Goal: Task Accomplishment & Management: Manage account settings

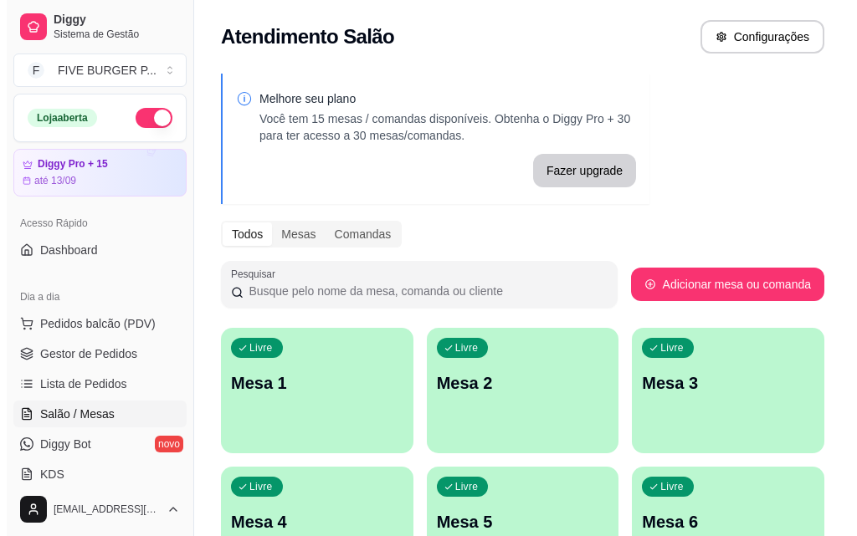
scroll to position [167, 0]
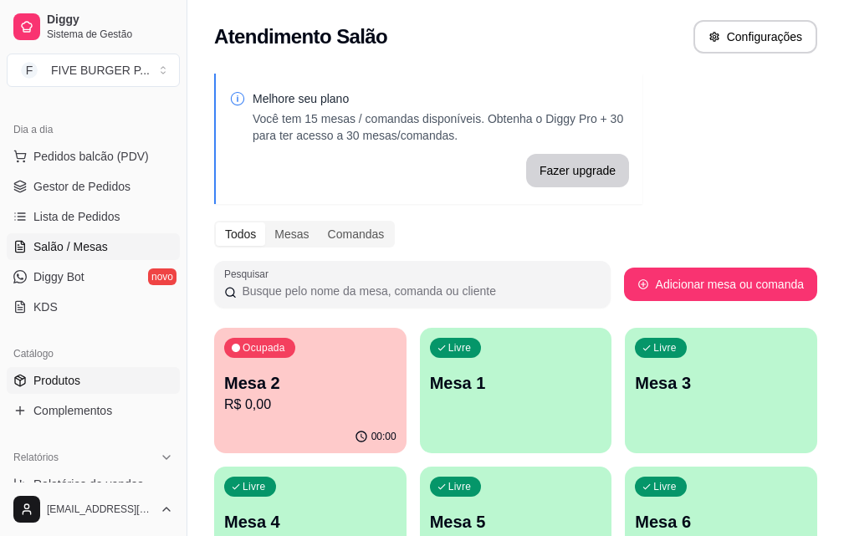
click at [76, 379] on span "Produtos" at bounding box center [56, 380] width 47 height 17
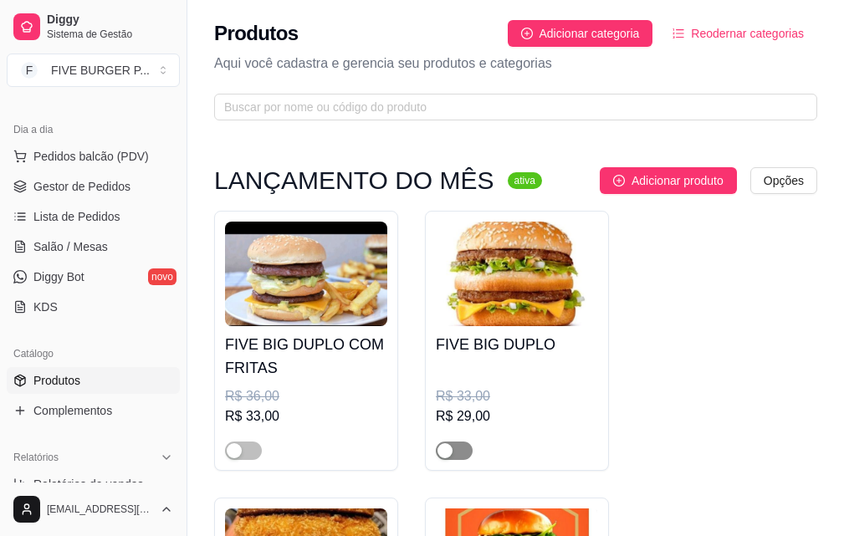
click at [458, 452] on span "button" at bounding box center [454, 451] width 37 height 18
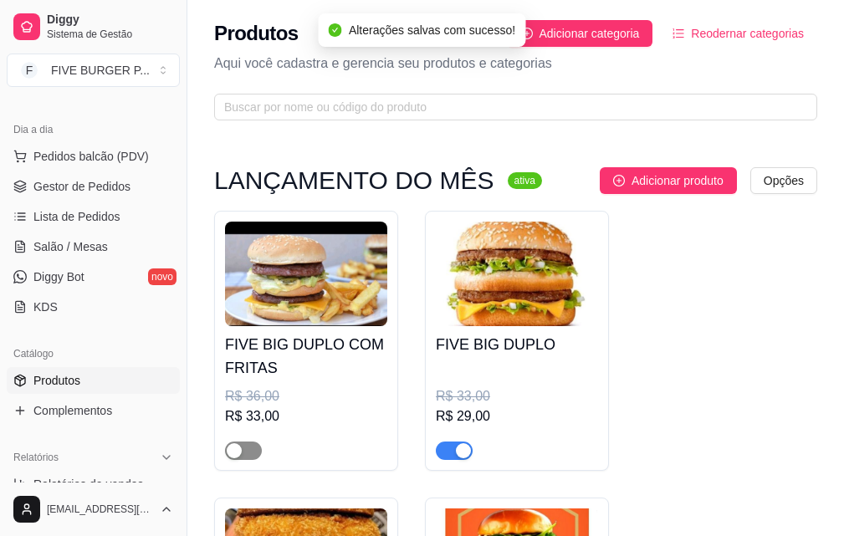
click at [249, 454] on span "button" at bounding box center [243, 451] width 37 height 18
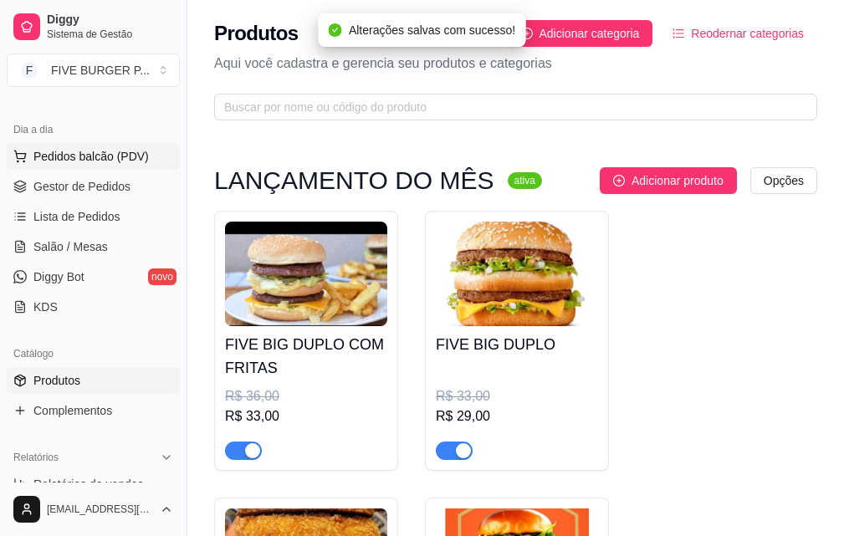
click at [112, 153] on span "Pedidos balcão (PDV)" at bounding box center [90, 156] width 115 height 17
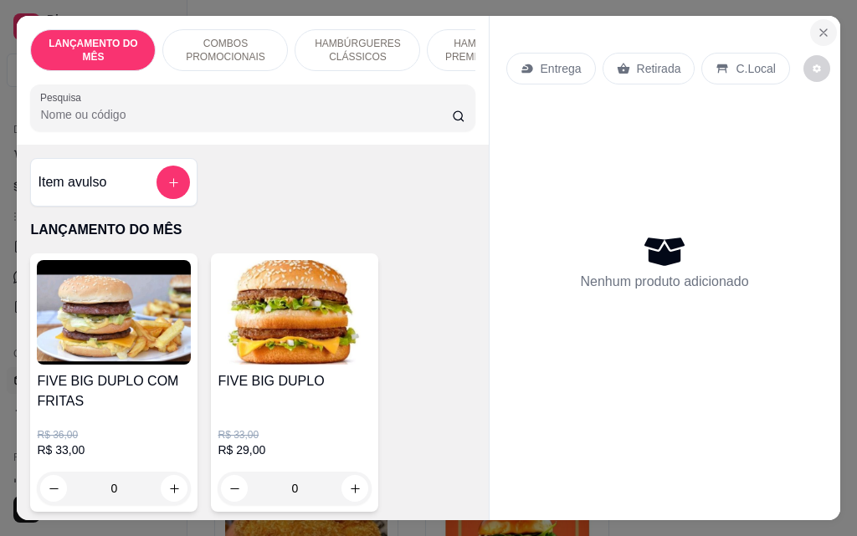
click at [810, 20] on button "Close" at bounding box center [823, 32] width 27 height 27
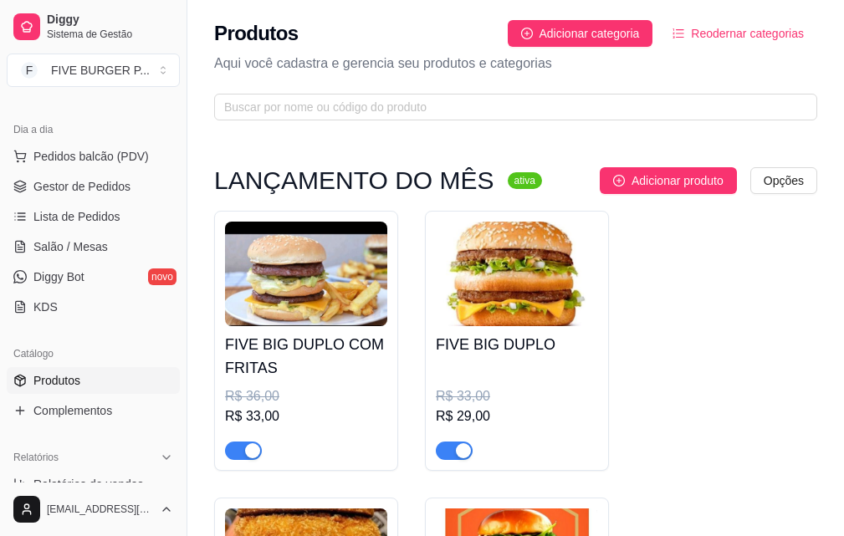
click at [239, 454] on span "button" at bounding box center [243, 451] width 37 height 18
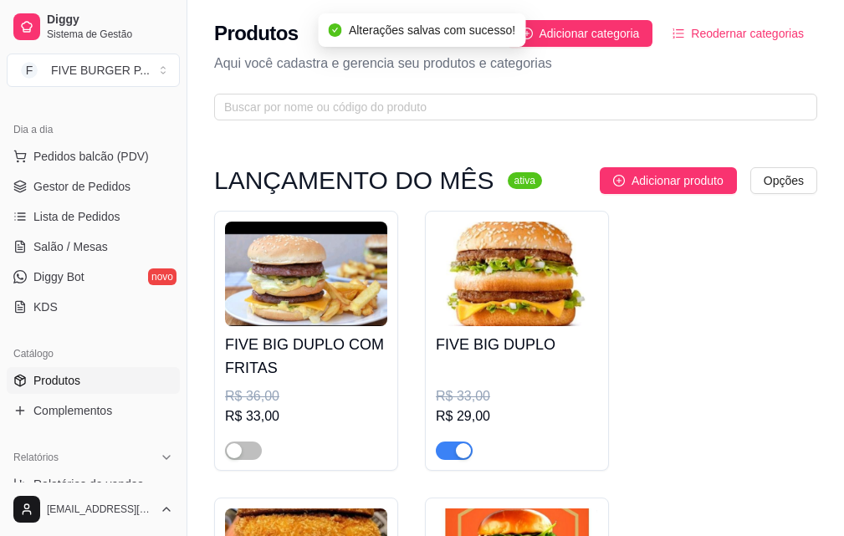
click at [452, 457] on span "button" at bounding box center [454, 451] width 37 height 18
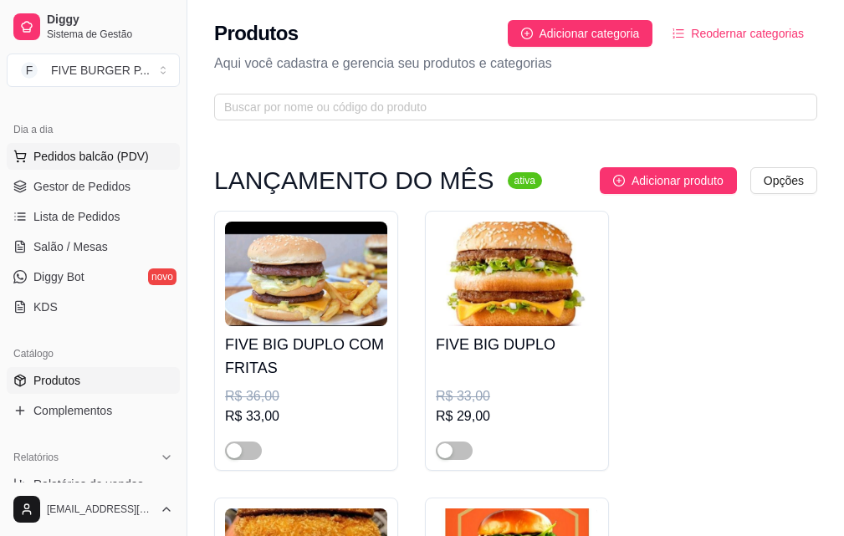
click at [139, 158] on span "Pedidos balcão (PDV)" at bounding box center [90, 156] width 115 height 17
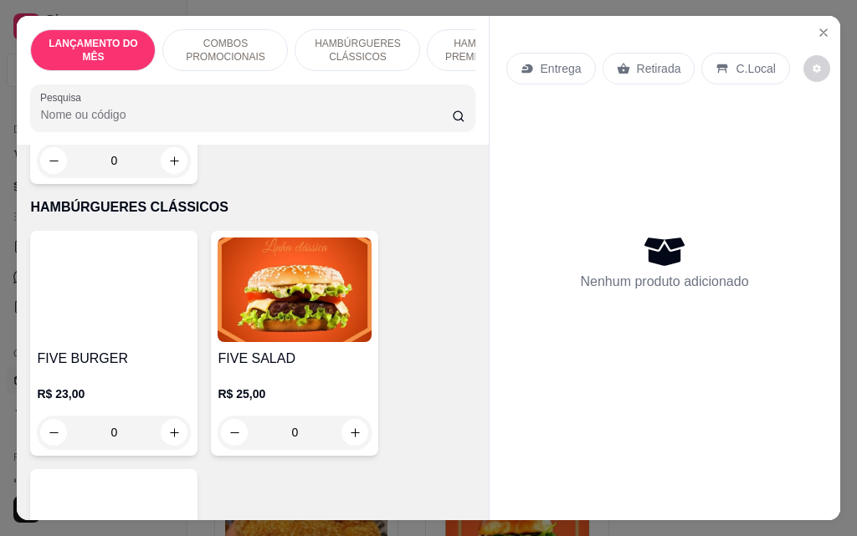
scroll to position [1004, 0]
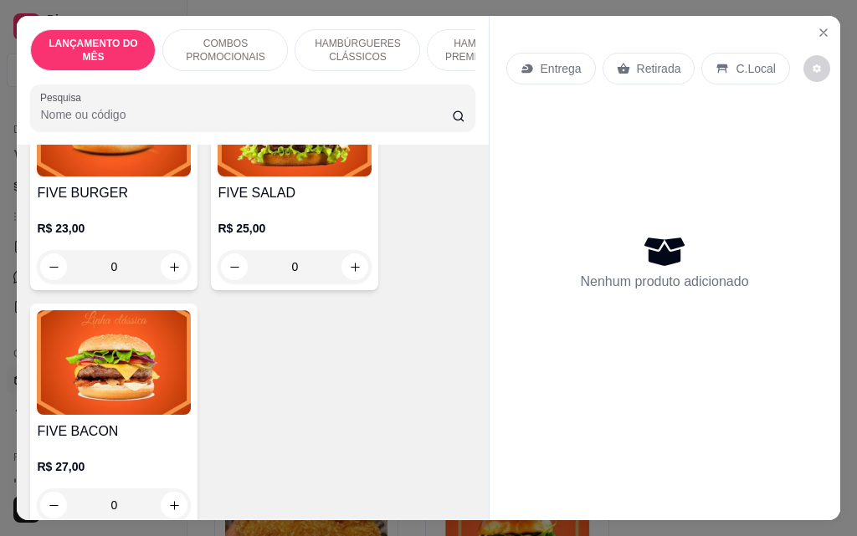
click at [348, 252] on div "0" at bounding box center [295, 266] width 154 height 33
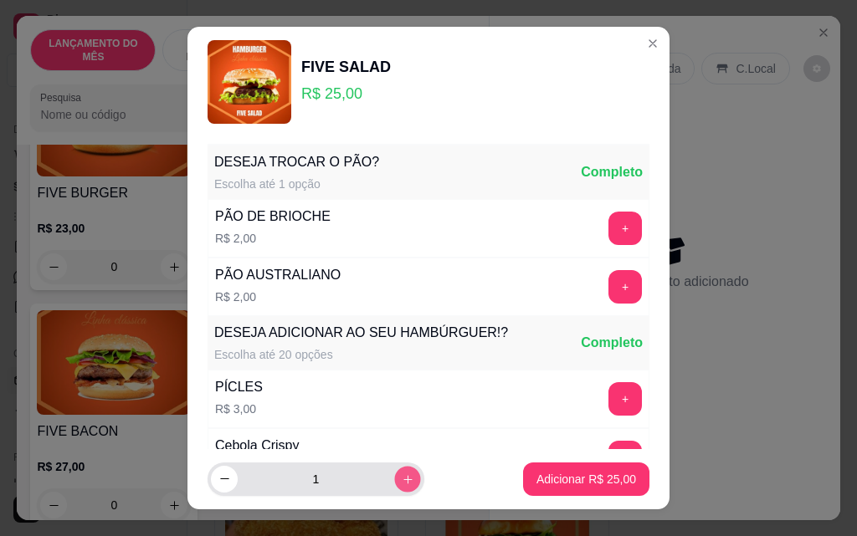
click at [394, 478] on button "increase-product-quantity" at bounding box center [407, 479] width 26 height 26
type input "2"
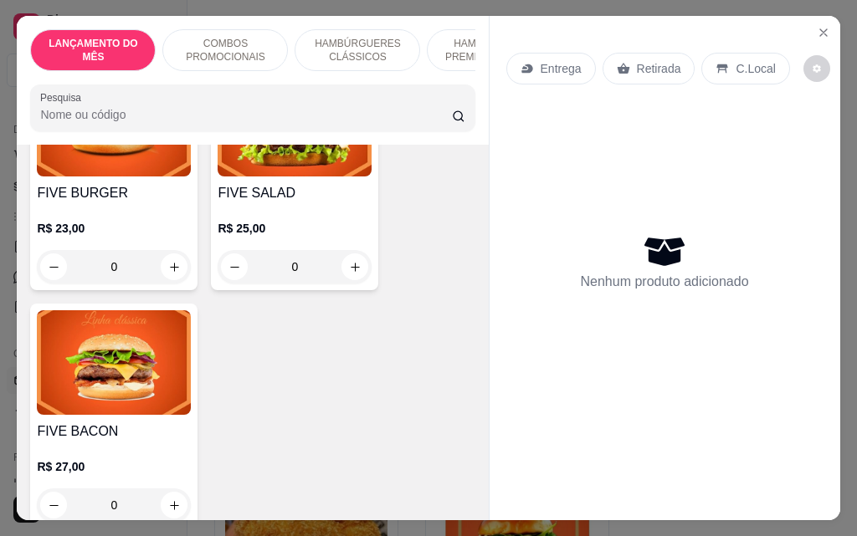
click at [356, 255] on div "0" at bounding box center [295, 266] width 154 height 33
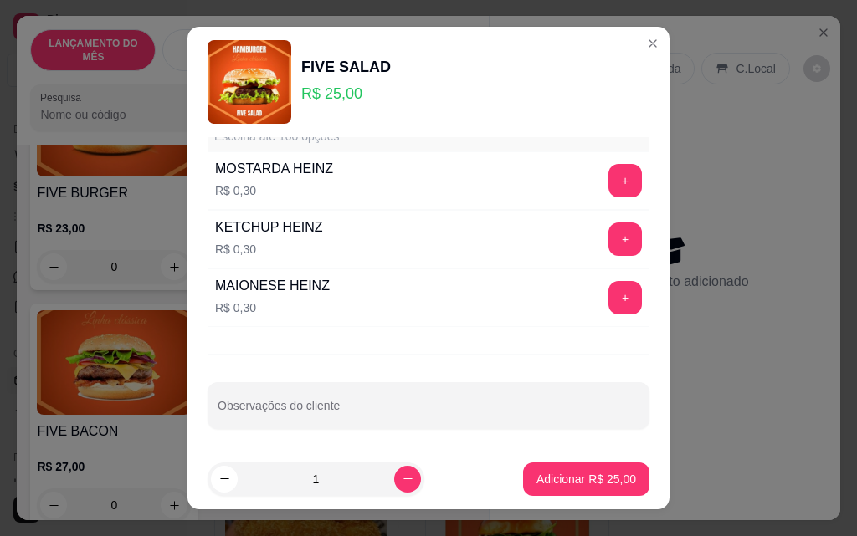
scroll to position [1467, 0]
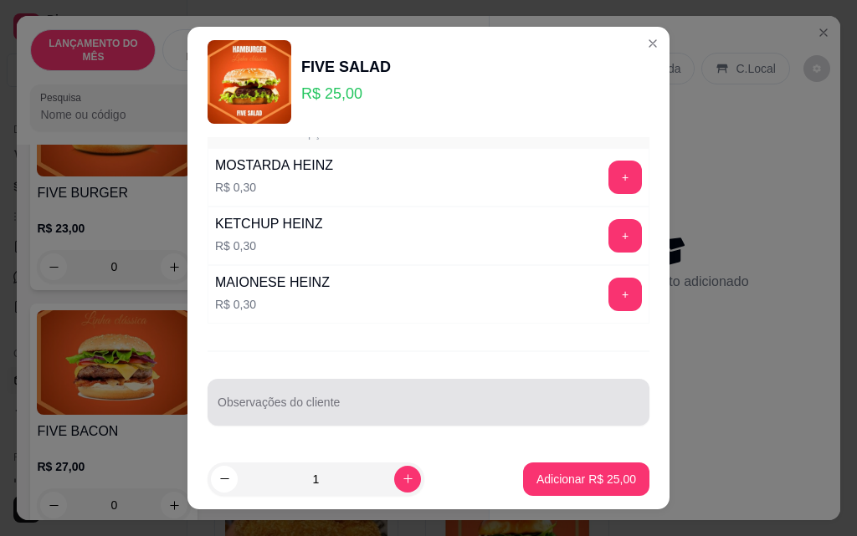
click at [462, 397] on div at bounding box center [429, 402] width 422 height 33
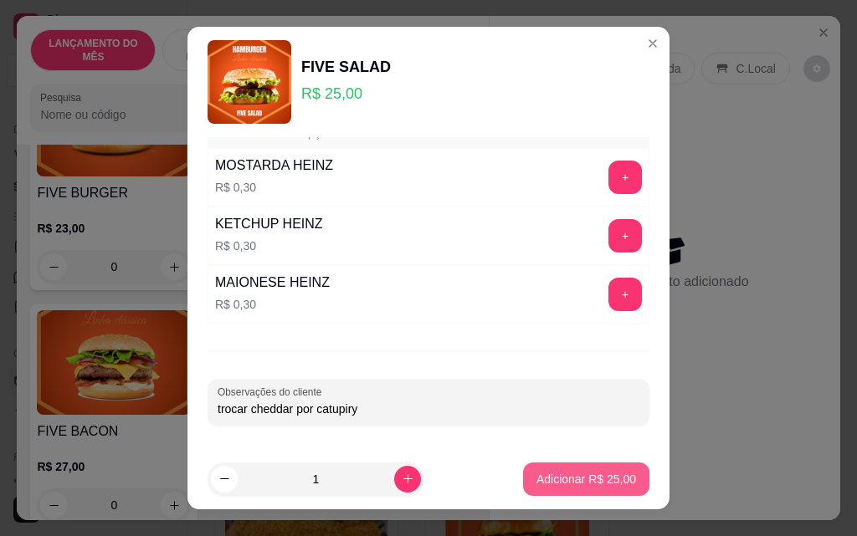
type input "trocar cheddar por catupiry"
click at [576, 473] on p "Adicionar R$ 25,00" at bounding box center [586, 479] width 100 height 17
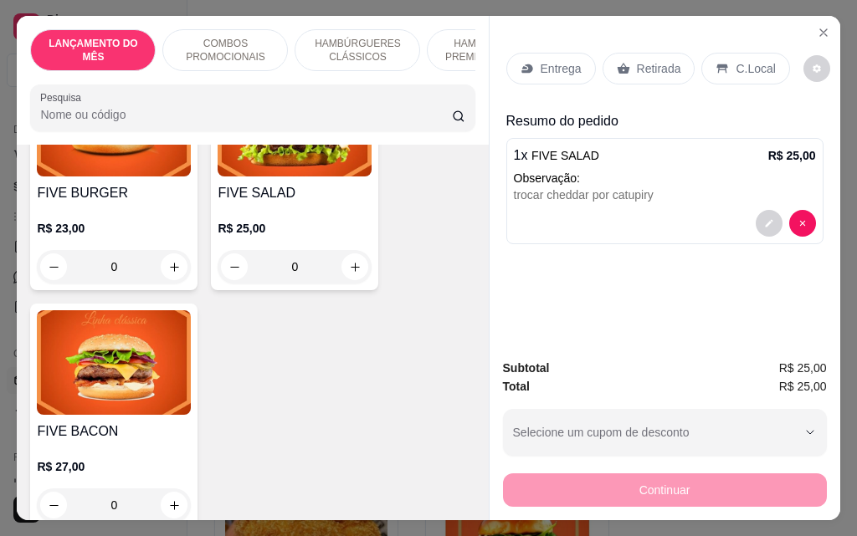
click at [353, 257] on div "0" at bounding box center [295, 266] width 154 height 33
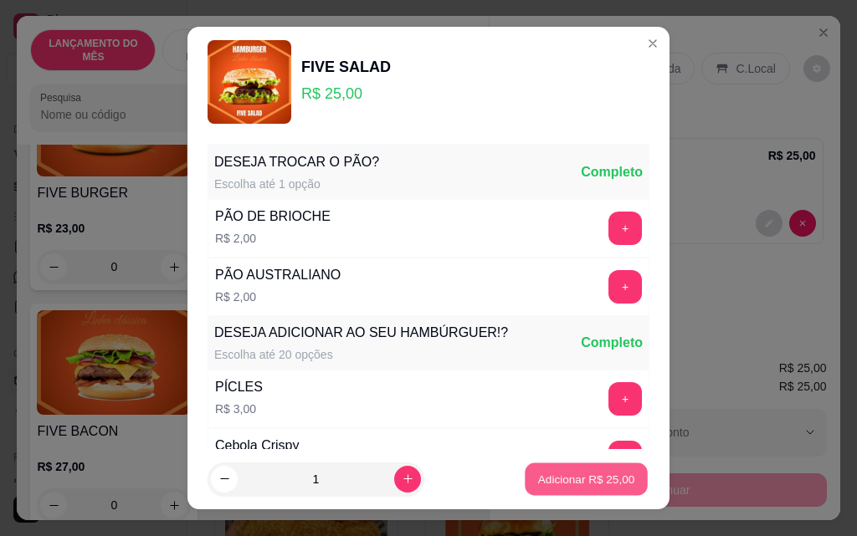
click at [552, 482] on p "Adicionar R$ 25,00" at bounding box center [586, 479] width 97 height 16
type input "1"
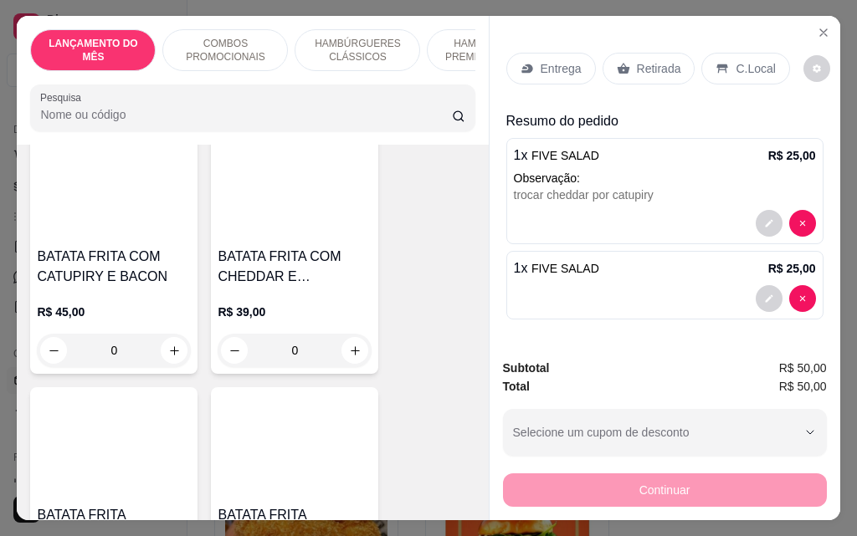
scroll to position [5272, 0]
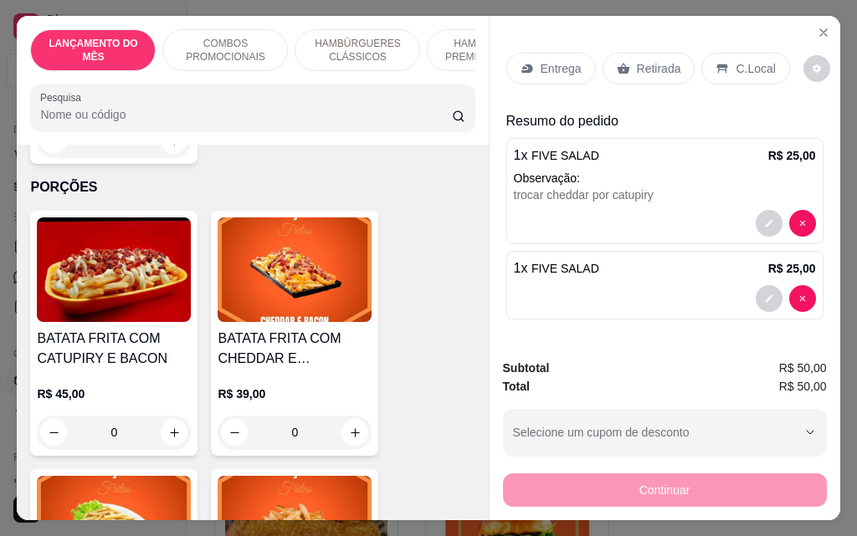
click at [347, 416] on div "0" at bounding box center [295, 432] width 154 height 33
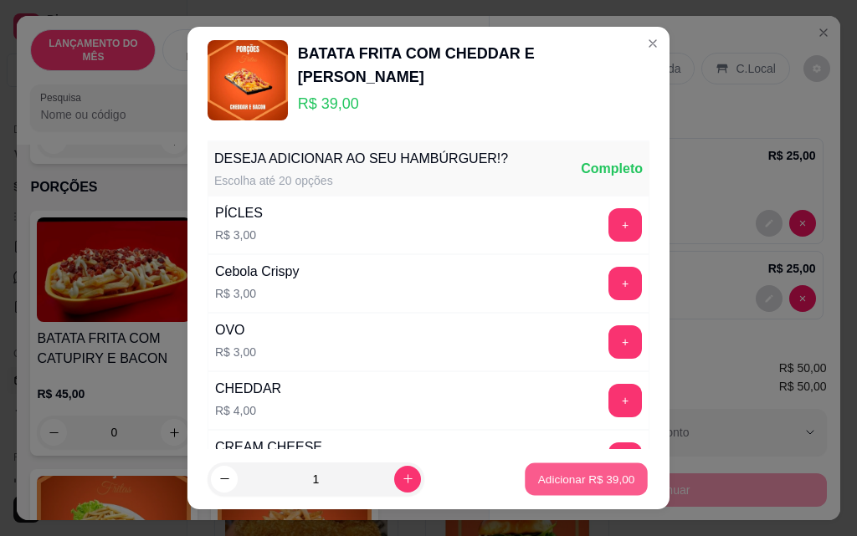
click at [587, 472] on p "Adicionar R$ 39,00" at bounding box center [586, 479] width 97 height 16
type input "1"
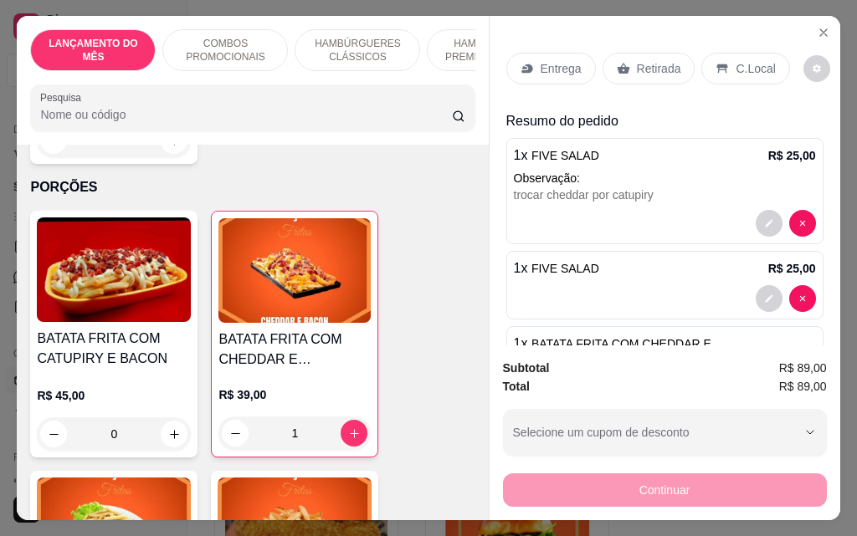
click at [506, 65] on div "Entrega" at bounding box center [551, 69] width 90 height 32
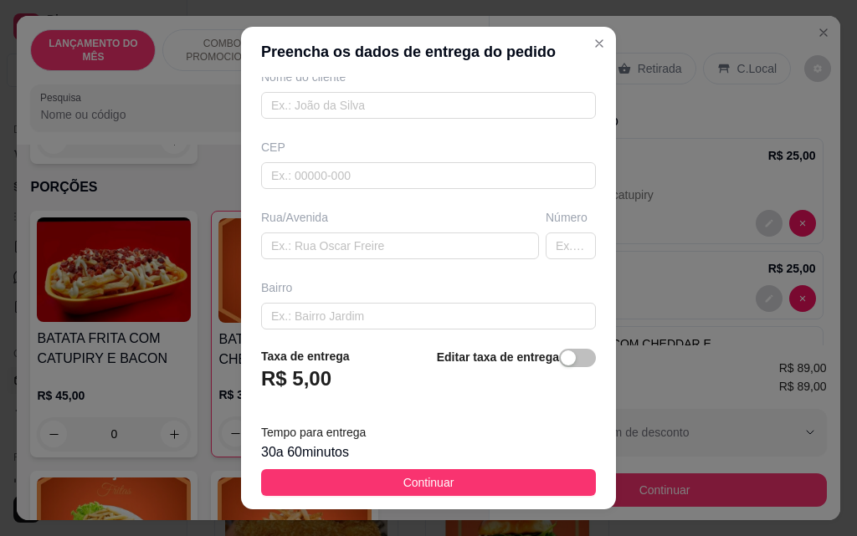
scroll to position [167, 0]
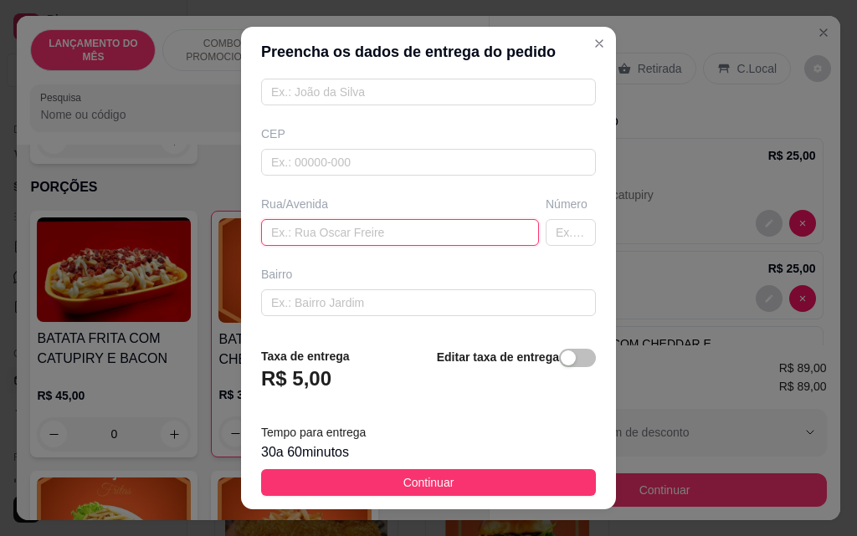
click at [310, 229] on input "text" at bounding box center [400, 232] width 278 height 27
type input "paschoal barbuio"
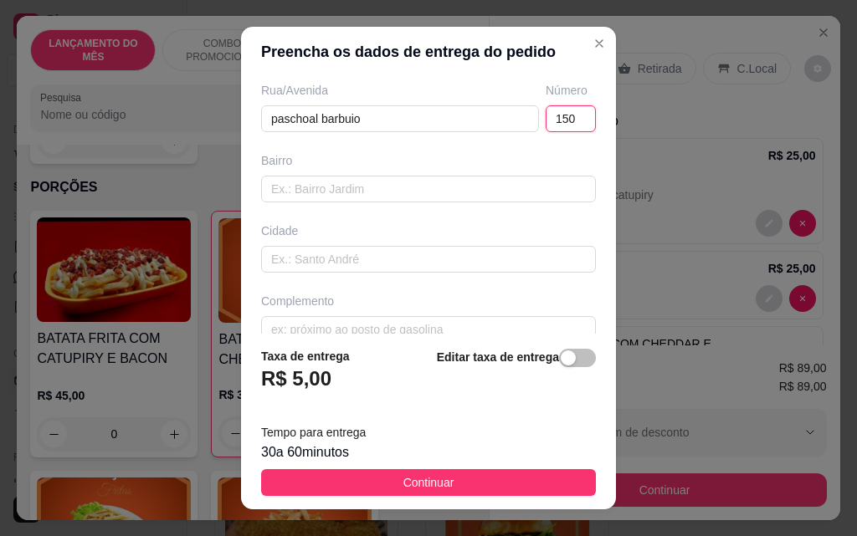
scroll to position [307, 0]
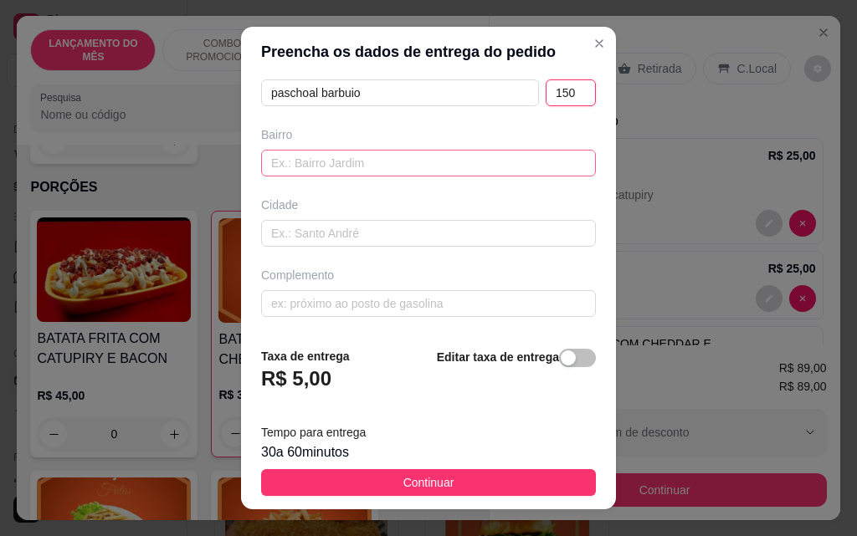
type input "150"
click at [375, 163] on input "text" at bounding box center [428, 163] width 335 height 27
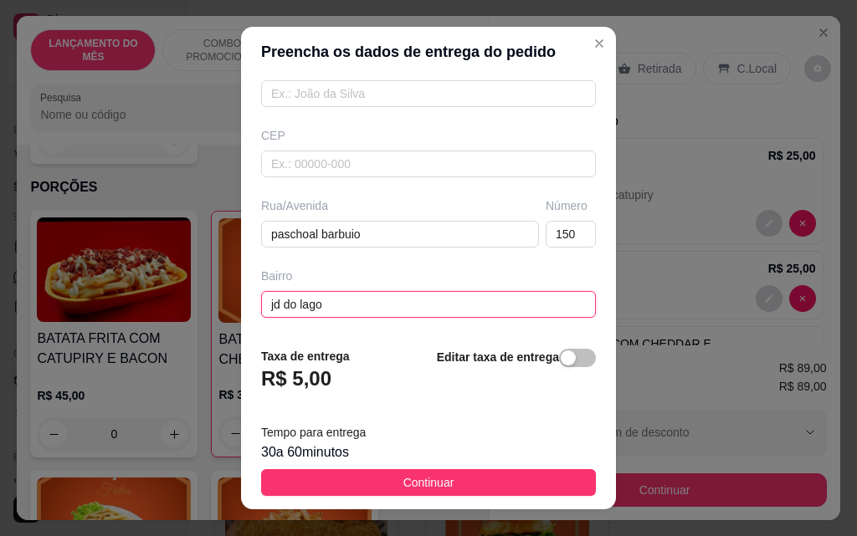
scroll to position [0, 0]
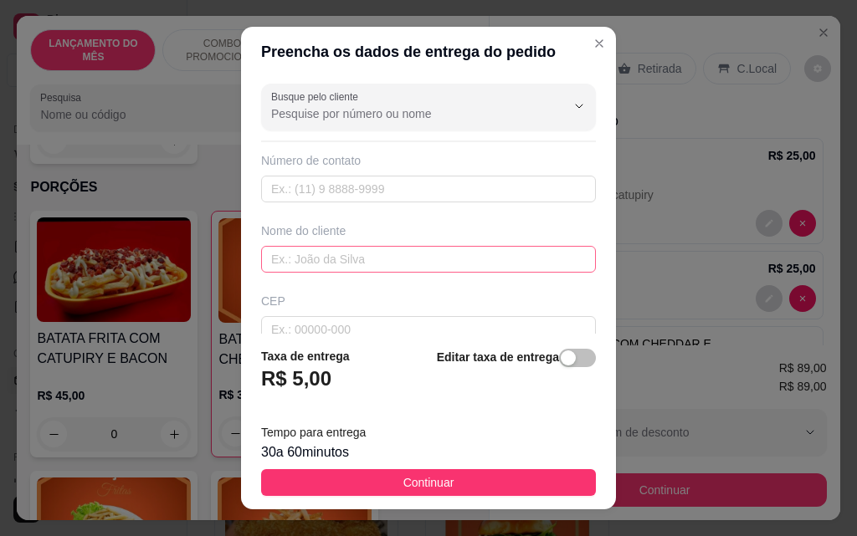
type input "jd do lago"
click at [346, 255] on input "text" at bounding box center [428, 259] width 335 height 27
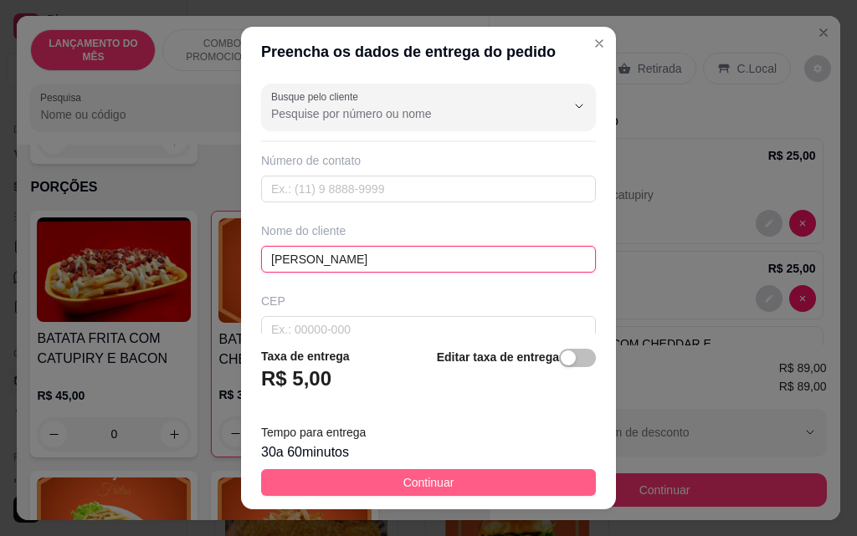
type input "[PERSON_NAME]"
click at [432, 477] on span "Continuar" at bounding box center [428, 483] width 51 height 18
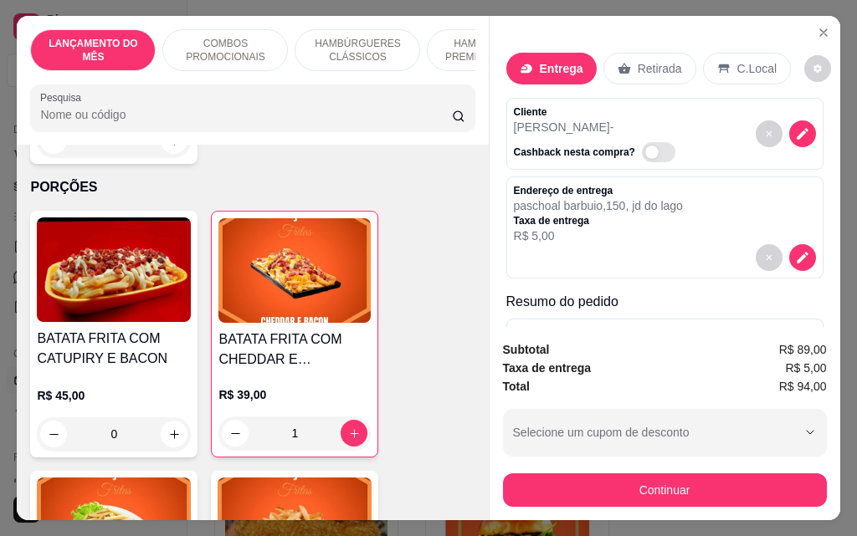
click at [711, 469] on div "Continuar" at bounding box center [665, 488] width 324 height 38
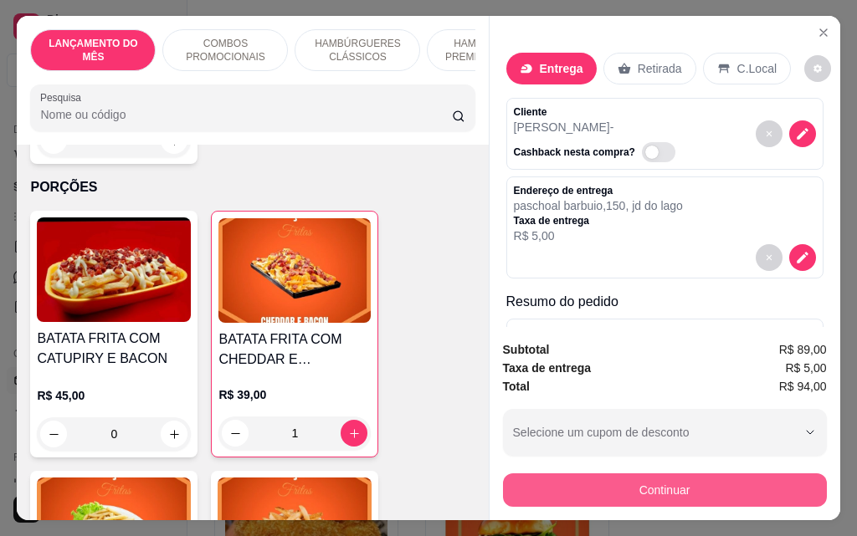
click at [702, 477] on button "Continuar" at bounding box center [665, 490] width 324 height 33
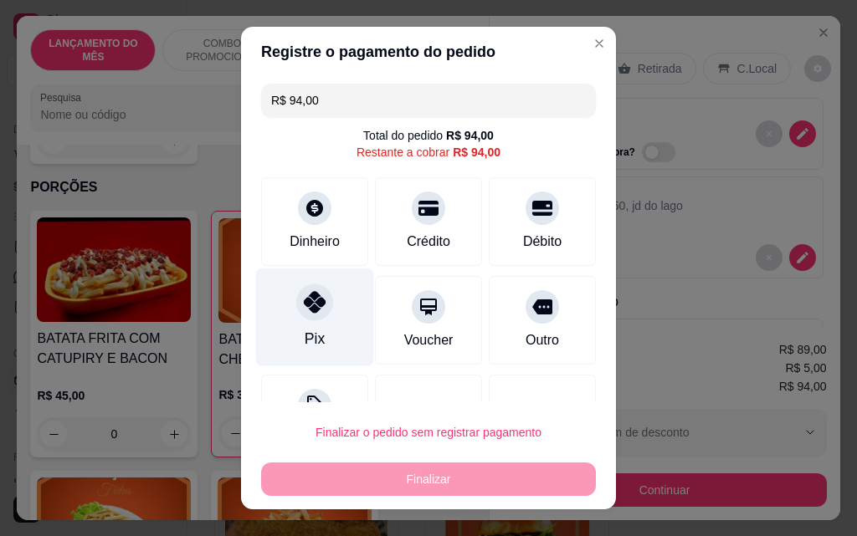
click at [300, 321] on div "Pix" at bounding box center [315, 318] width 118 height 98
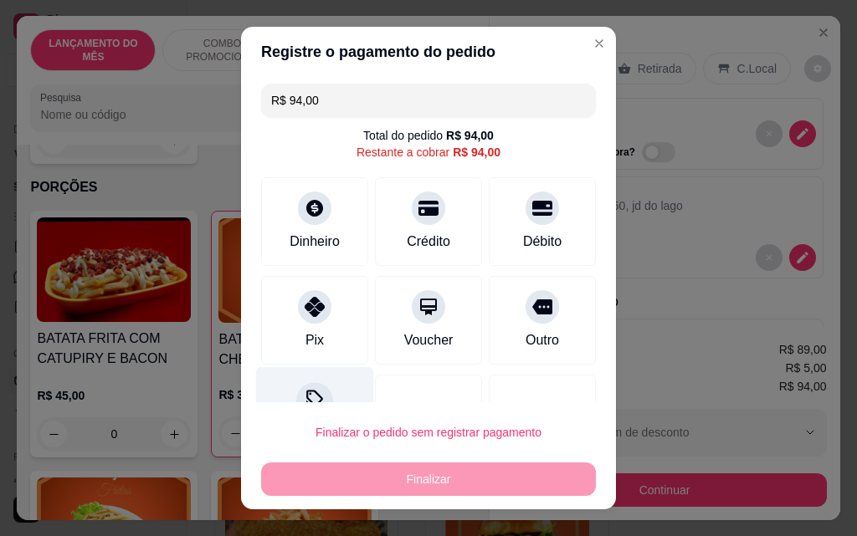
type input "R$ 0,00"
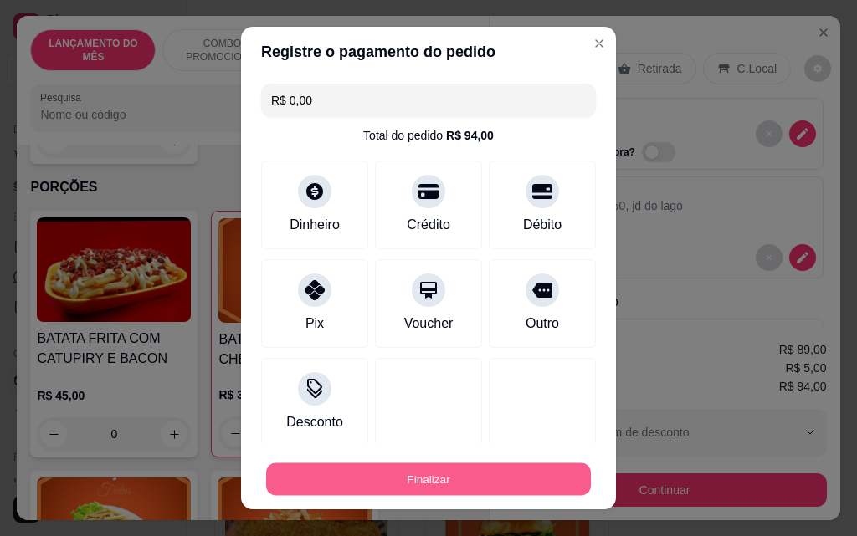
click at [374, 488] on button "Finalizar" at bounding box center [428, 480] width 325 height 33
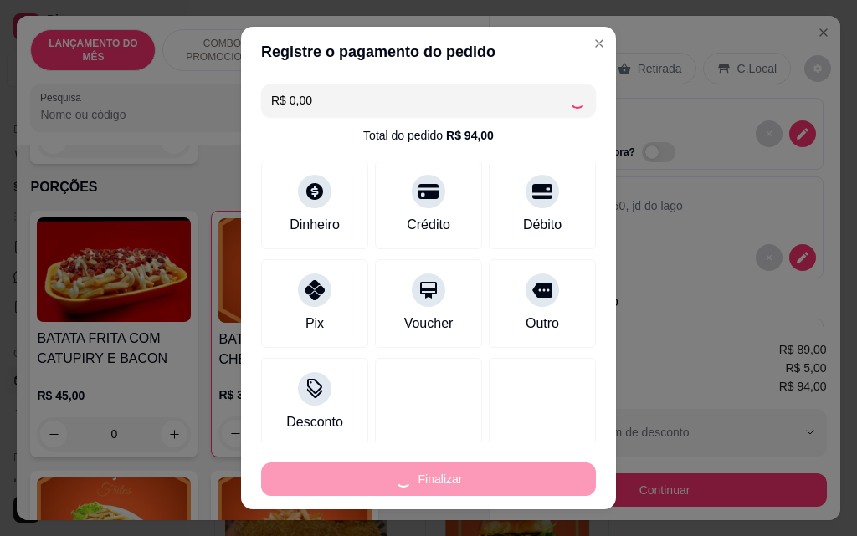
type input "0"
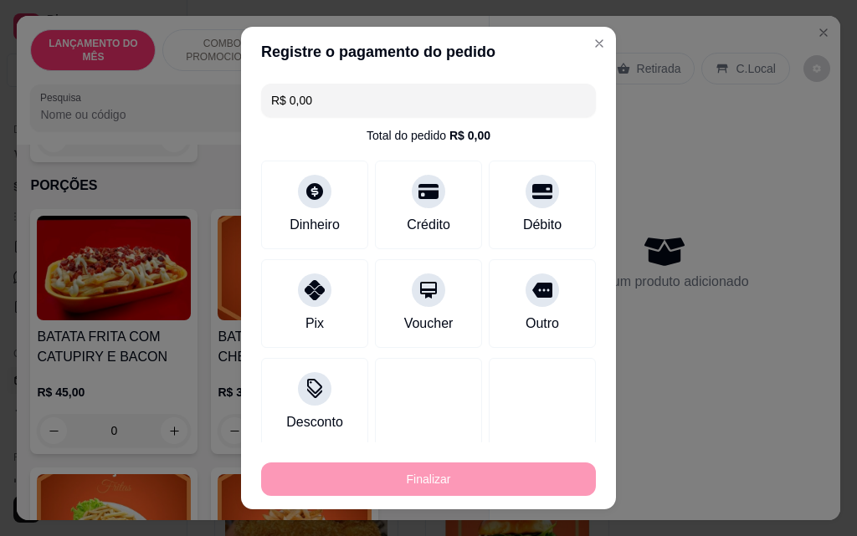
type input "-R$ 94,00"
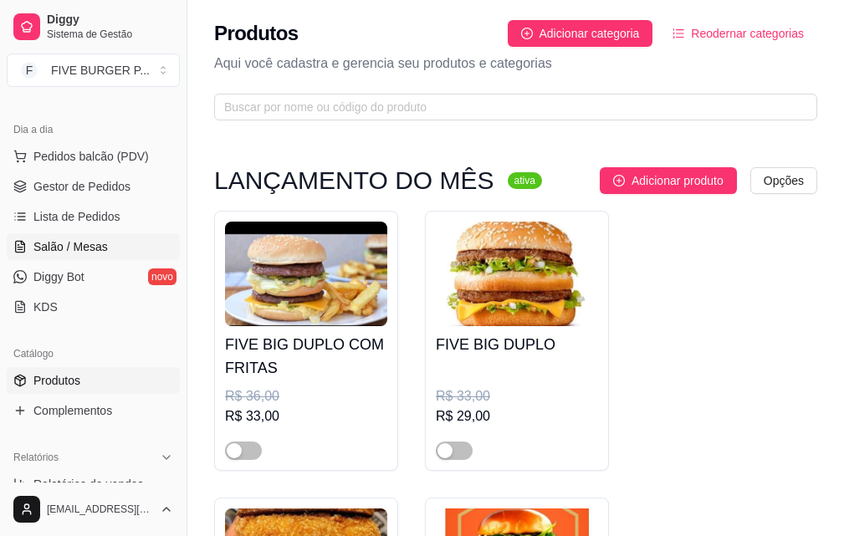
click at [117, 244] on link "Salão / Mesas" at bounding box center [93, 246] width 173 height 27
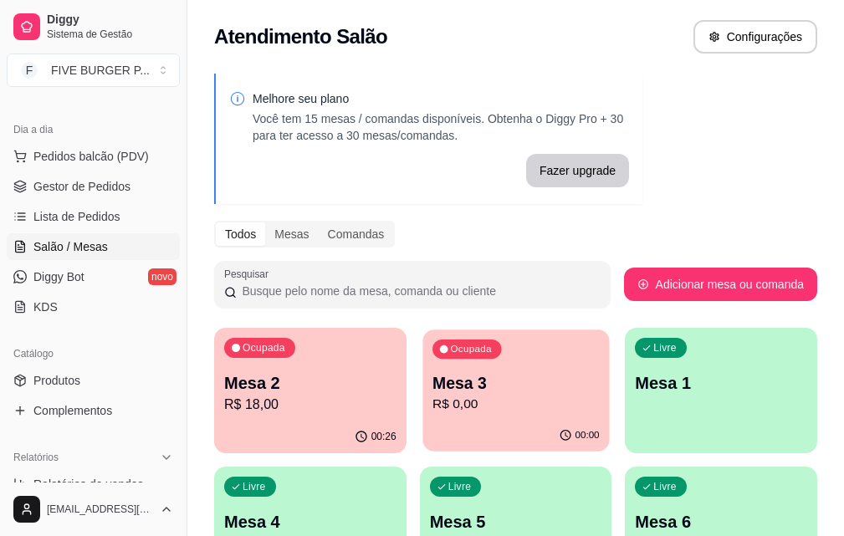
click at [433, 395] on p "R$ 0,00" at bounding box center [516, 404] width 167 height 19
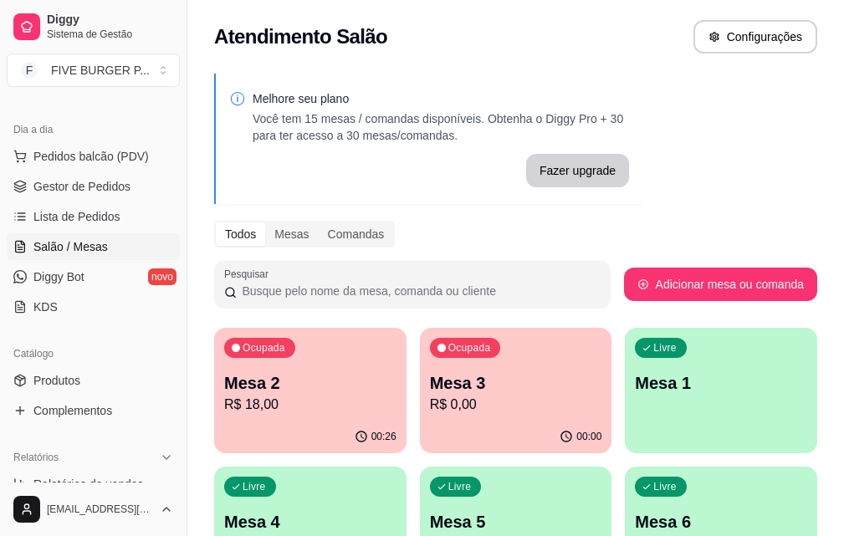
click at [331, 378] on p "Mesa 2" at bounding box center [310, 383] width 172 height 23
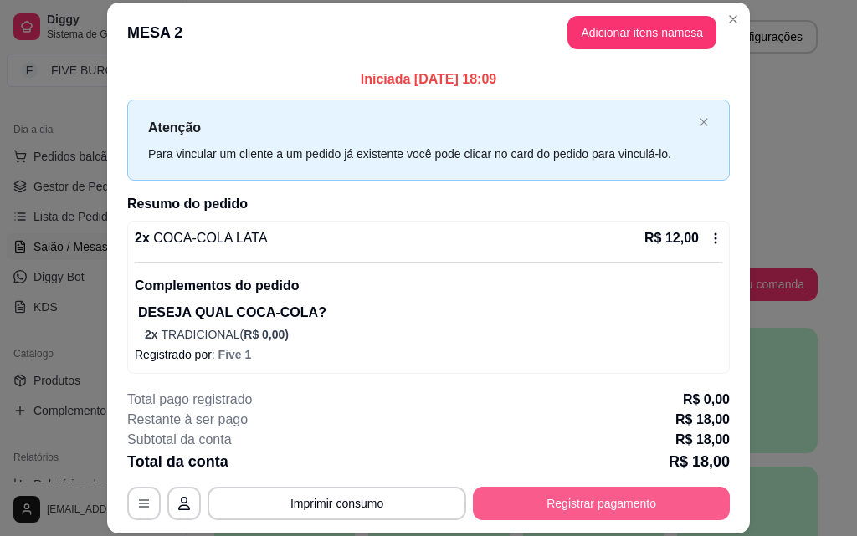
click at [504, 500] on button "Registrar pagamento" at bounding box center [601, 503] width 257 height 33
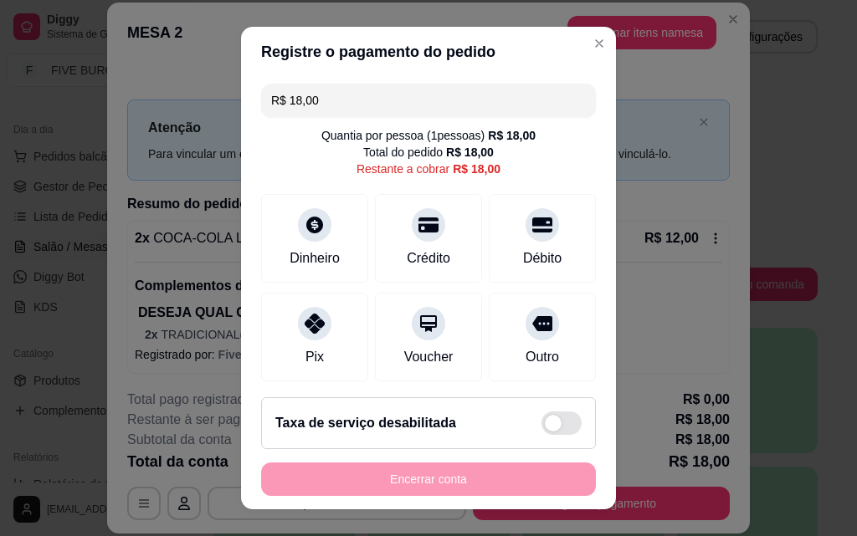
drag, startPoint x: 336, startPoint y: 98, endPoint x: 146, endPoint y: 82, distance: 189.8
click at [146, 82] on div "Registre o pagamento do pedido R$ 18,00 Quantia por pessoa ( 1 pessoas) R$ 18,0…" at bounding box center [428, 268] width 857 height 536
drag, startPoint x: 351, startPoint y: 95, endPoint x: 0, endPoint y: 50, distance: 354.4
click at [0, 50] on div "Registre o pagamento do pedido R$ 13,00 Quantia por pessoa ( 1 pessoas) R$ 18,0…" at bounding box center [428, 268] width 857 height 536
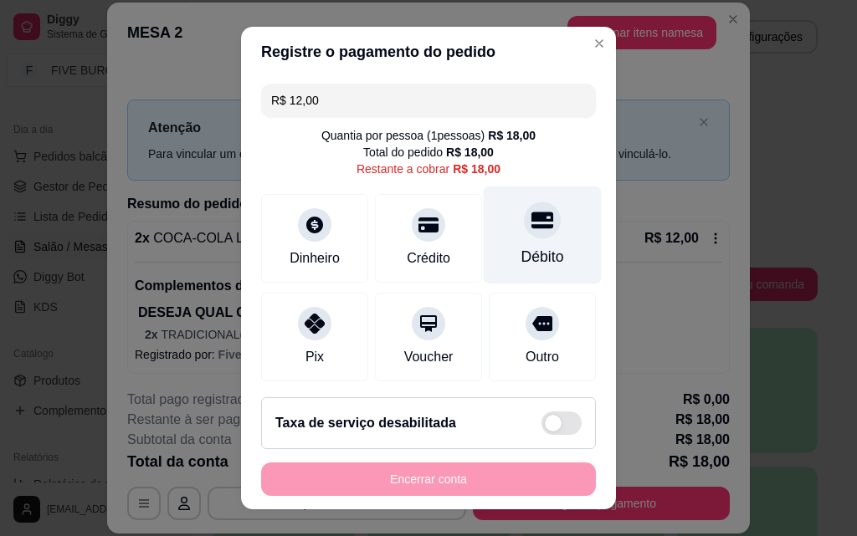
click at [535, 265] on div "Débito" at bounding box center [542, 257] width 43 height 22
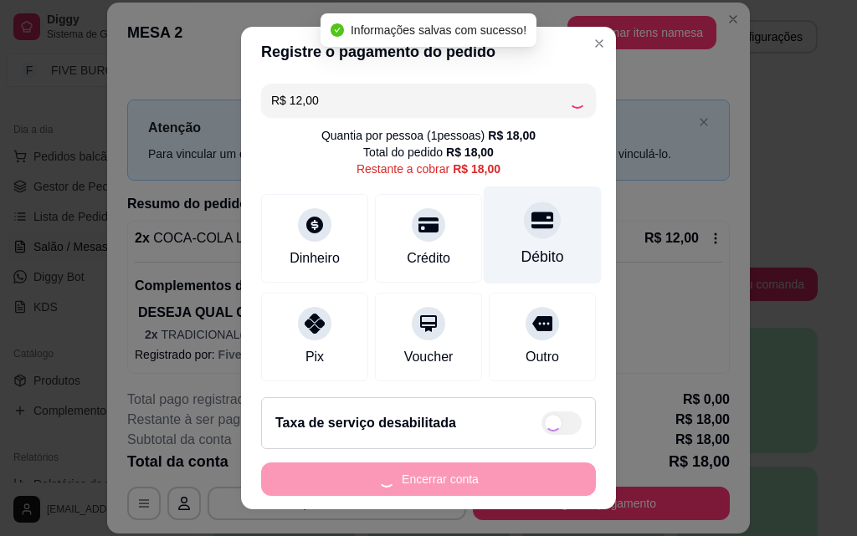
type input "R$ 6,00"
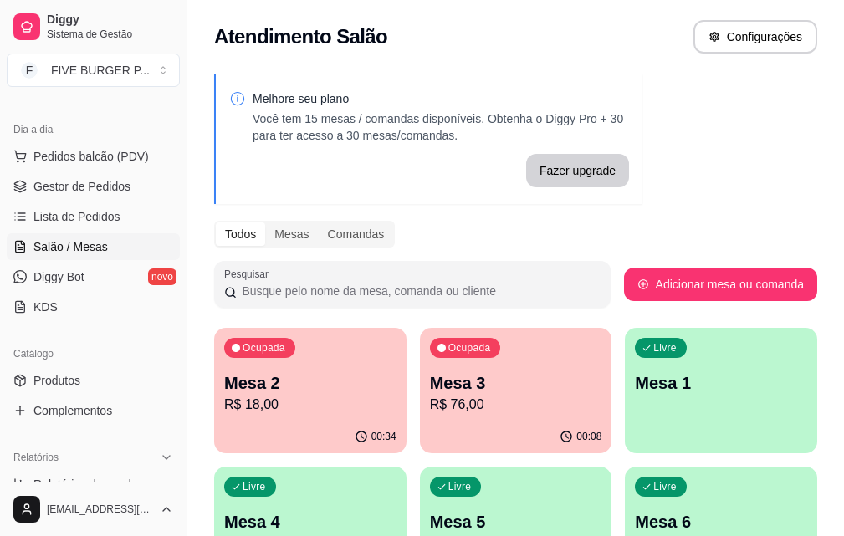
click at [296, 401] on p "R$ 18,00" at bounding box center [310, 405] width 172 height 20
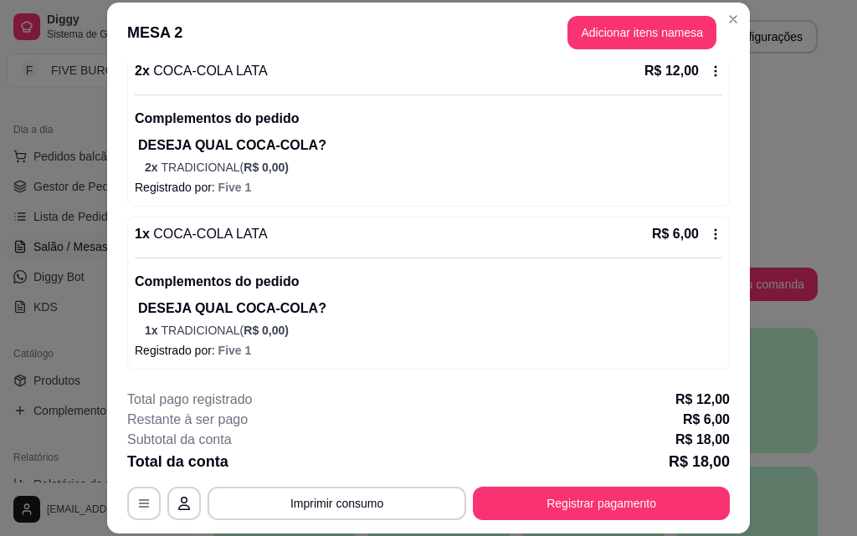
scroll to position [51, 0]
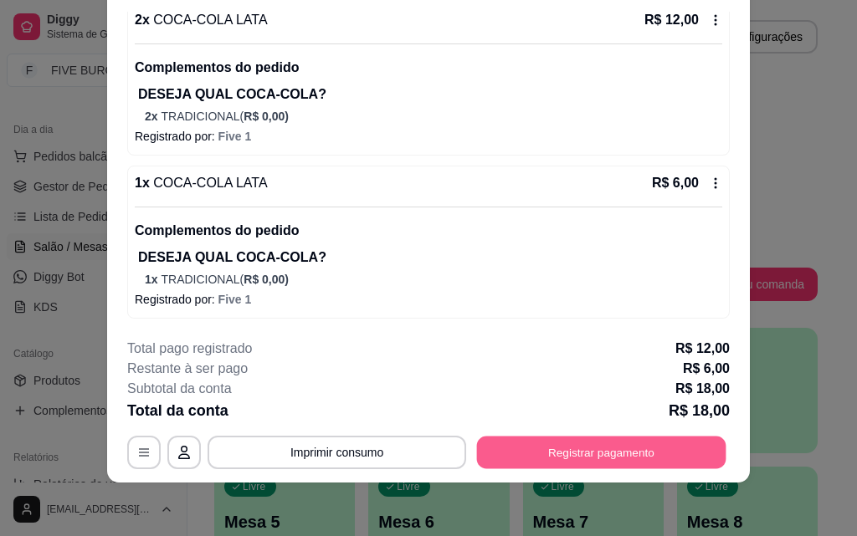
click at [497, 456] on button "Registrar pagamento" at bounding box center [601, 452] width 249 height 33
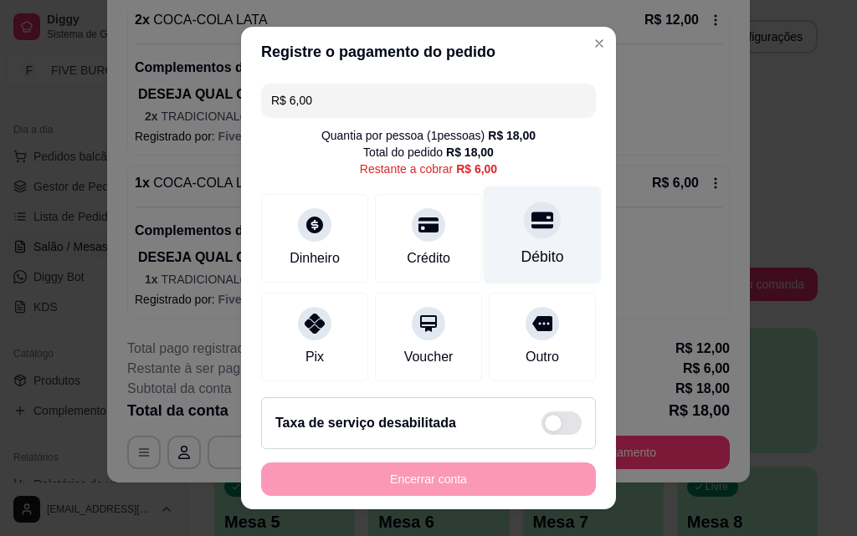
click at [495, 243] on div "Débito" at bounding box center [543, 236] width 118 height 98
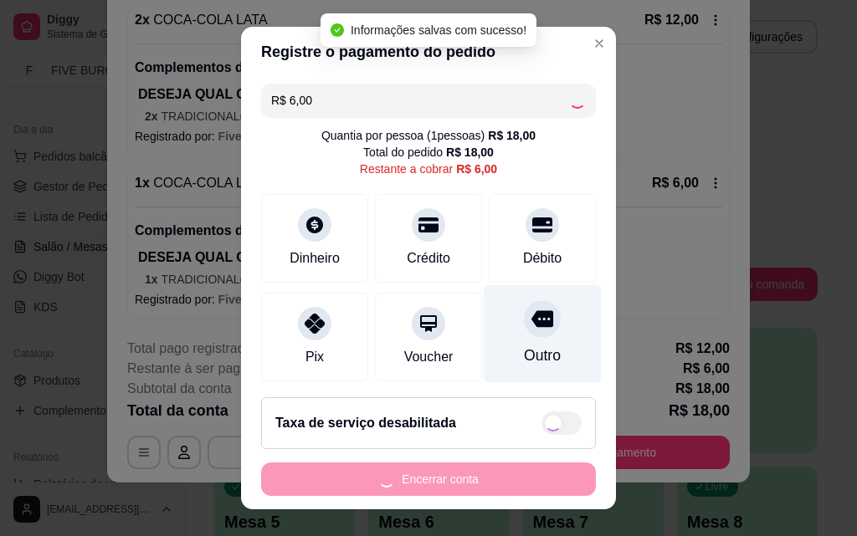
type input "R$ 0,00"
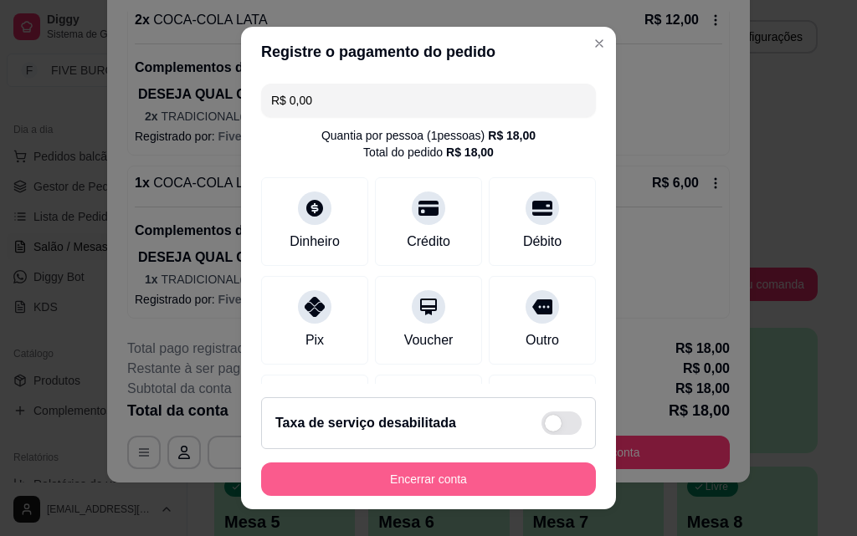
click at [445, 480] on button "Encerrar conta" at bounding box center [428, 479] width 335 height 33
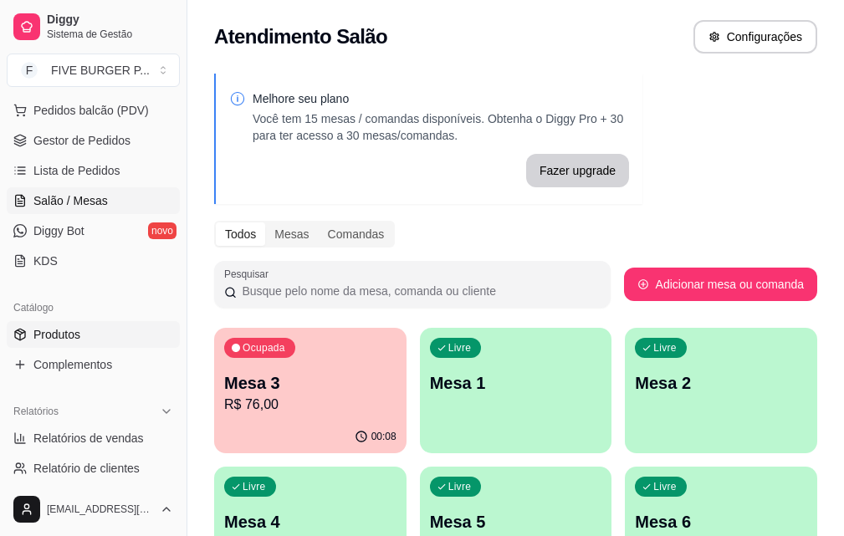
scroll to position [251, 0]
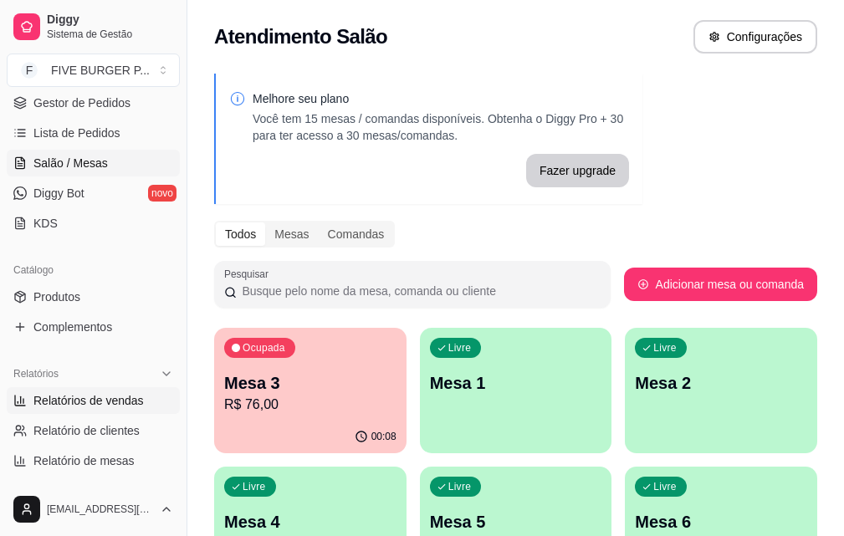
click at [109, 405] on span "Relatórios de vendas" at bounding box center [88, 401] width 110 height 17
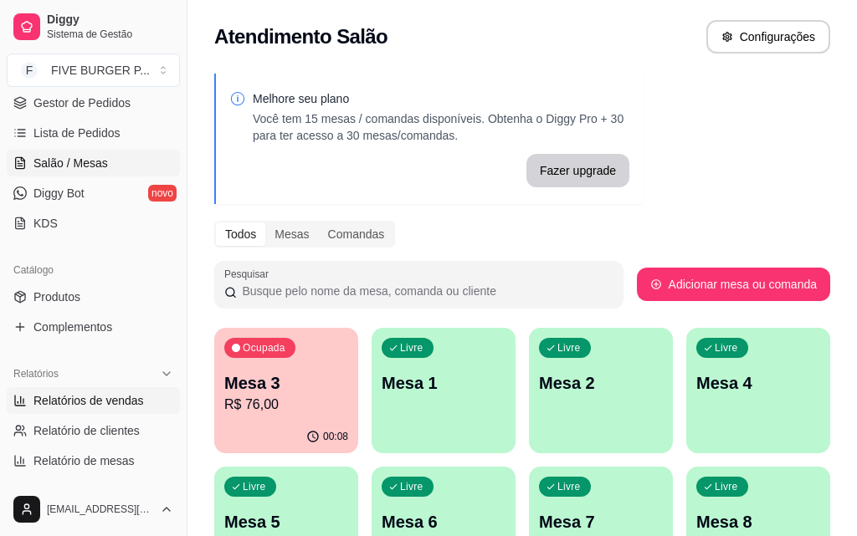
select select "ALL"
select select "0"
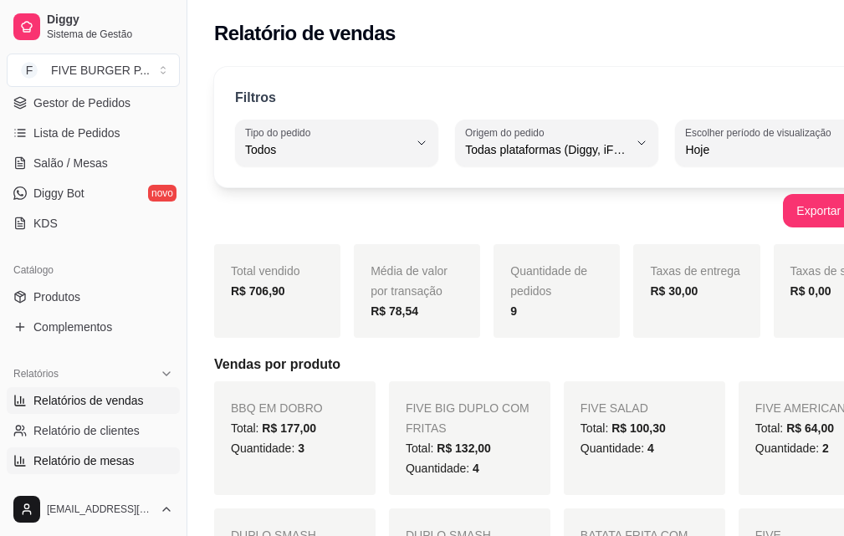
click at [121, 463] on span "Relatório de mesas" at bounding box center [83, 461] width 101 height 17
select select "TOTAL_OF_ORDERS"
select select "7"
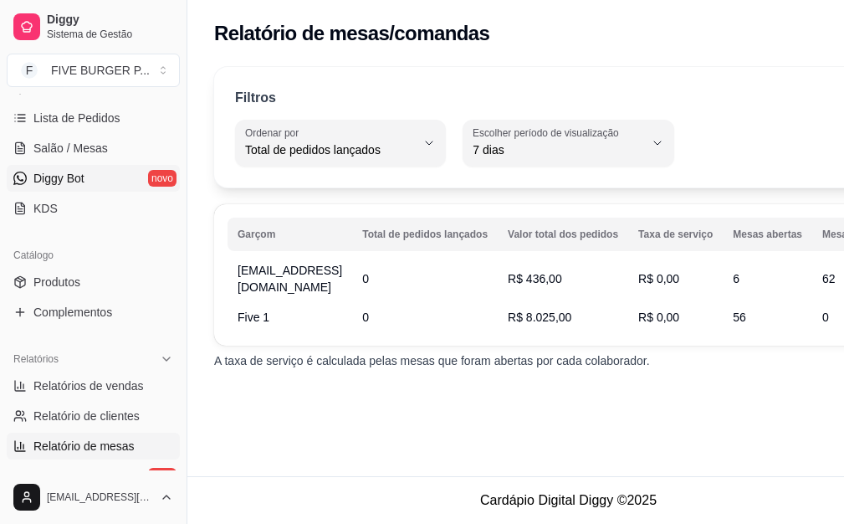
scroll to position [251, 0]
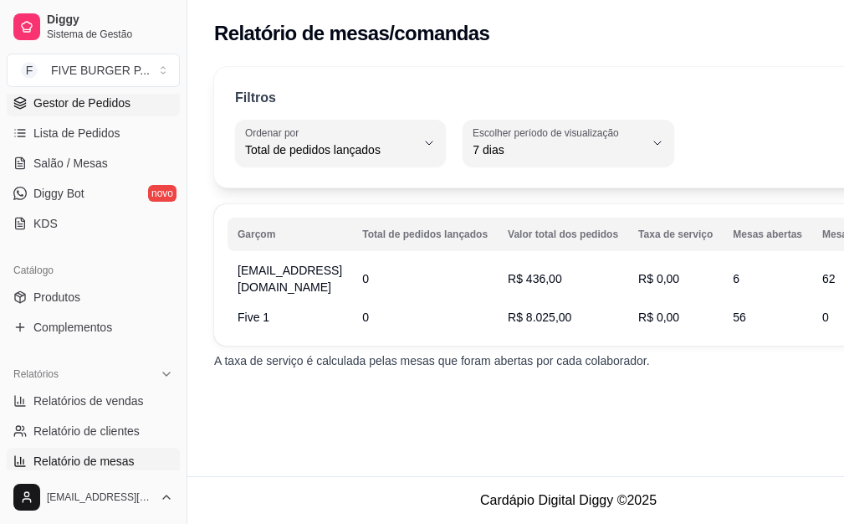
click at [87, 98] on span "Gestor de Pedidos" at bounding box center [81, 103] width 97 height 17
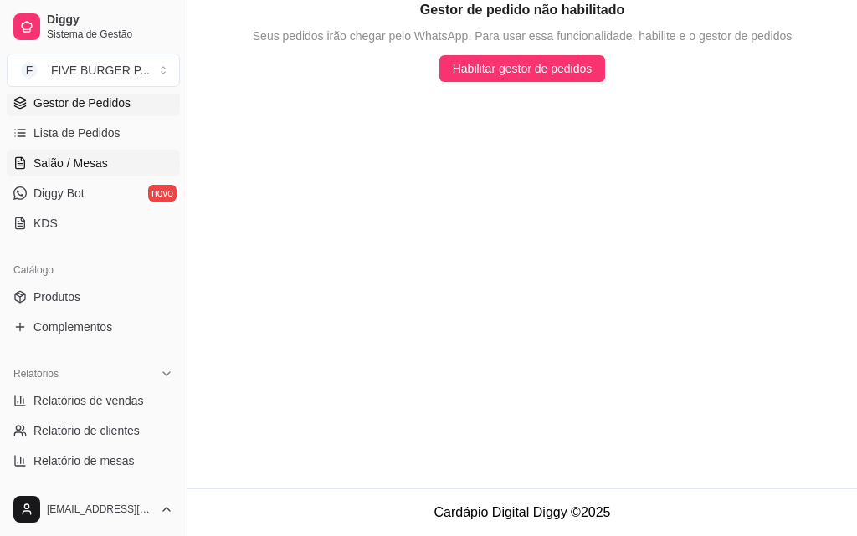
click at [90, 159] on span "Salão / Mesas" at bounding box center [70, 163] width 74 height 17
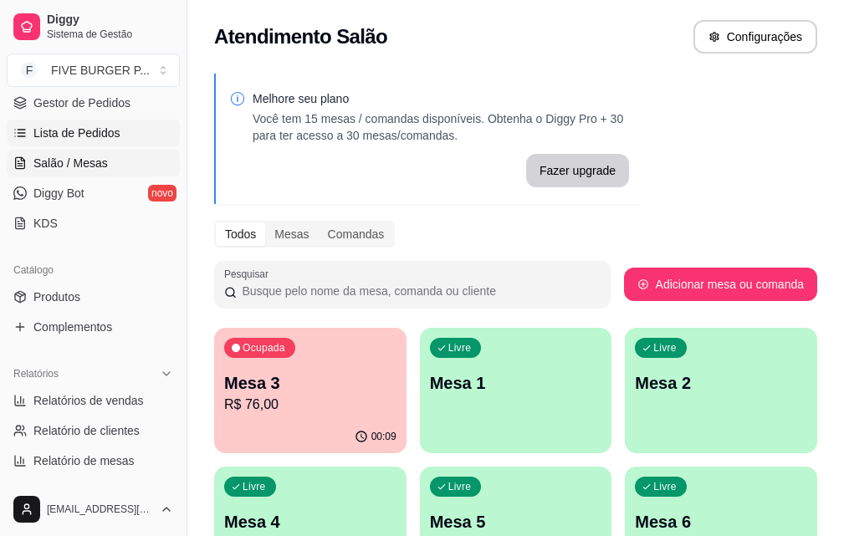
click at [80, 133] on span "Lista de Pedidos" at bounding box center [76, 133] width 87 height 17
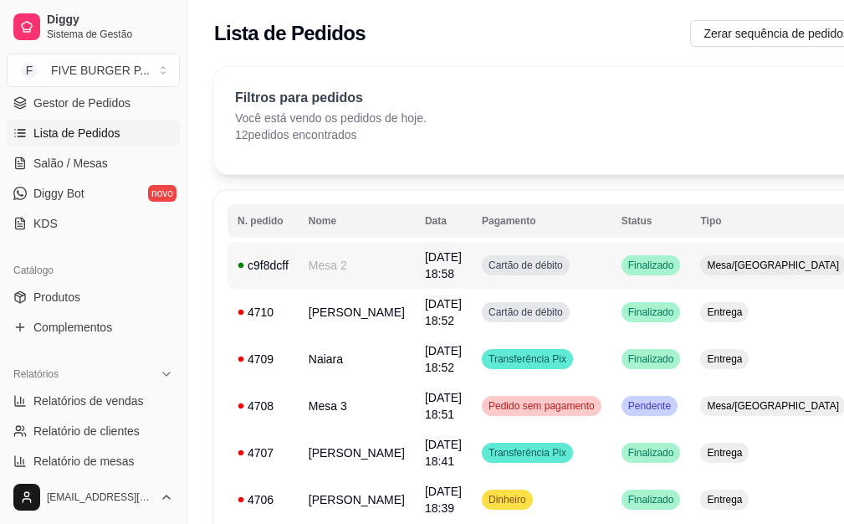
click at [259, 268] on div "c9f8dcff" at bounding box center [263, 265] width 51 height 17
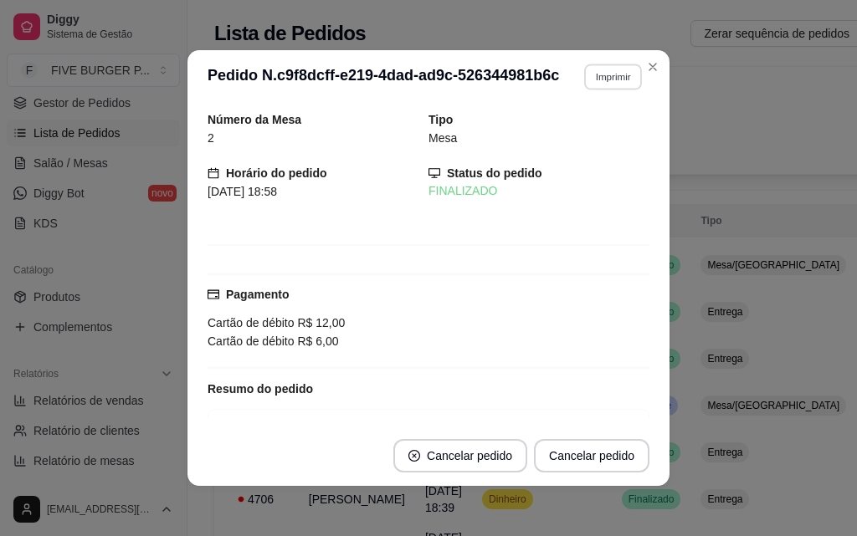
click at [609, 73] on button "Imprimir" at bounding box center [613, 77] width 58 height 26
click at [595, 126] on button "IMPRESSORA" at bounding box center [577, 135] width 117 height 26
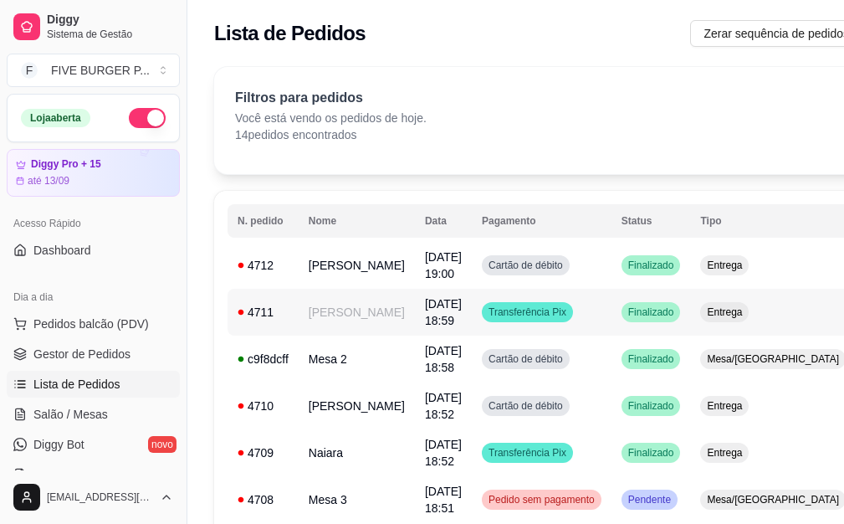
click at [490, 316] on span "Transferência Pix" at bounding box center [527, 311] width 85 height 13
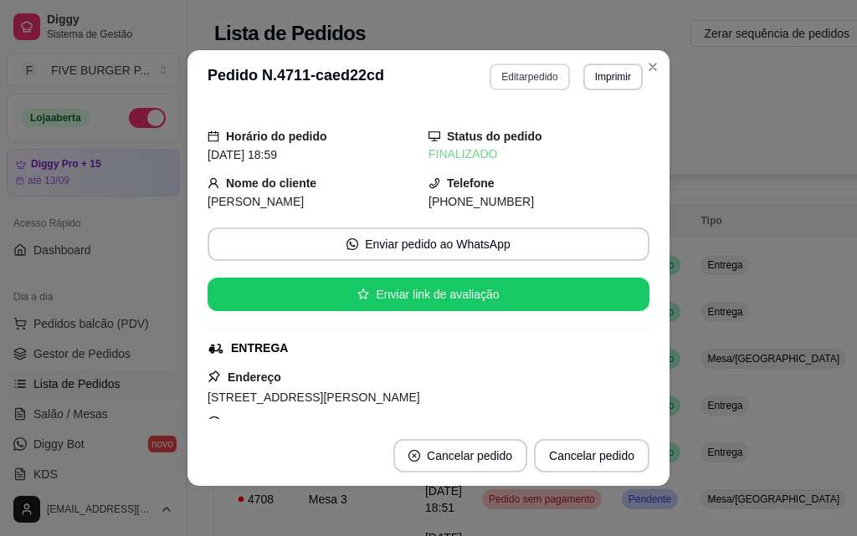
click at [514, 78] on button "Editar pedido" at bounding box center [530, 77] width 80 height 27
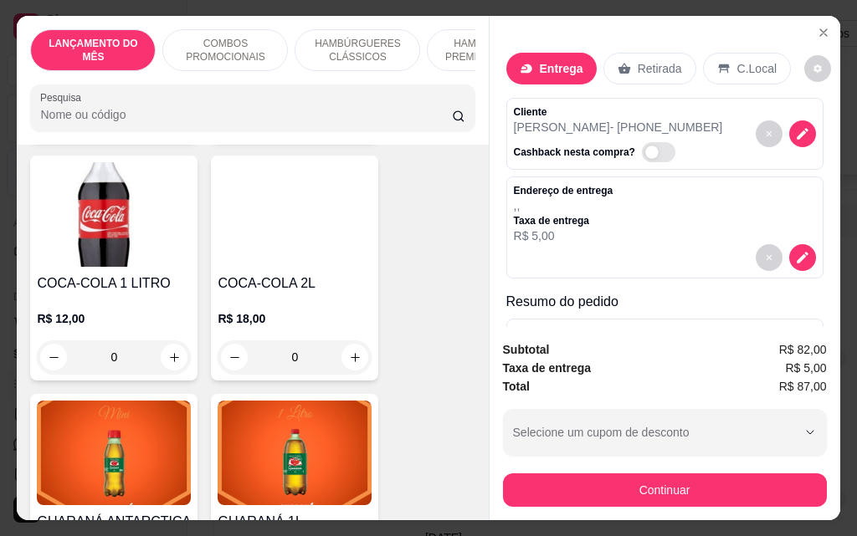
scroll to position [7365, 0]
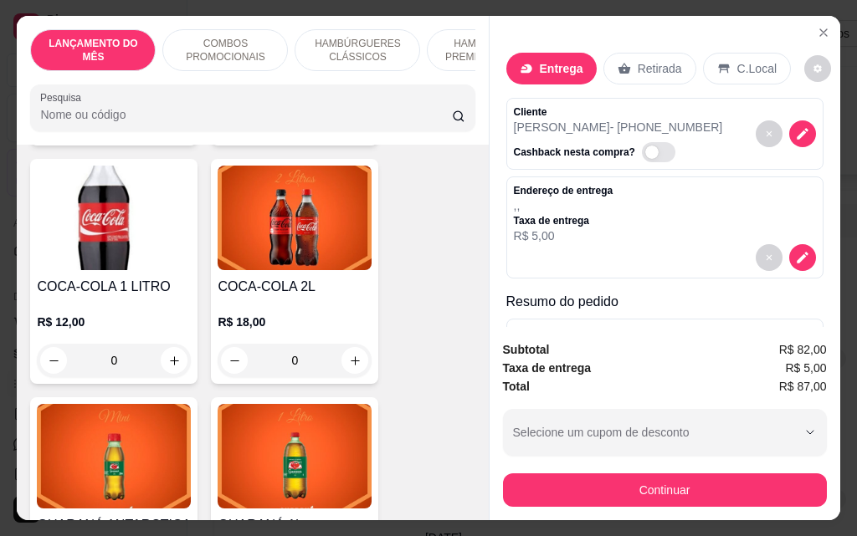
click at [350, 344] on div "0" at bounding box center [295, 360] width 154 height 33
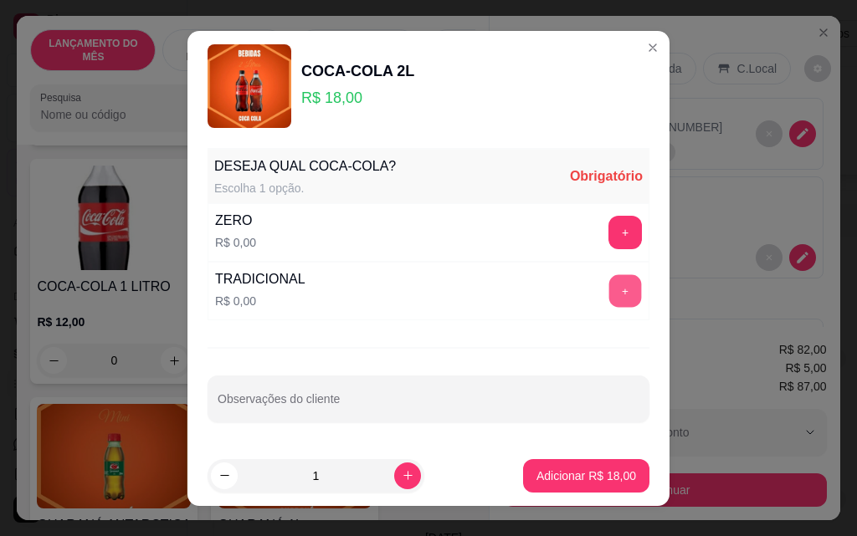
click at [609, 287] on button "+" at bounding box center [625, 291] width 33 height 33
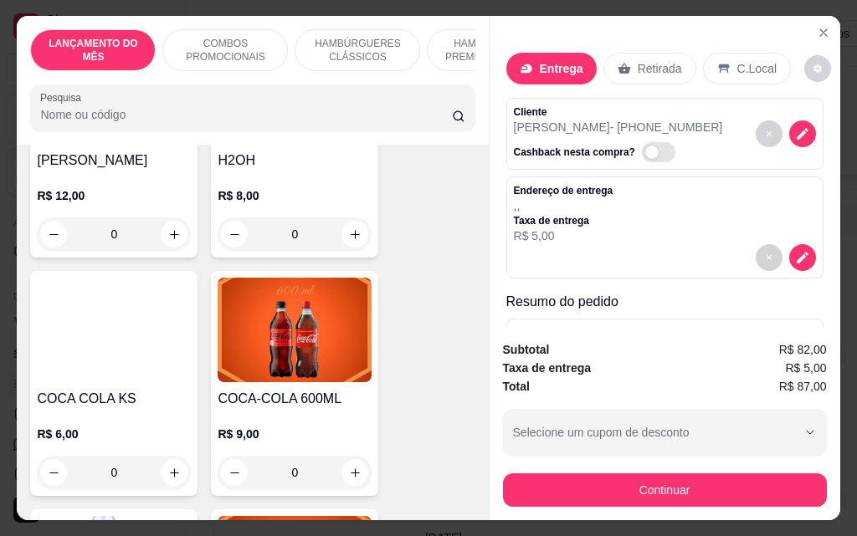
scroll to position [7114, 0]
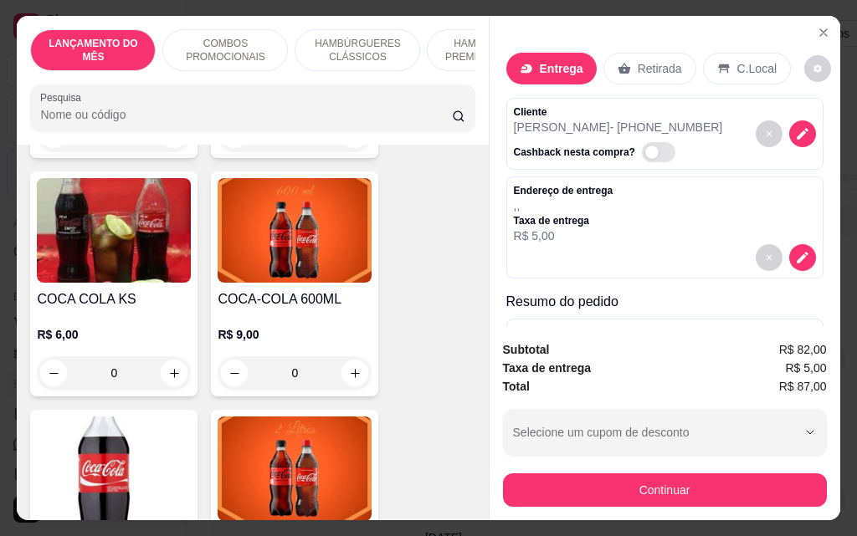
click at [351, 357] on div "0" at bounding box center [295, 373] width 154 height 33
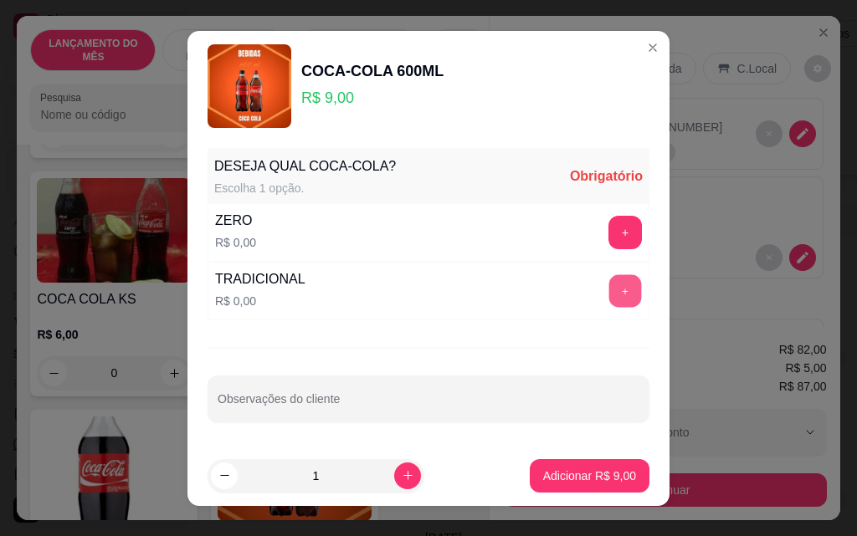
click at [609, 299] on button "+" at bounding box center [625, 291] width 33 height 33
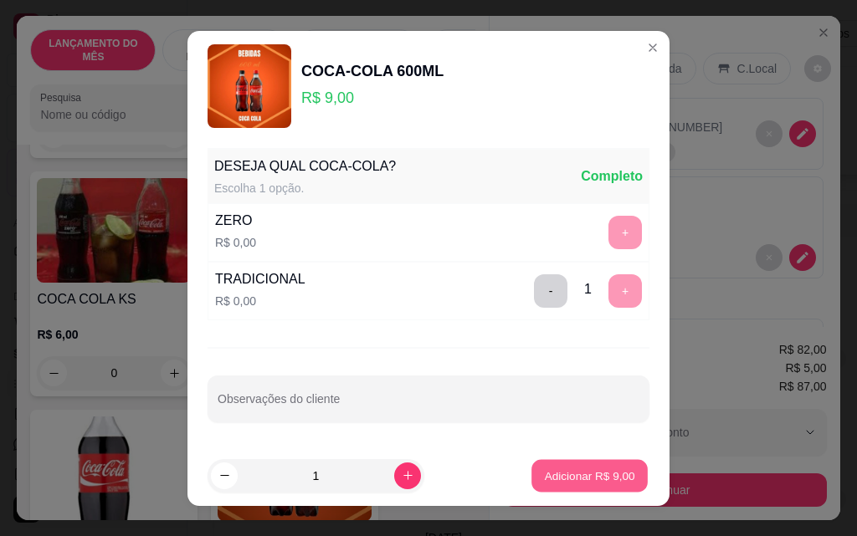
click at [555, 475] on p "Adicionar R$ 9,00" at bounding box center [589, 476] width 90 height 16
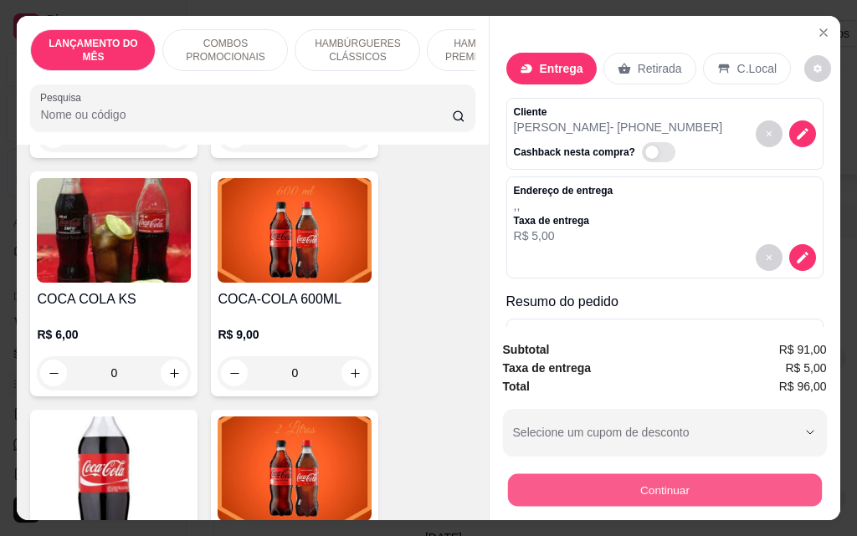
click at [596, 474] on button "Continuar" at bounding box center [664, 490] width 314 height 33
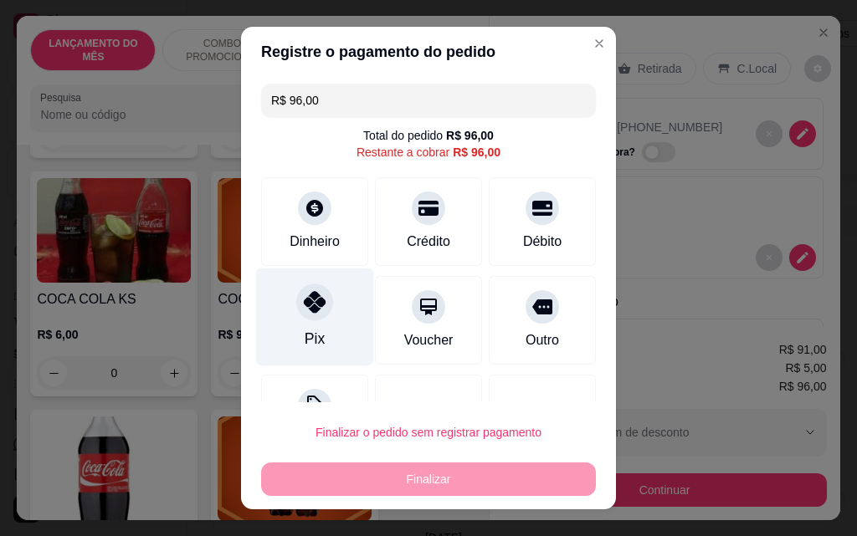
click at [320, 295] on div at bounding box center [314, 302] width 37 height 37
type input "R$ 0,00"
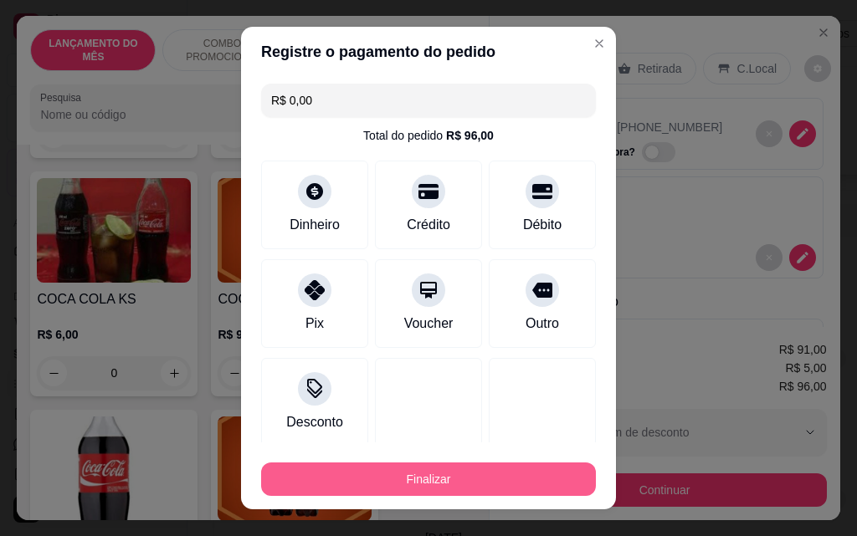
click at [439, 469] on button "Finalizar" at bounding box center [428, 479] width 335 height 33
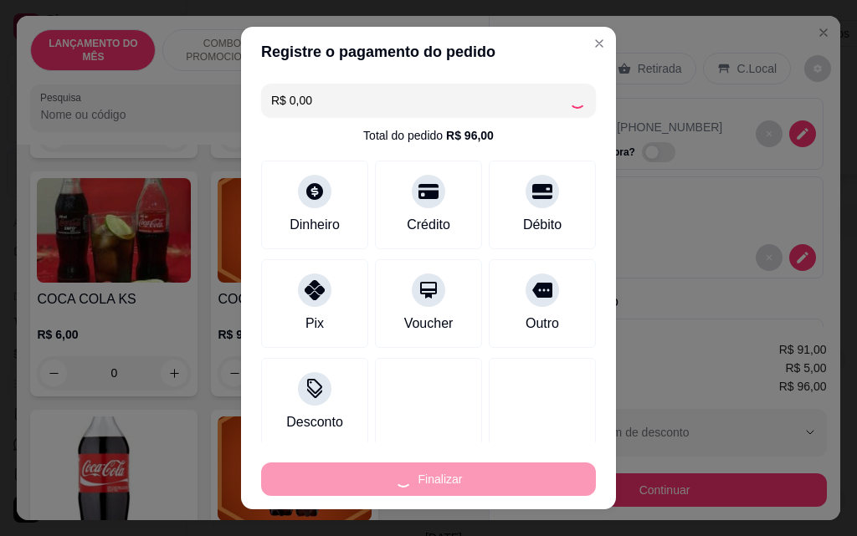
type input "0"
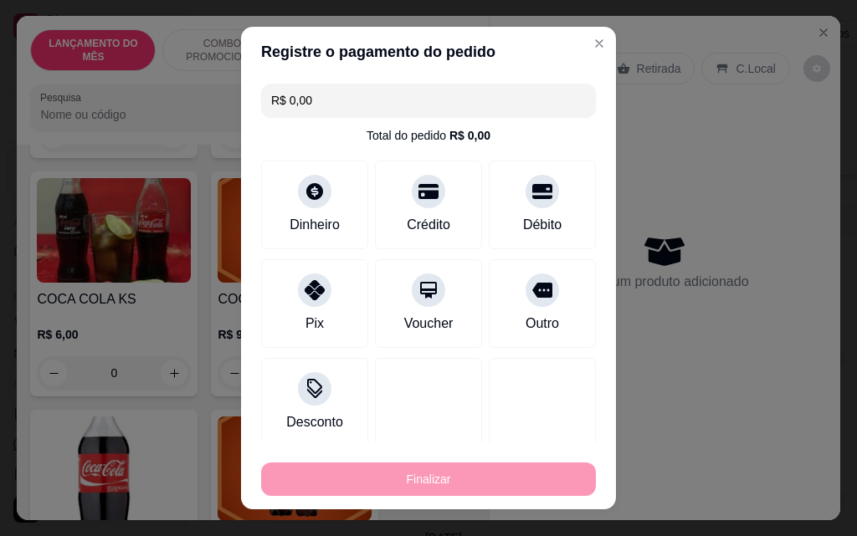
type input "-R$ 96,00"
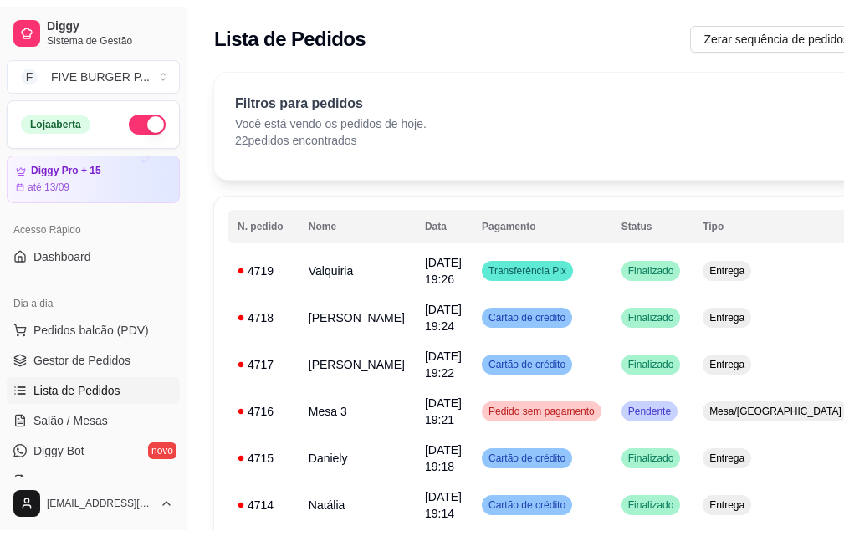
scroll to position [0, 0]
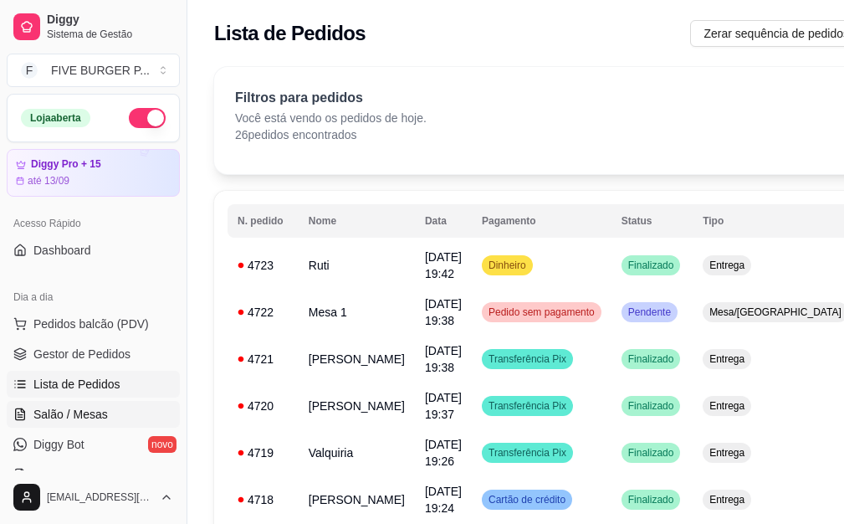
click at [85, 401] on link "Salão / Mesas" at bounding box center [93, 414] width 173 height 27
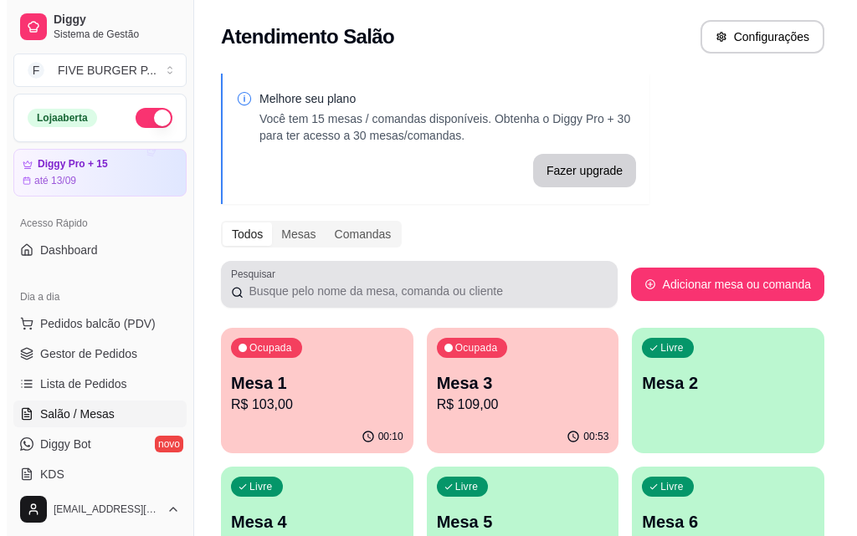
scroll to position [84, 0]
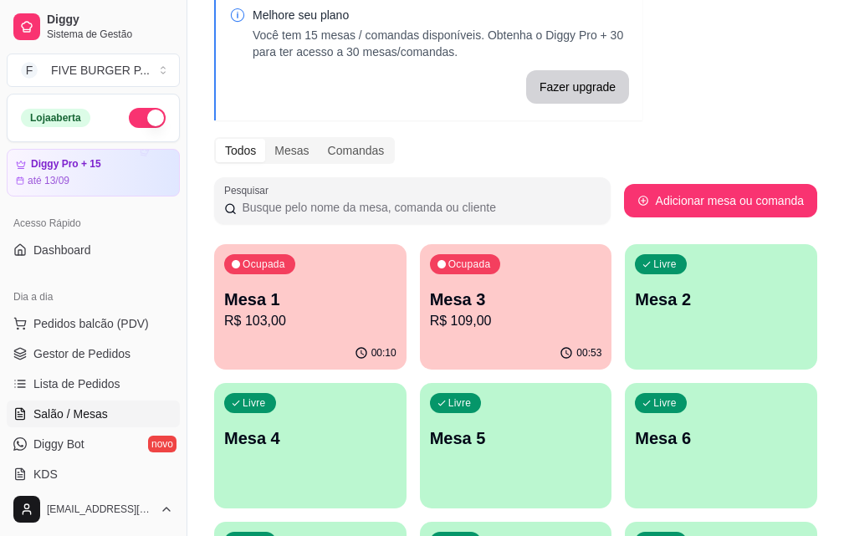
click at [430, 316] on p "R$ 109,00" at bounding box center [516, 321] width 172 height 20
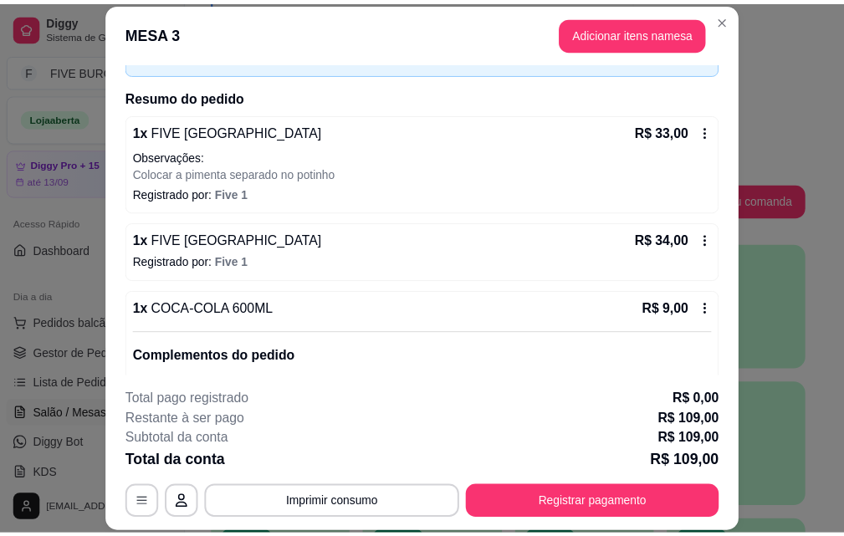
scroll to position [0, 0]
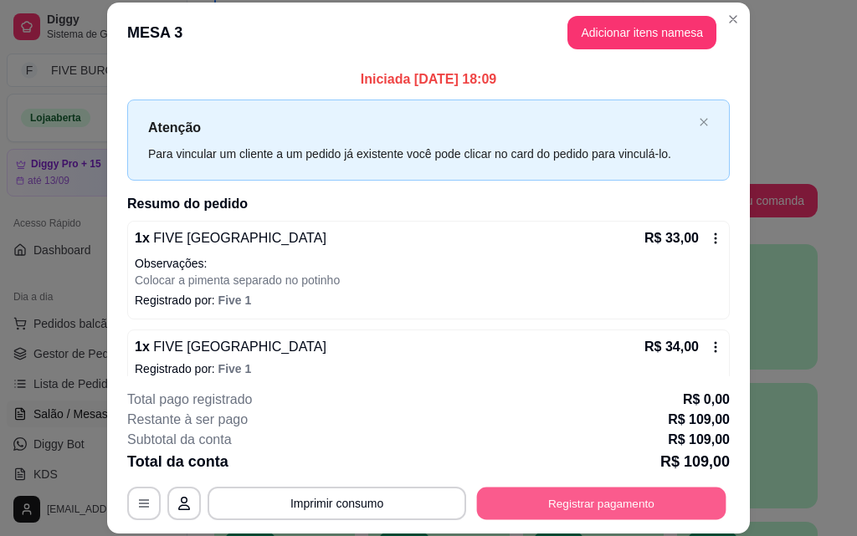
click at [628, 502] on button "Registrar pagamento" at bounding box center [601, 503] width 249 height 33
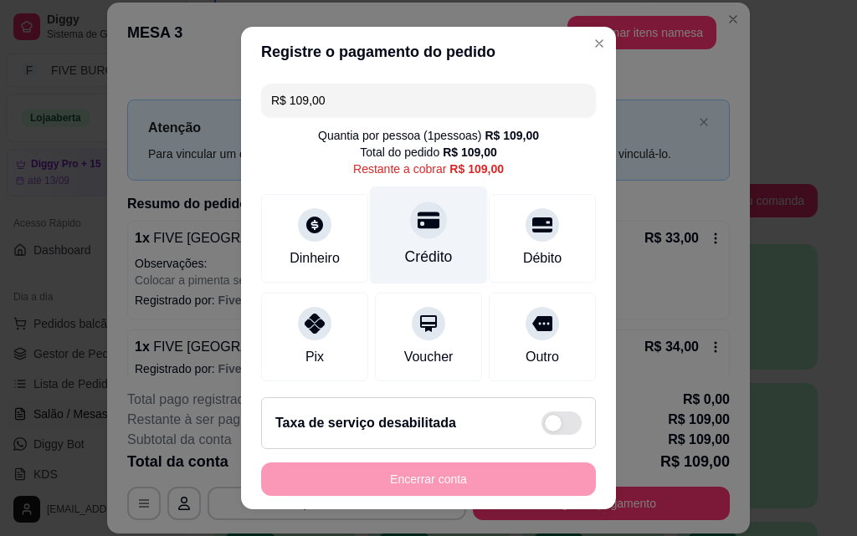
click at [415, 247] on div "Crédito" at bounding box center [429, 257] width 48 height 22
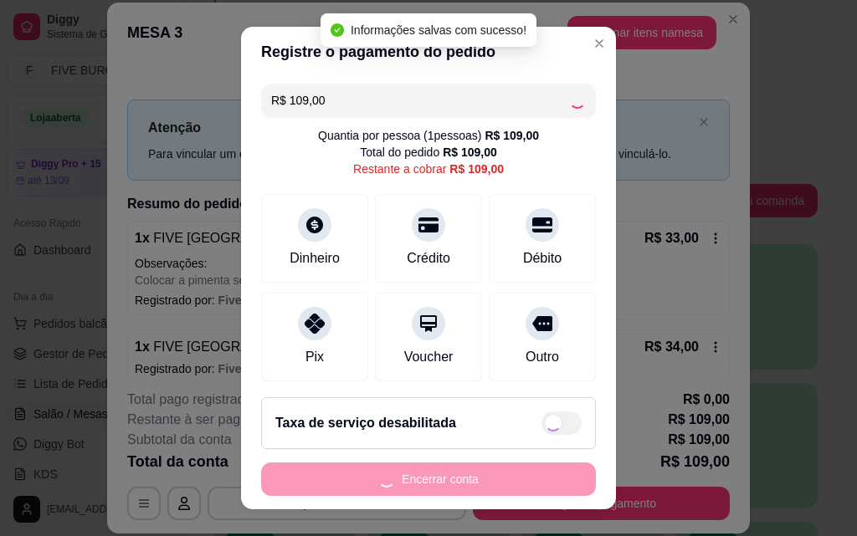
type input "R$ 0,00"
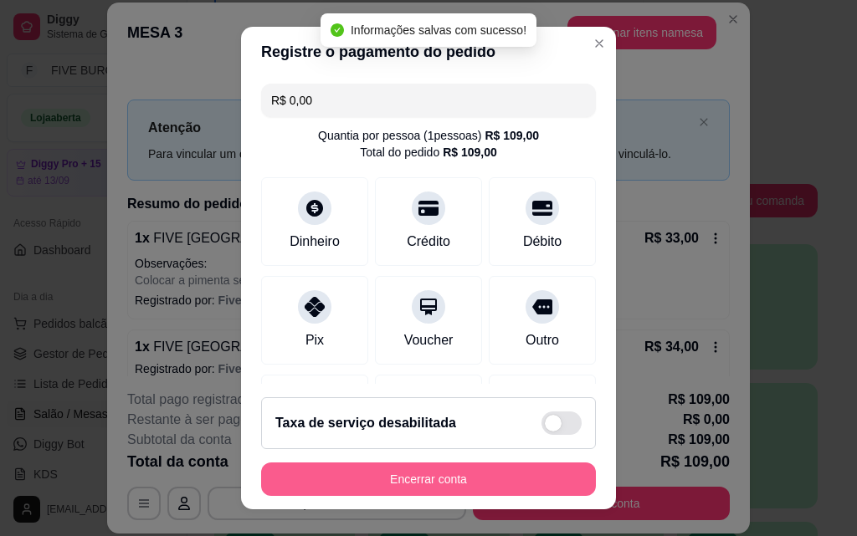
click at [456, 476] on button "Encerrar conta" at bounding box center [428, 479] width 335 height 33
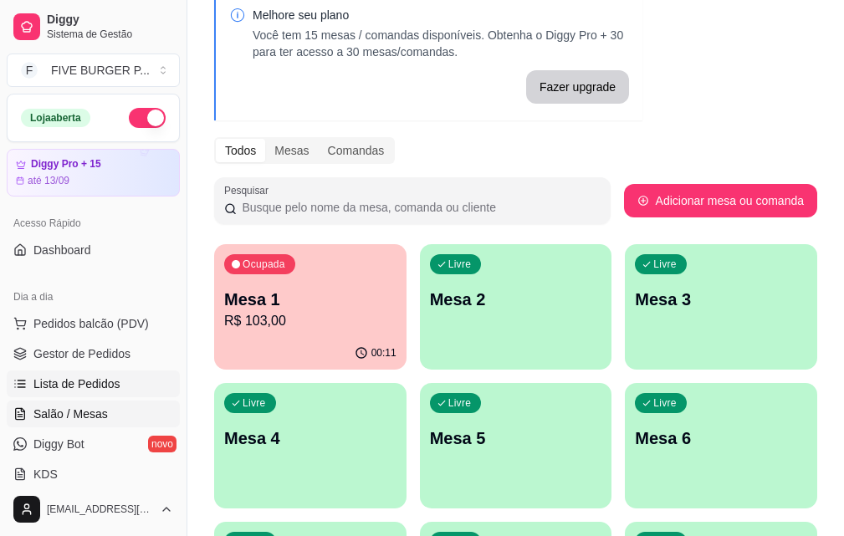
click at [88, 387] on span "Lista de Pedidos" at bounding box center [76, 384] width 87 height 17
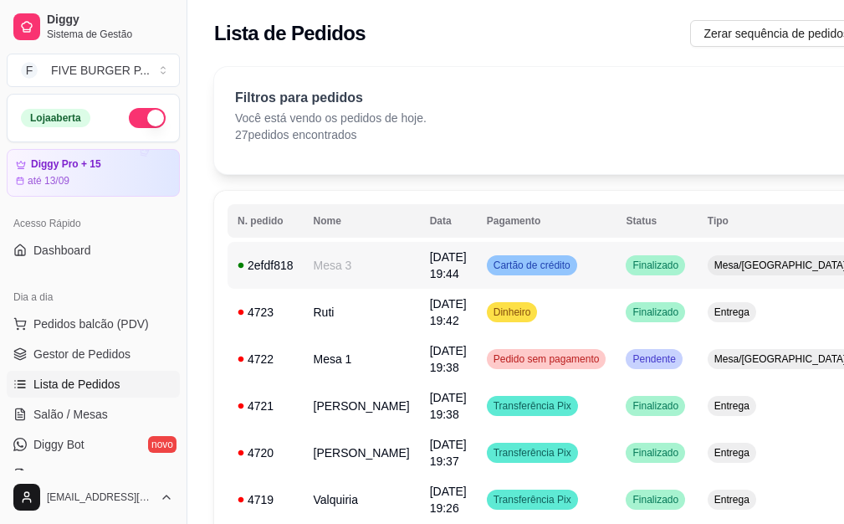
click at [524, 261] on span "Cartão de crédito" at bounding box center [532, 265] width 84 height 13
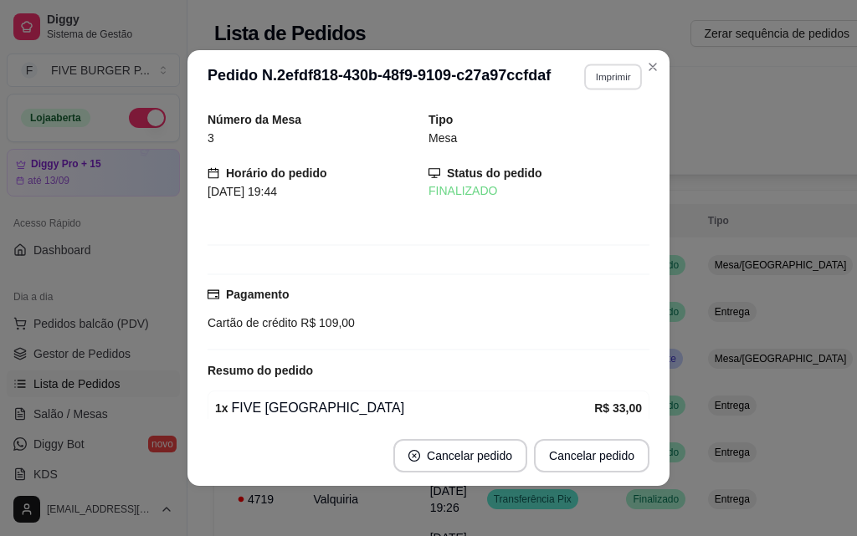
click at [601, 77] on button "Imprimir" at bounding box center [613, 77] width 58 height 26
click at [584, 136] on button "IMPRESSORA" at bounding box center [576, 135] width 121 height 27
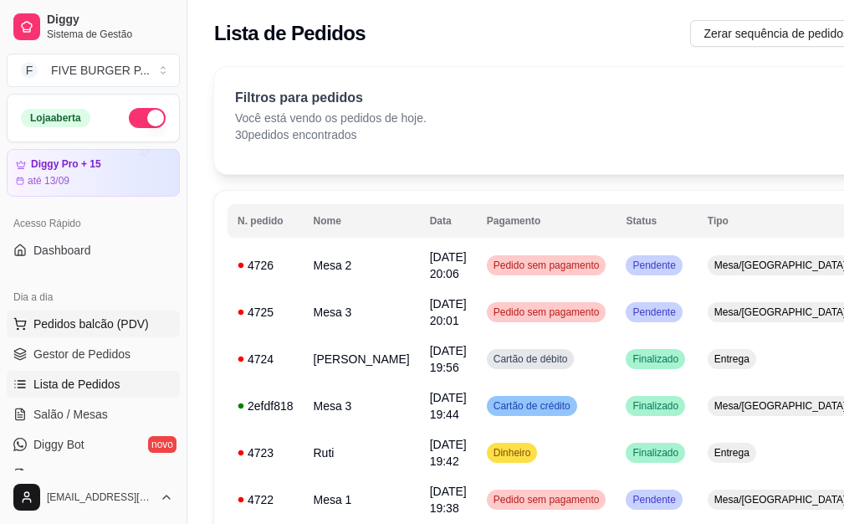
click at [121, 330] on span "Pedidos balcão (PDV)" at bounding box center [90, 324] width 115 height 17
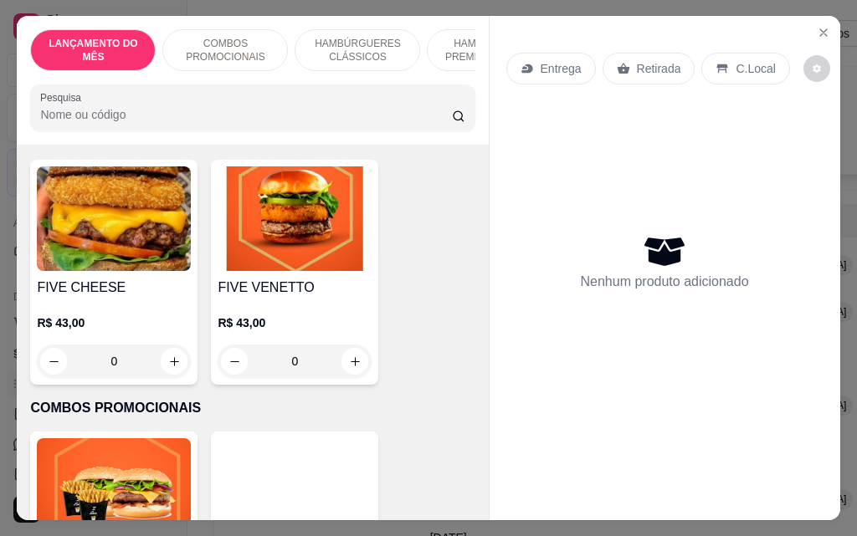
scroll to position [167, 0]
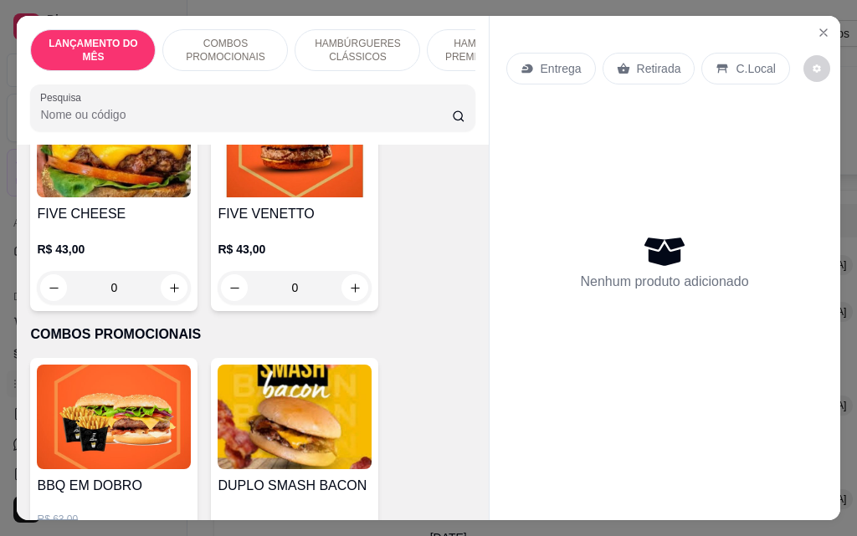
click at [351, 291] on div "0" at bounding box center [295, 287] width 154 height 33
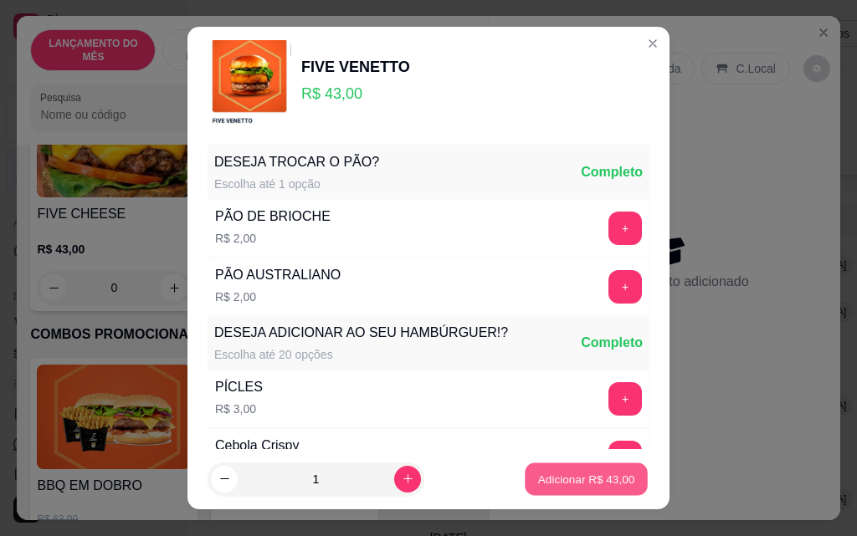
click at [556, 485] on p "Adicionar R$ 43,00" at bounding box center [586, 479] width 97 height 16
type input "1"
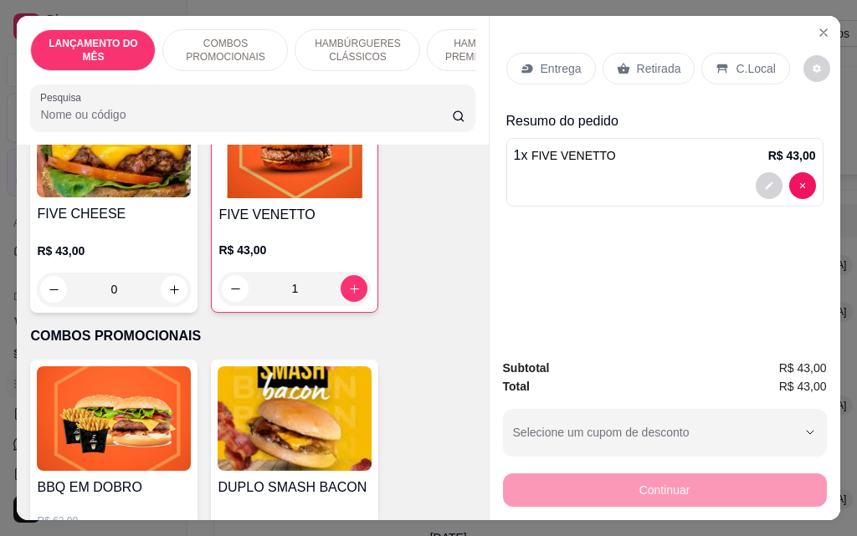
click at [541, 61] on p "Entrega" at bounding box center [561, 68] width 41 height 17
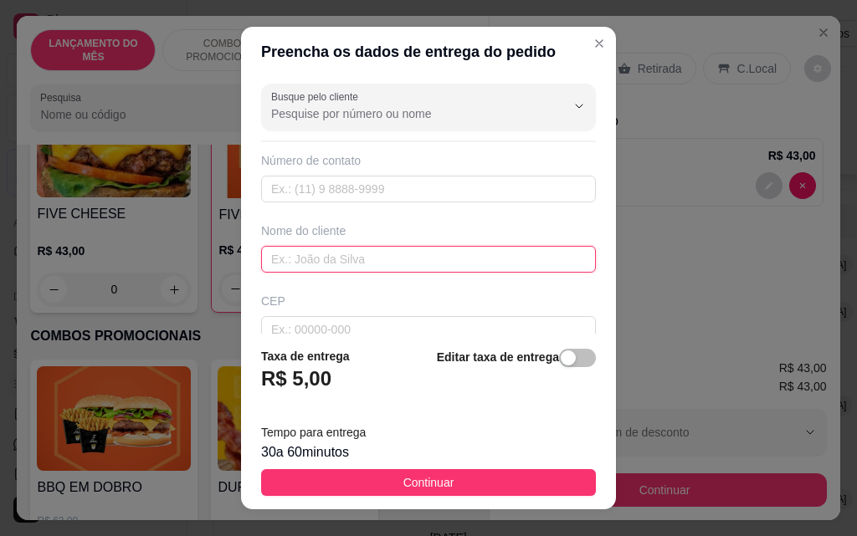
click at [346, 259] on input "text" at bounding box center [428, 259] width 335 height 27
type input "fabricio"
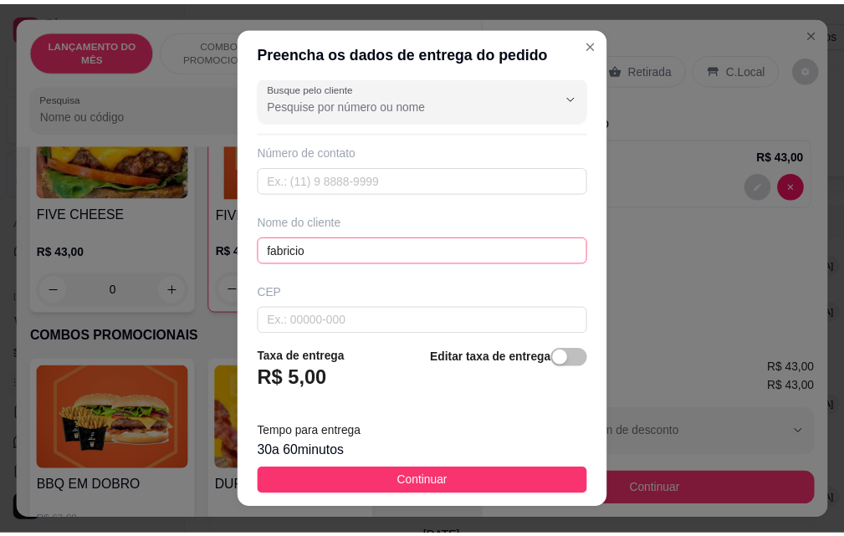
scroll to position [195, 0]
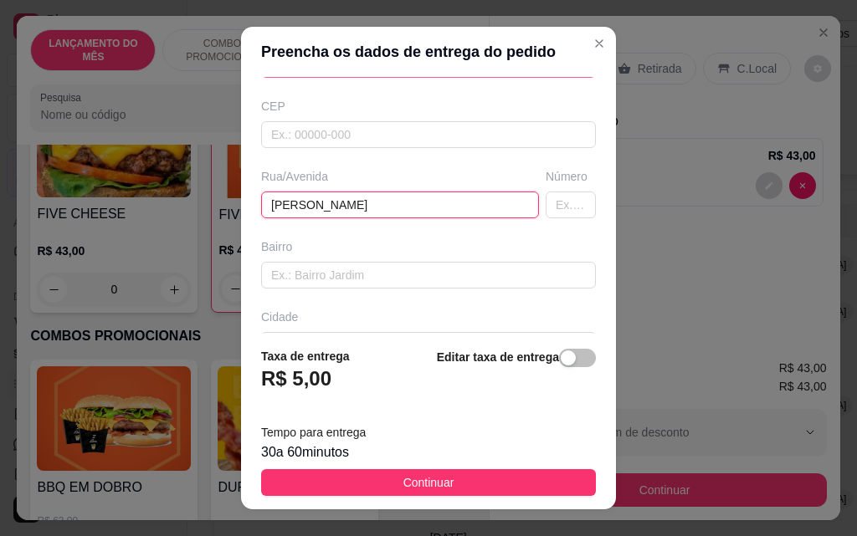
type input "[PERSON_NAME]"
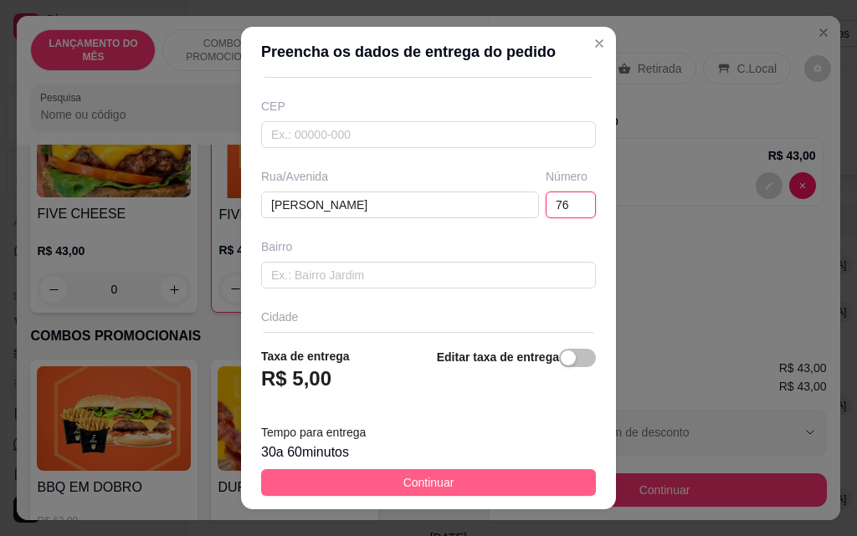
type input "76"
click at [491, 485] on button "Continuar" at bounding box center [428, 482] width 335 height 27
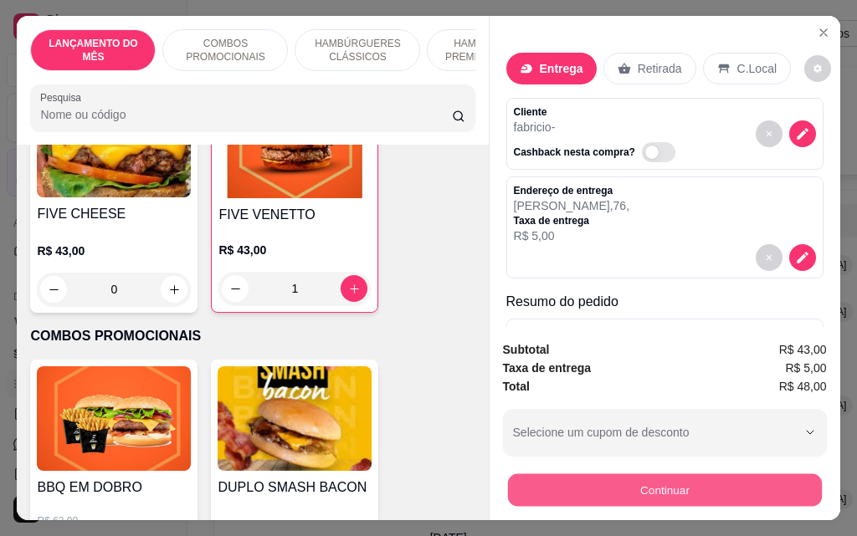
click at [673, 475] on button "Continuar" at bounding box center [664, 490] width 314 height 33
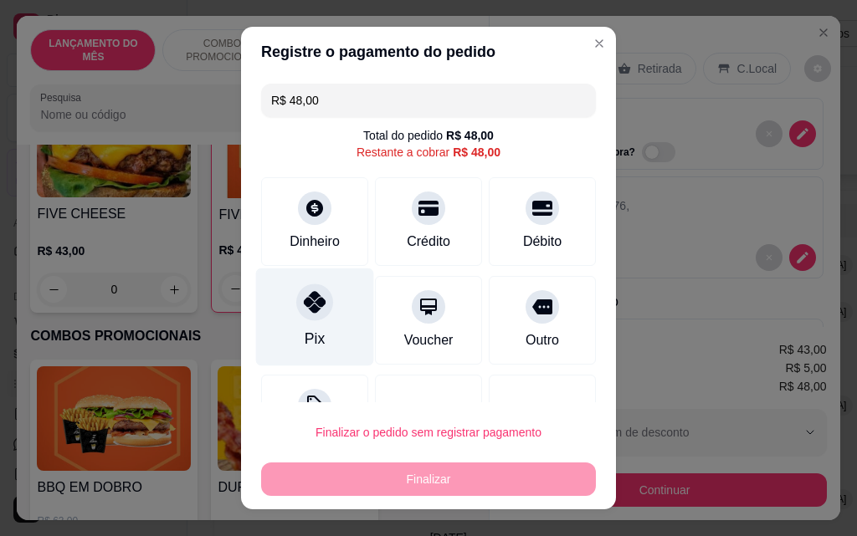
click at [331, 311] on div "Pix" at bounding box center [315, 318] width 118 height 98
type input "R$ 0,00"
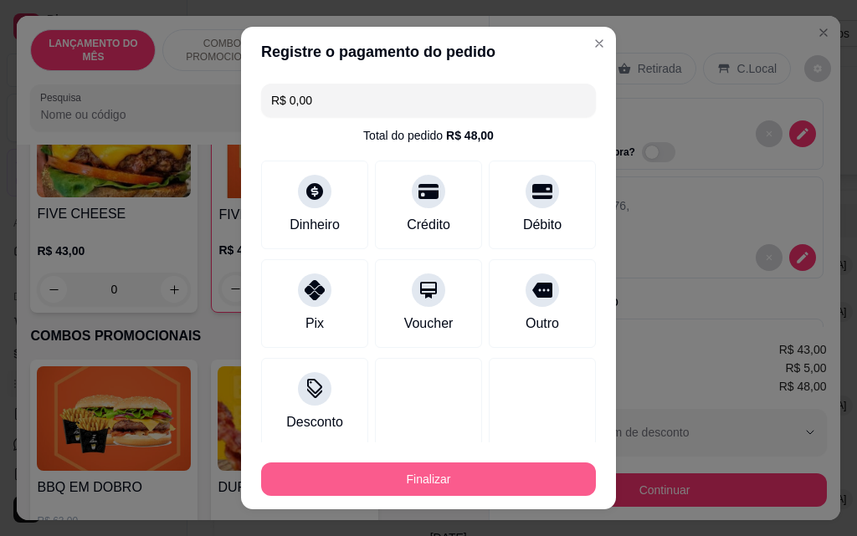
click at [466, 477] on button "Finalizar" at bounding box center [428, 479] width 335 height 33
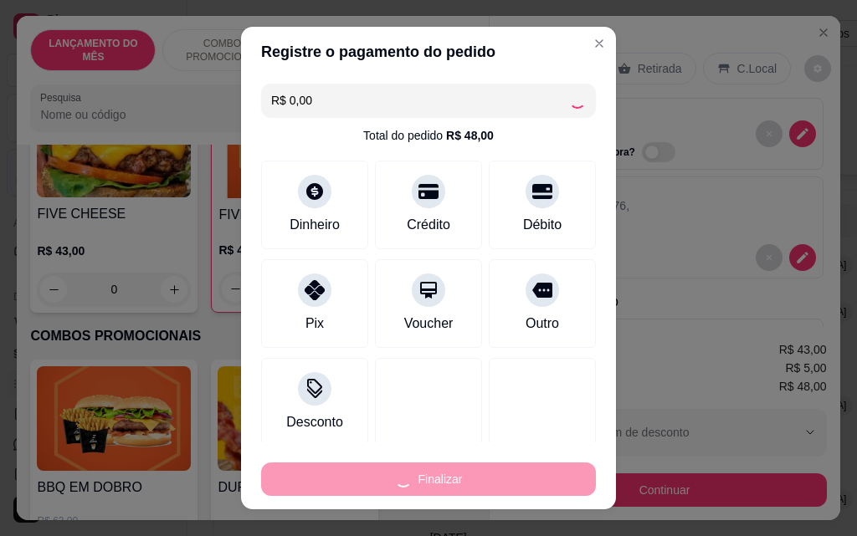
type input "0"
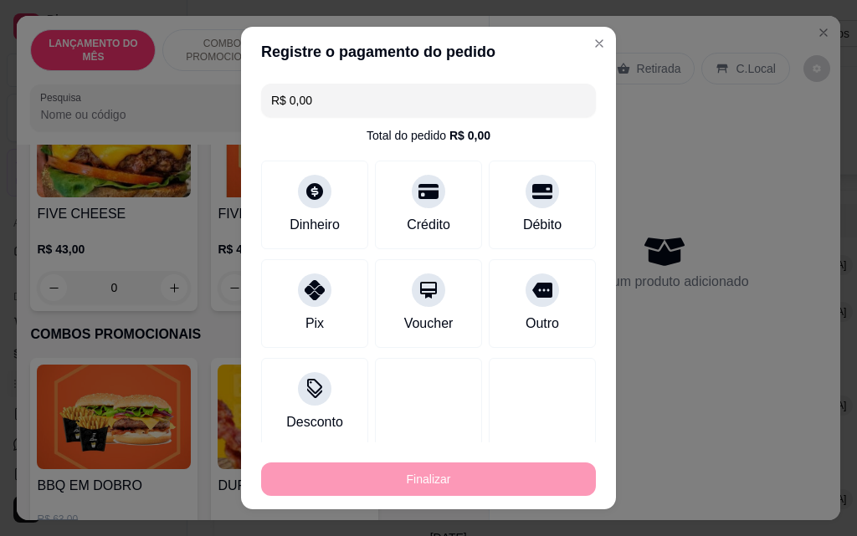
type input "-R$ 48,00"
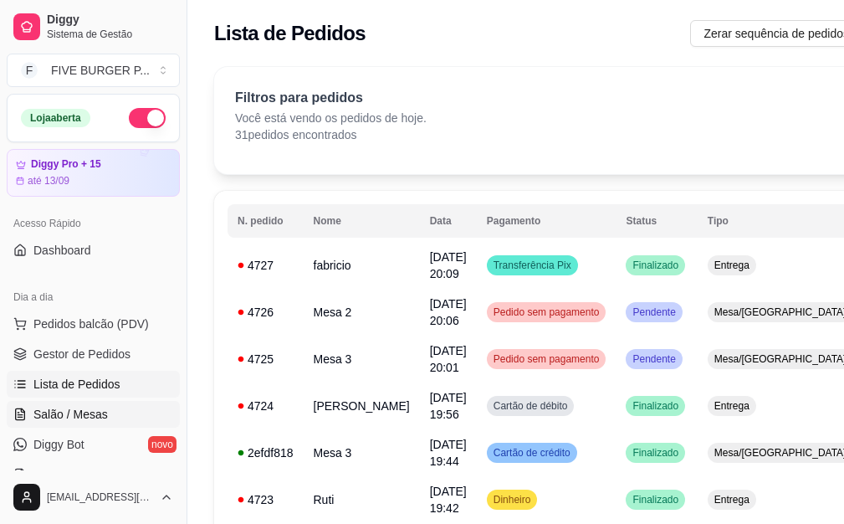
click at [69, 413] on span "Salão / Mesas" at bounding box center [70, 414] width 74 height 17
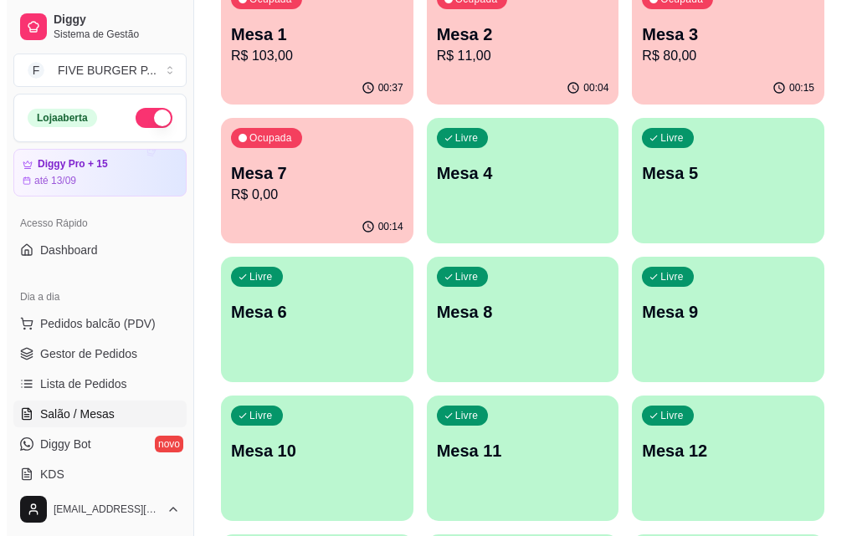
scroll to position [402, 0]
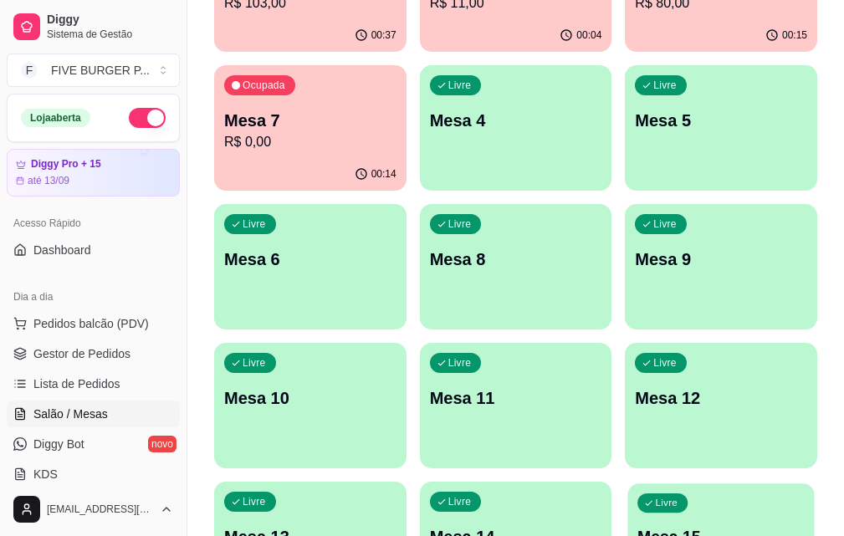
click at [629, 484] on div "Livre Mesa 15" at bounding box center [722, 535] width 187 height 102
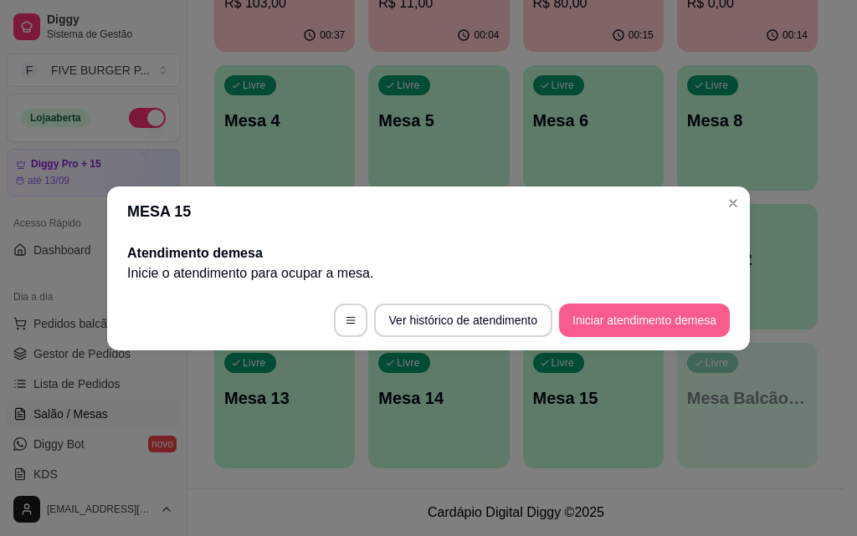
click at [692, 324] on button "Iniciar atendimento de mesa" at bounding box center [644, 320] width 171 height 33
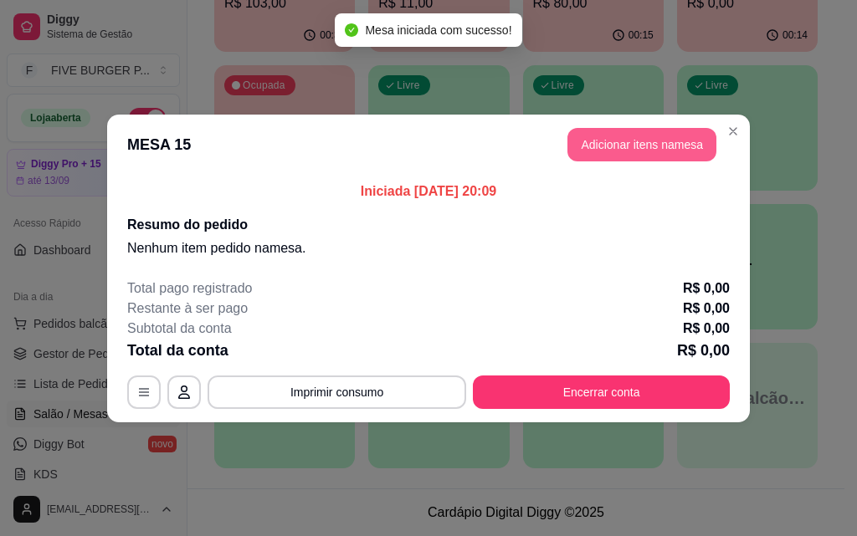
click at [639, 148] on button "Adicionar itens na mesa" at bounding box center [641, 144] width 149 height 33
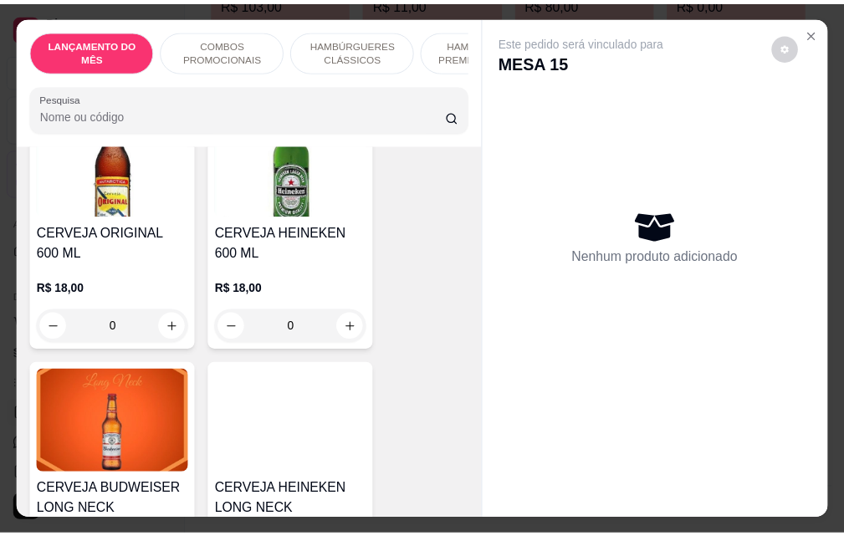
scroll to position [8202, 0]
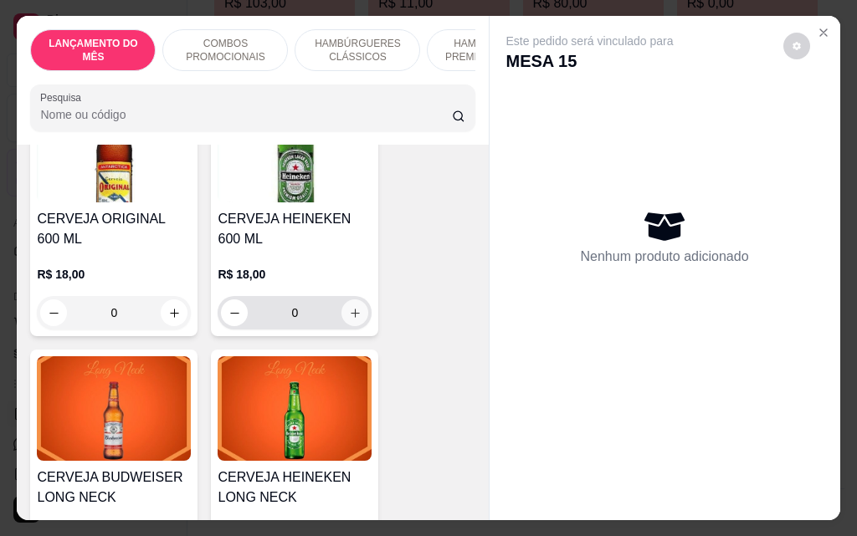
click at [353, 307] on icon "increase-product-quantity" at bounding box center [355, 313] width 13 height 13
type input "1"
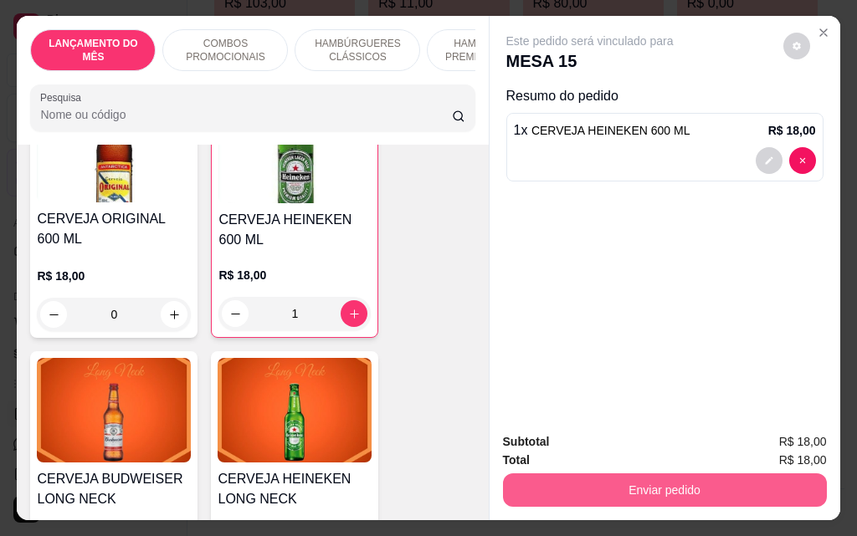
click at [511, 479] on button "Enviar pedido" at bounding box center [665, 490] width 324 height 33
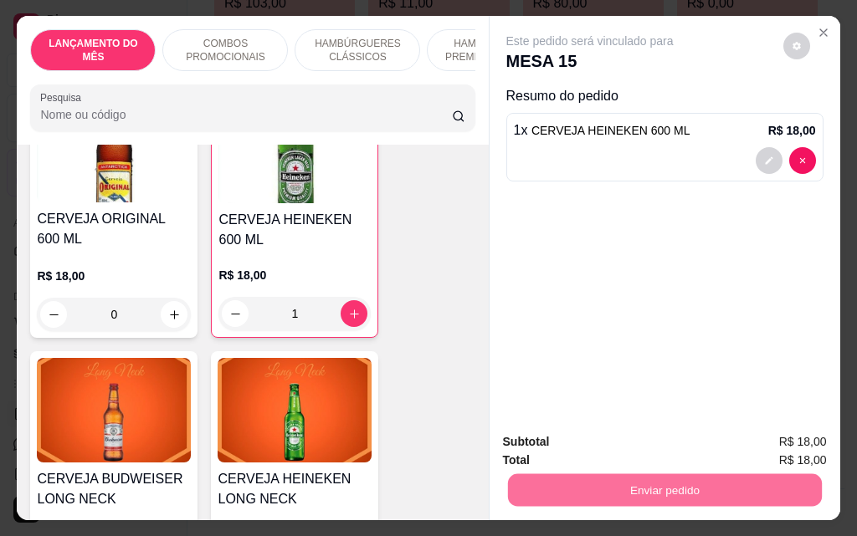
click at [773, 442] on button "Sim, quero registrar" at bounding box center [768, 443] width 125 height 32
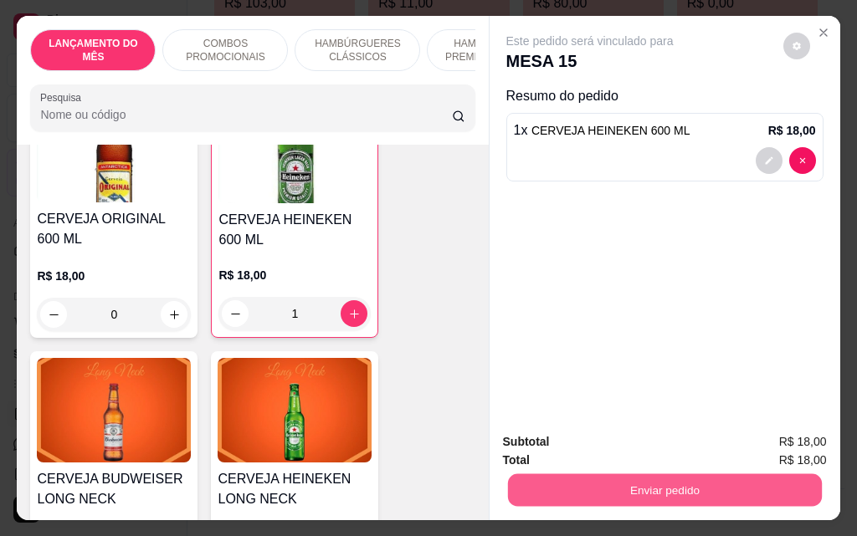
click at [689, 493] on button "Enviar pedido" at bounding box center [664, 490] width 314 height 33
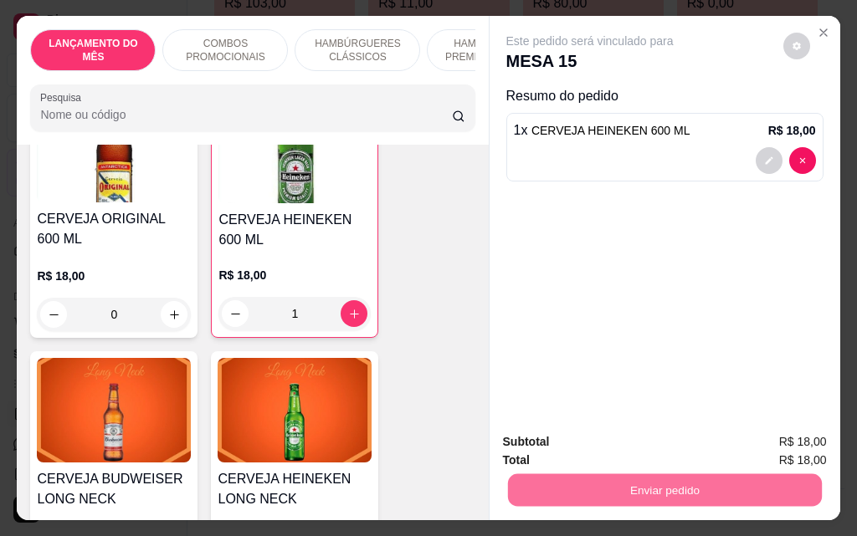
click at [609, 436] on button "Não registrar e enviar pedido" at bounding box center [609, 443] width 174 height 32
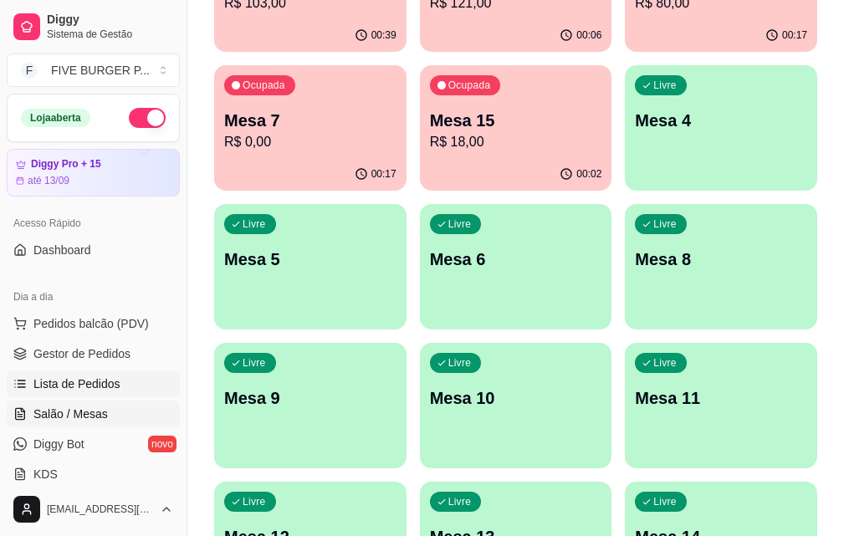
click at [100, 382] on span "Lista de Pedidos" at bounding box center [76, 384] width 87 height 17
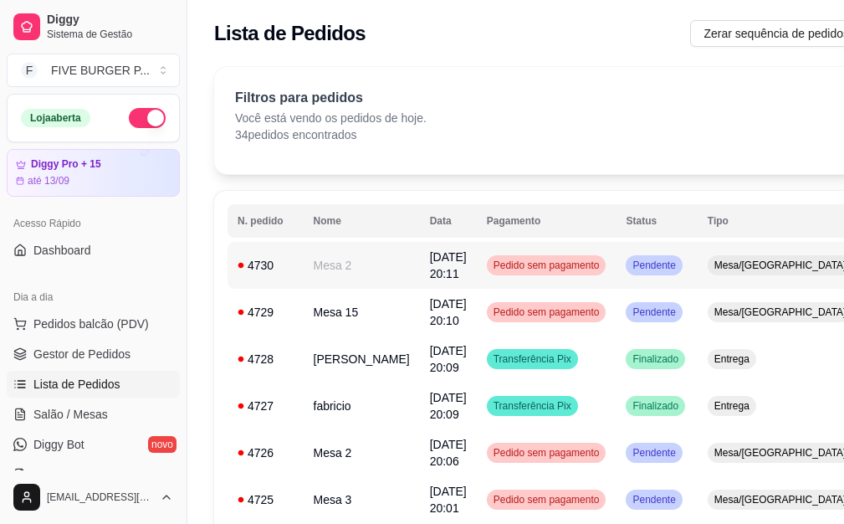
click at [698, 273] on td "Mesa/[GEOGRAPHIC_DATA]" at bounding box center [781, 265] width 166 height 47
click at [73, 414] on span "Salão / Mesas" at bounding box center [70, 414] width 74 height 17
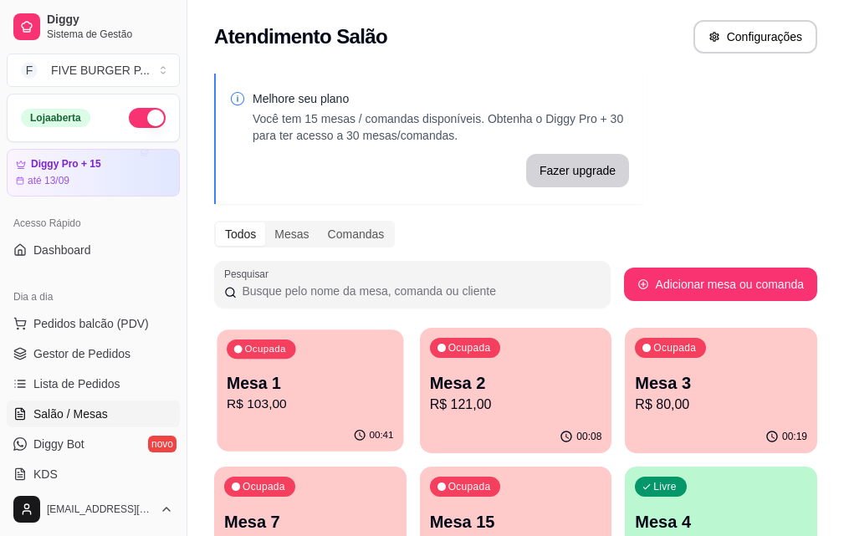
click at [317, 385] on p "Mesa 1" at bounding box center [310, 383] width 167 height 23
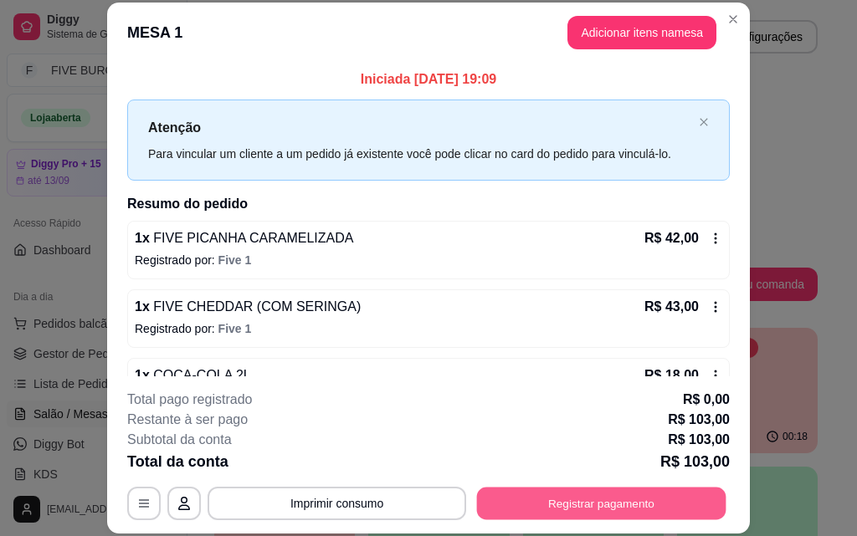
click at [545, 500] on button "Registrar pagamento" at bounding box center [601, 503] width 249 height 33
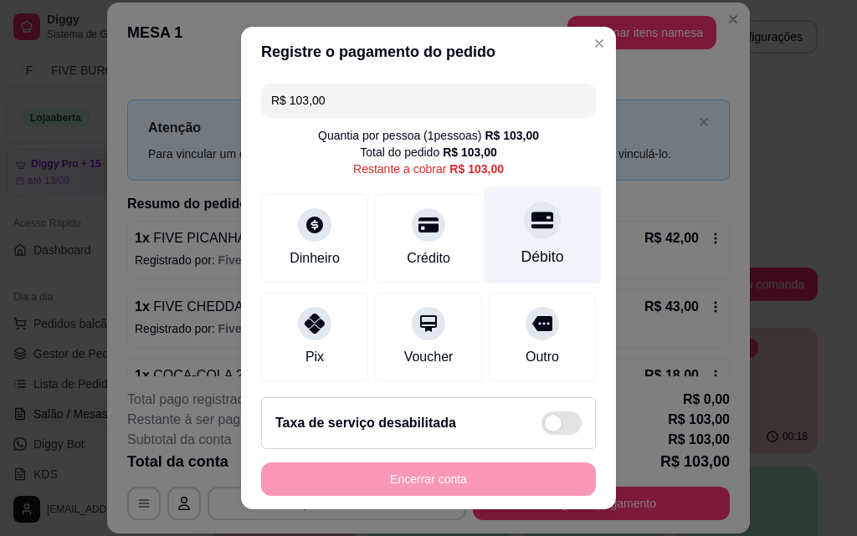
click at [521, 259] on div "Débito" at bounding box center [542, 257] width 43 height 22
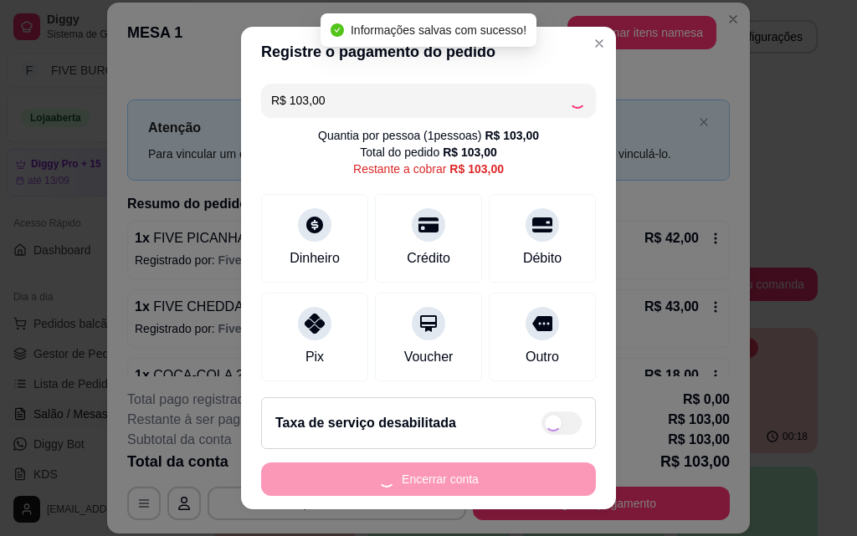
type input "R$ 0,00"
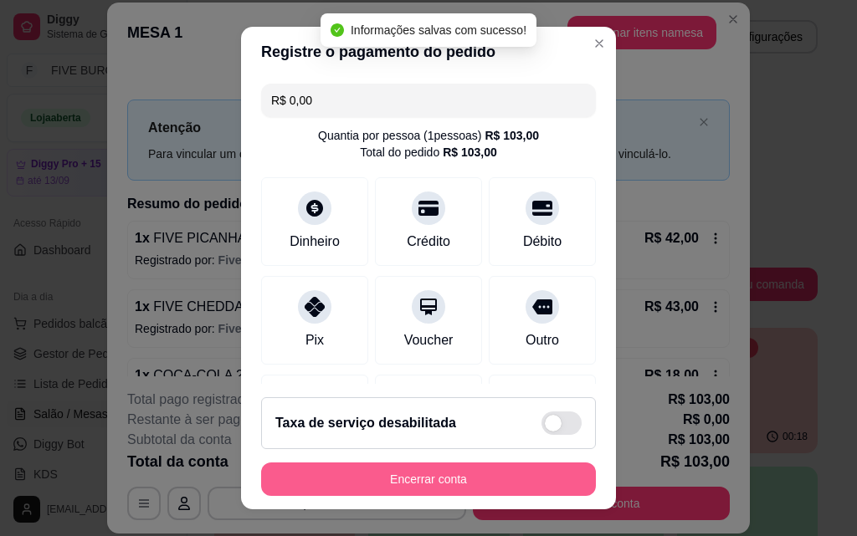
click at [518, 488] on button "Encerrar conta" at bounding box center [428, 479] width 335 height 33
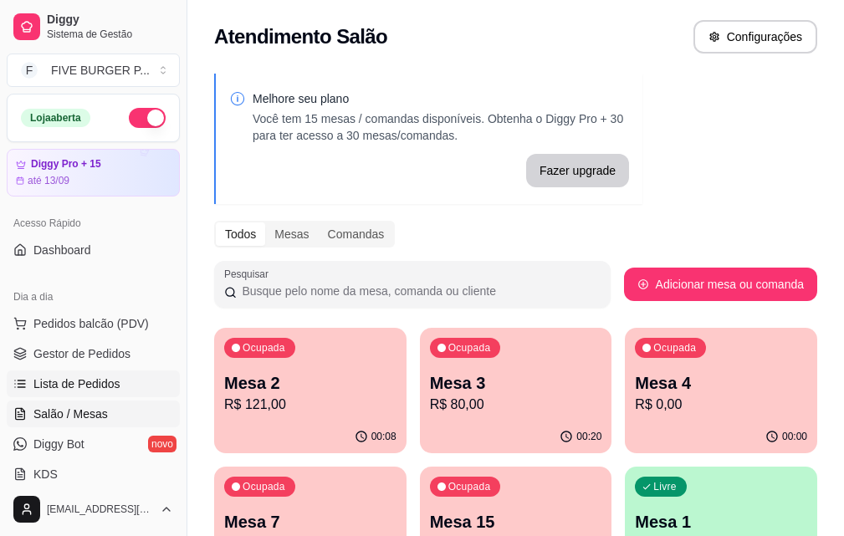
click at [157, 374] on link "Lista de Pedidos" at bounding box center [93, 384] width 173 height 27
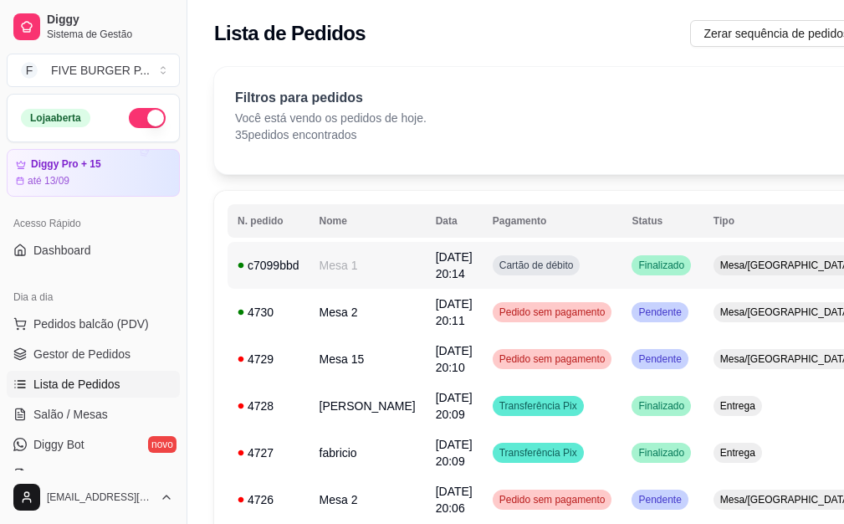
click at [526, 262] on span "Cartão de débito" at bounding box center [536, 265] width 81 height 13
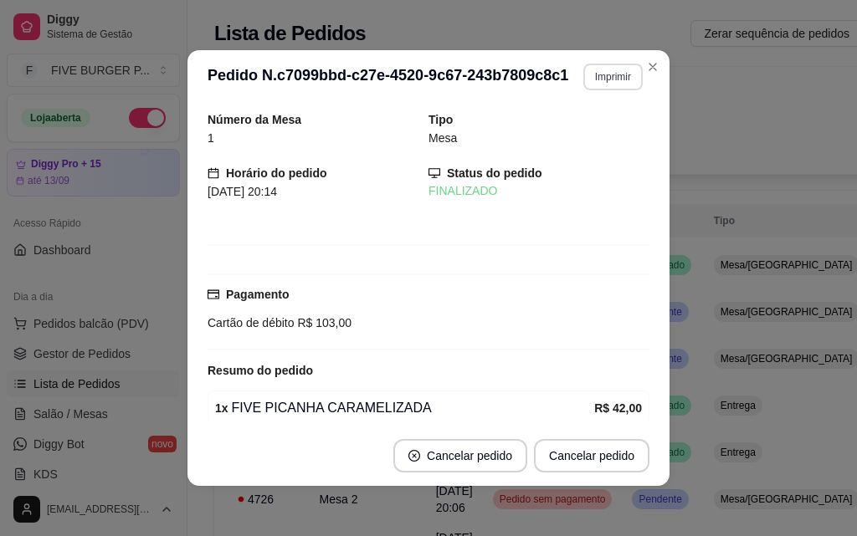
click at [620, 72] on button "Imprimir" at bounding box center [612, 77] width 59 height 27
click at [598, 129] on button "IMPRESSORA" at bounding box center [576, 135] width 121 height 27
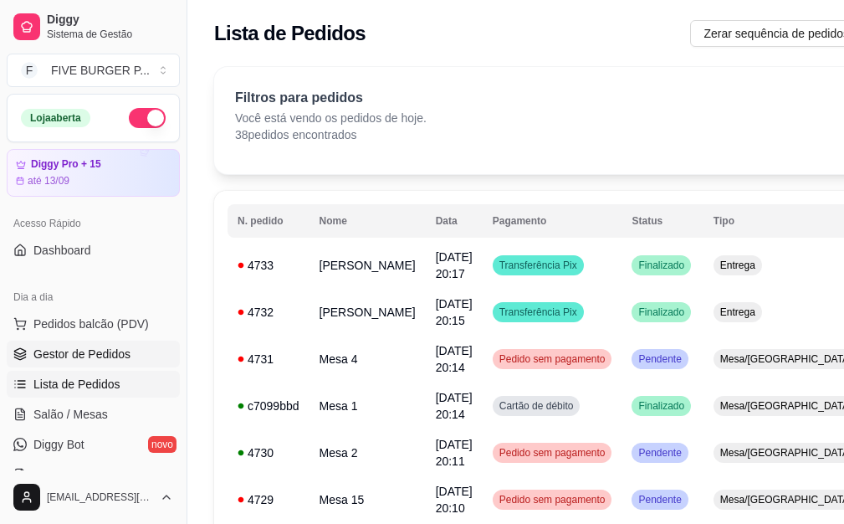
click at [128, 359] on link "Gestor de Pedidos" at bounding box center [93, 354] width 173 height 27
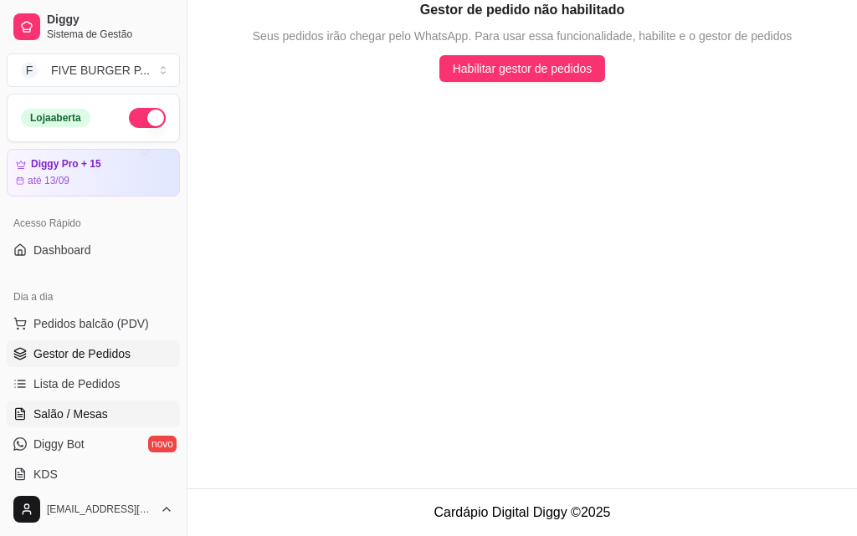
click at [132, 412] on link "Salão / Mesas" at bounding box center [93, 414] width 173 height 27
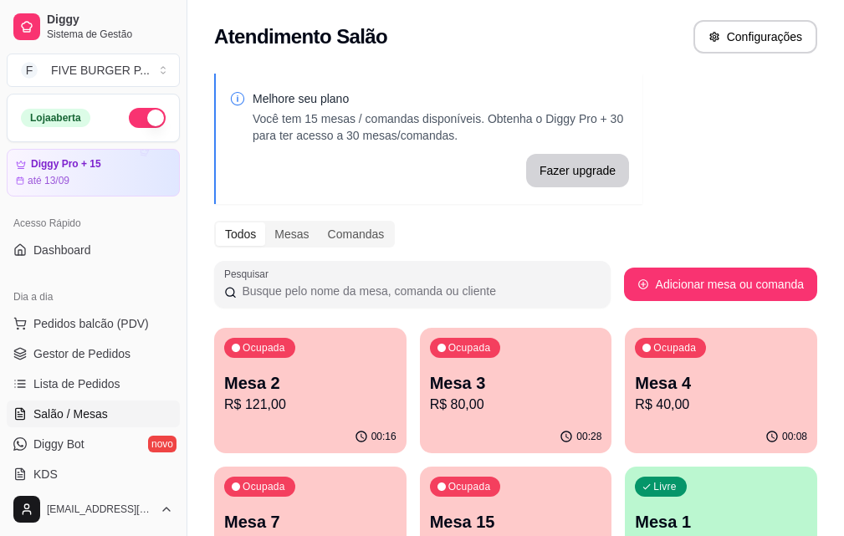
click at [316, 397] on p "R$ 121,00" at bounding box center [310, 405] width 172 height 20
click at [276, 404] on p "R$ 121,00" at bounding box center [310, 405] width 172 height 20
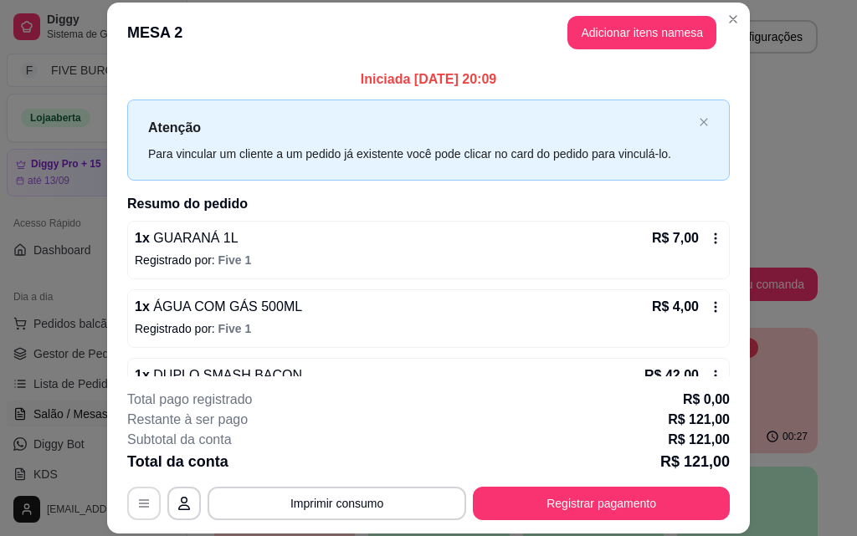
click at [135, 496] on button "button" at bounding box center [143, 503] width 33 height 33
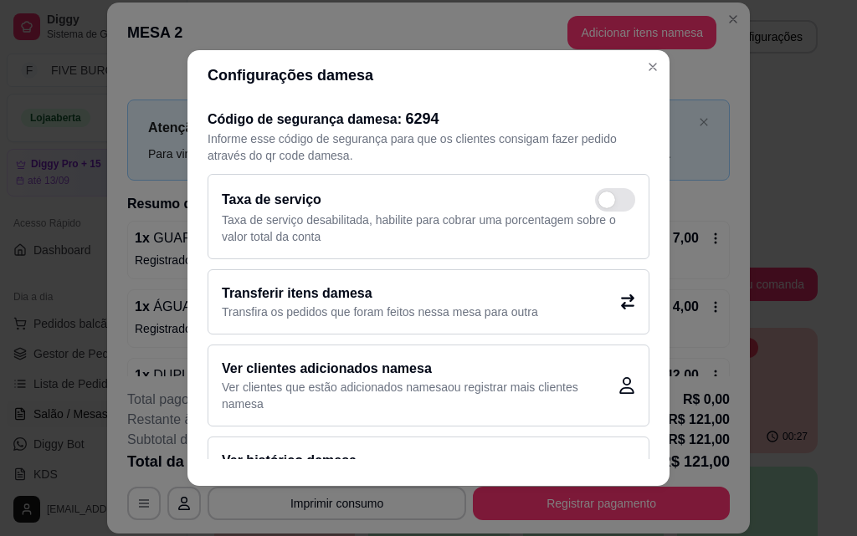
click at [620, 301] on icon at bounding box center [627, 302] width 15 height 15
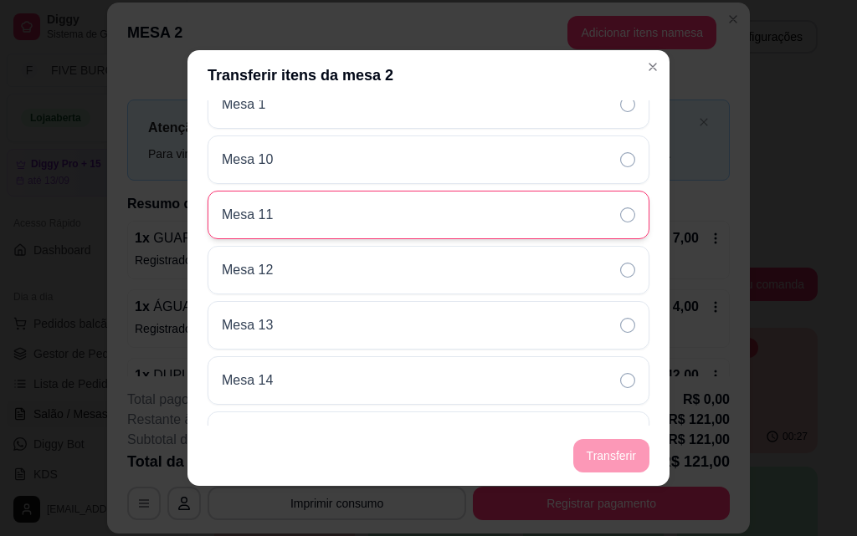
scroll to position [335, 0]
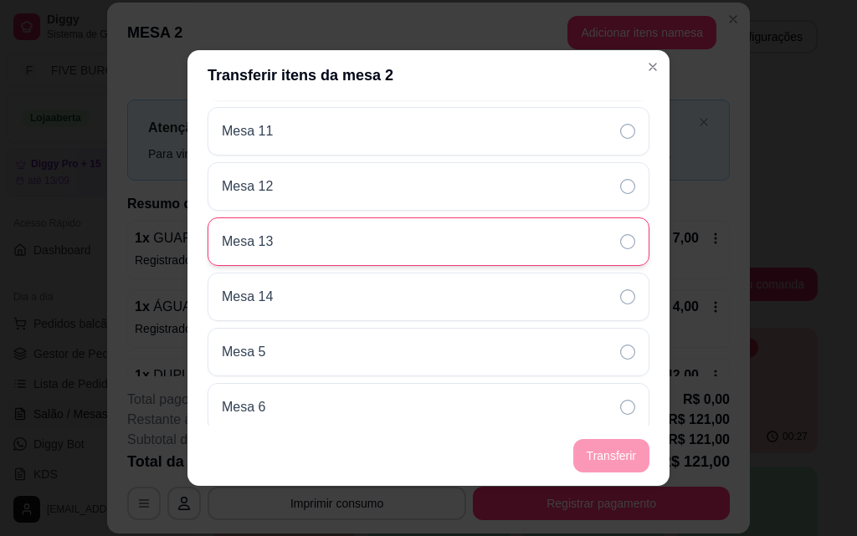
click at [620, 237] on icon at bounding box center [627, 241] width 15 height 15
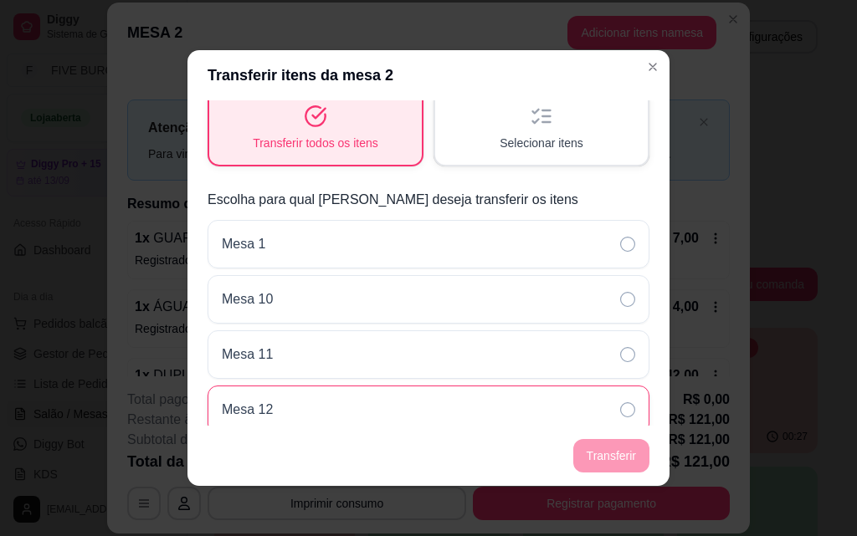
scroll to position [0, 0]
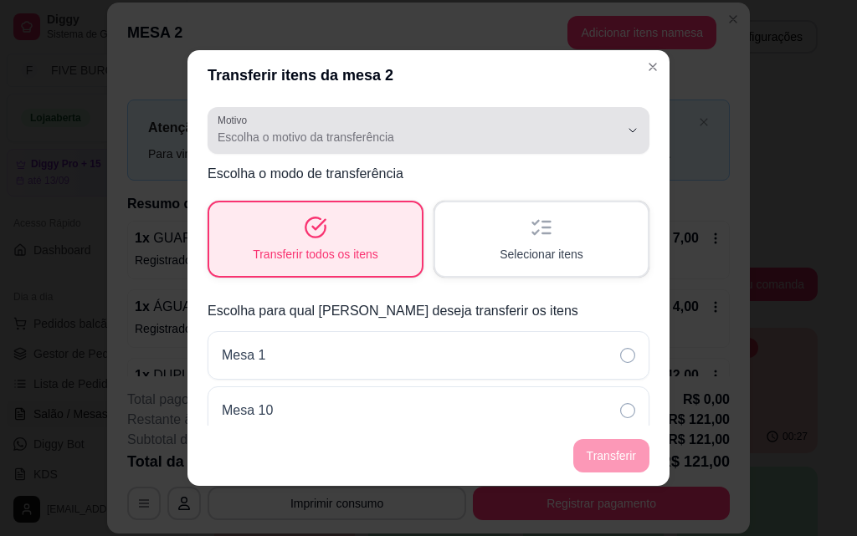
click at [453, 144] on span "Escolha o motivo da transferência" at bounding box center [419, 137] width 402 height 17
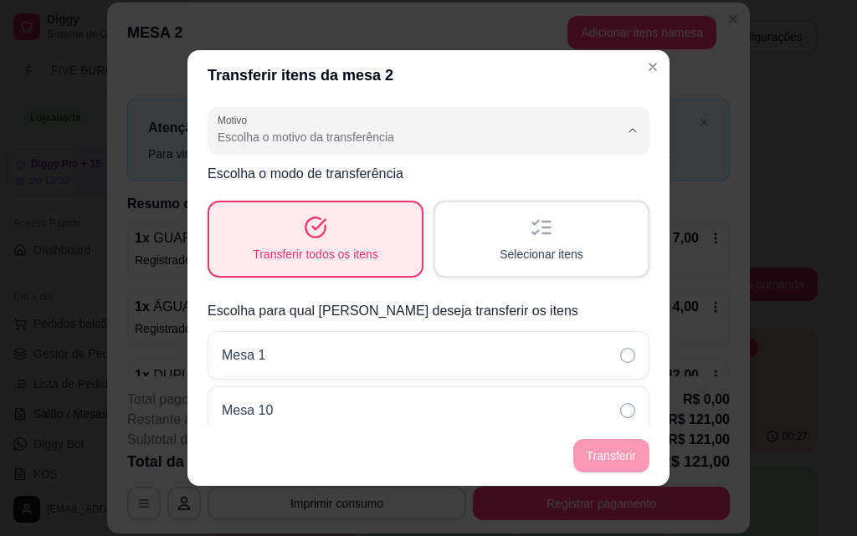
click at [407, 204] on span "Mudança de mesa" at bounding box center [408, 205] width 371 height 16
type input "TABLE_TRANSFER"
select select "TABLE_TRANSFER"
click at [612, 454] on button "Transferir" at bounding box center [611, 455] width 76 height 33
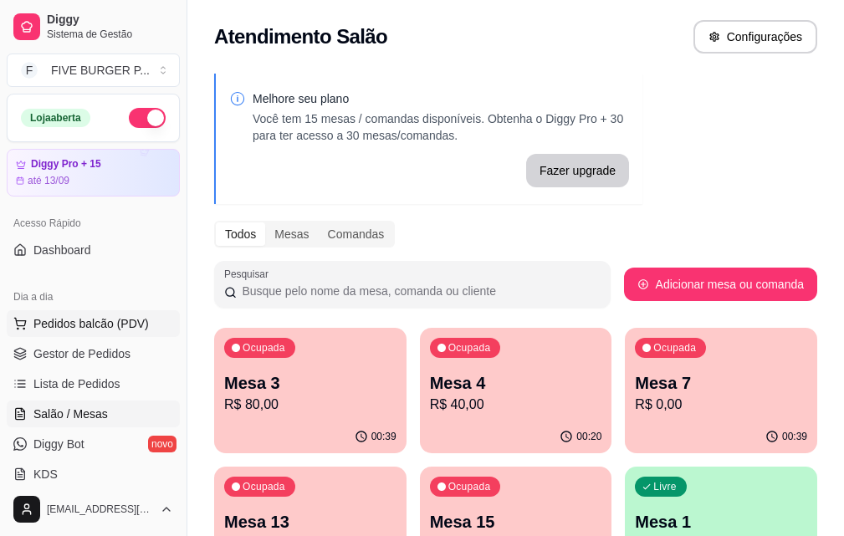
click at [85, 325] on span "Pedidos balcão (PDV)" at bounding box center [90, 324] width 115 height 17
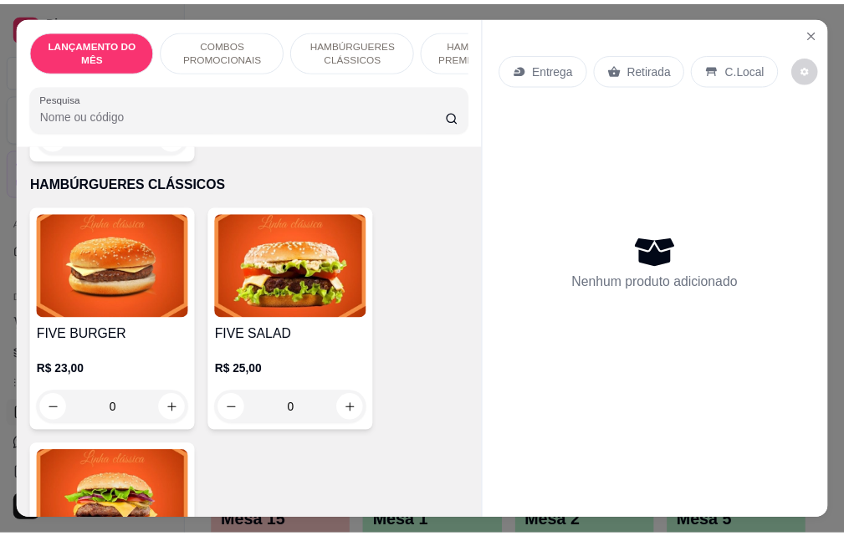
scroll to position [837, 0]
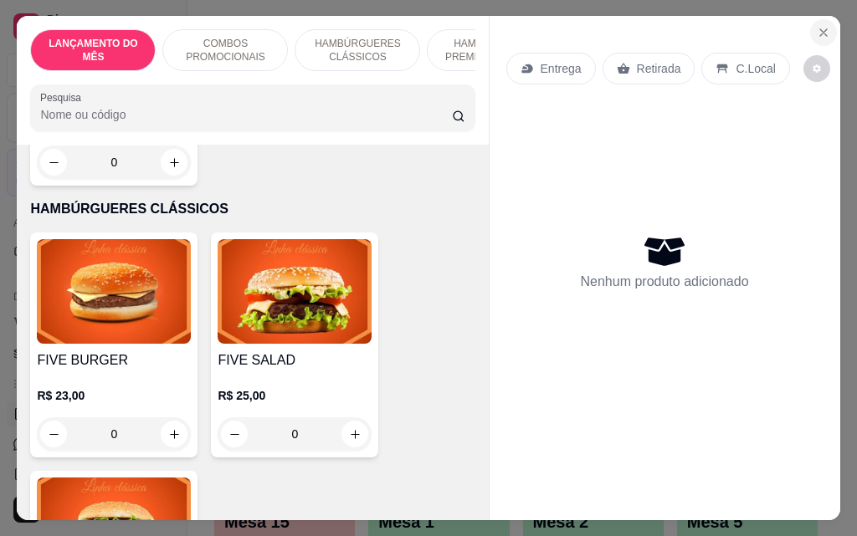
click at [825, 28] on button "Close" at bounding box center [823, 32] width 27 height 27
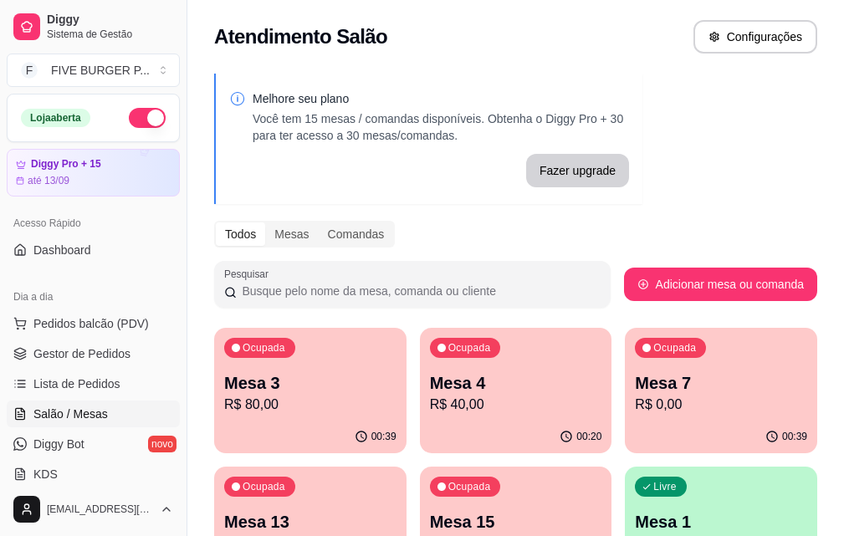
click at [300, 393] on p "Mesa 3" at bounding box center [310, 383] width 172 height 23
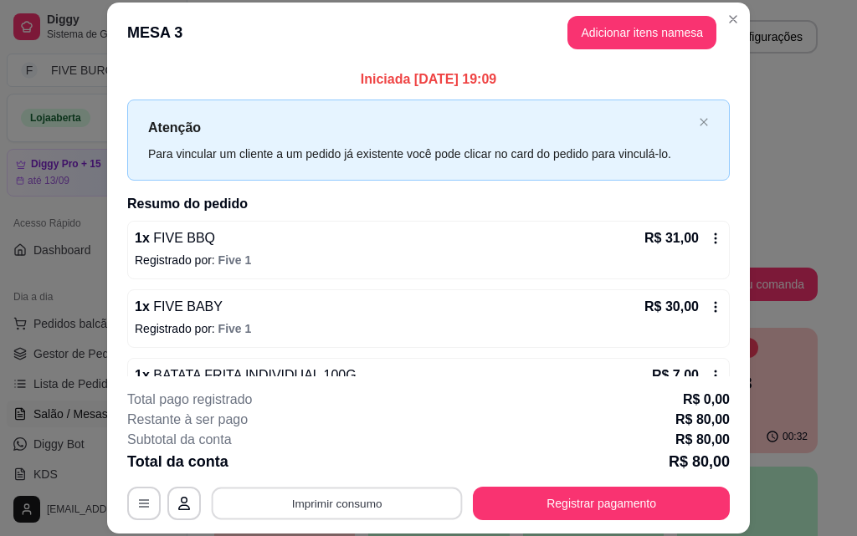
click at [393, 499] on button "Imprimir consumo" at bounding box center [337, 503] width 251 height 33
click at [334, 449] on div "Escolha a impressora IMPRESSORA" at bounding box center [336, 453] width 138 height 57
click at [336, 457] on button "IMPRESSORA" at bounding box center [335, 465] width 121 height 27
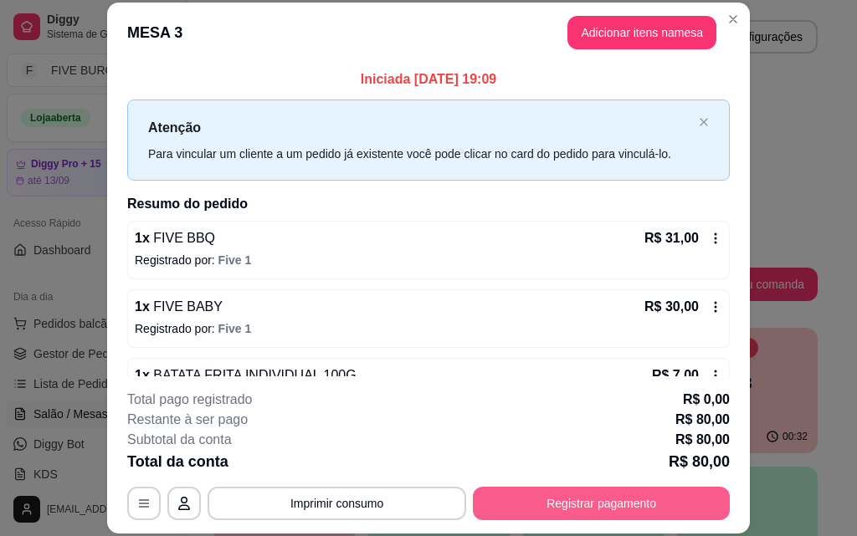
click at [582, 510] on button "Registrar pagamento" at bounding box center [601, 503] width 257 height 33
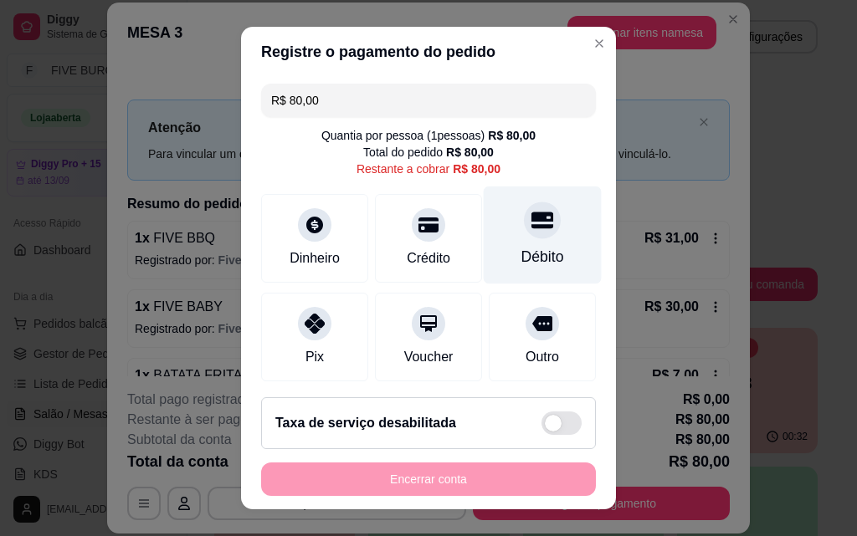
click at [539, 247] on div "Débito" at bounding box center [543, 236] width 118 height 98
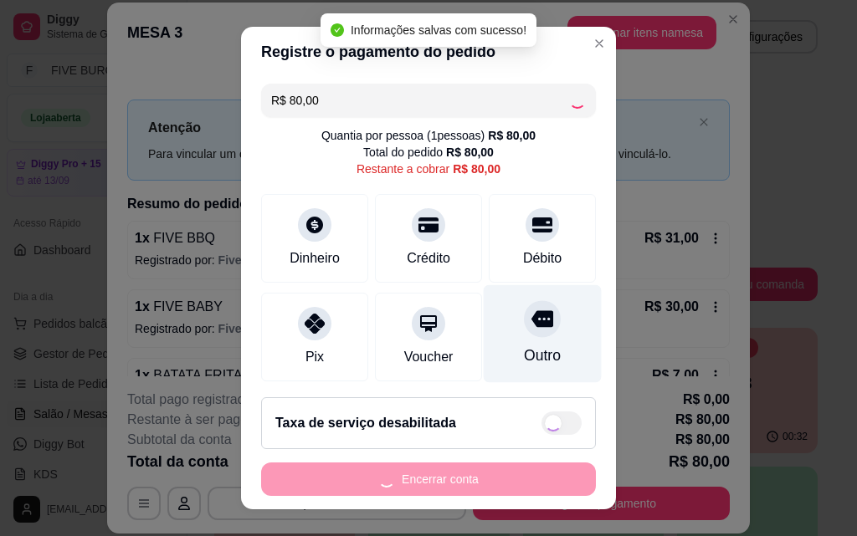
type input "R$ 0,00"
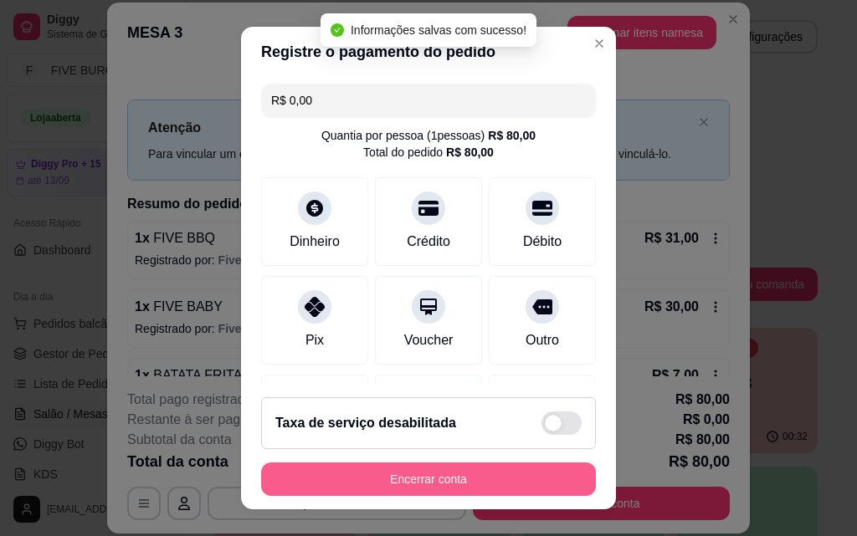
click at [449, 480] on button "Encerrar conta" at bounding box center [428, 479] width 335 height 33
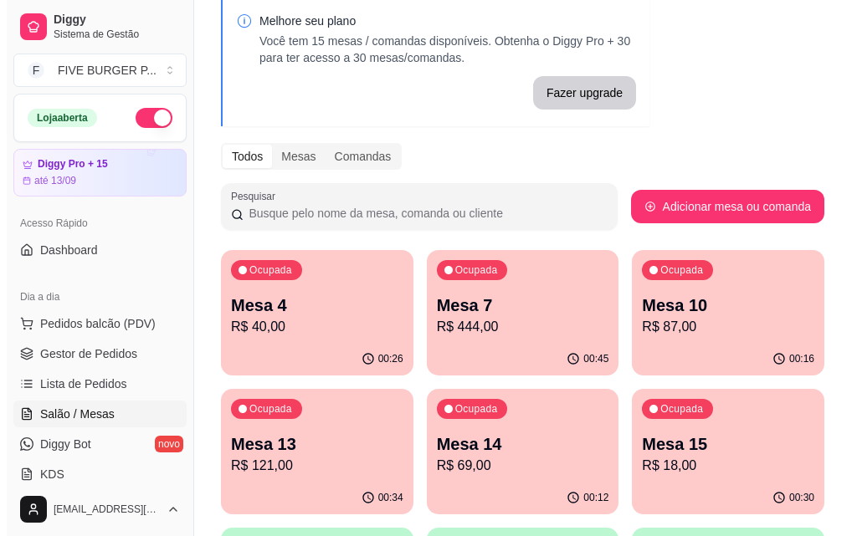
scroll to position [167, 0]
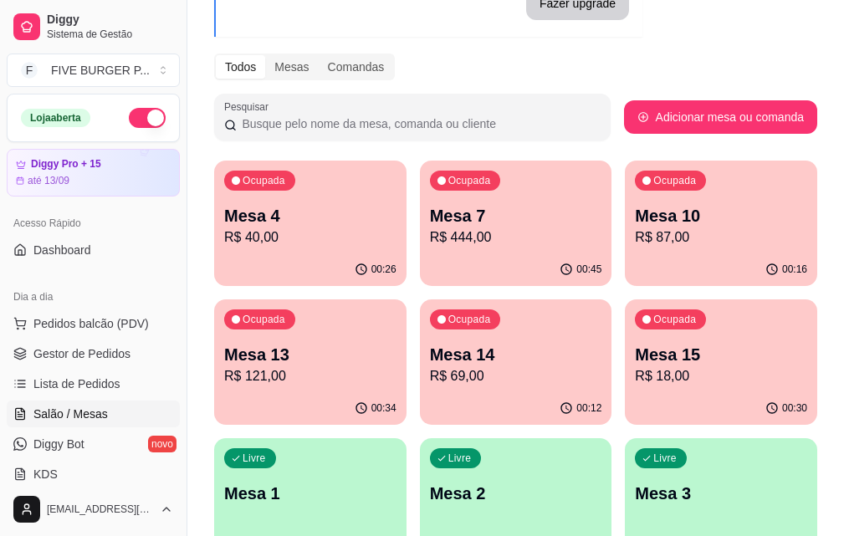
click at [635, 378] on p "R$ 18,00" at bounding box center [721, 377] width 172 height 20
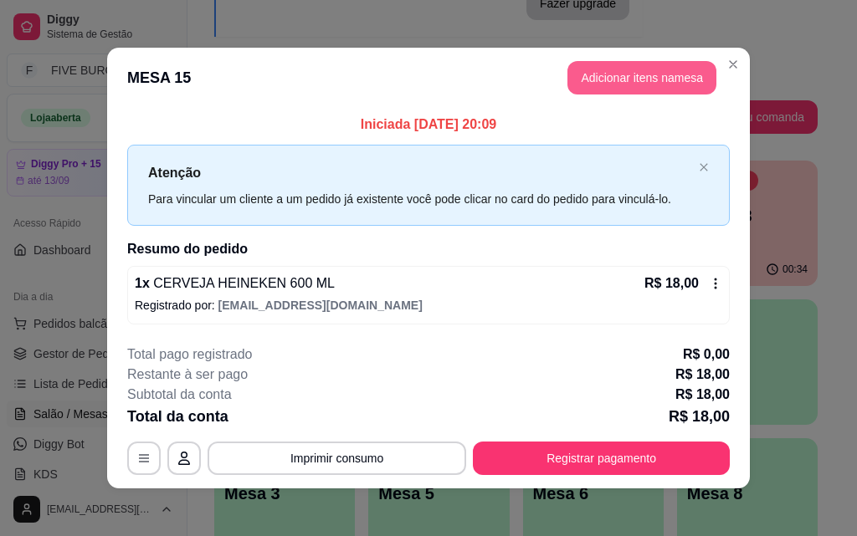
click at [650, 88] on button "Adicionar itens na mesa" at bounding box center [641, 77] width 149 height 33
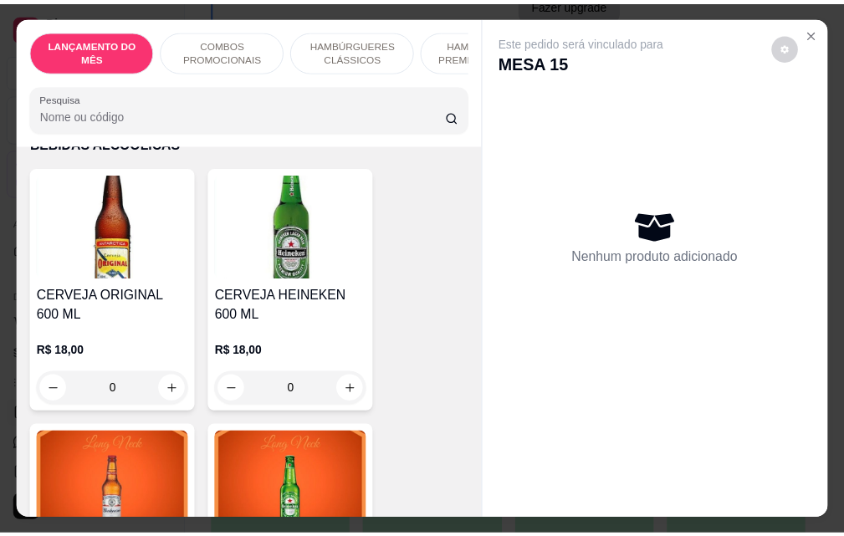
scroll to position [8118, 0]
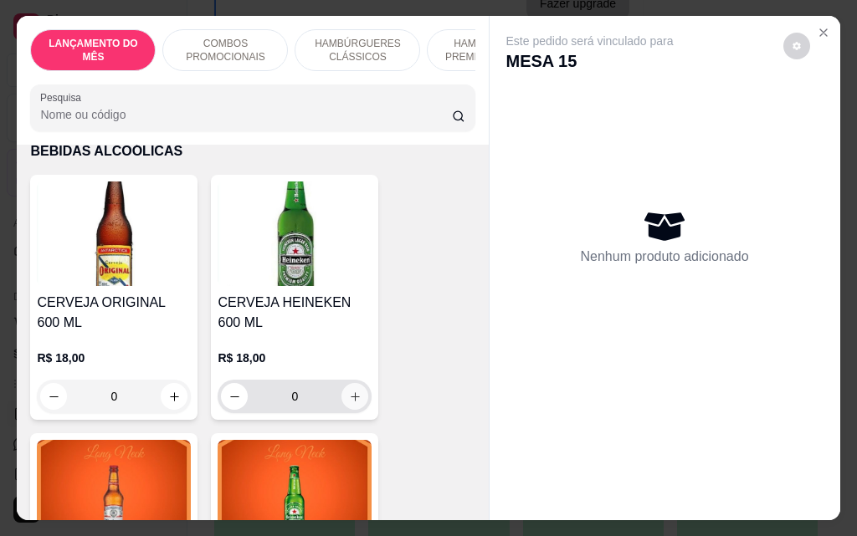
click at [358, 383] on button "increase-product-quantity" at bounding box center [354, 396] width 27 height 27
type input "1"
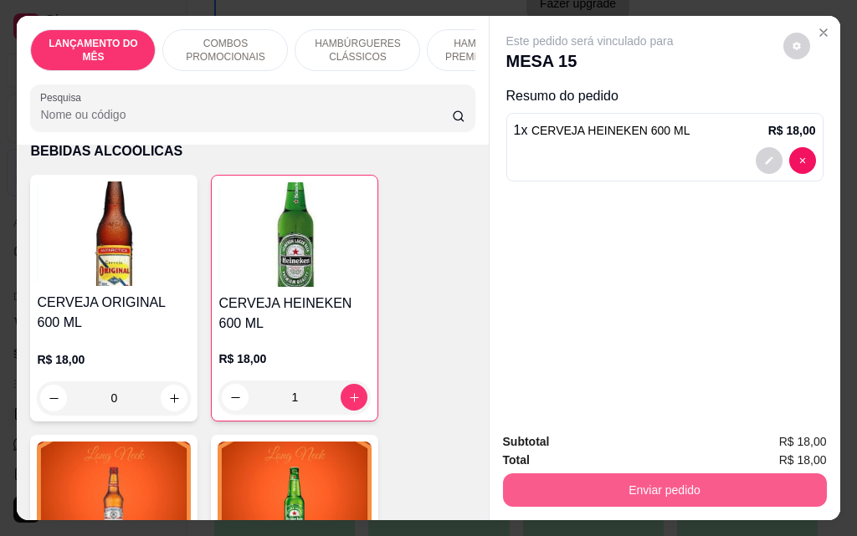
click at [644, 477] on button "Enviar pedido" at bounding box center [665, 490] width 324 height 33
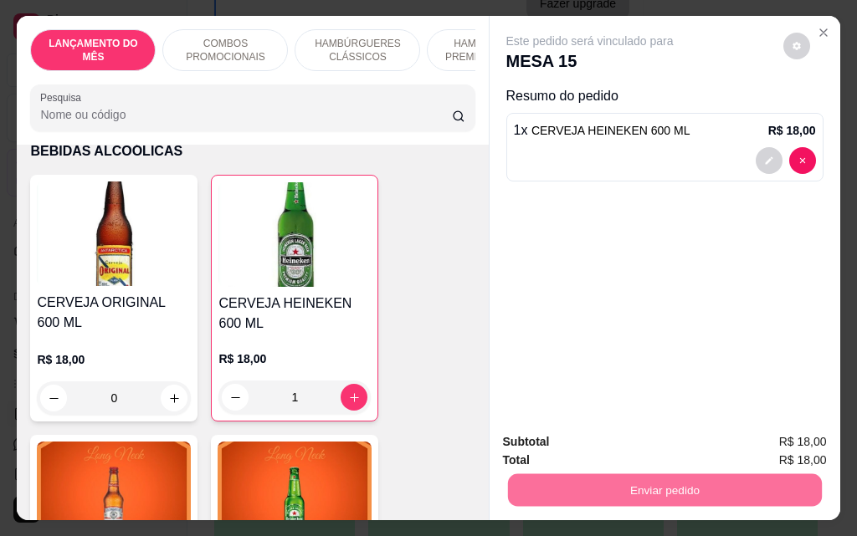
click at [631, 444] on button "Não registrar e enviar pedido" at bounding box center [609, 442] width 169 height 31
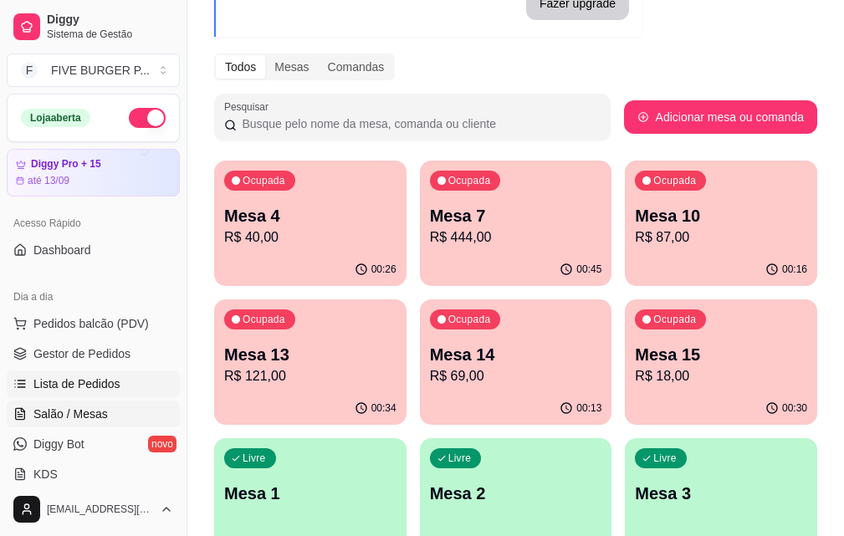
click at [116, 382] on span "Lista de Pedidos" at bounding box center [76, 384] width 87 height 17
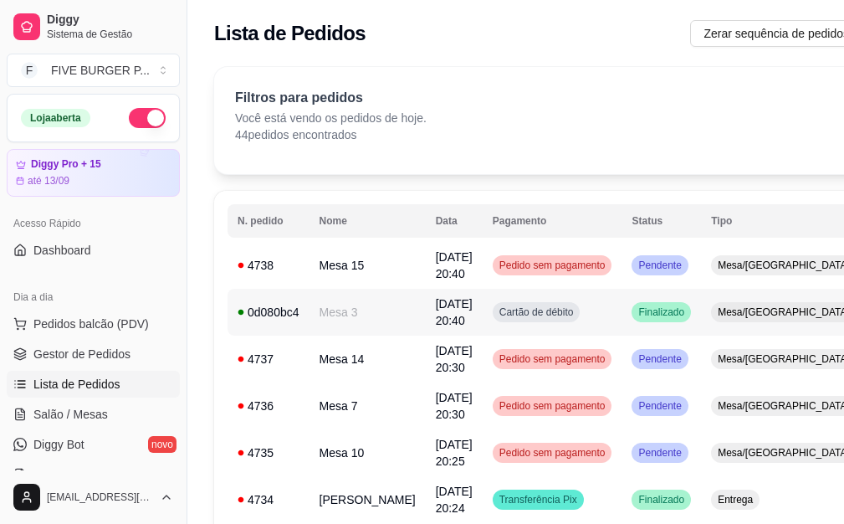
click at [581, 316] on td "Cartão de débito" at bounding box center [553, 312] width 140 height 47
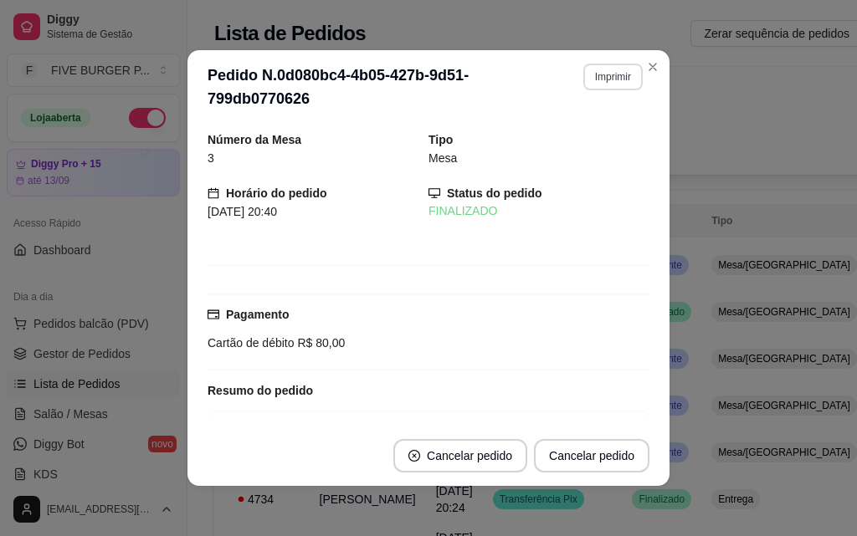
click at [611, 74] on button "Imprimir" at bounding box center [612, 77] width 59 height 27
click at [613, 133] on button "IMPRESSORA" at bounding box center [576, 135] width 121 height 27
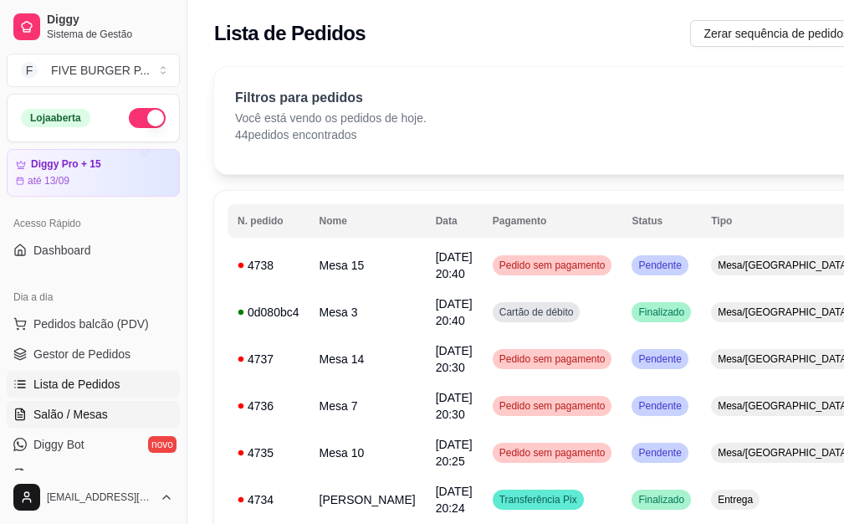
click at [97, 412] on span "Salão / Mesas" at bounding box center [70, 414] width 74 height 17
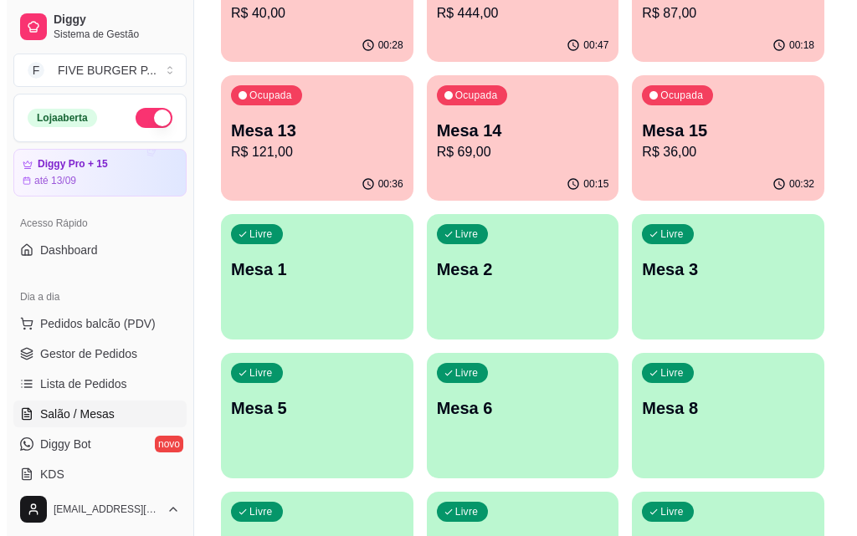
scroll to position [402, 0]
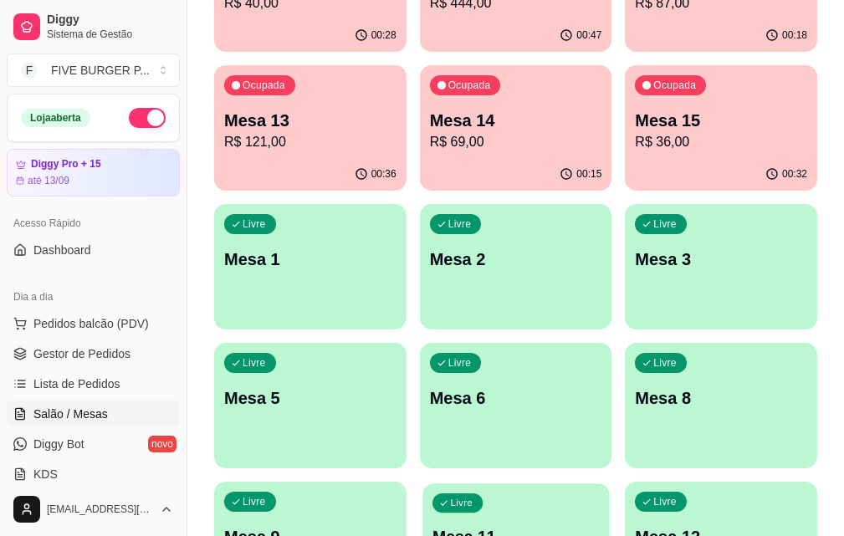
click at [454, 484] on div "Livre Mesa 11" at bounding box center [516, 535] width 187 height 102
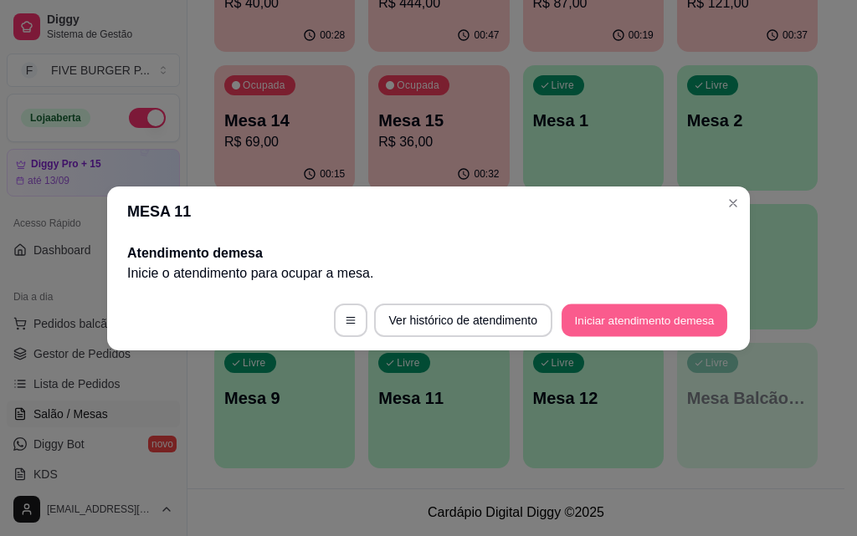
click at [663, 323] on button "Iniciar atendimento de mesa" at bounding box center [645, 320] width 166 height 33
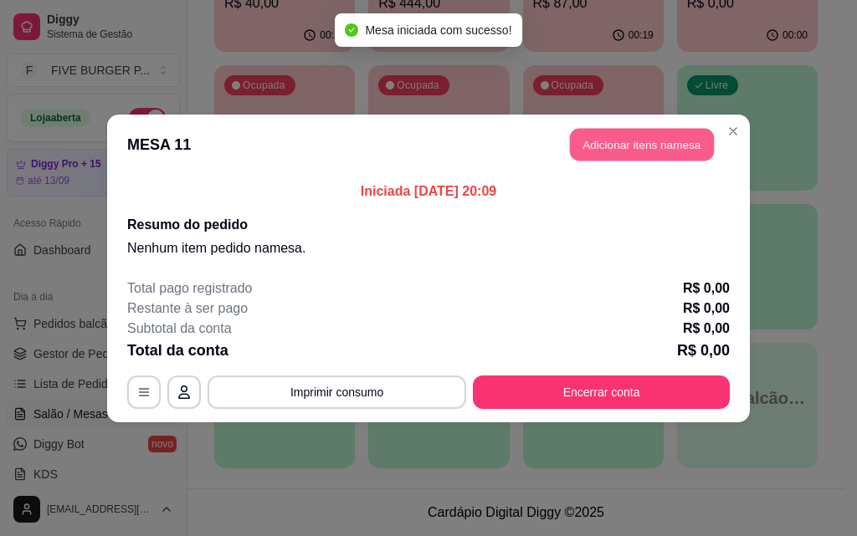
click at [610, 145] on button "Adicionar itens na mesa" at bounding box center [642, 144] width 144 height 33
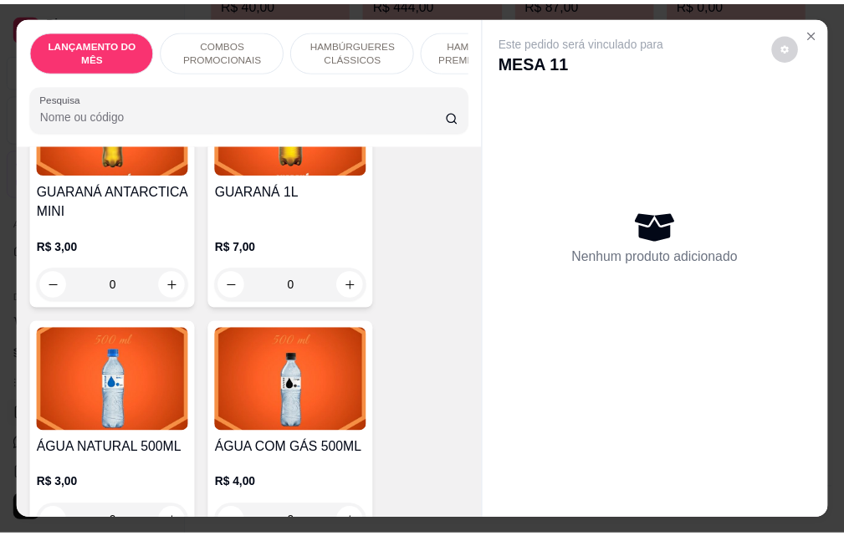
scroll to position [7783, 0]
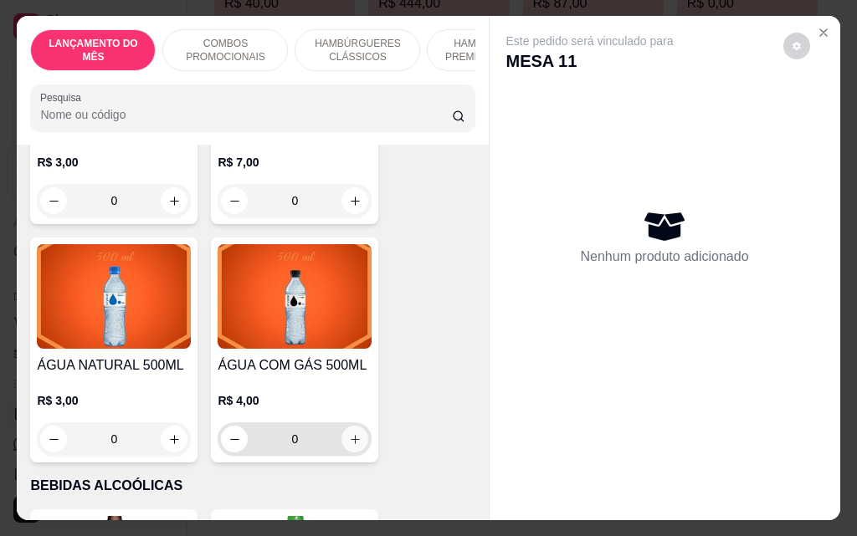
click at [350, 434] on icon "increase-product-quantity" at bounding box center [355, 440] width 13 height 13
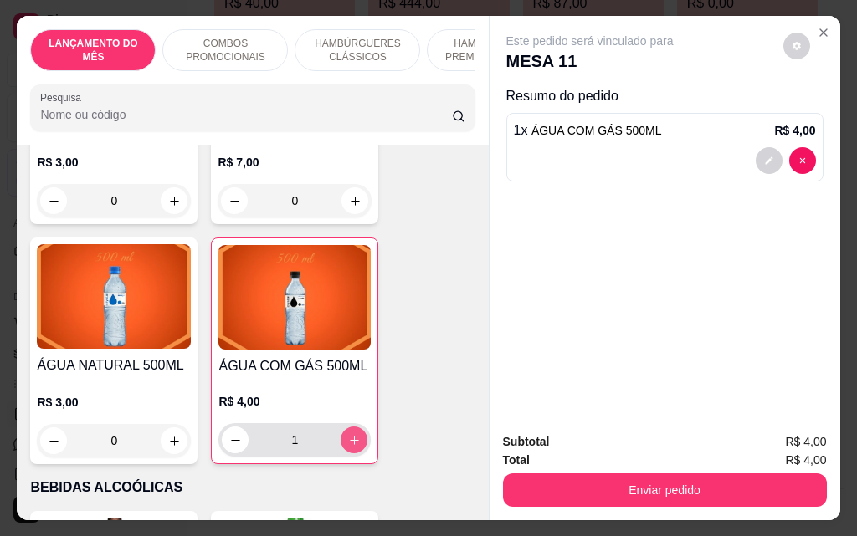
type input "1"
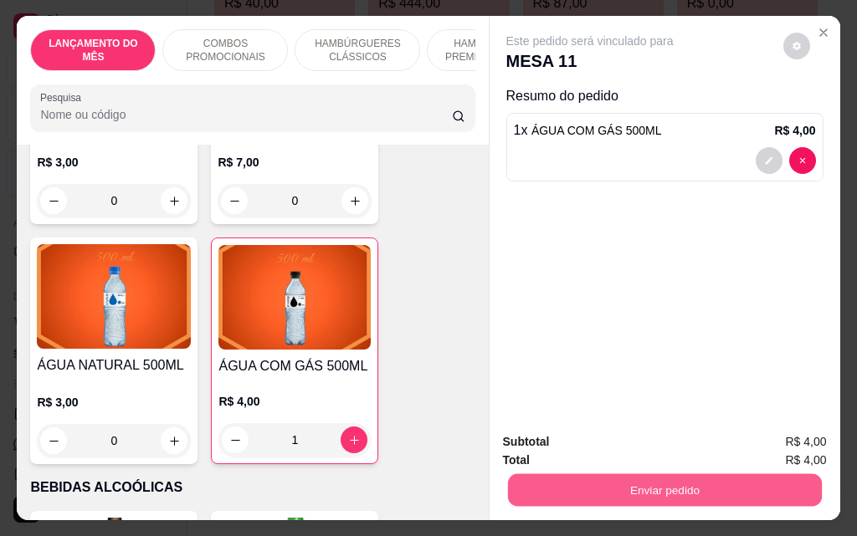
click at [602, 493] on button "Enviar pedido" at bounding box center [664, 490] width 314 height 33
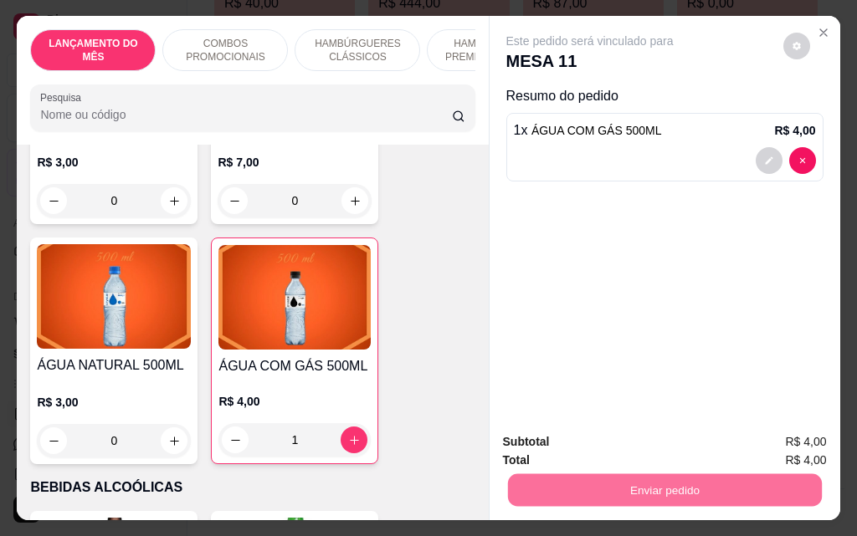
click at [608, 441] on button "Não registrar e enviar pedido" at bounding box center [609, 443] width 174 height 32
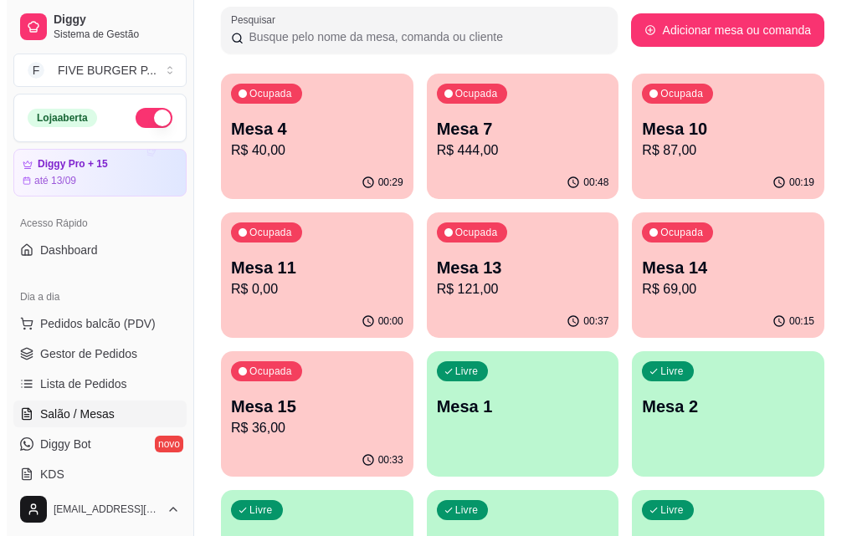
scroll to position [234, 0]
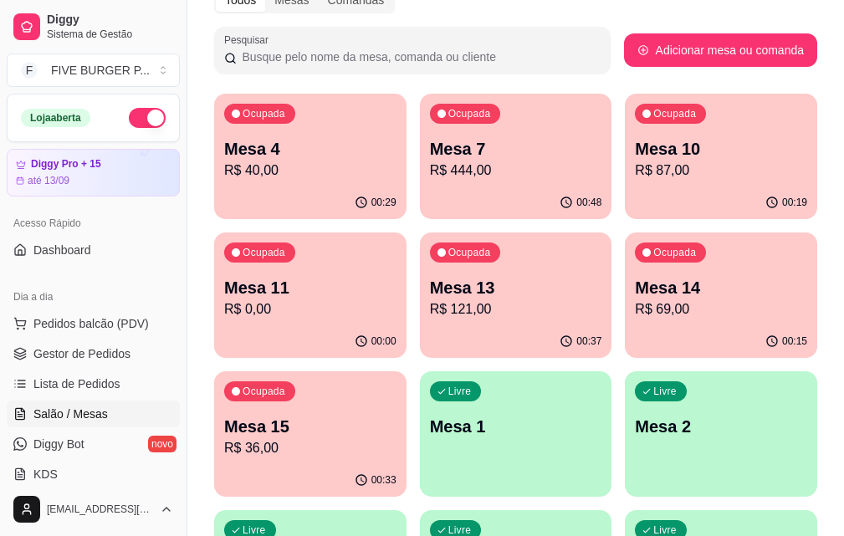
click at [298, 192] on div "00:29" at bounding box center [310, 203] width 192 height 33
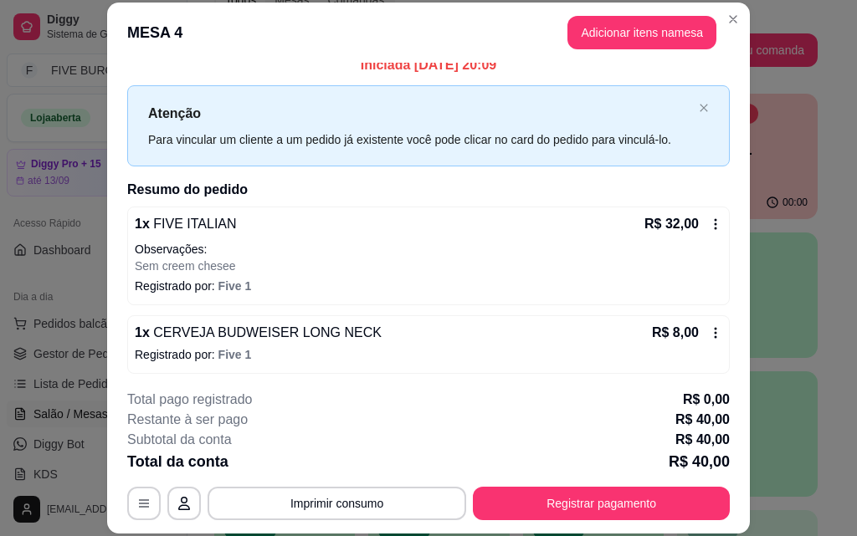
scroll to position [18, 0]
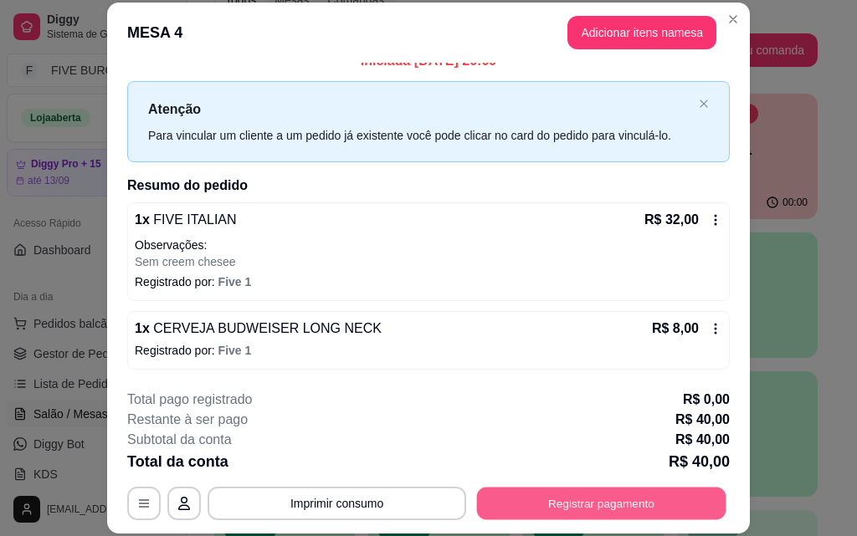
click at [677, 501] on button "Registrar pagamento" at bounding box center [601, 503] width 249 height 33
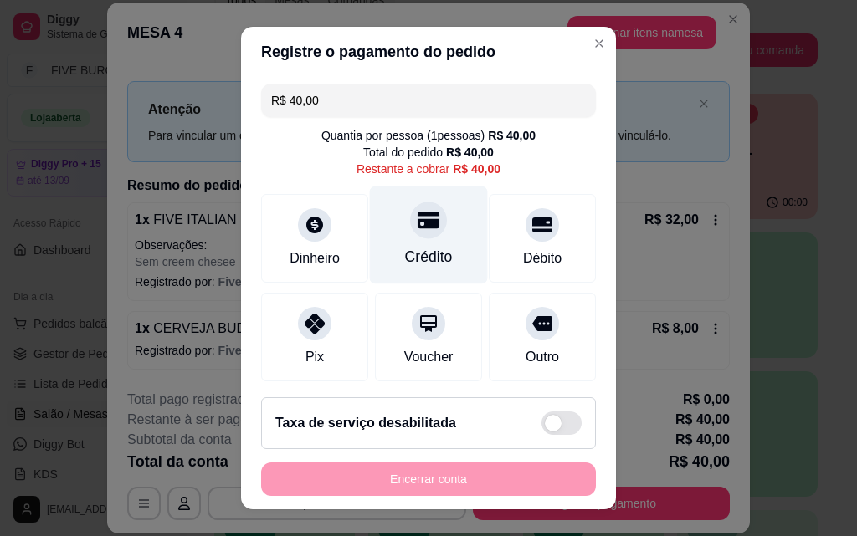
click at [431, 251] on div "Crédito" at bounding box center [429, 257] width 48 height 22
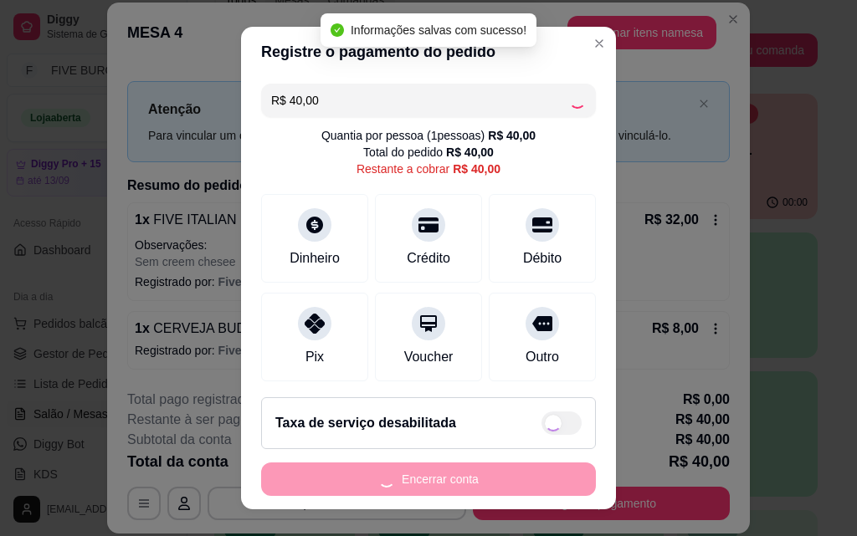
type input "R$ 0,00"
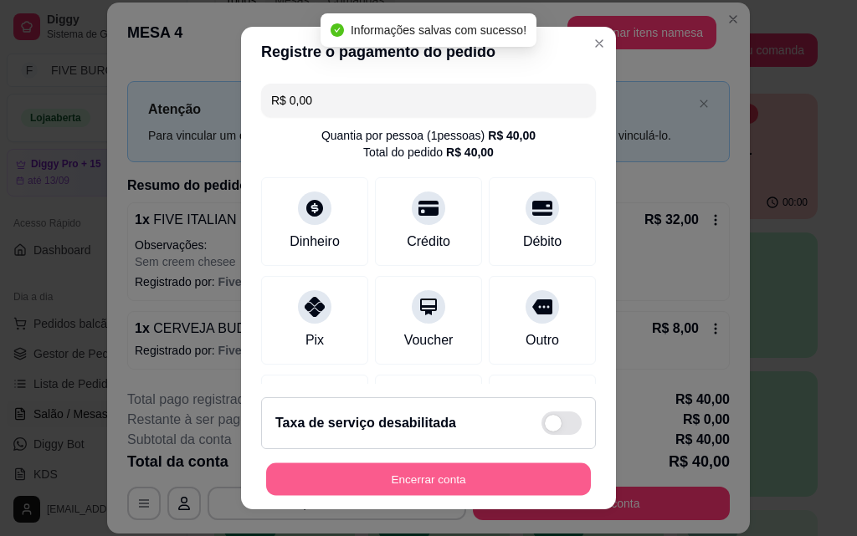
click at [484, 483] on button "Encerrar conta" at bounding box center [428, 480] width 325 height 33
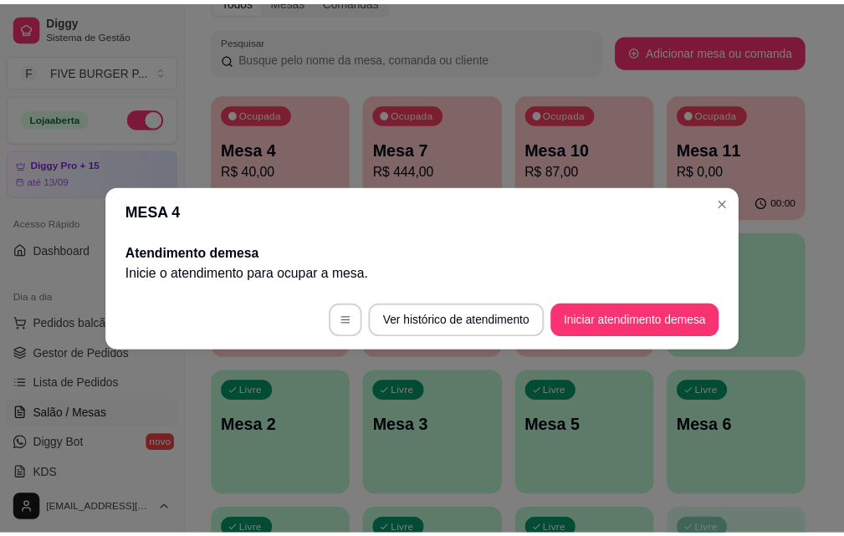
scroll to position [0, 0]
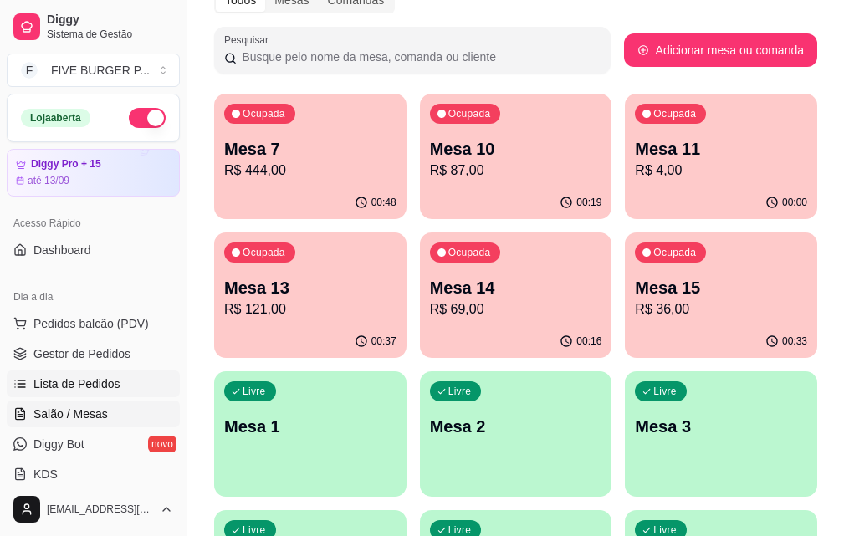
click at [98, 387] on span "Lista de Pedidos" at bounding box center [76, 384] width 87 height 17
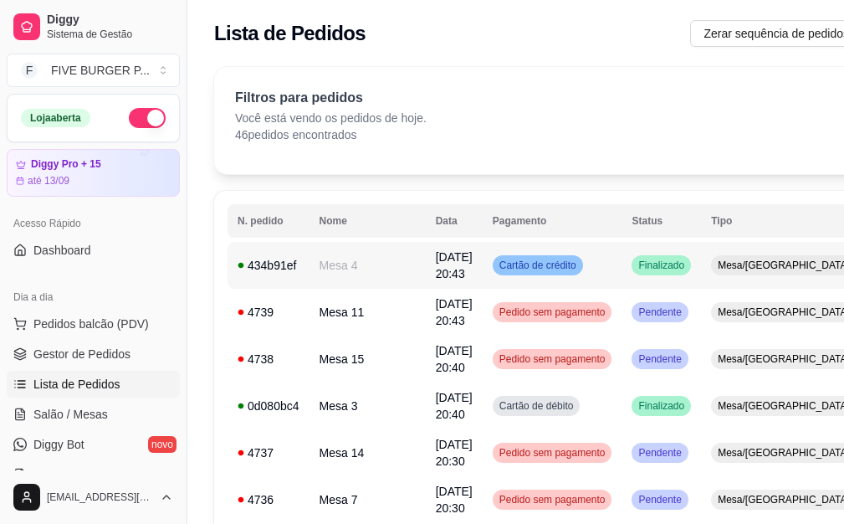
click at [573, 274] on td "Cartão de crédito" at bounding box center [553, 265] width 140 height 47
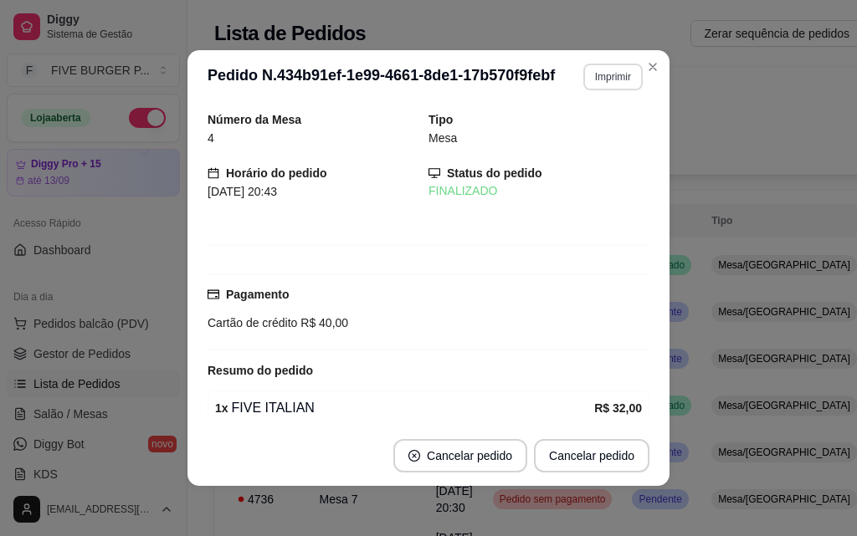
click at [618, 73] on button "Imprimir" at bounding box center [612, 77] width 59 height 27
click at [590, 133] on button "IMPRESSORA" at bounding box center [576, 135] width 121 height 27
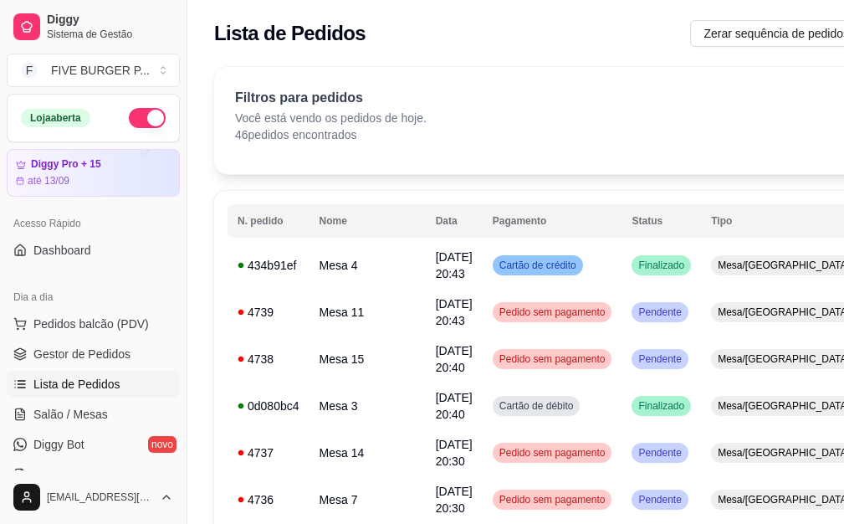
click at [109, 305] on div "Dia a dia" at bounding box center [93, 297] width 173 height 27
click at [111, 319] on span "Pedidos balcão (PDV)" at bounding box center [90, 324] width 115 height 17
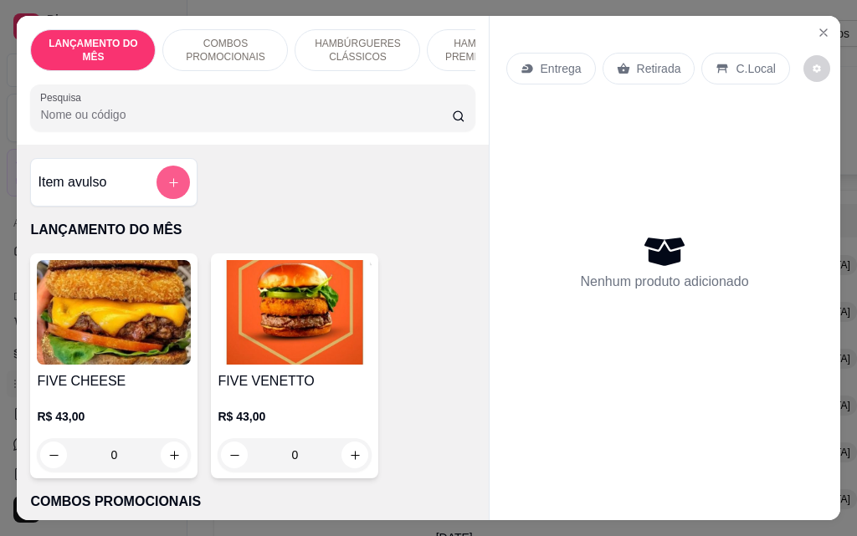
click at [175, 193] on button "add-separate-item" at bounding box center [172, 182] width 33 height 33
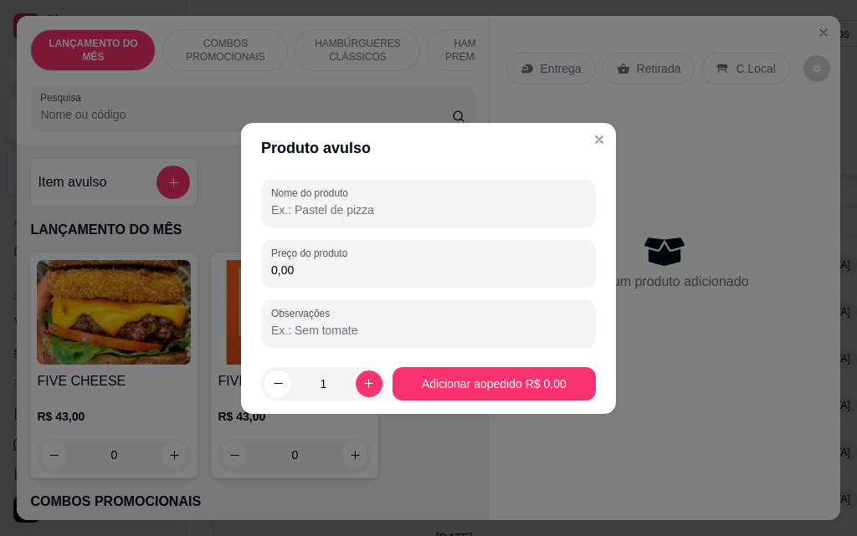
click at [341, 209] on input "Nome do produto" at bounding box center [428, 210] width 315 height 17
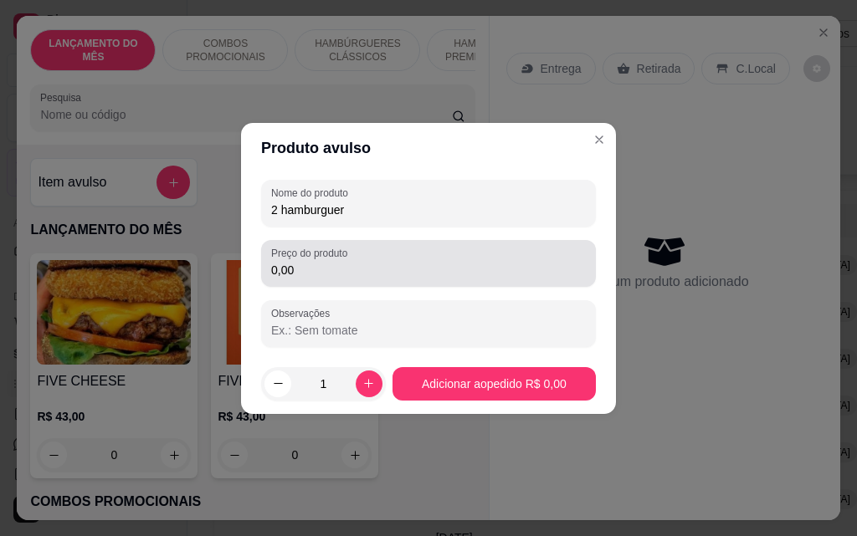
type input "2 hamburguer"
click at [319, 274] on input "0,00" at bounding box center [428, 270] width 315 height 17
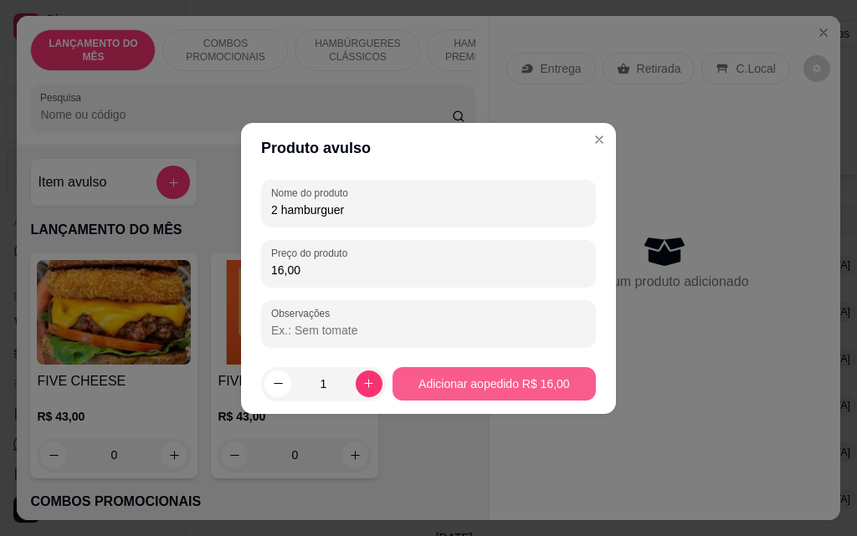
type input "16,00"
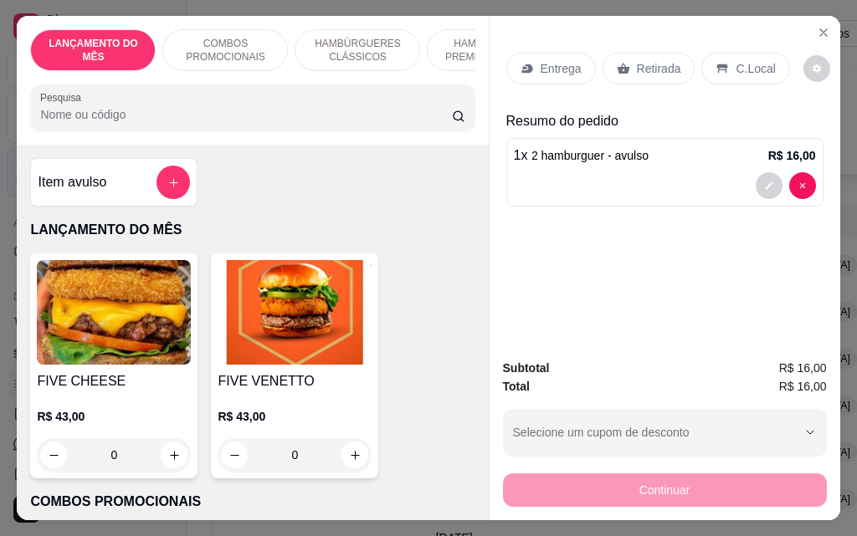
click at [560, 66] on p "Entrega" at bounding box center [561, 68] width 41 height 17
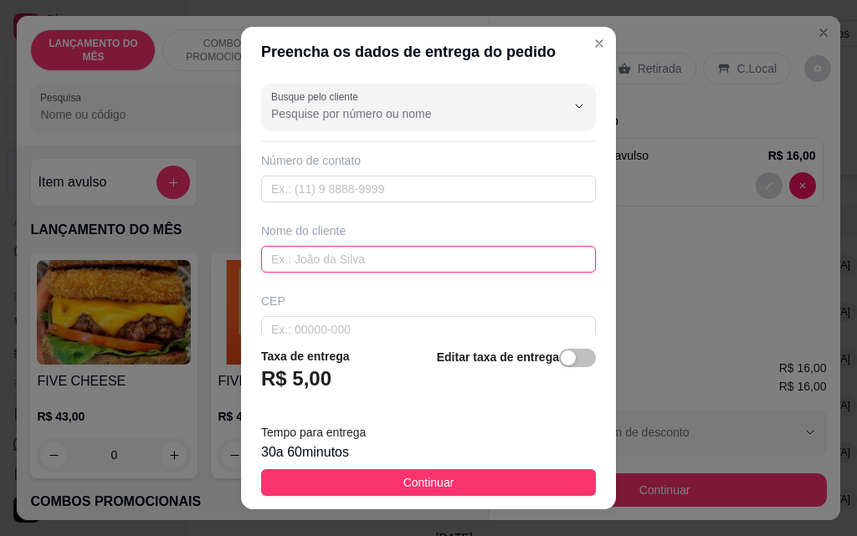
click at [329, 263] on input "text" at bounding box center [428, 259] width 335 height 27
type input "bianca"
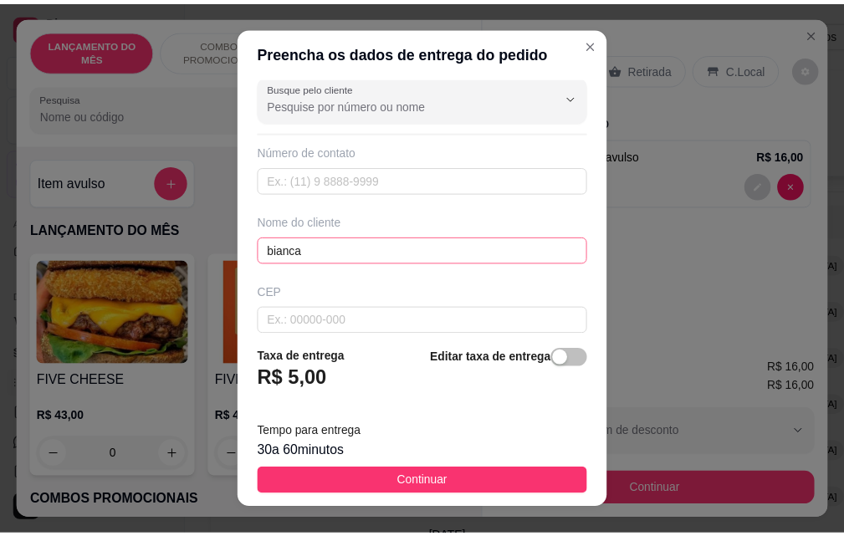
scroll to position [195, 0]
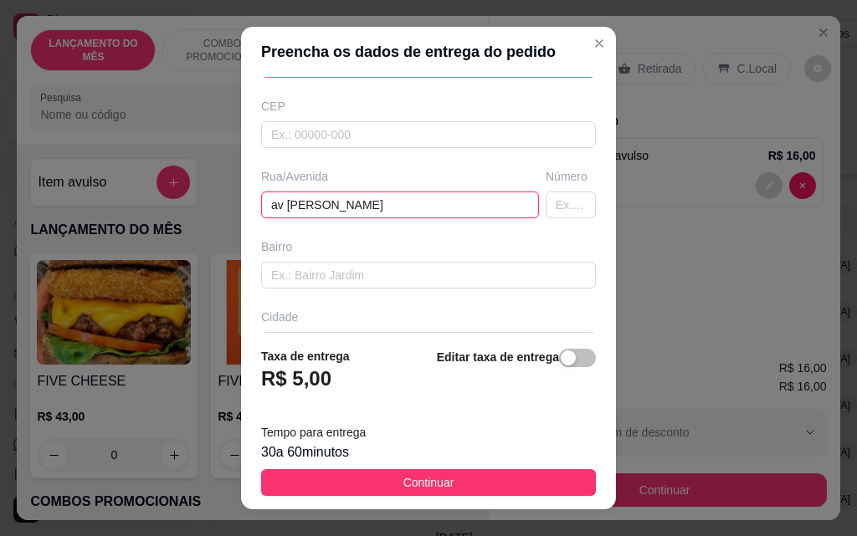
type input "av [PERSON_NAME]"
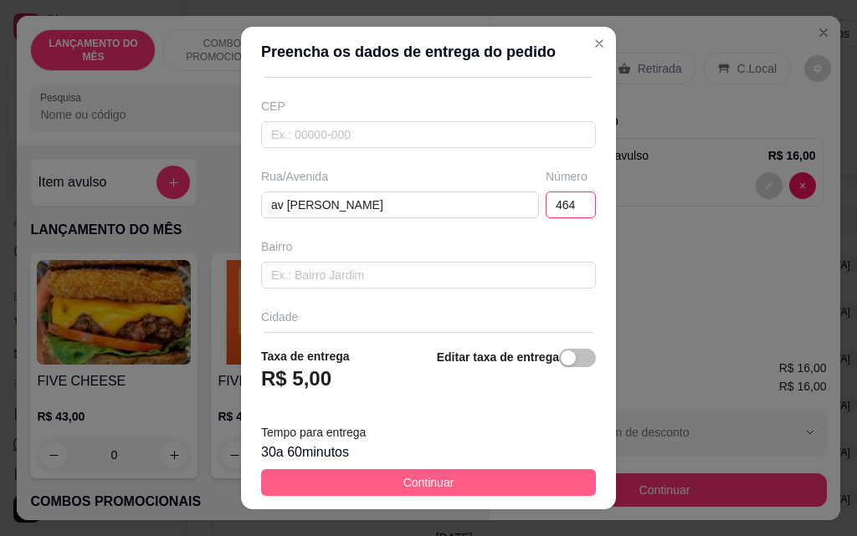
type input "464"
click at [463, 492] on button "Continuar" at bounding box center [428, 482] width 335 height 27
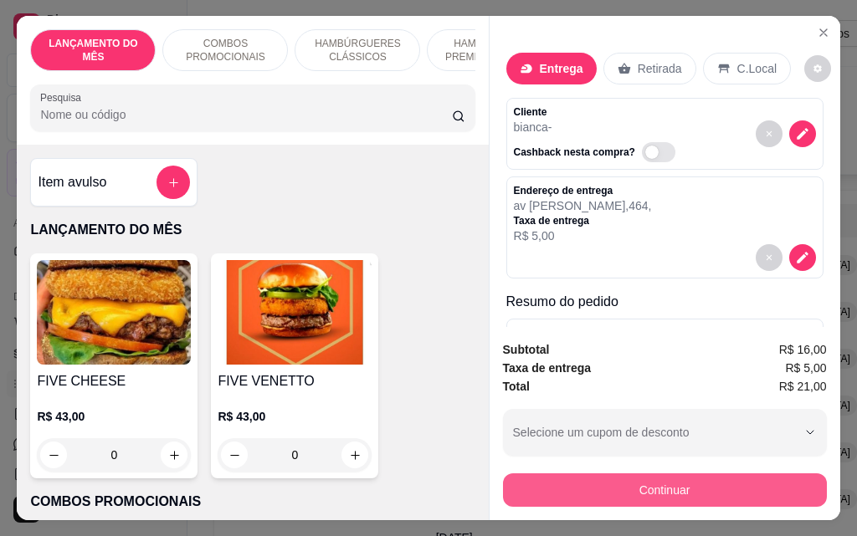
click at [616, 484] on button "Continuar" at bounding box center [665, 490] width 324 height 33
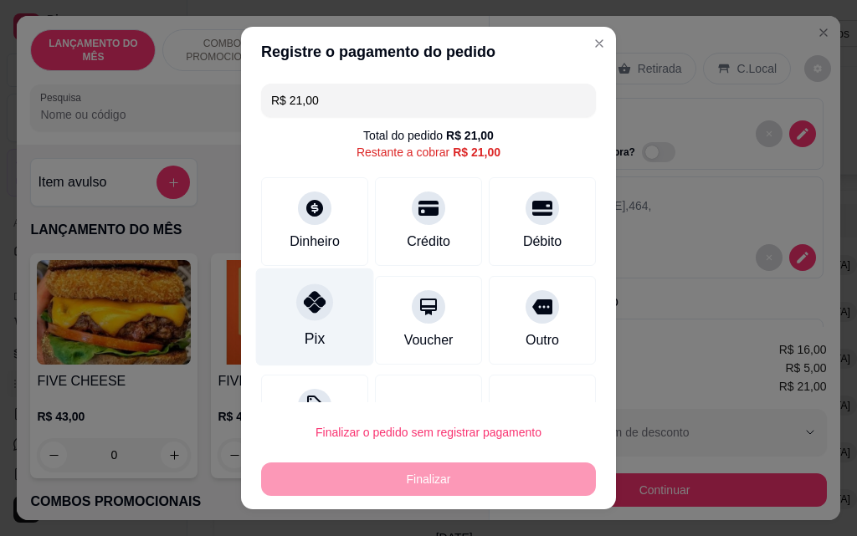
click at [304, 308] on icon at bounding box center [315, 302] width 22 height 22
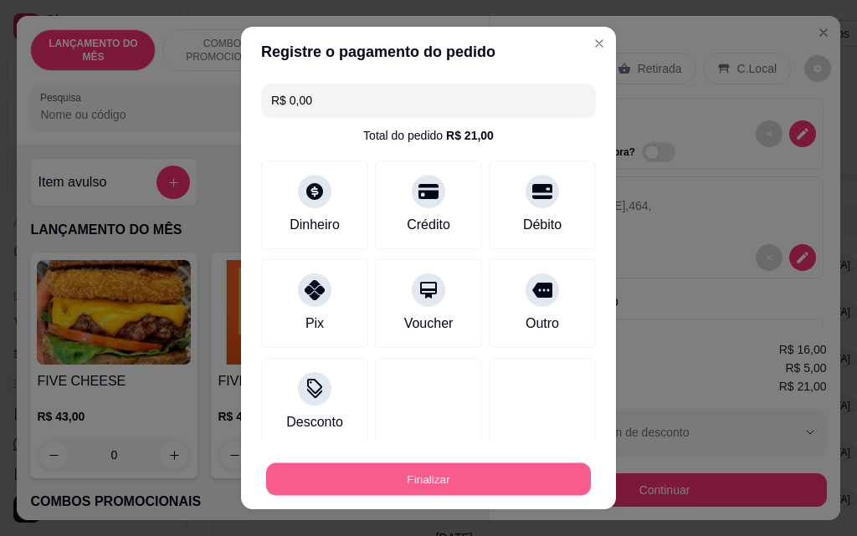
click at [417, 478] on button "Finalizar" at bounding box center [428, 480] width 325 height 33
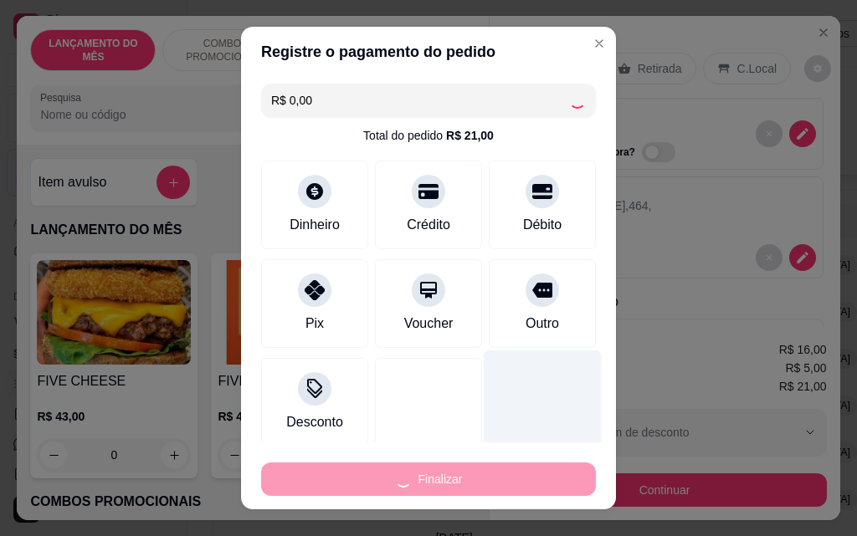
type input "-R$ 21,00"
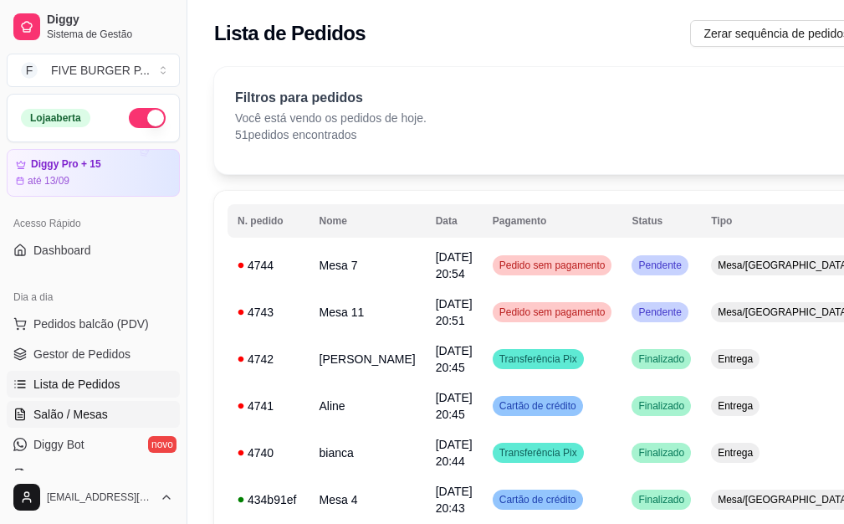
click at [131, 410] on link "Salão / Mesas" at bounding box center [93, 414] width 173 height 27
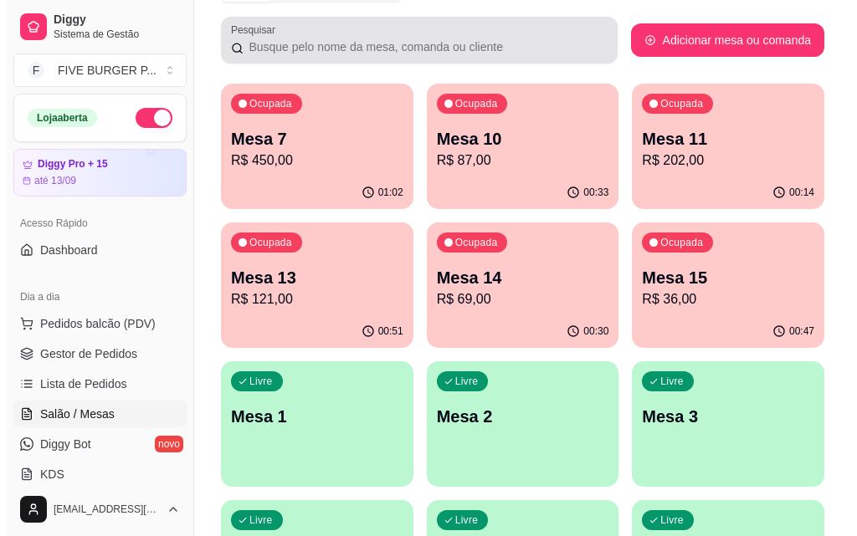
scroll to position [251, 0]
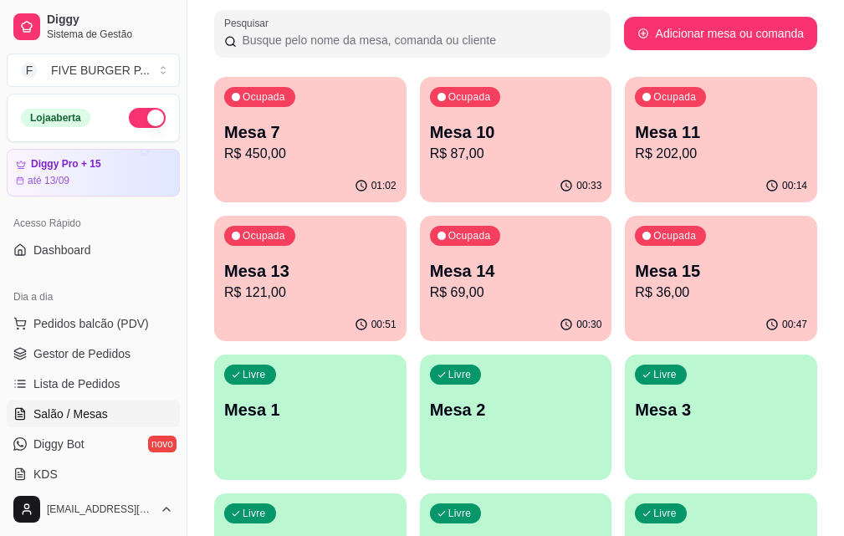
click at [635, 285] on p "R$ 36,00" at bounding box center [721, 293] width 172 height 20
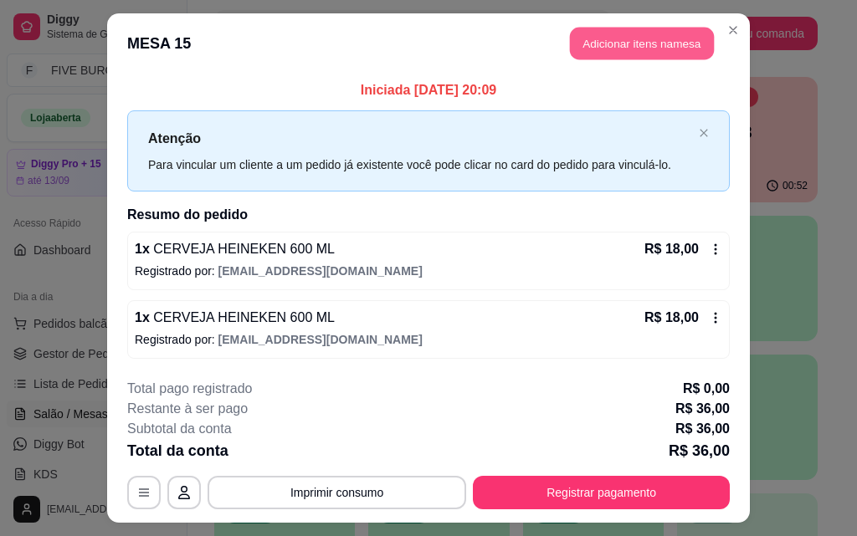
click at [603, 47] on button "Adicionar itens na mesa" at bounding box center [642, 44] width 144 height 33
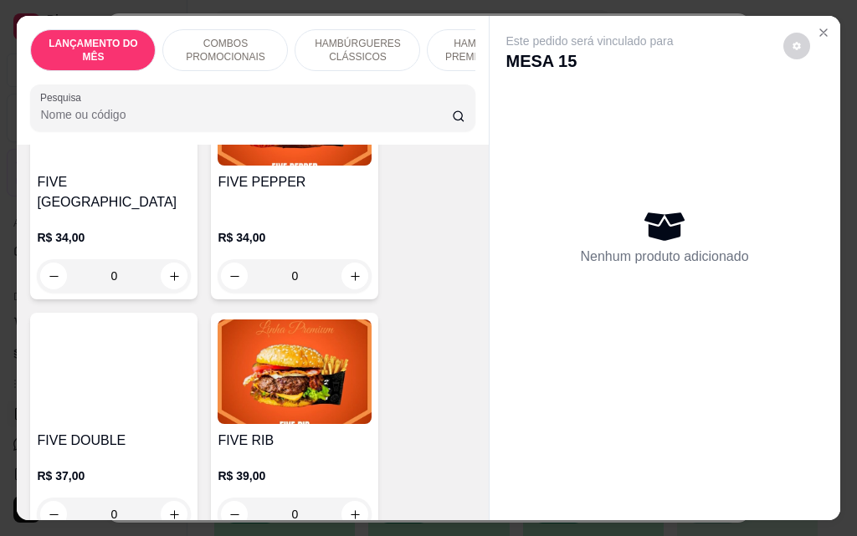
scroll to position [2343, 0]
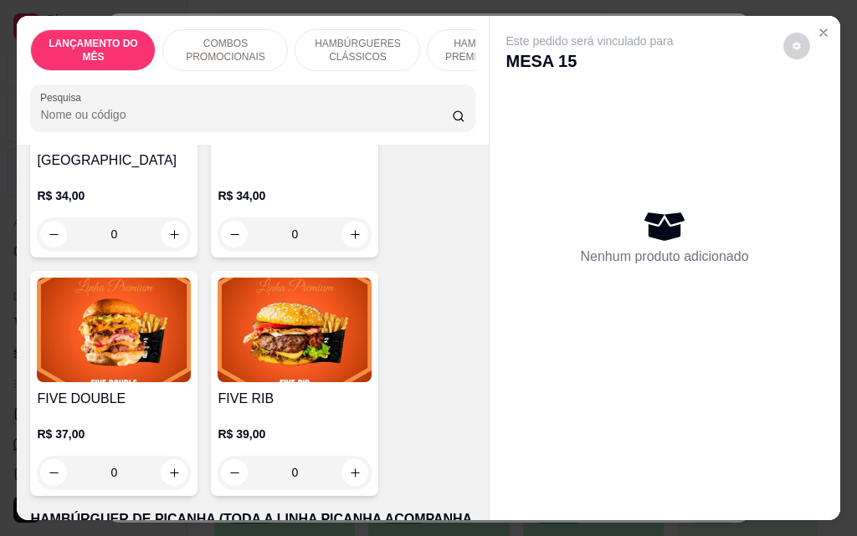
click at [170, 456] on div "0" at bounding box center [114, 472] width 154 height 33
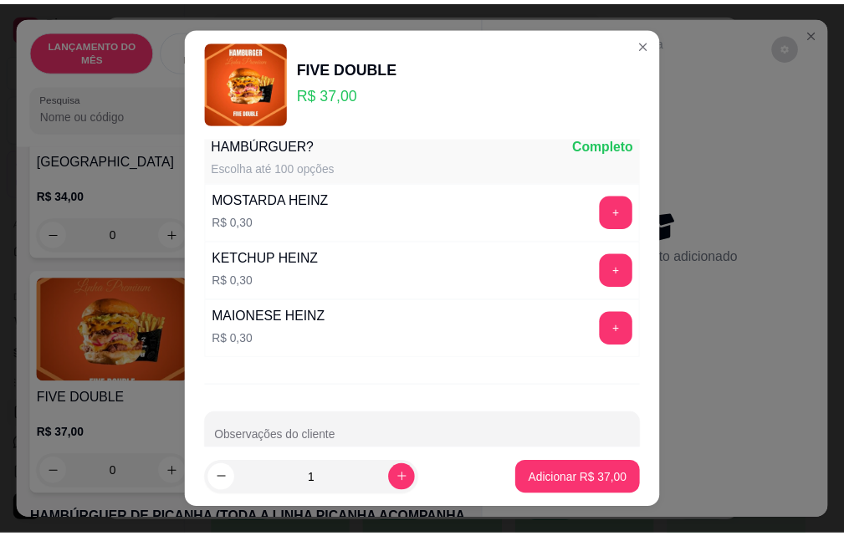
scroll to position [1467, 0]
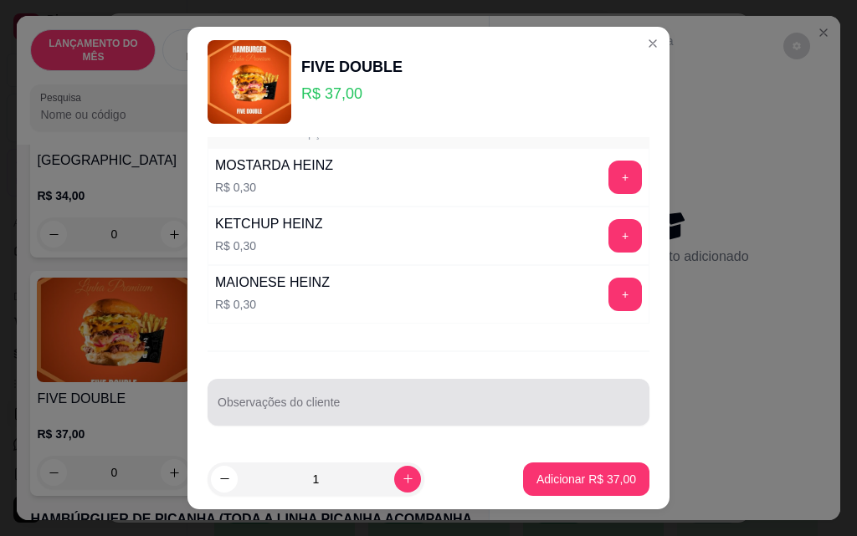
click at [355, 398] on div at bounding box center [429, 402] width 422 height 33
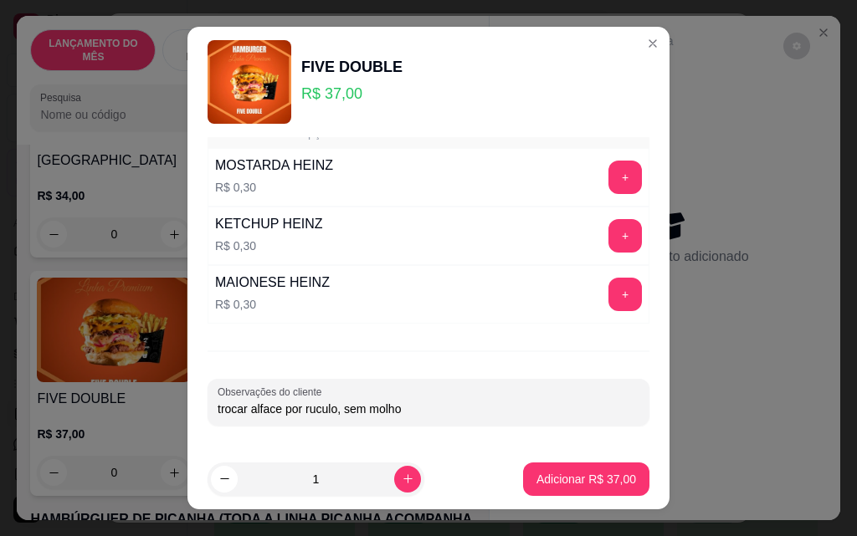
click at [330, 410] on input "trocar alface por ruculo, sem molho" at bounding box center [429, 409] width 422 height 17
type input "trocar alface por rucula, sem molho"
click at [557, 480] on p "Adicionar R$ 37,00" at bounding box center [586, 479] width 100 height 17
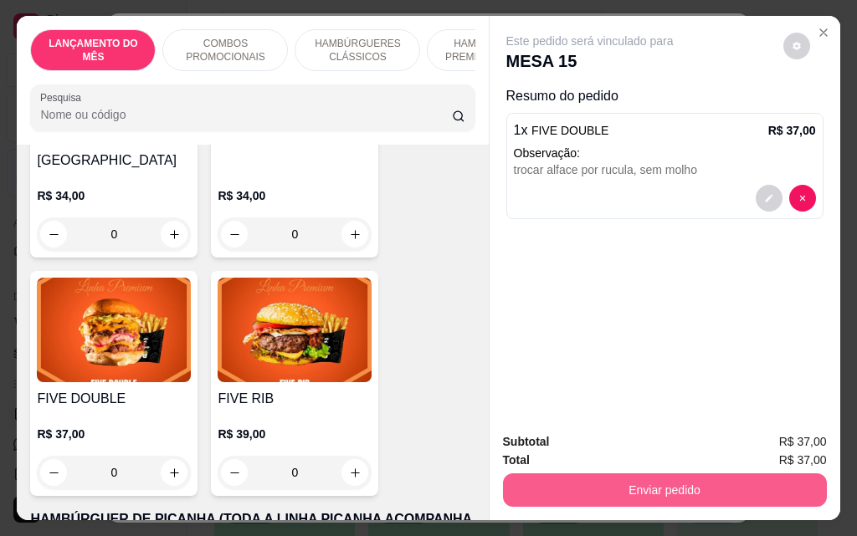
click at [644, 492] on button "Enviar pedido" at bounding box center [665, 490] width 324 height 33
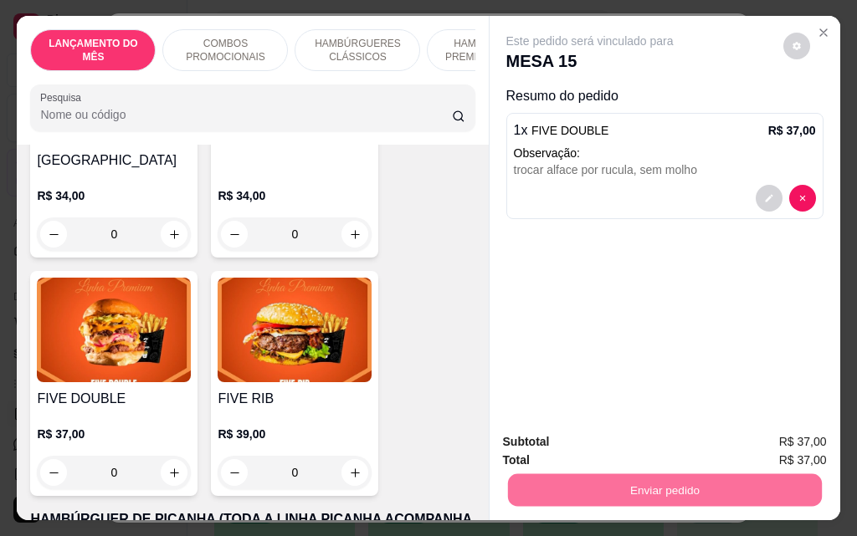
click at [622, 447] on button "Não registrar e enviar pedido" at bounding box center [609, 443] width 174 height 32
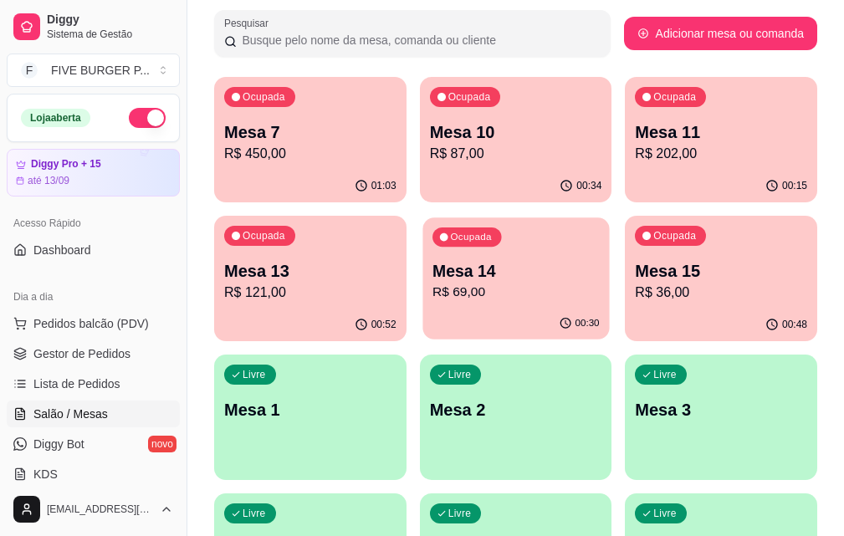
click at [433, 293] on p "R$ 69,00" at bounding box center [516, 292] width 167 height 19
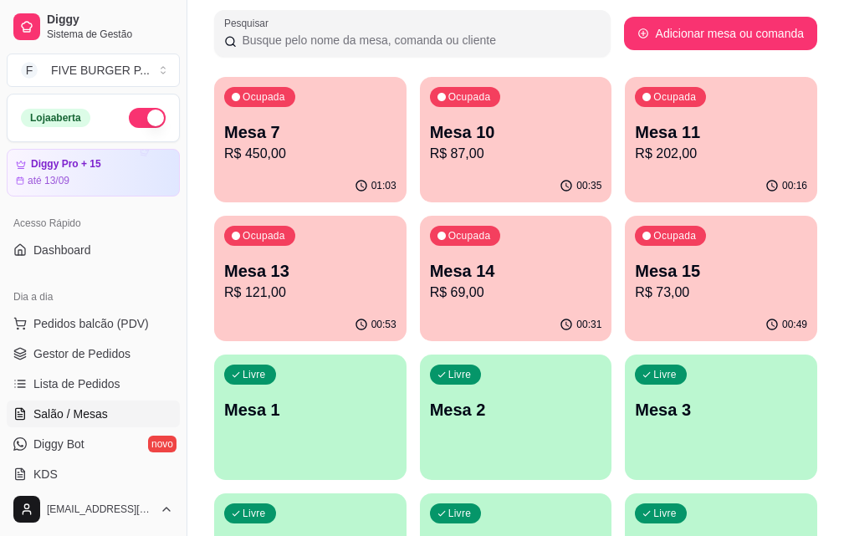
click at [407, 216] on div "Ocupada Mesa 13 R$ 121,00" at bounding box center [310, 262] width 192 height 93
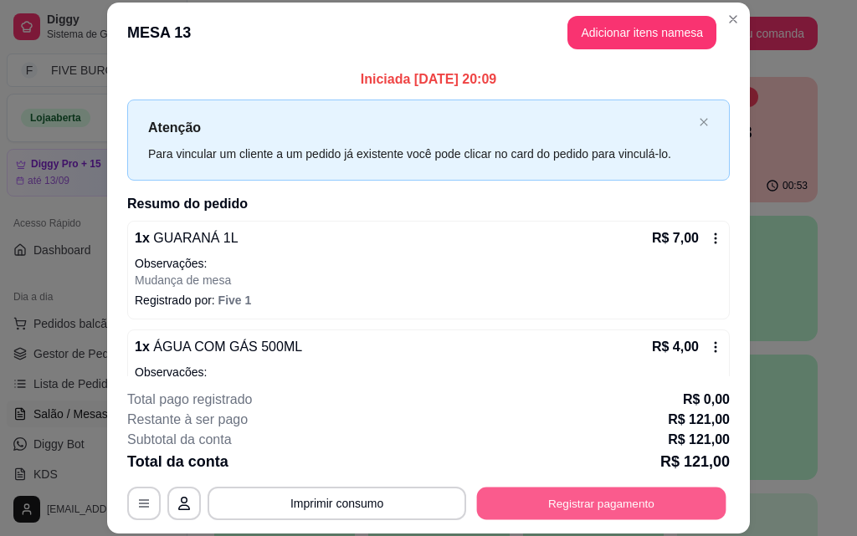
click at [659, 501] on button "Registrar pagamento" at bounding box center [601, 503] width 249 height 33
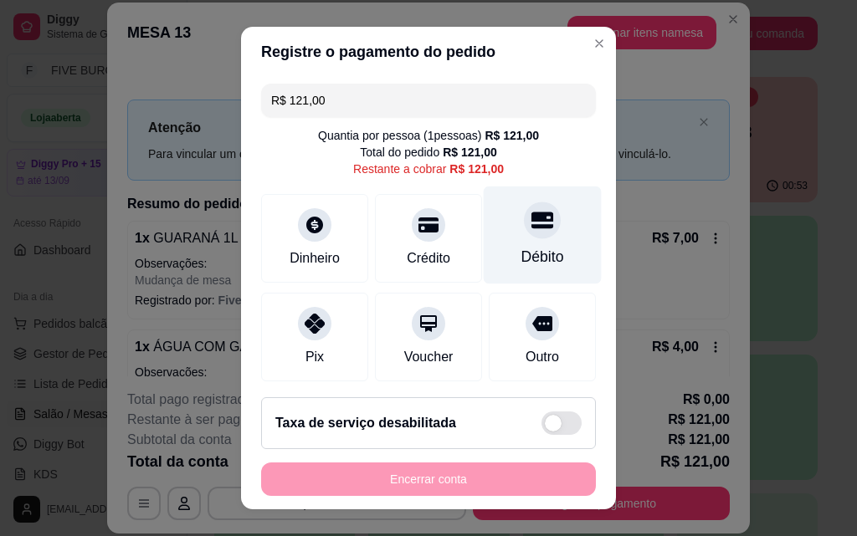
click at [536, 251] on div "Débito" at bounding box center [542, 257] width 43 height 22
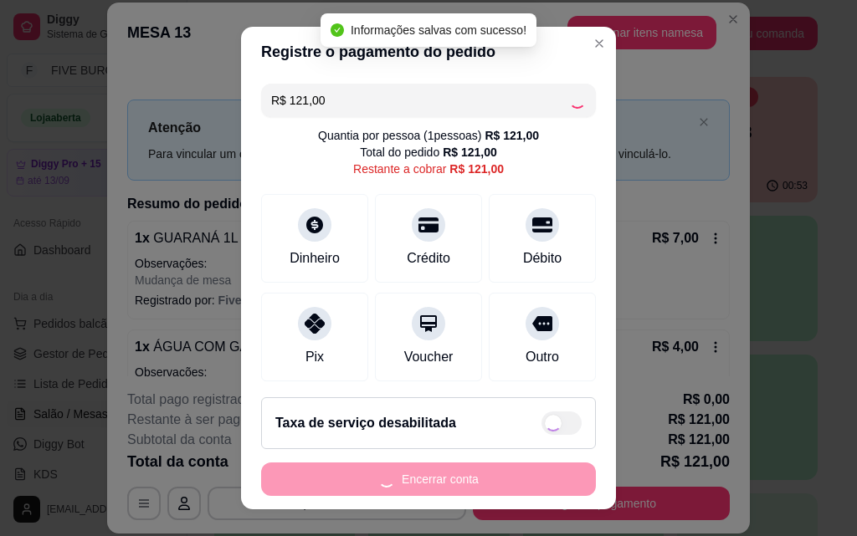
type input "R$ 0,00"
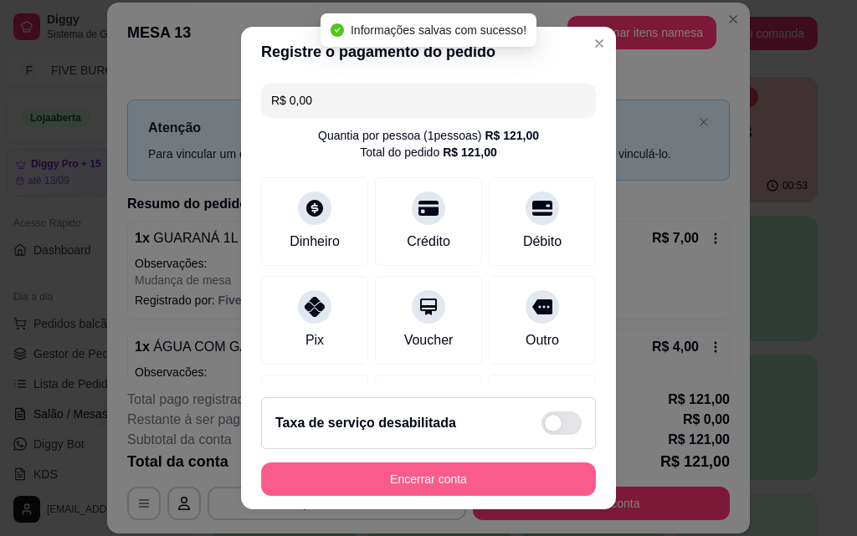
click at [475, 474] on button "Encerrar conta" at bounding box center [428, 479] width 335 height 33
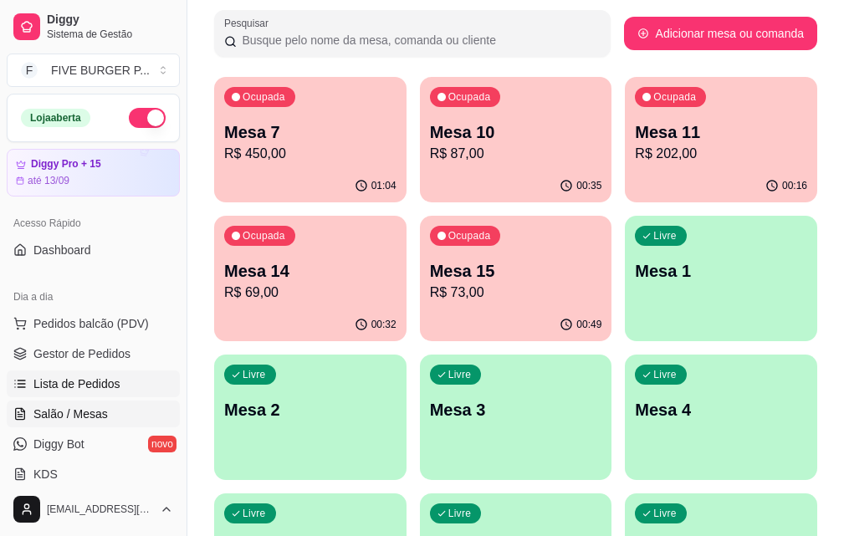
click at [124, 385] on link "Lista de Pedidos" at bounding box center [93, 384] width 173 height 27
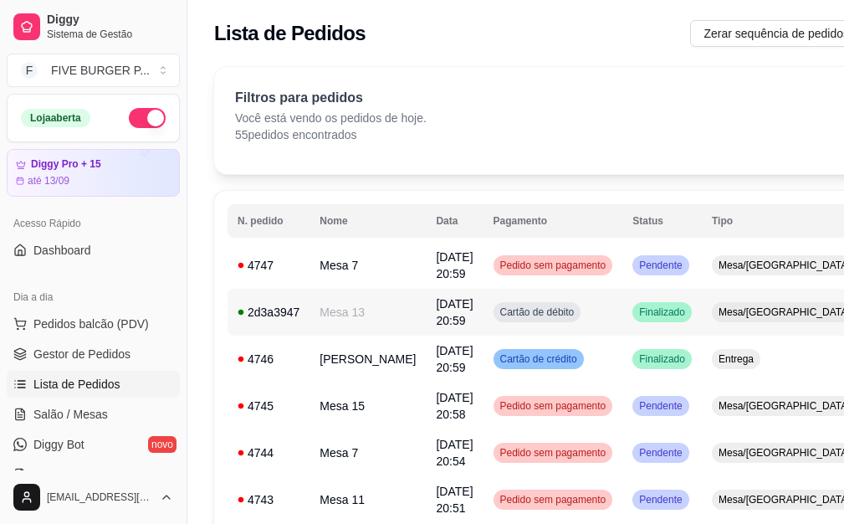
click at [582, 316] on td "Cartão de débito" at bounding box center [554, 312] width 140 height 47
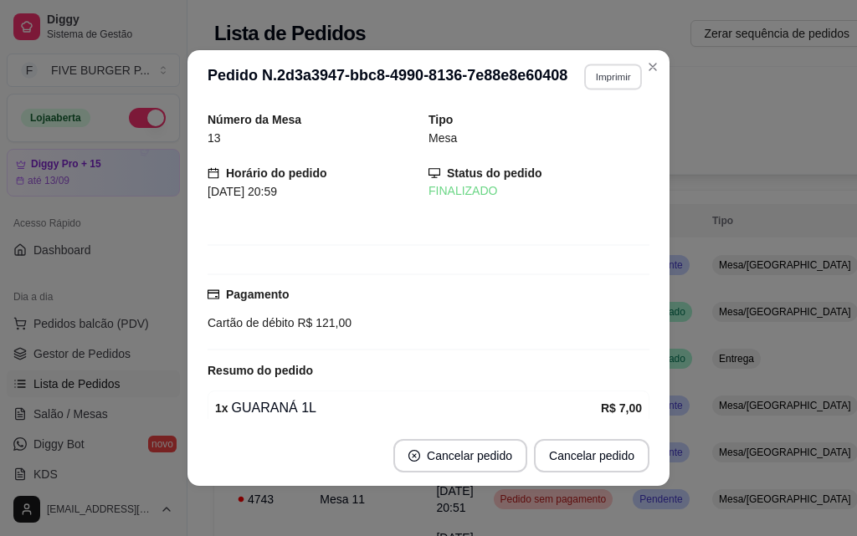
click at [622, 81] on button "Imprimir" at bounding box center [613, 77] width 58 height 26
click at [609, 137] on button "IMPRESSORA" at bounding box center [576, 135] width 121 height 27
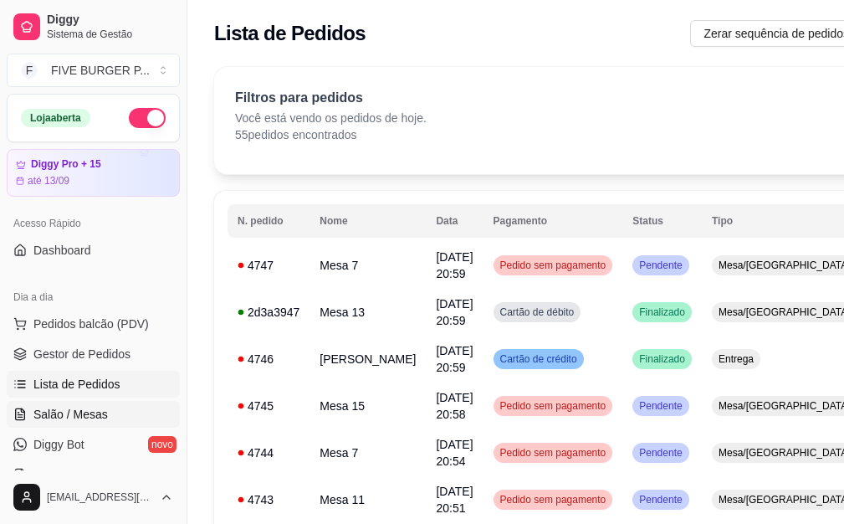
click at [141, 413] on link "Salão / Mesas" at bounding box center [93, 414] width 173 height 27
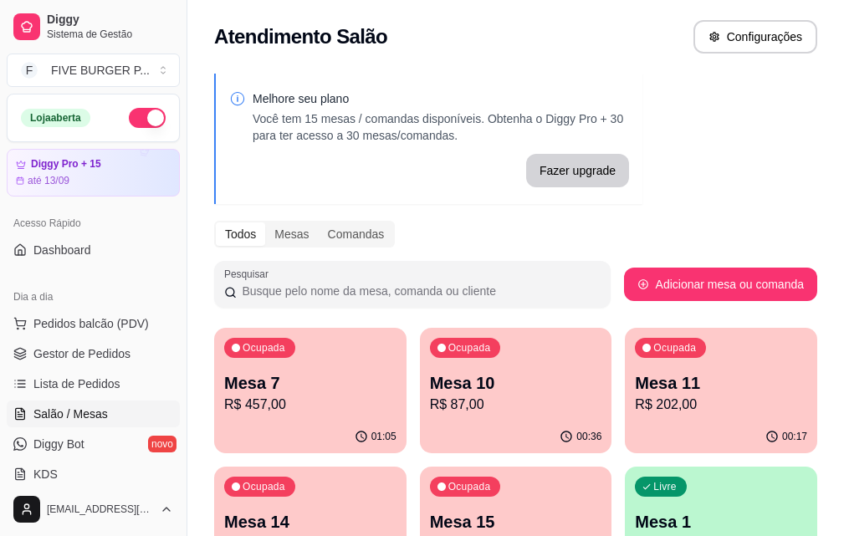
scroll to position [84, 0]
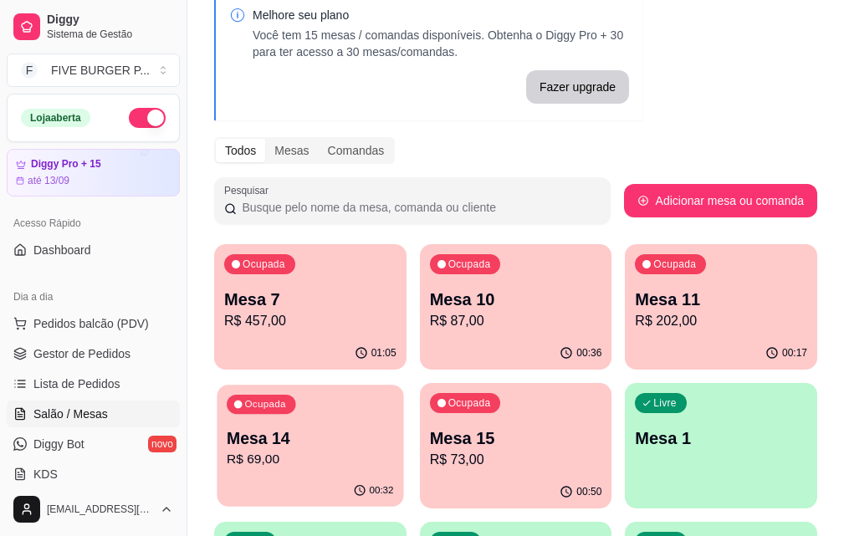
click at [393, 450] on p "R$ 69,00" at bounding box center [310, 459] width 167 height 19
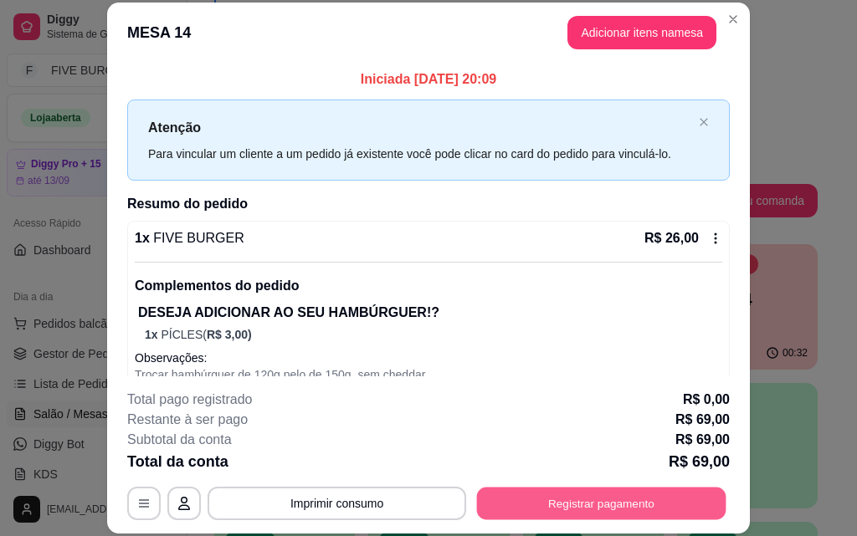
click at [629, 502] on button "Registrar pagamento" at bounding box center [601, 503] width 249 height 33
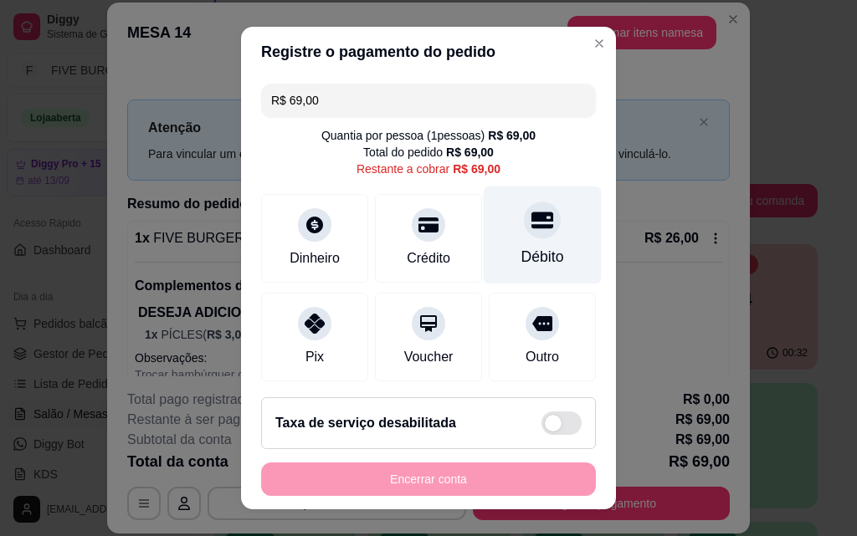
click at [533, 246] on div "Débito" at bounding box center [543, 236] width 118 height 98
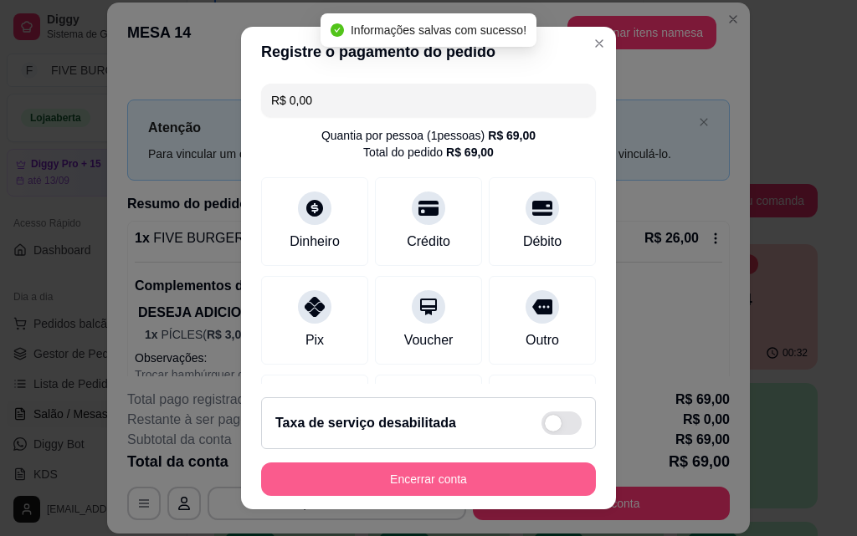
type input "R$ 0,00"
click at [521, 478] on button "Encerrar conta" at bounding box center [428, 479] width 335 height 33
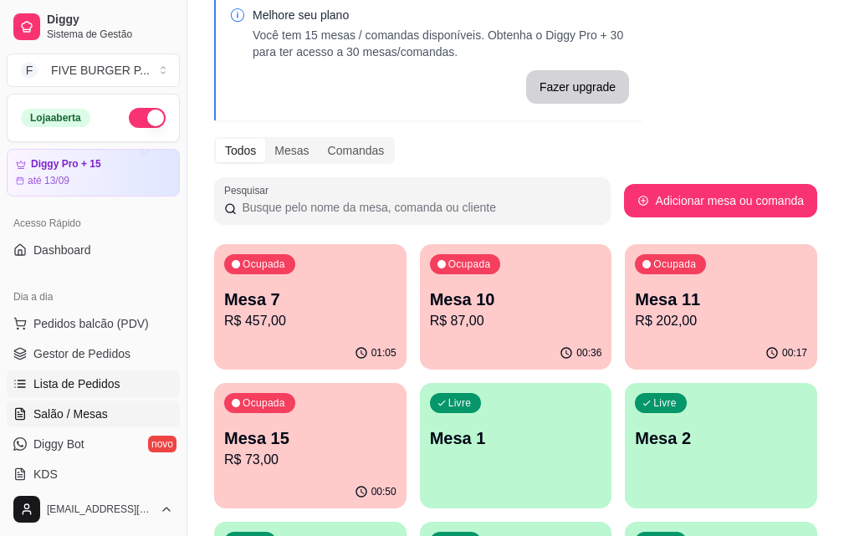
click at [73, 392] on span "Lista de Pedidos" at bounding box center [76, 384] width 87 height 17
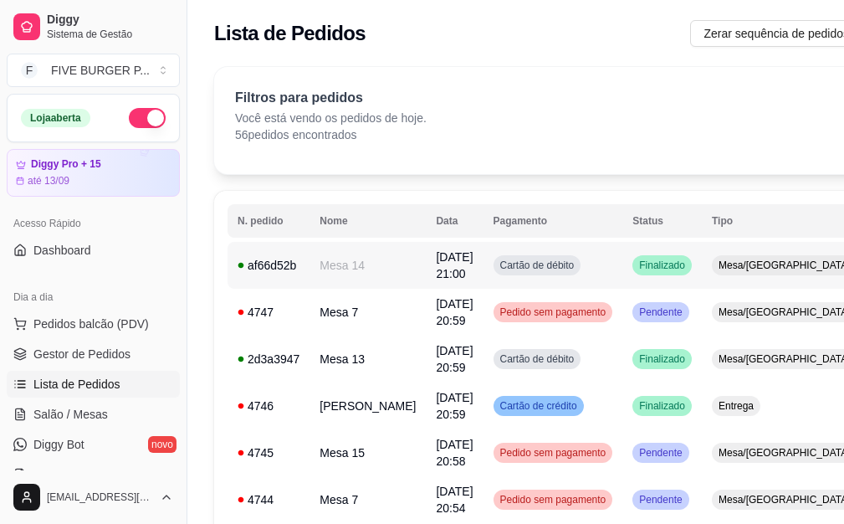
click at [581, 278] on td "Cartão de débito" at bounding box center [554, 265] width 140 height 47
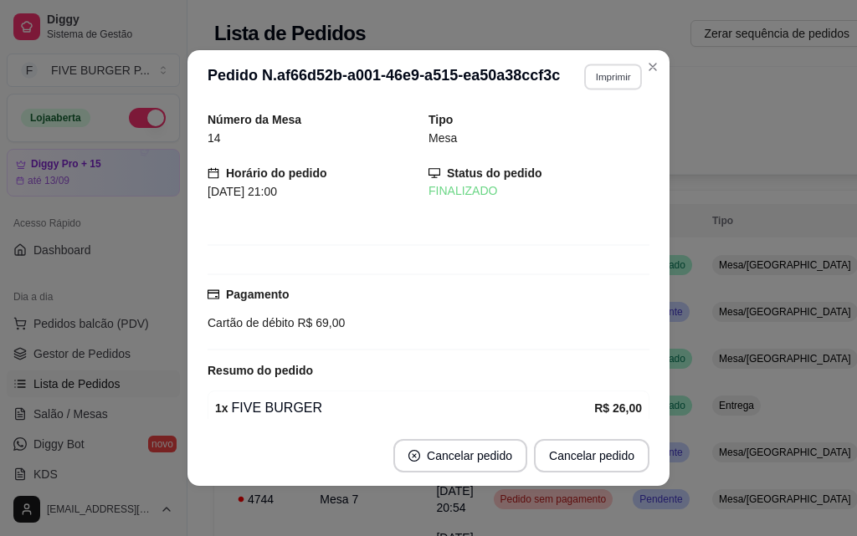
click at [615, 77] on button "Imprimir" at bounding box center [613, 77] width 58 height 26
click at [612, 141] on button "IMPRESSORA" at bounding box center [577, 135] width 117 height 26
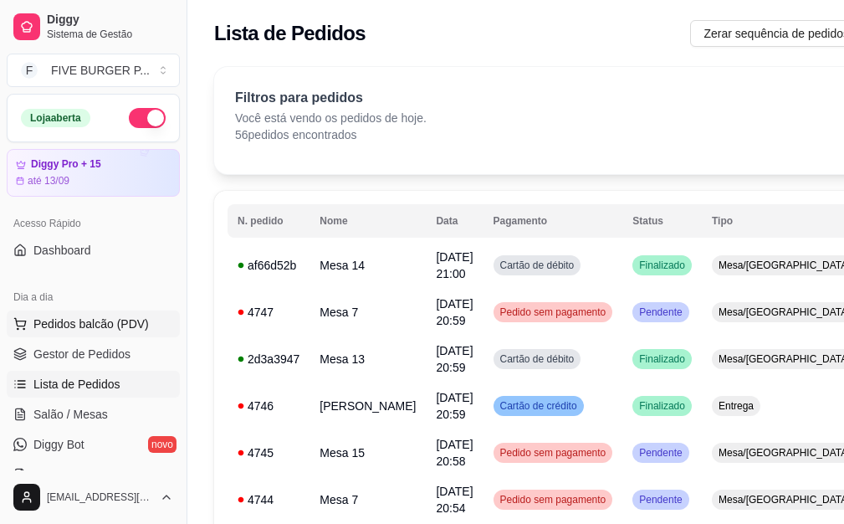
click at [136, 318] on span "Pedidos balcão (PDV)" at bounding box center [90, 324] width 115 height 17
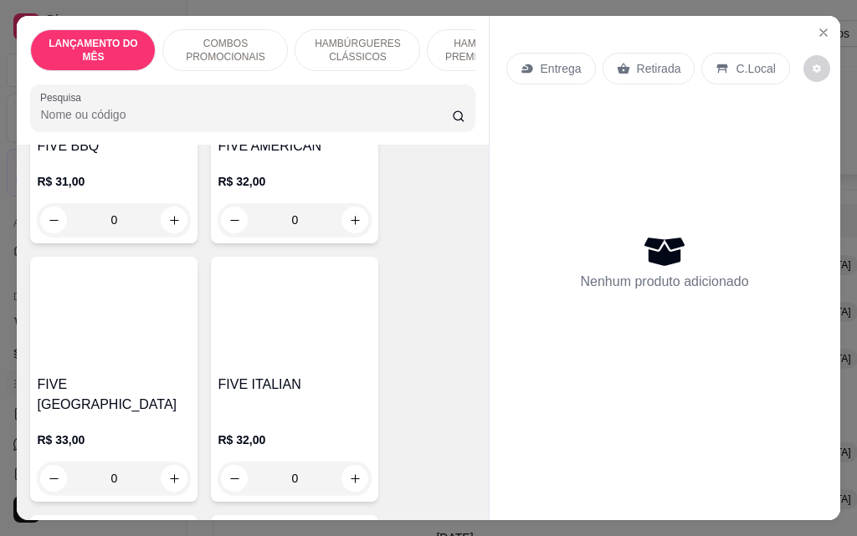
scroll to position [1590, 0]
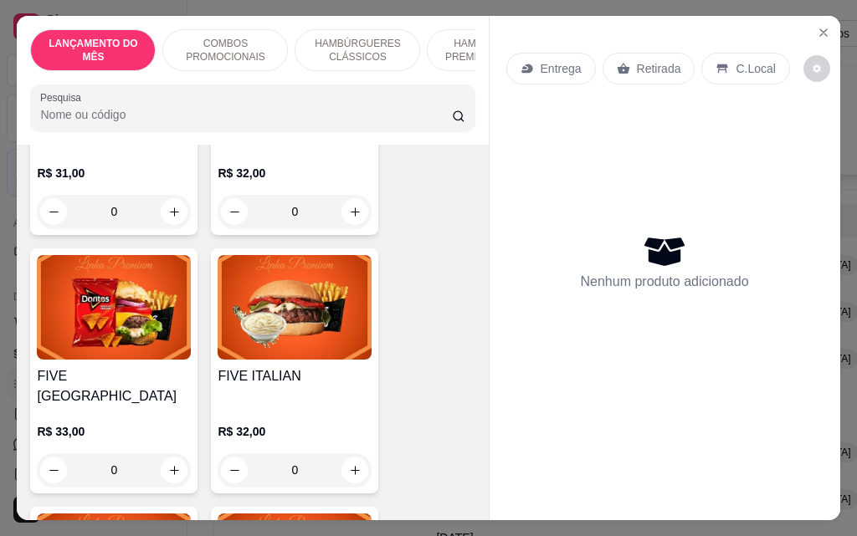
click at [167, 196] on div "0" at bounding box center [114, 211] width 154 height 33
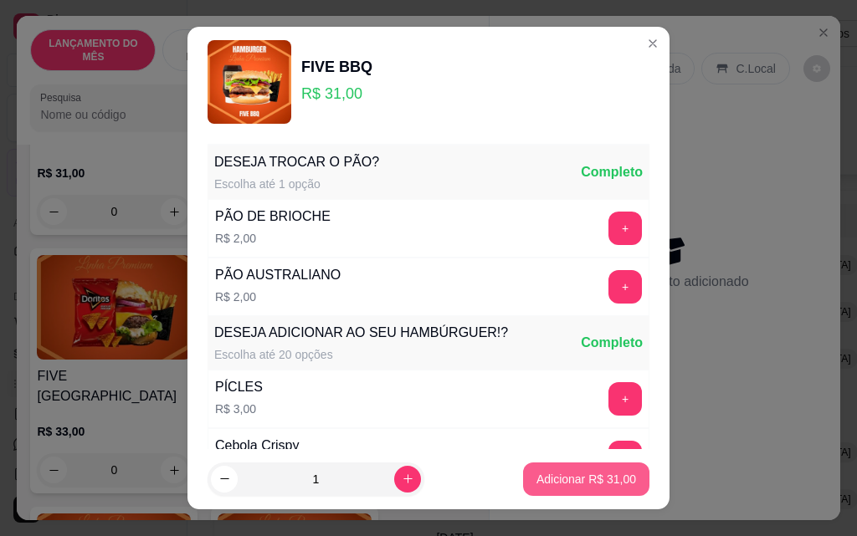
click at [573, 482] on p "Adicionar R$ 31,00" at bounding box center [586, 479] width 100 height 17
type input "1"
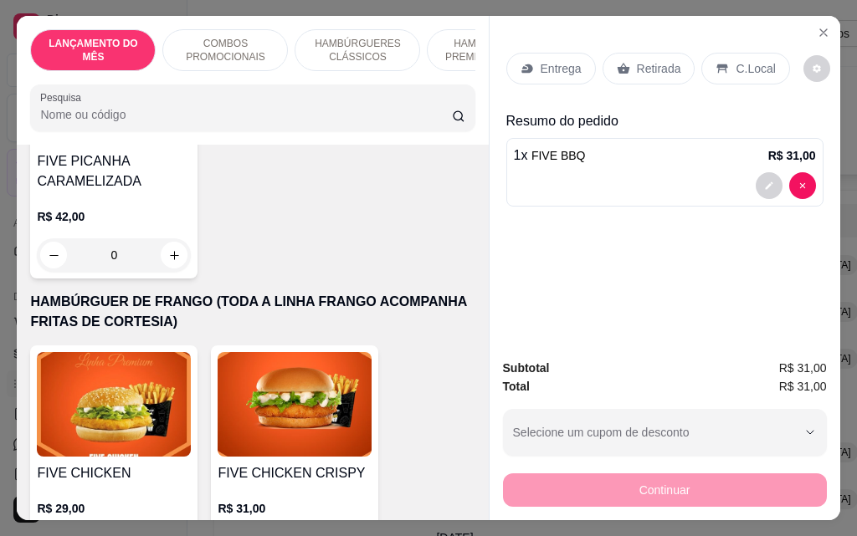
scroll to position [3265, 0]
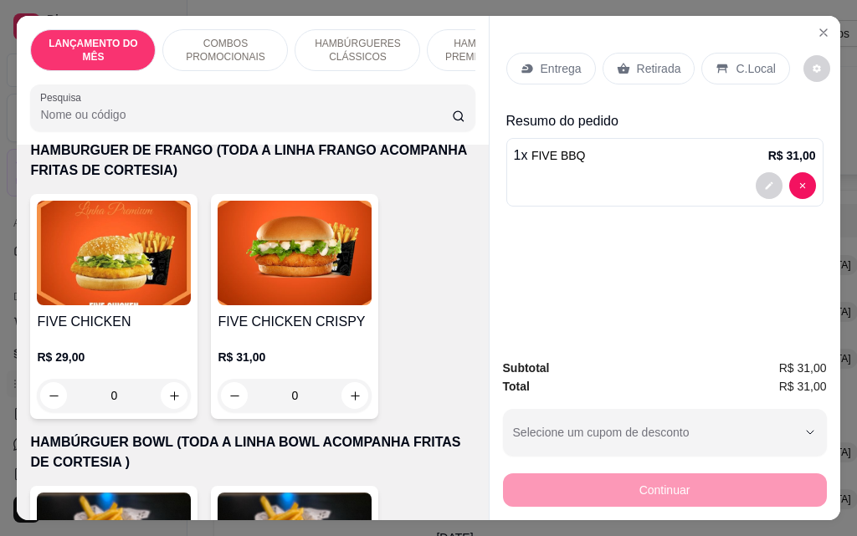
click at [167, 379] on div "0" at bounding box center [114, 395] width 154 height 33
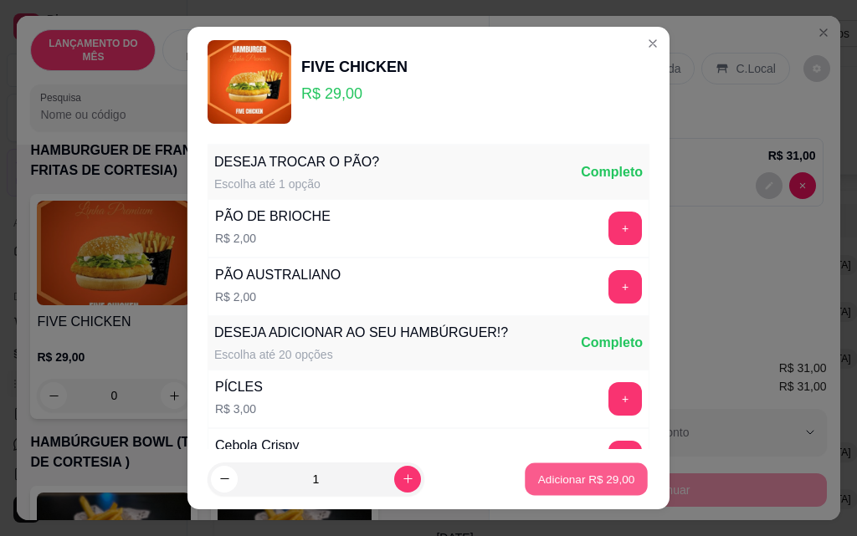
click at [565, 472] on p "Adicionar R$ 29,00" at bounding box center [586, 479] width 97 height 16
type input "1"
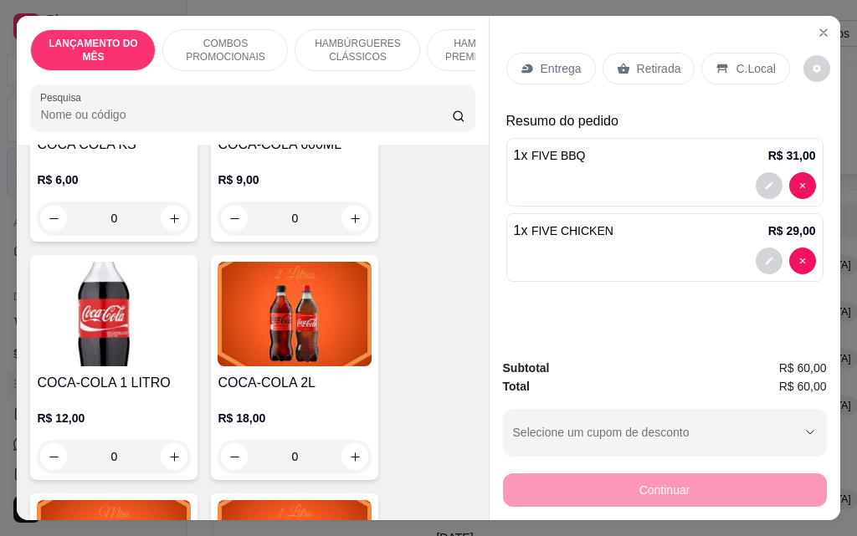
scroll to position [7366, 0]
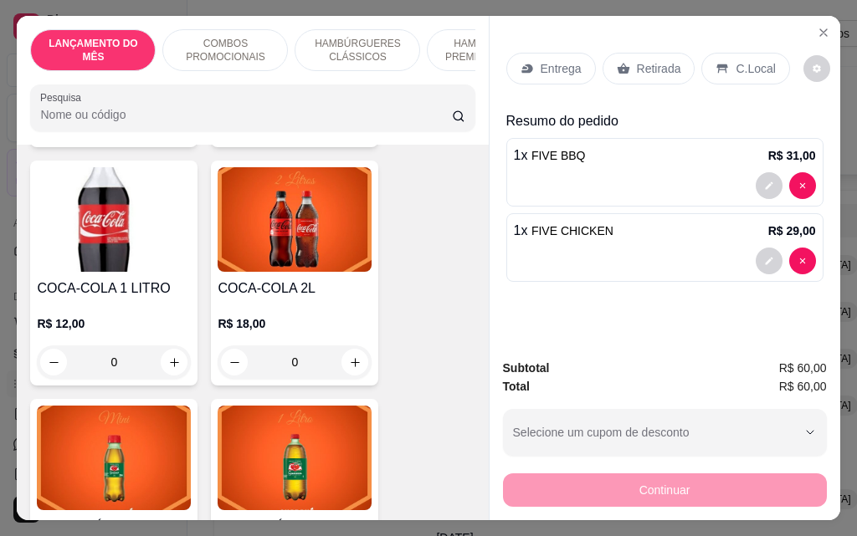
click at [345, 346] on div "0" at bounding box center [295, 362] width 154 height 33
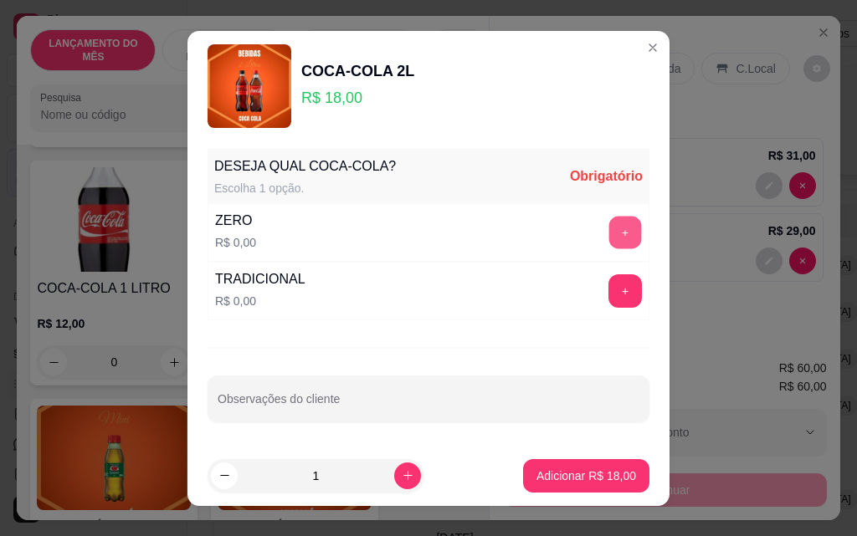
click at [609, 239] on button "+" at bounding box center [625, 232] width 33 height 33
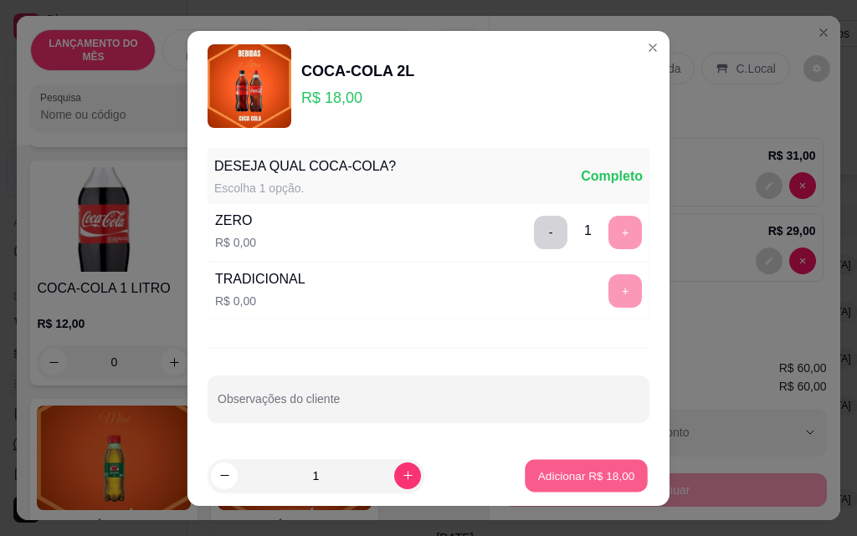
click at [567, 485] on button "Adicionar R$ 18,00" at bounding box center [586, 475] width 123 height 33
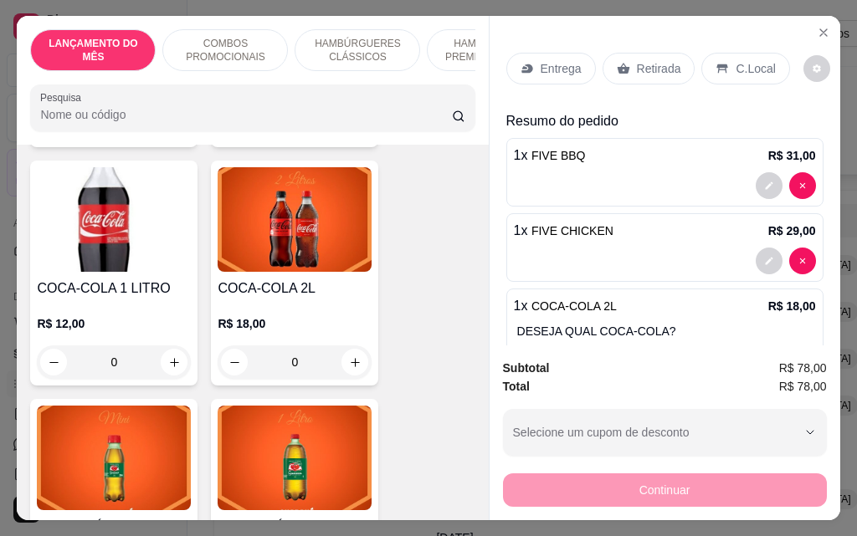
click at [528, 60] on div "Entrega" at bounding box center [551, 69] width 90 height 32
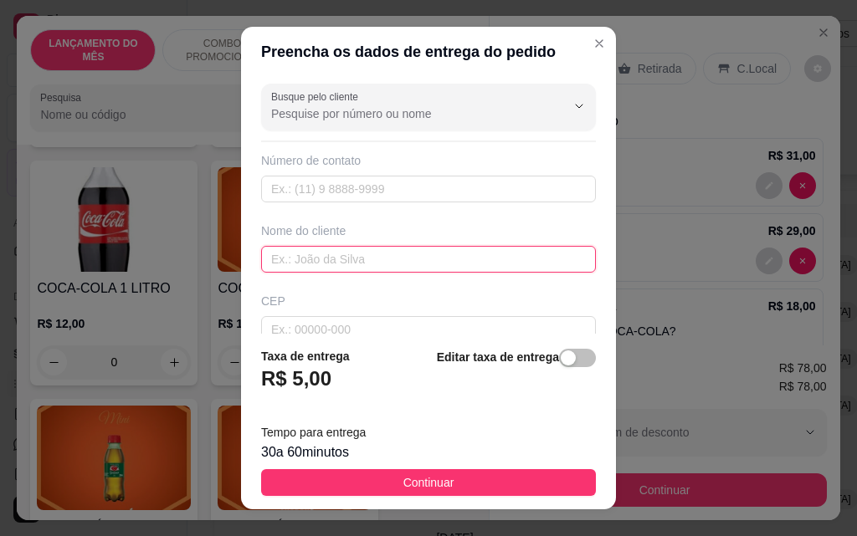
click at [386, 260] on input "text" at bounding box center [428, 259] width 335 height 27
type input "[PERSON_NAME]"
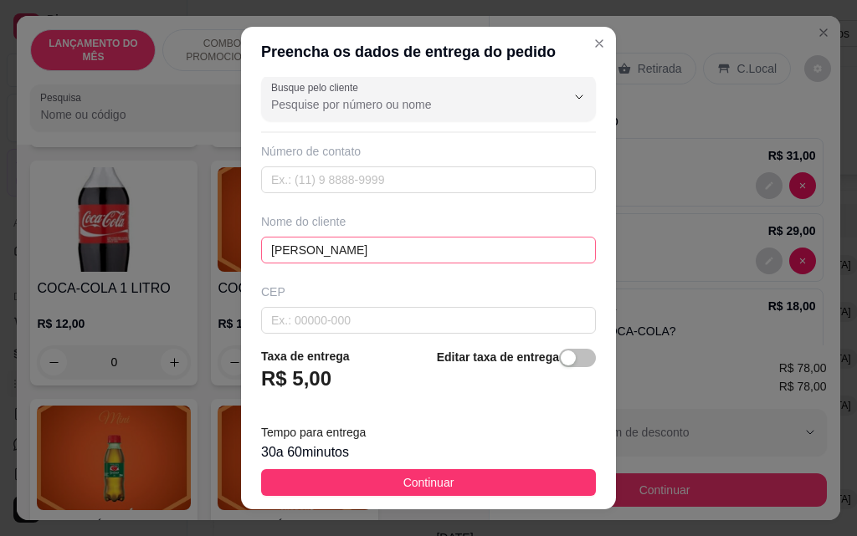
scroll to position [195, 0]
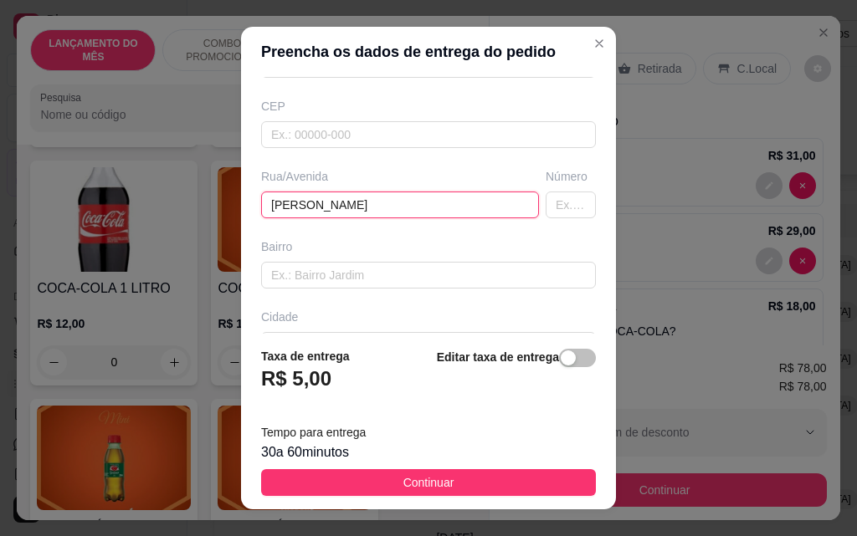
type input "[PERSON_NAME]"
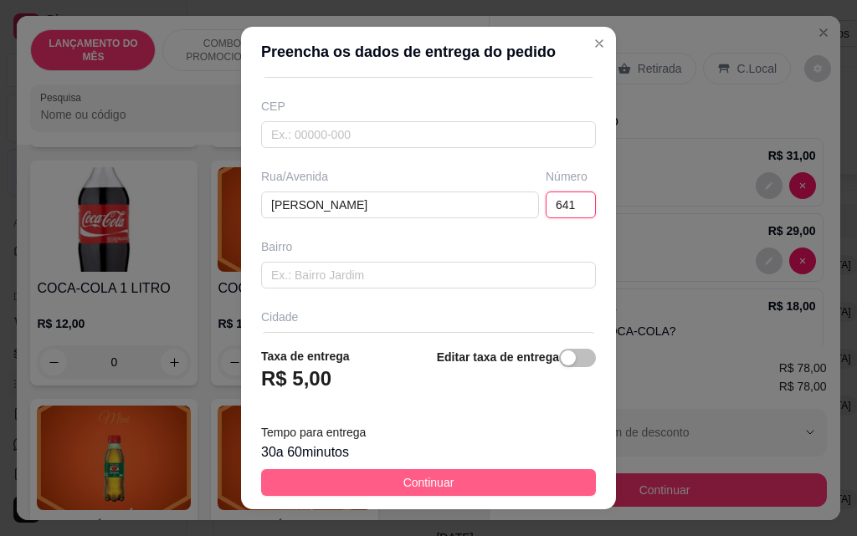
type input "641"
click at [515, 476] on button "Continuar" at bounding box center [428, 482] width 335 height 27
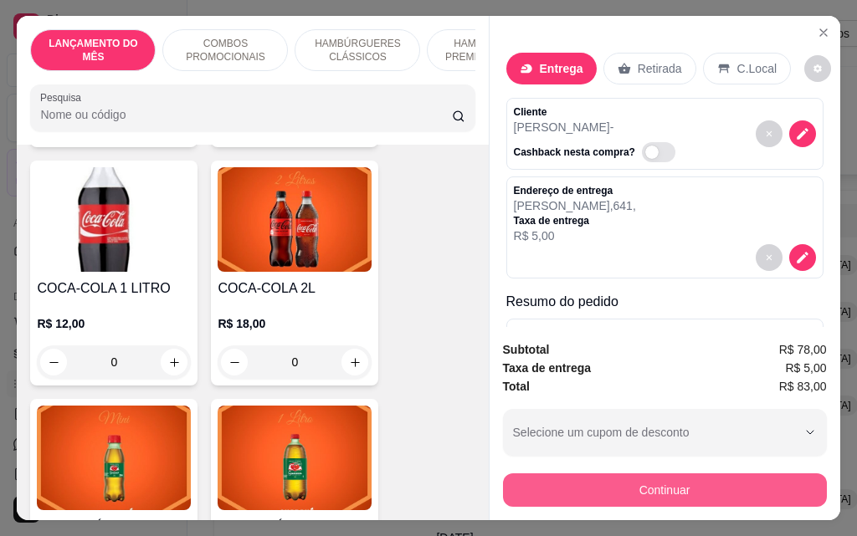
click at [644, 485] on button "Continuar" at bounding box center [665, 490] width 324 height 33
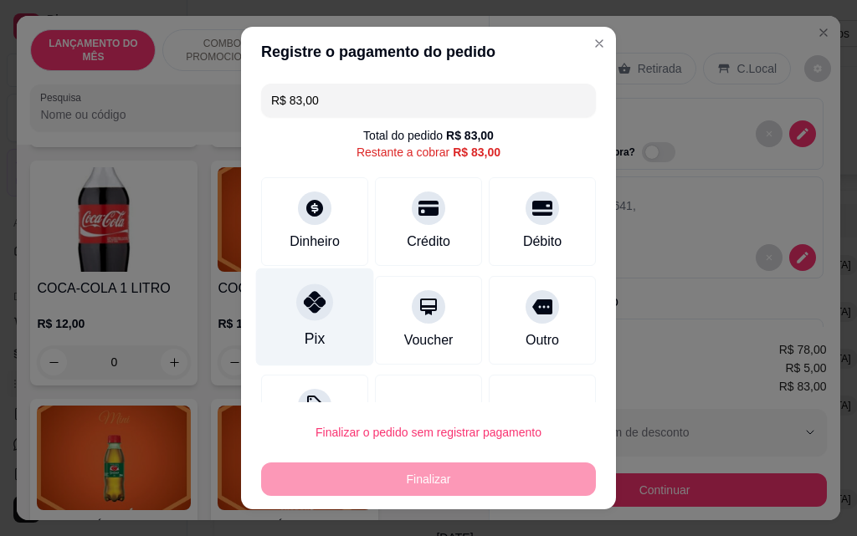
click at [331, 305] on div "Pix" at bounding box center [315, 318] width 118 height 98
type input "R$ 0,00"
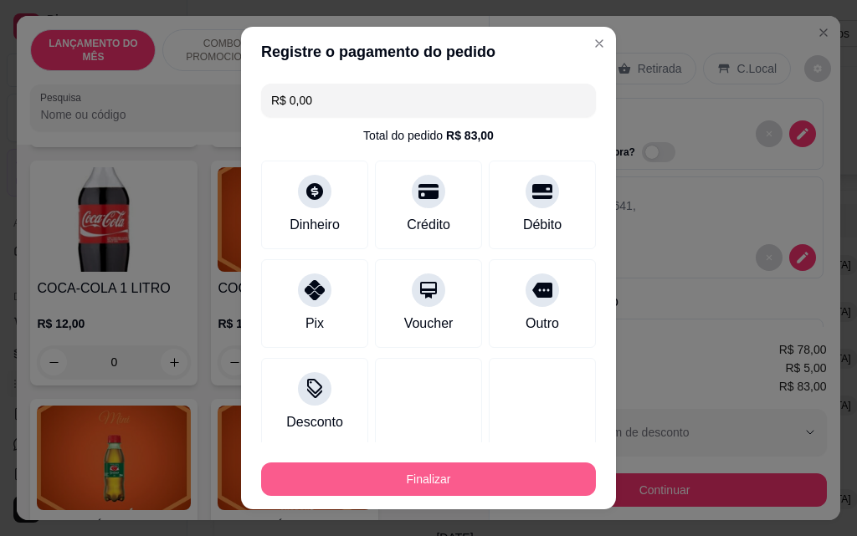
click at [453, 466] on button "Finalizar" at bounding box center [428, 479] width 335 height 33
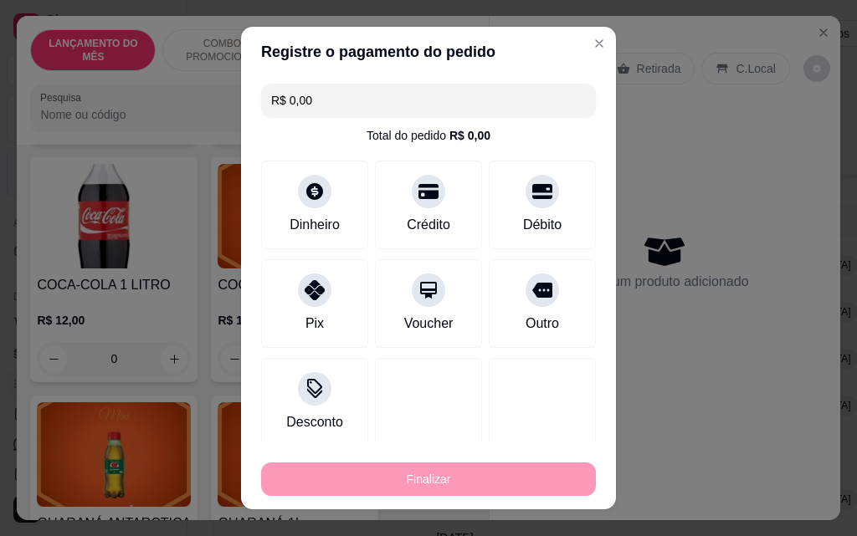
type input "0"
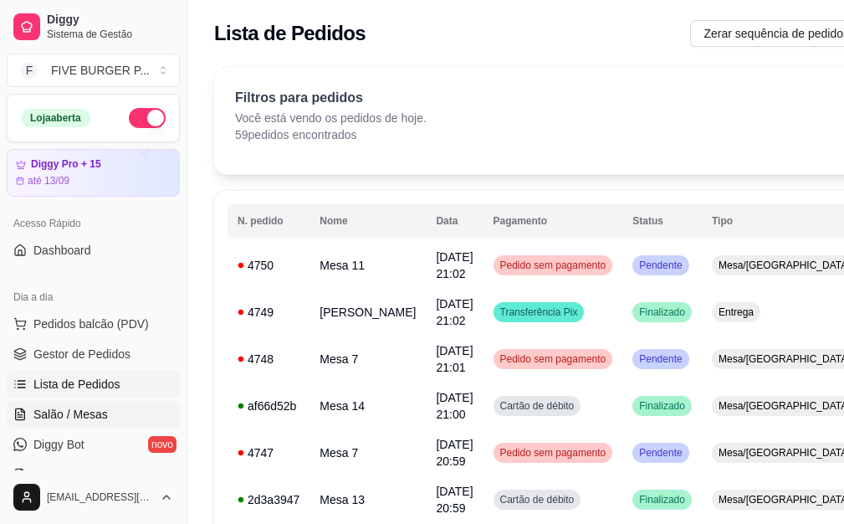
click at [121, 418] on link "Salão / Mesas" at bounding box center [93, 414] width 173 height 27
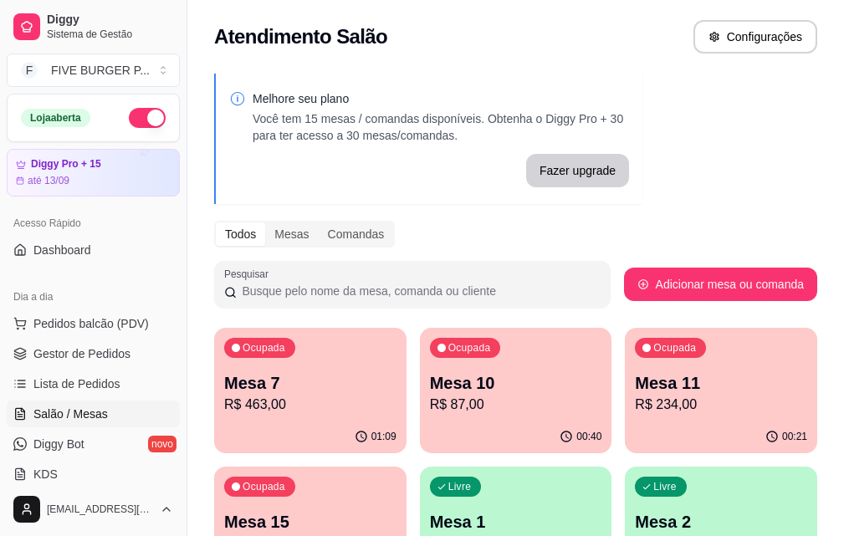
click at [266, 404] on p "R$ 463,00" at bounding box center [310, 405] width 172 height 20
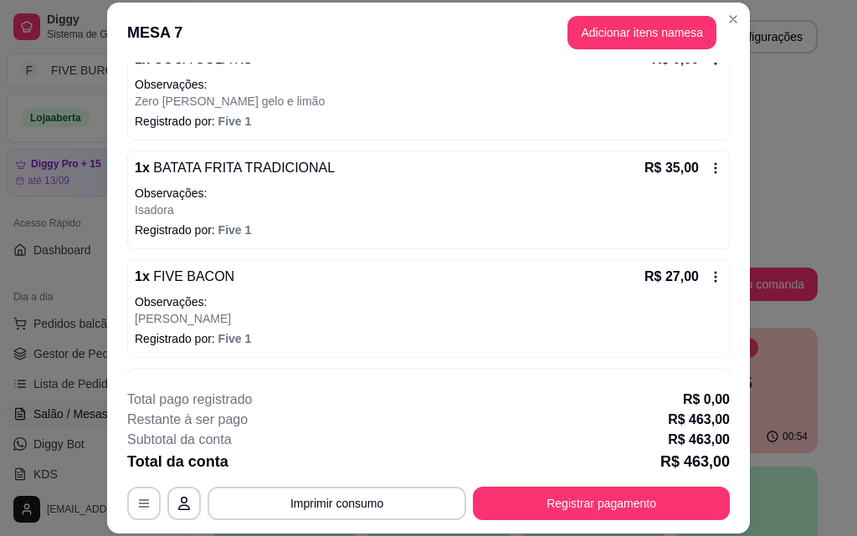
scroll to position [2092, 0]
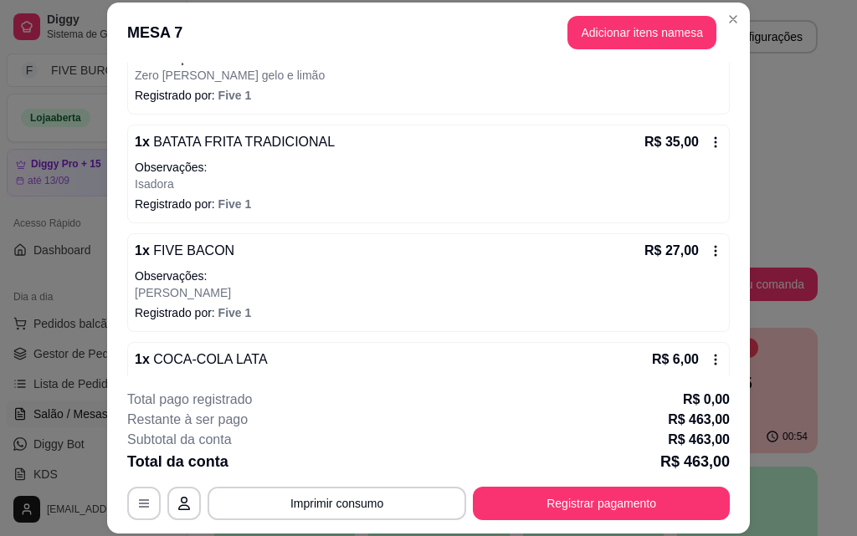
click at [696, 149] on div "R$ 35,00" at bounding box center [683, 142] width 78 height 20
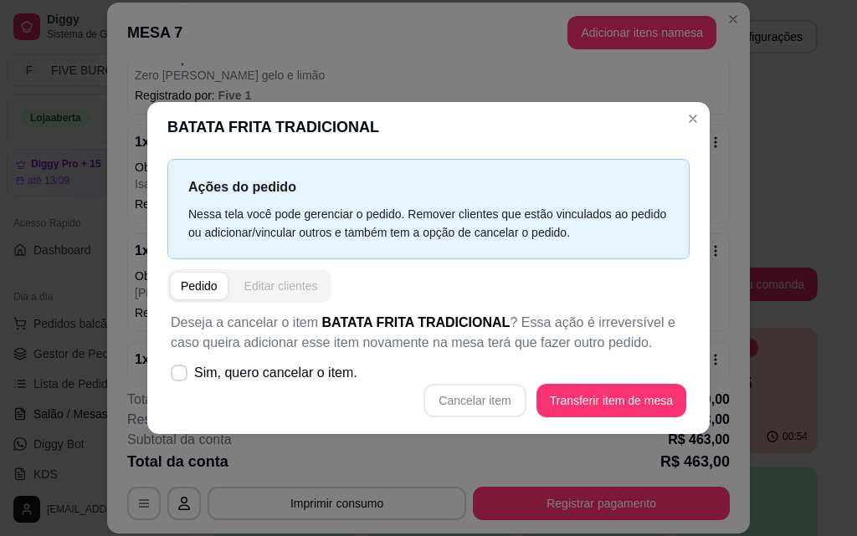
click at [288, 287] on div "Editar clientes" at bounding box center [281, 286] width 74 height 17
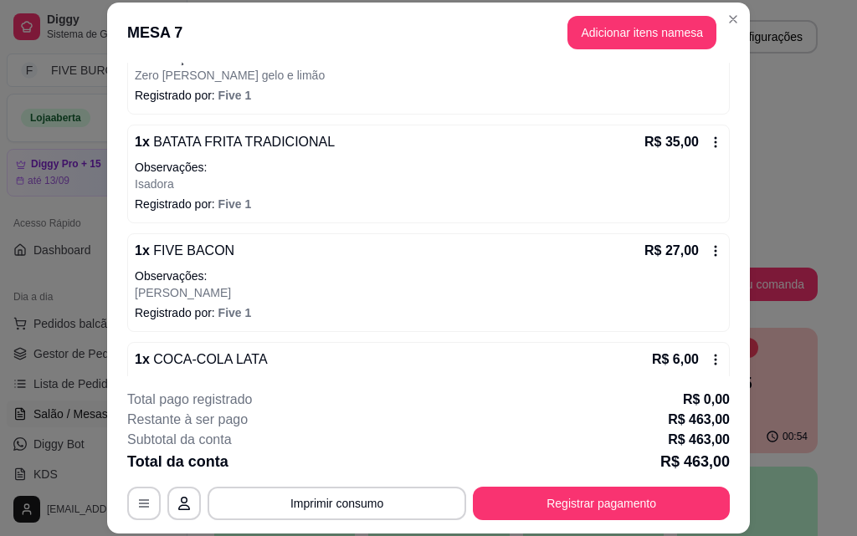
click at [709, 139] on icon at bounding box center [715, 142] width 13 height 13
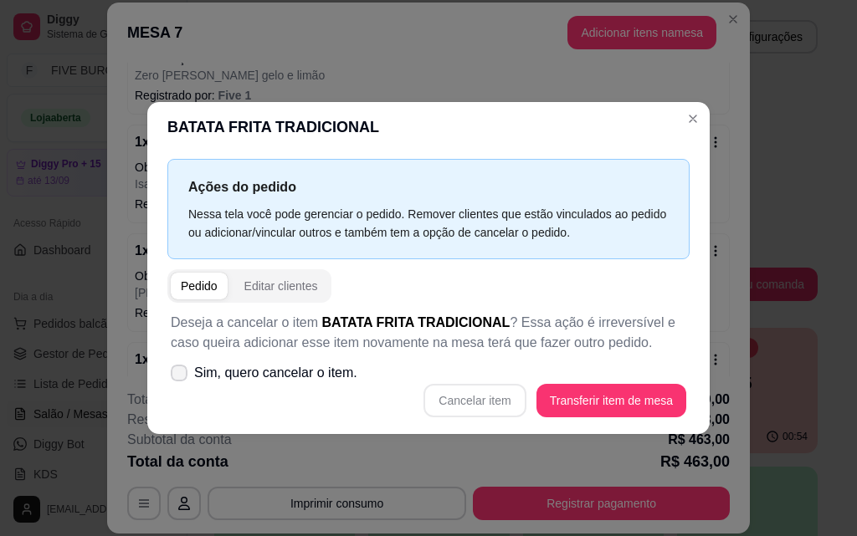
click at [175, 373] on icon at bounding box center [178, 373] width 13 height 10
click at [175, 376] on input "Sim, quero cancelar o item." at bounding box center [175, 381] width 11 height 11
checkbox input "true"
click at [484, 396] on button "Cancelar item" at bounding box center [475, 400] width 100 height 33
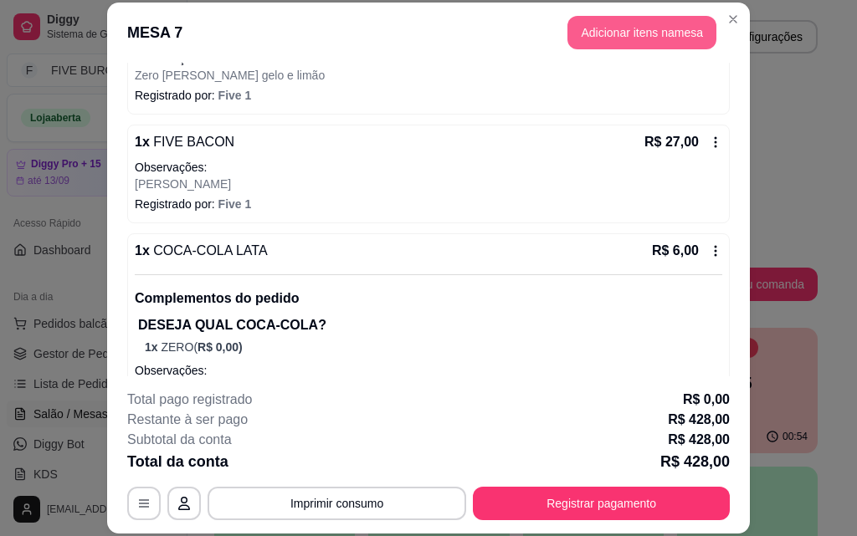
click at [623, 34] on button "Adicionar itens na mesa" at bounding box center [641, 32] width 149 height 33
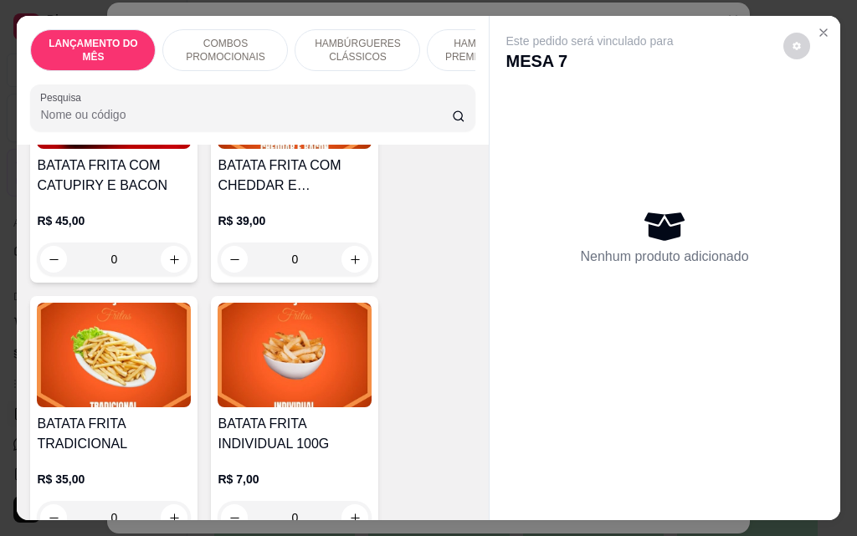
scroll to position [5440, 0]
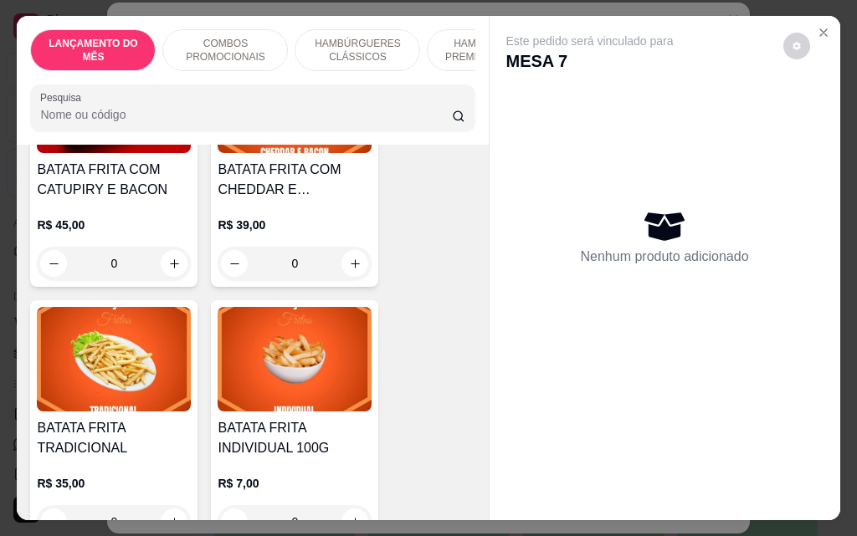
click at [166, 505] on div "0" at bounding box center [114, 521] width 154 height 33
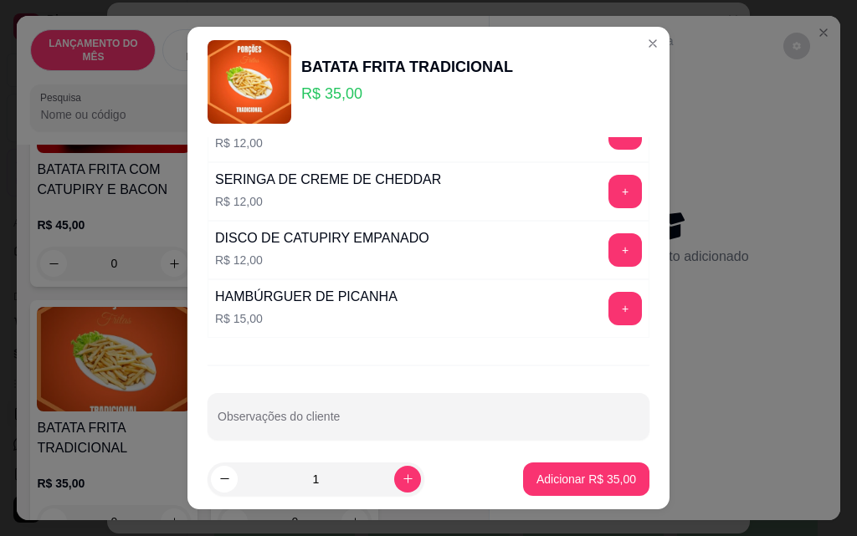
scroll to position [1047, 0]
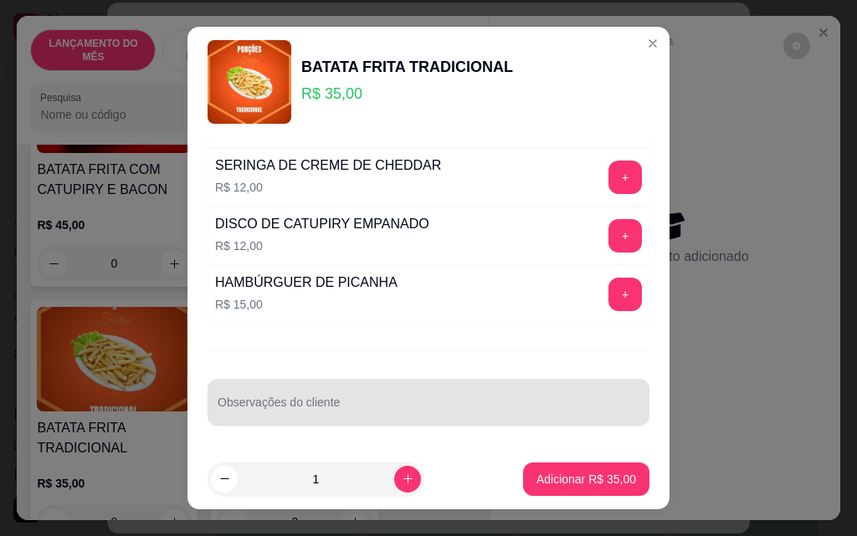
click at [357, 422] on div "Observações do cliente" at bounding box center [429, 402] width 442 height 47
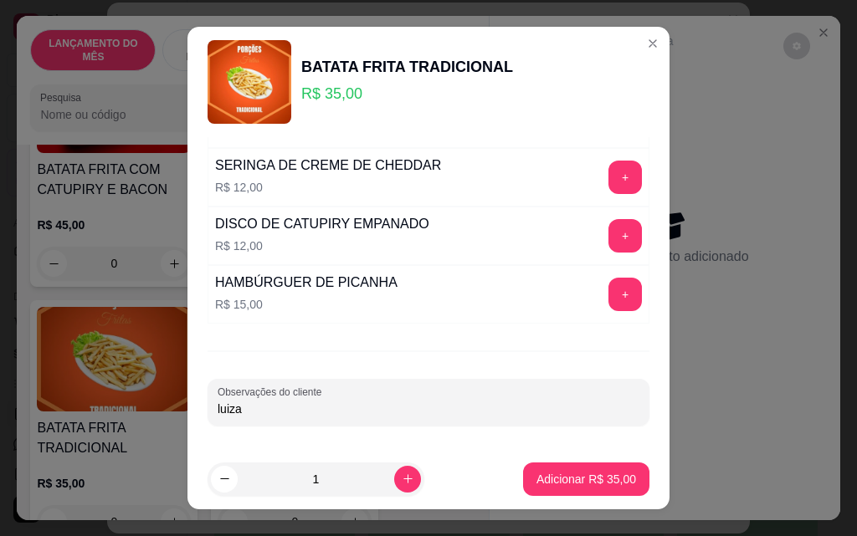
type input "luiza"
click at [597, 485] on p "Adicionar R$ 35,00" at bounding box center [586, 479] width 97 height 16
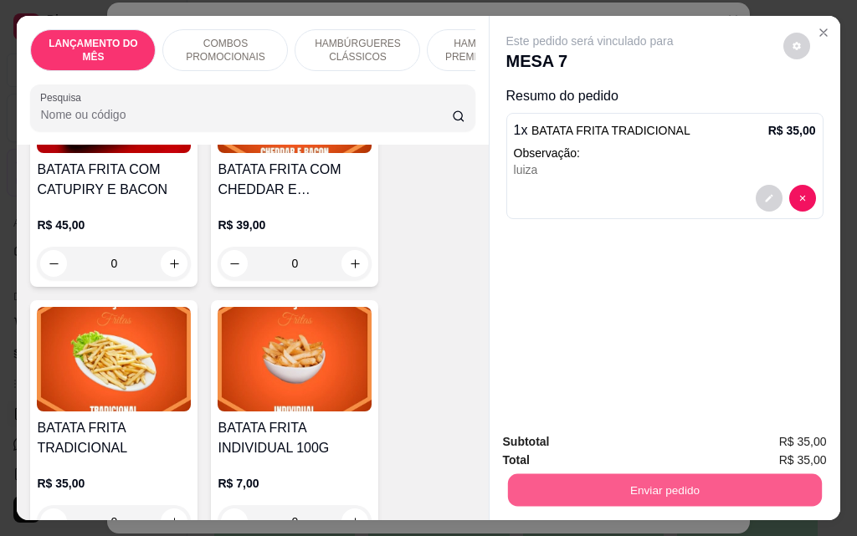
click at [642, 482] on button "Enviar pedido" at bounding box center [664, 490] width 314 height 33
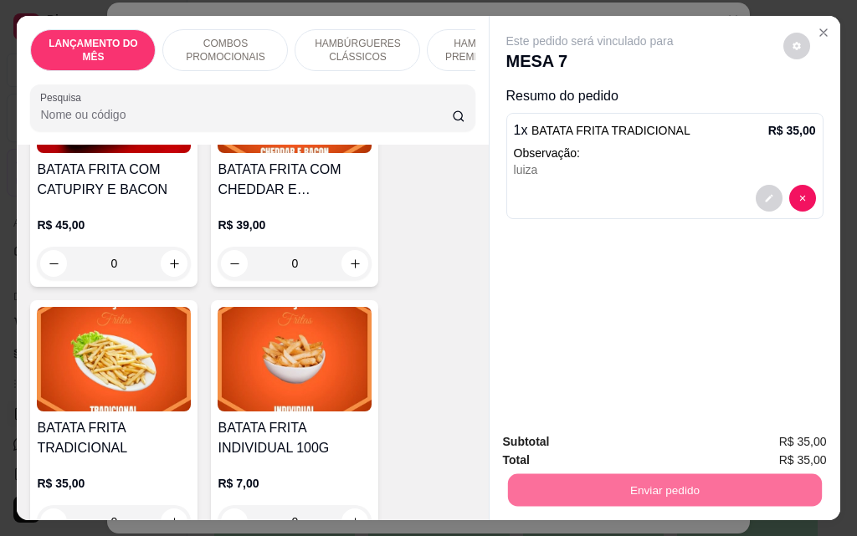
click at [638, 440] on button "Não registrar e enviar pedido" at bounding box center [609, 443] width 174 height 32
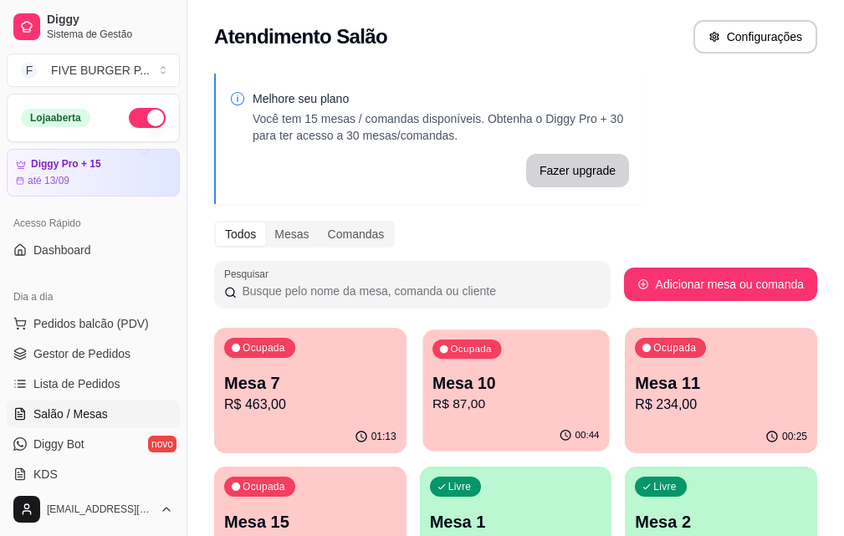
click at [459, 393] on p "Mesa 10" at bounding box center [516, 383] width 167 height 23
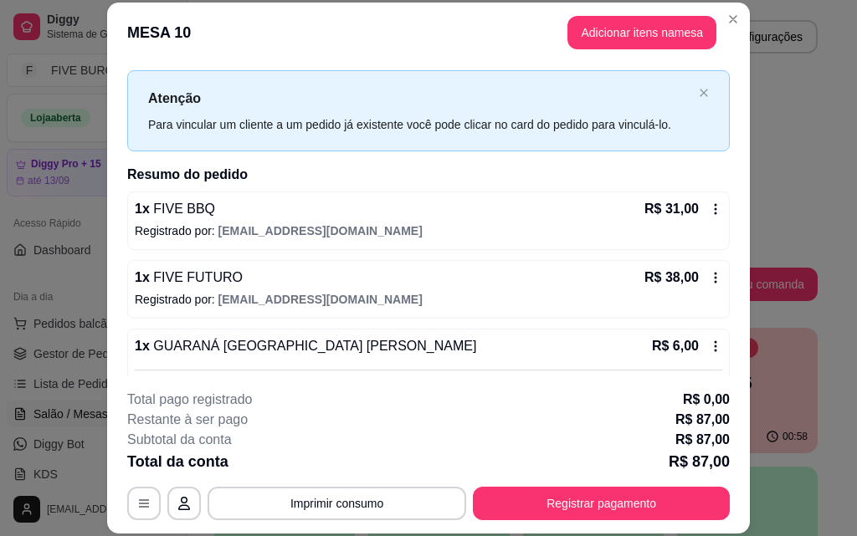
scroll to position [0, 0]
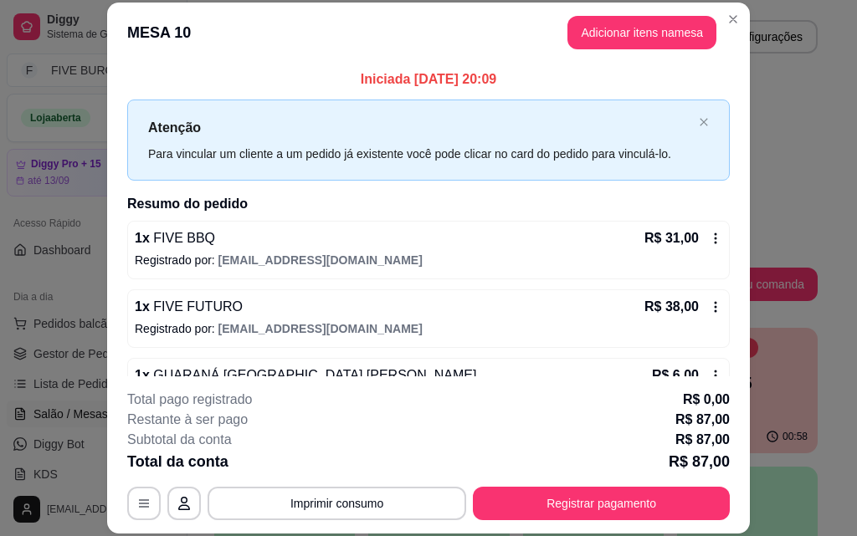
click at [634, 521] on footer "**********" at bounding box center [428, 455] width 643 height 157
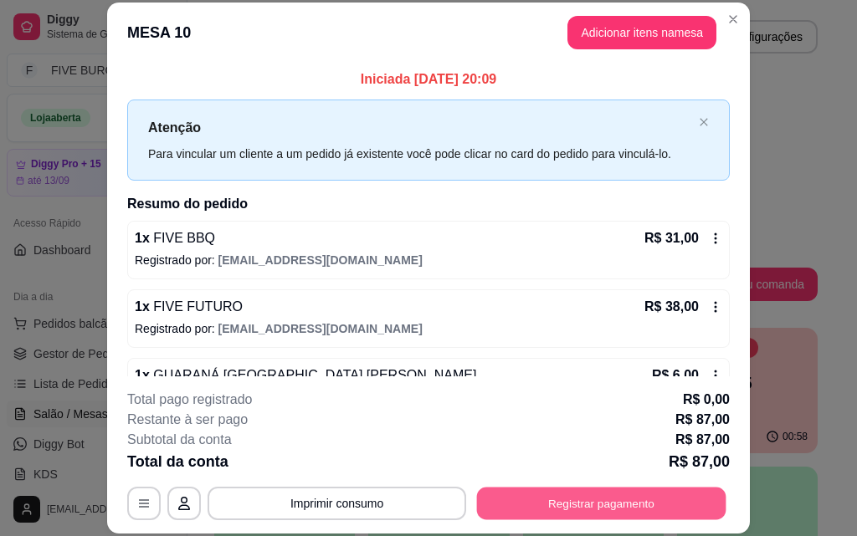
click at [631, 513] on button "Registrar pagamento" at bounding box center [601, 503] width 249 height 33
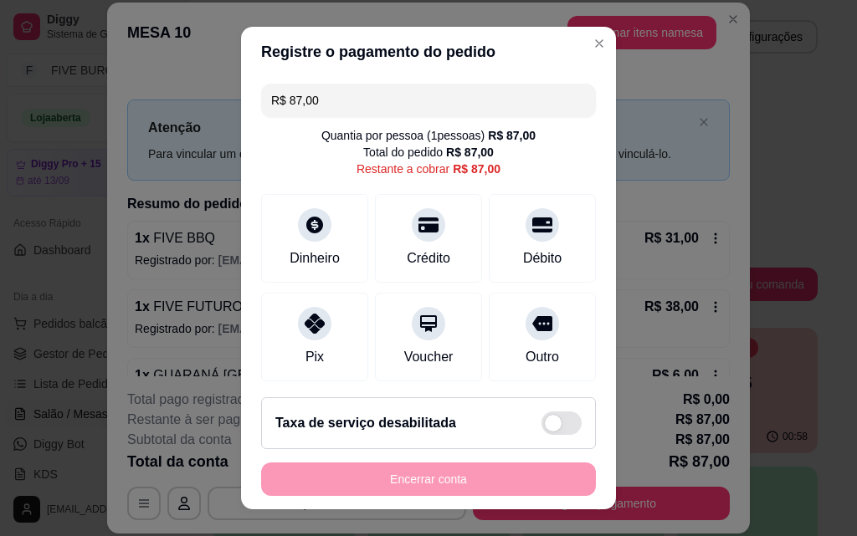
drag, startPoint x: 362, startPoint y: 97, endPoint x: 227, endPoint y: 98, distance: 135.6
click at [227, 98] on div "Registre o pagamento do pedido R$ 87,00 Quantia por pessoa ( 1 pessoas) R$ 87,0…" at bounding box center [428, 268] width 857 height 536
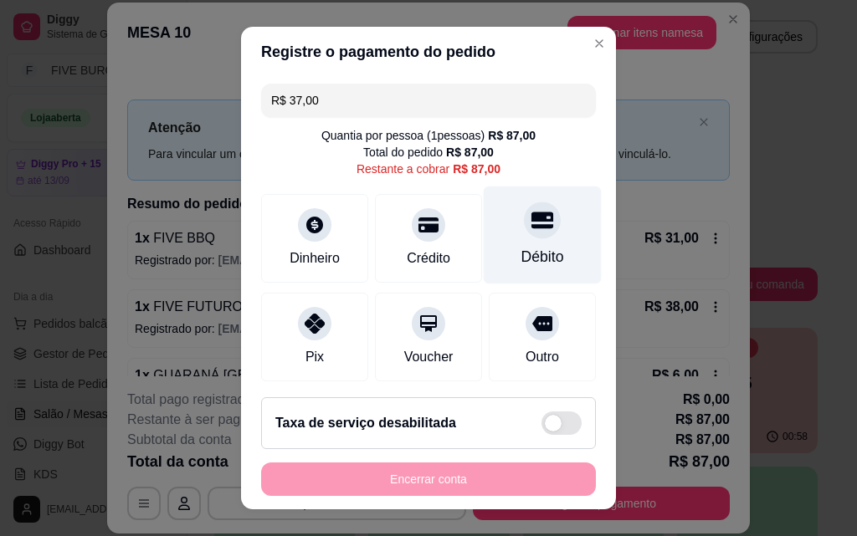
click at [507, 244] on div "Débito" at bounding box center [543, 236] width 118 height 98
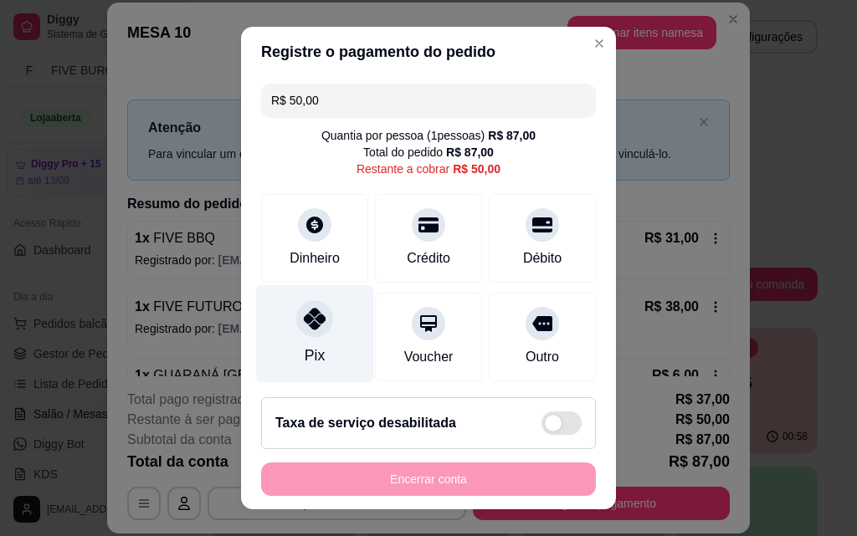
click at [325, 353] on div "Pix" at bounding box center [315, 334] width 118 height 98
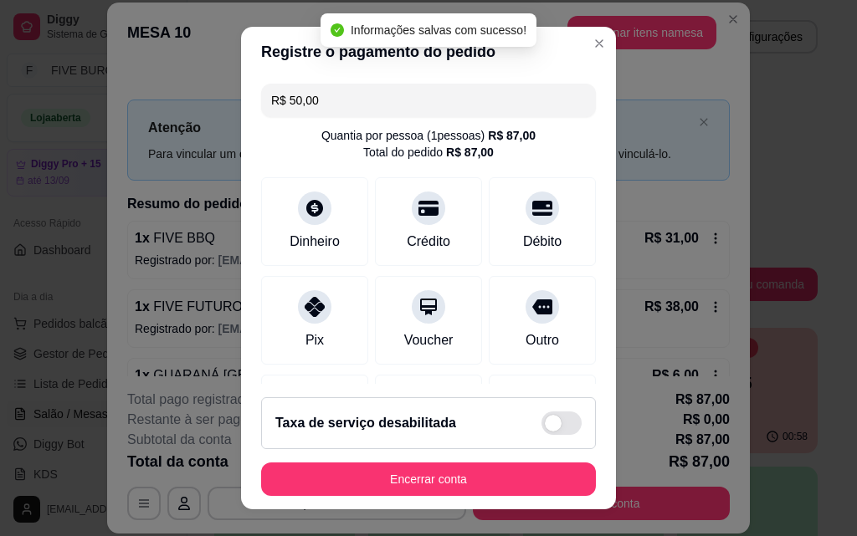
type input "R$ 0,00"
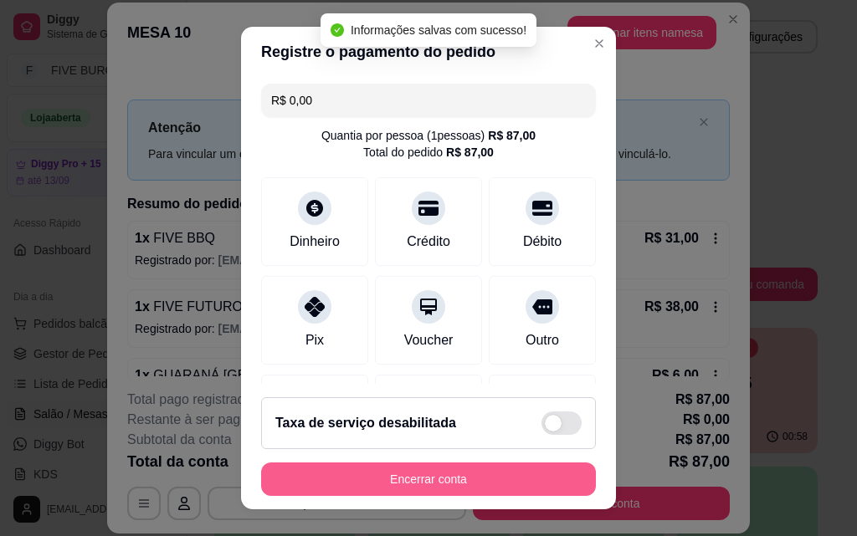
click at [458, 480] on button "Encerrar conta" at bounding box center [428, 479] width 335 height 33
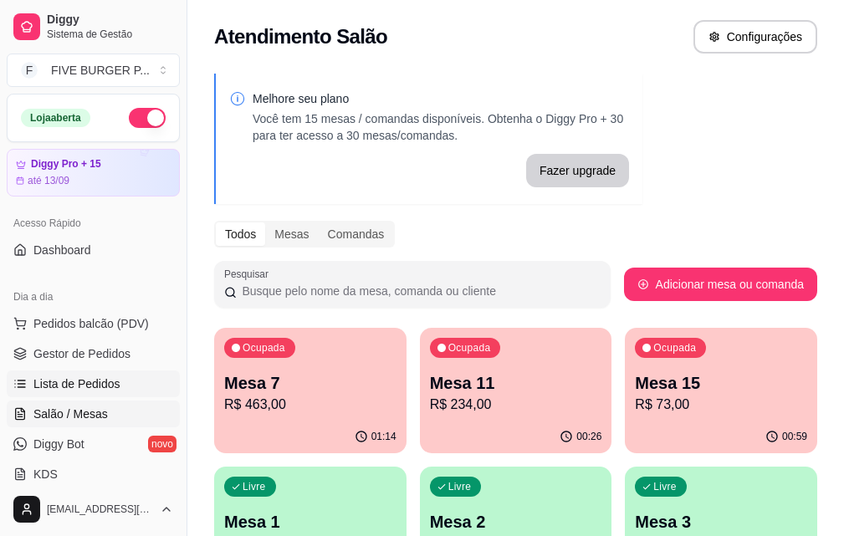
click at [93, 387] on span "Lista de Pedidos" at bounding box center [76, 384] width 87 height 17
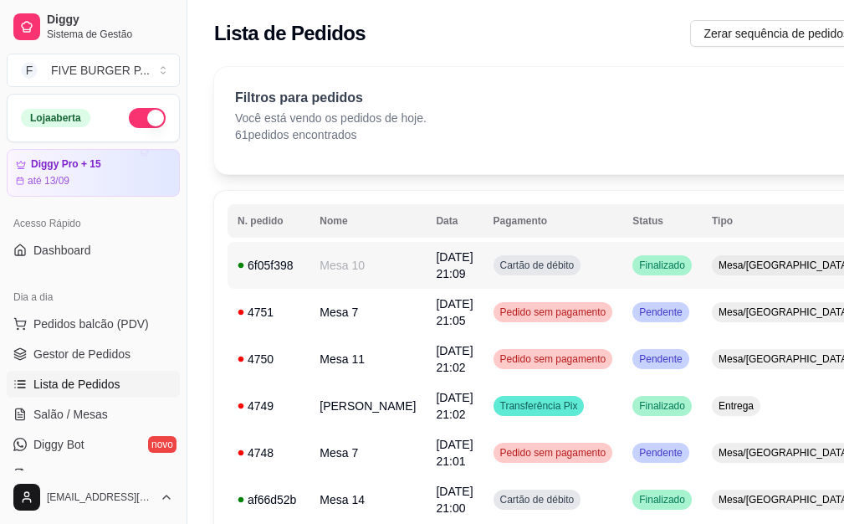
click at [542, 263] on span "Cartão de débito" at bounding box center [537, 265] width 81 height 13
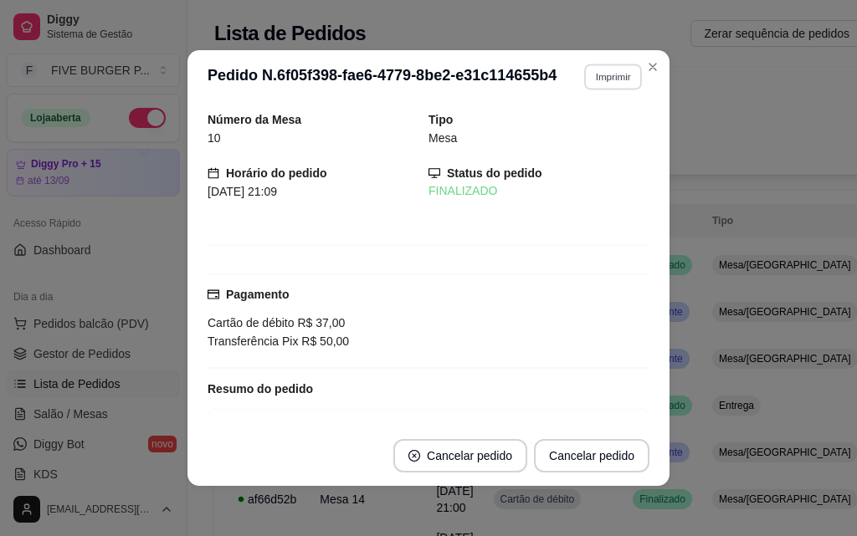
click at [598, 74] on button "Imprimir" at bounding box center [613, 77] width 58 height 26
click at [584, 129] on button "IMPRESSORA" at bounding box center [576, 135] width 117 height 26
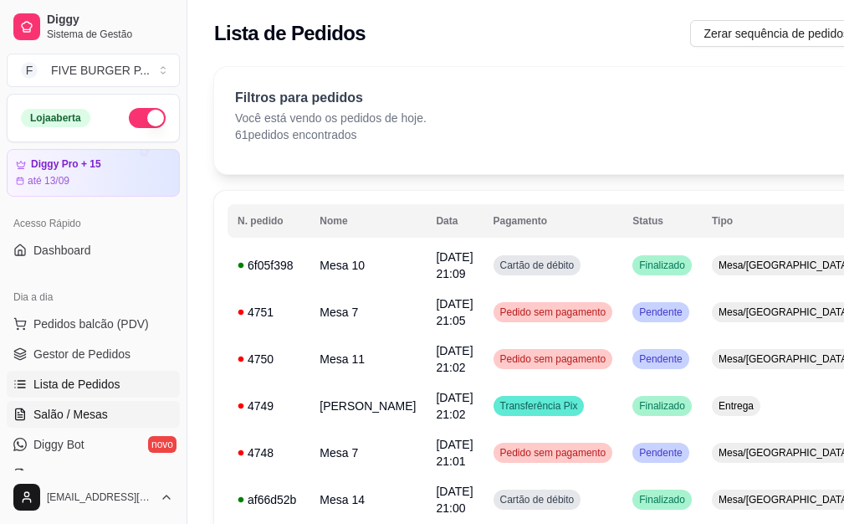
click at [129, 409] on link "Salão / Mesas" at bounding box center [93, 414] width 173 height 27
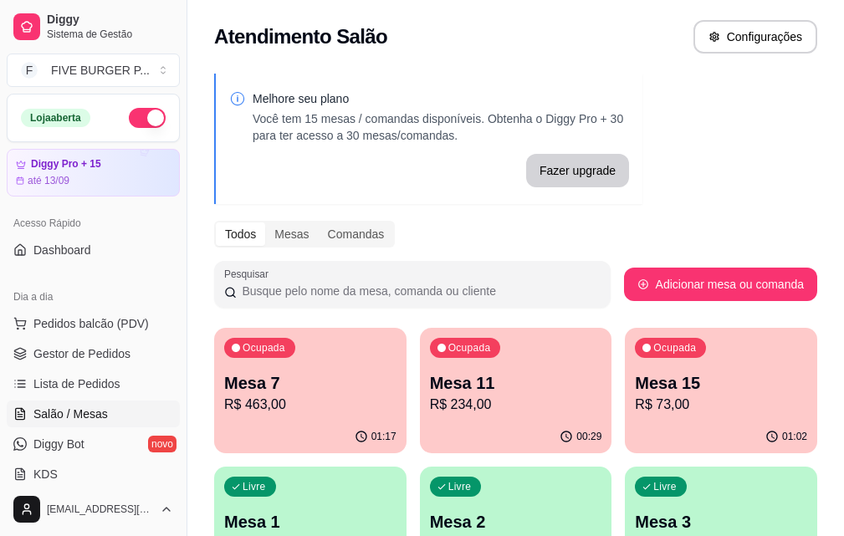
click at [458, 403] on p "R$ 234,00" at bounding box center [516, 405] width 172 height 20
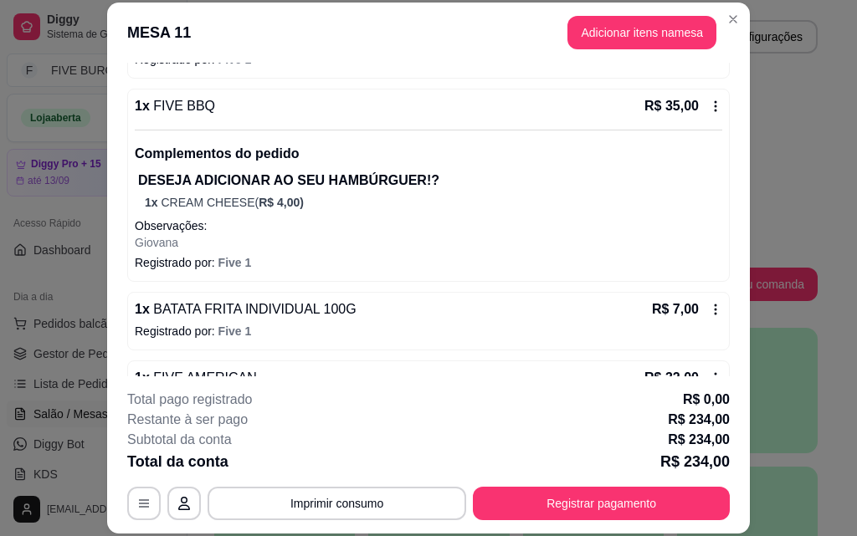
scroll to position [335, 0]
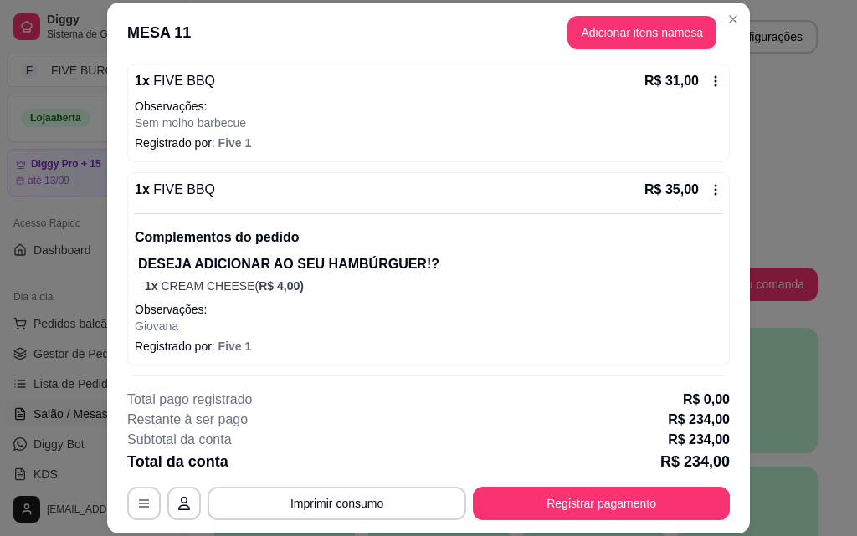
click at [709, 193] on icon at bounding box center [715, 189] width 13 height 13
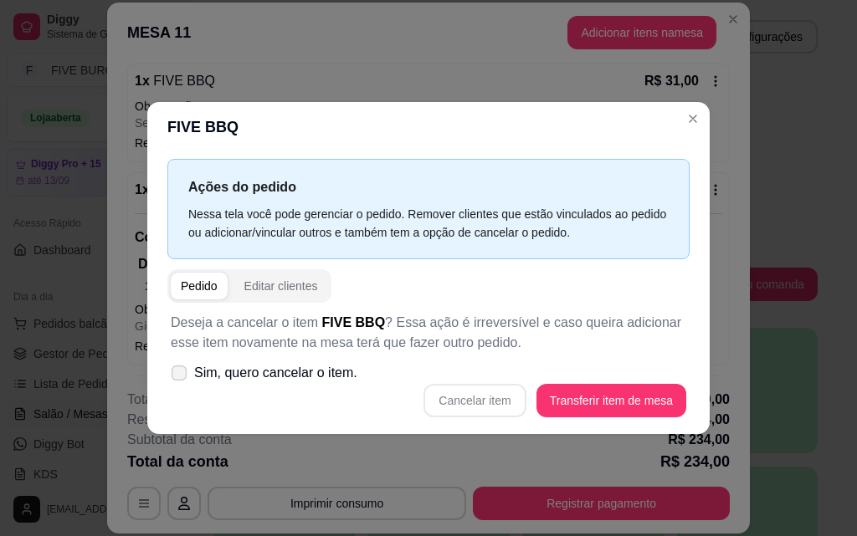
click at [183, 371] on icon at bounding box center [178, 372] width 13 height 9
click at [181, 376] on input "Sim, quero cancelar o item." at bounding box center [175, 381] width 11 height 11
checkbox input "true"
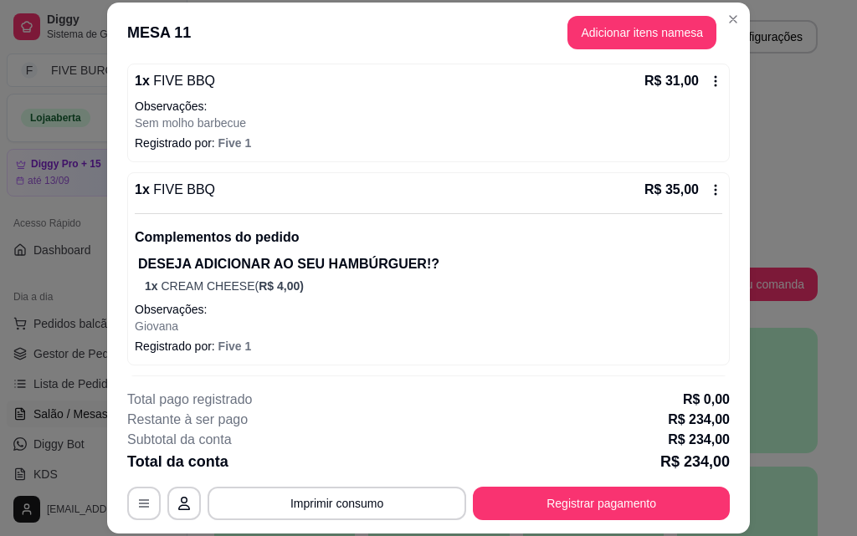
click at [709, 194] on icon at bounding box center [715, 189] width 13 height 13
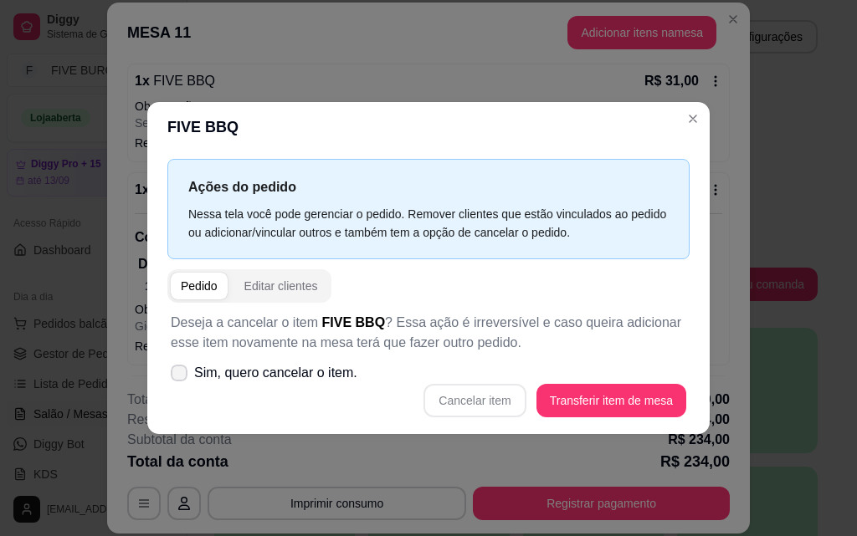
click at [173, 373] on icon at bounding box center [178, 373] width 13 height 10
click at [173, 376] on input "Sim, quero cancelar o item." at bounding box center [175, 381] width 11 height 11
checkbox input "true"
click at [479, 409] on button "Cancelar item" at bounding box center [474, 400] width 102 height 33
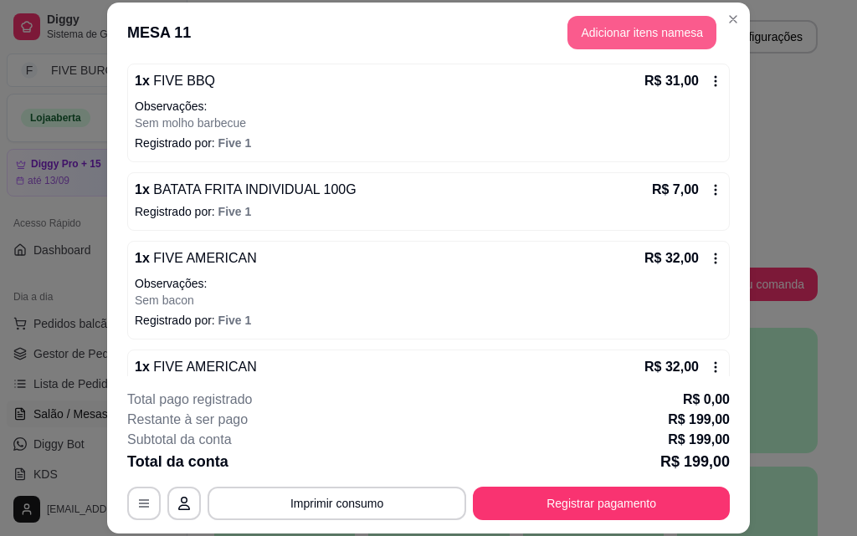
click at [599, 38] on button "Adicionar itens na mesa" at bounding box center [641, 32] width 149 height 33
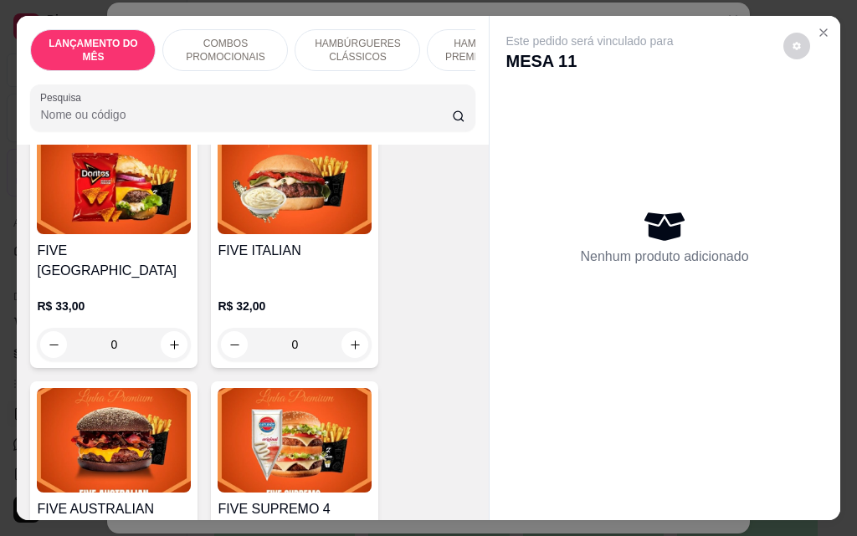
scroll to position [1674, 0]
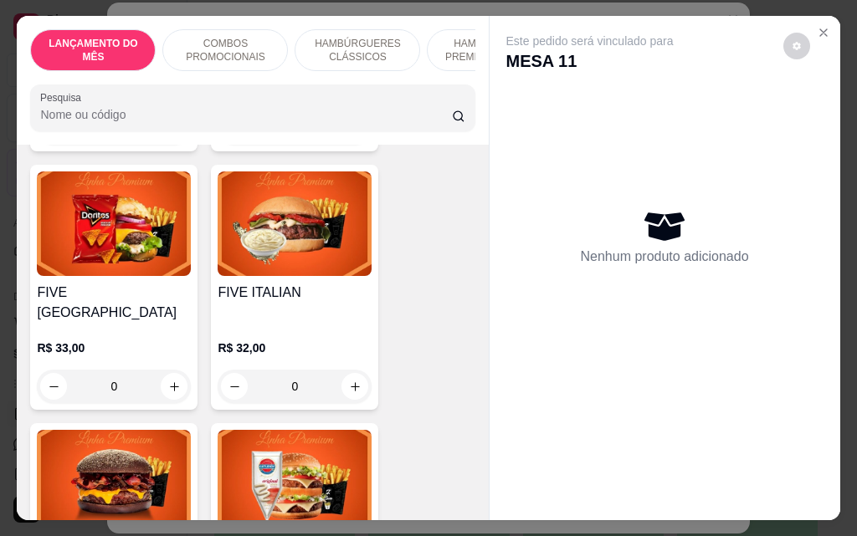
click at [343, 370] on div "0" at bounding box center [295, 386] width 154 height 33
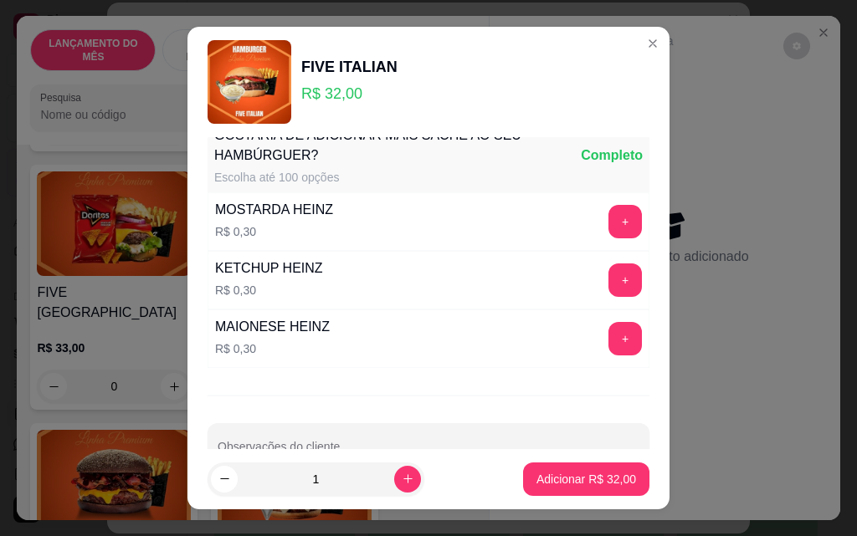
scroll to position [1467, 0]
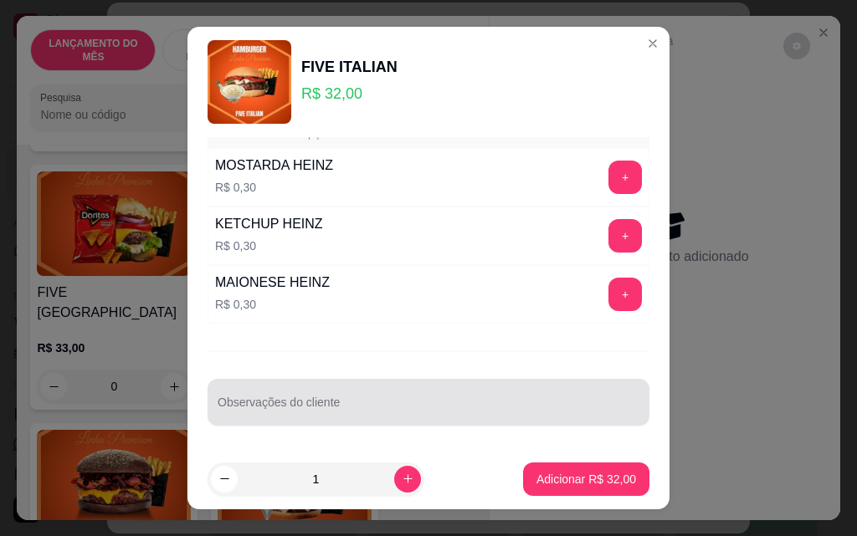
click at [361, 398] on div at bounding box center [429, 402] width 422 height 33
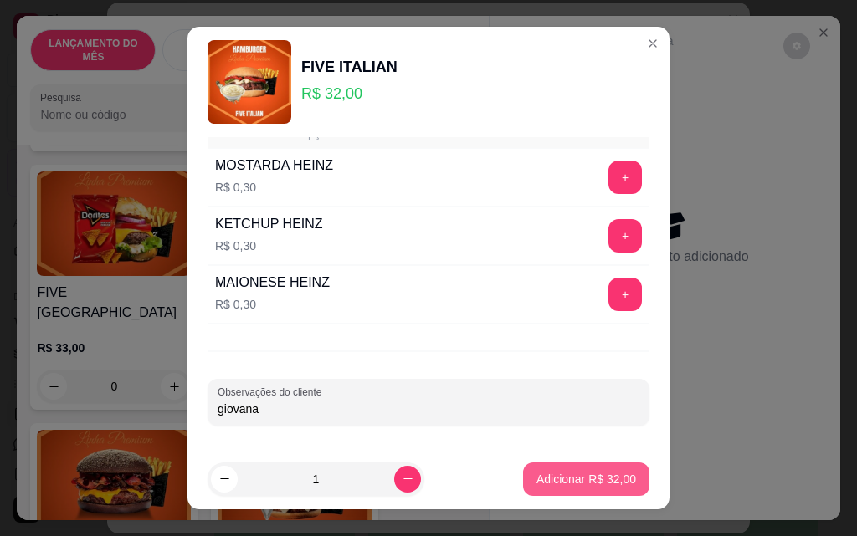
type input "giovana"
click at [572, 492] on button "Adicionar R$ 32,00" at bounding box center [586, 479] width 126 height 33
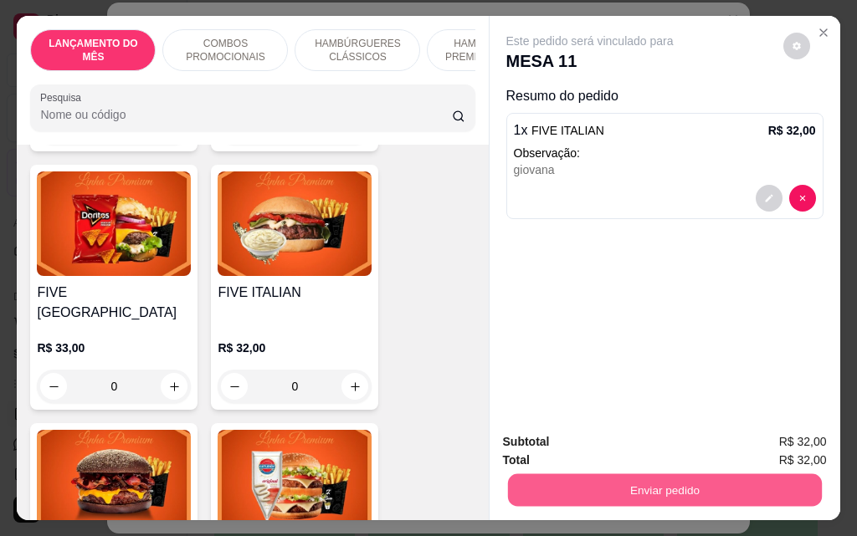
click at [643, 490] on button "Enviar pedido" at bounding box center [664, 490] width 314 height 33
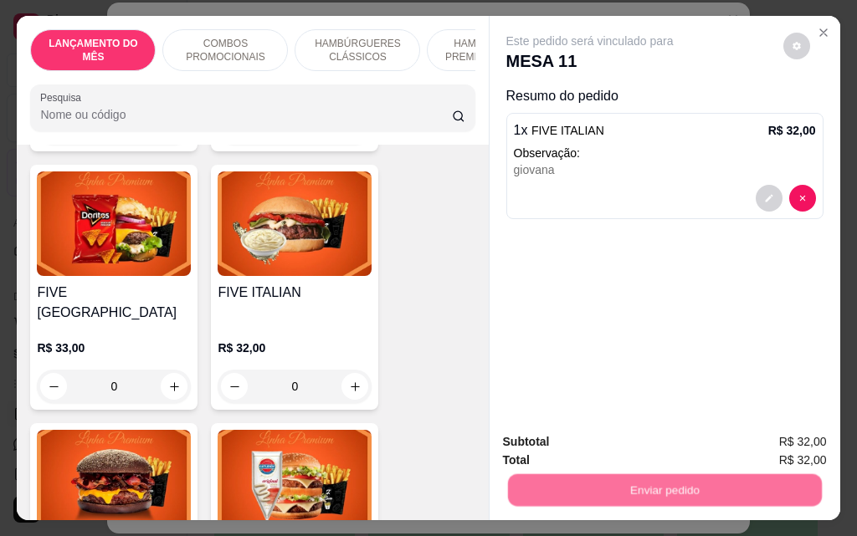
click at [577, 445] on button "Não registrar e enviar pedido" at bounding box center [609, 443] width 174 height 32
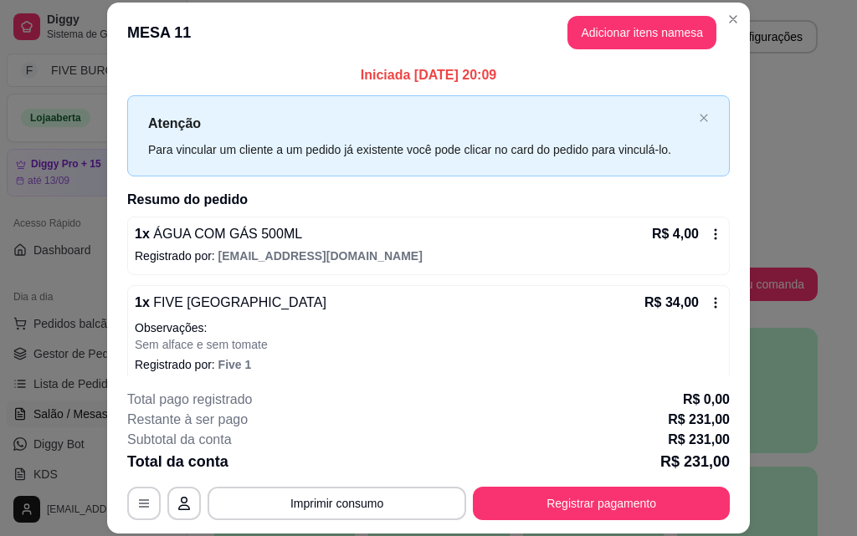
scroll to position [0, 0]
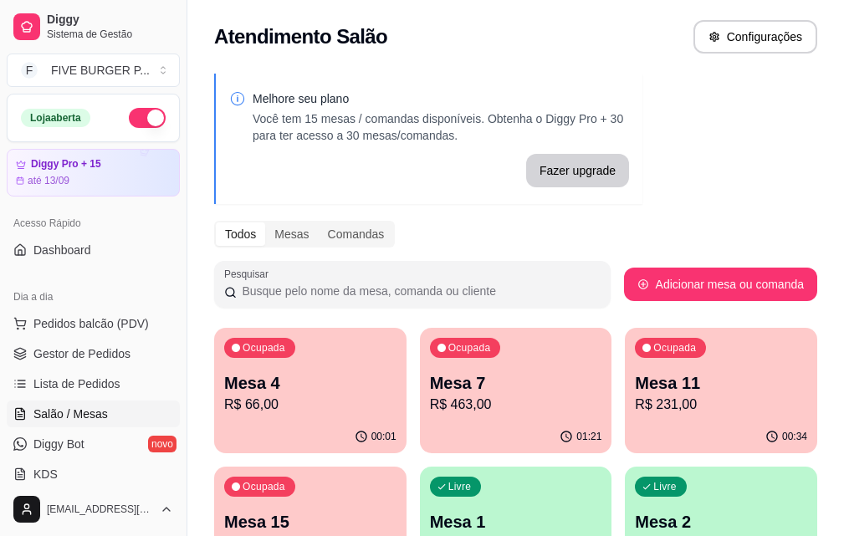
click at [635, 409] on p "R$ 231,00" at bounding box center [721, 405] width 172 height 20
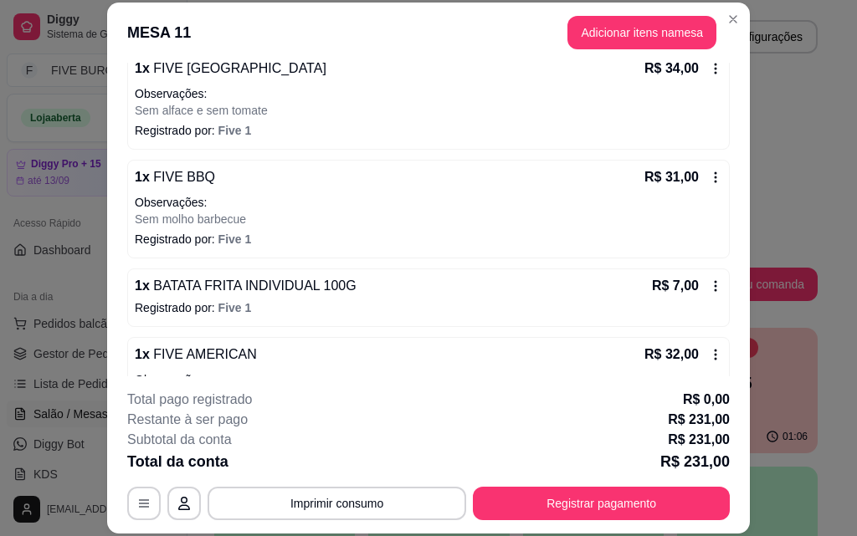
scroll to position [251, 0]
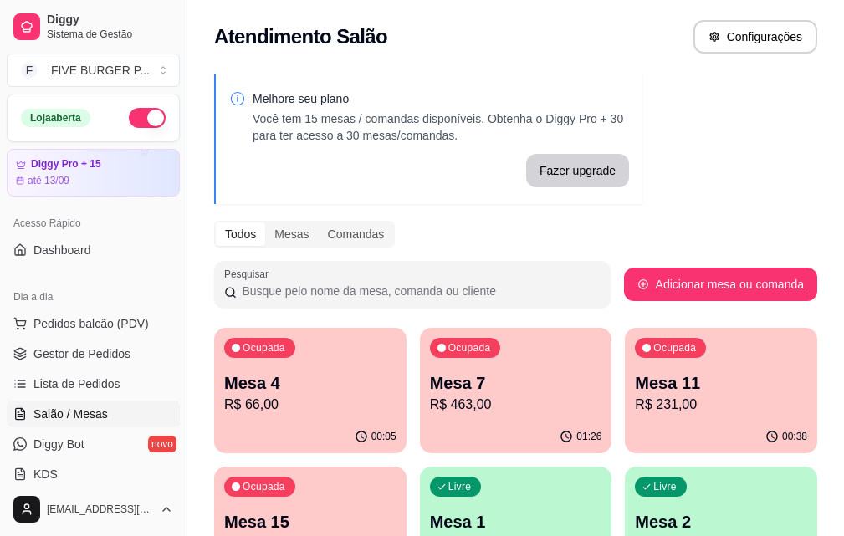
click at [450, 404] on p "R$ 463,00" at bounding box center [516, 405] width 172 height 20
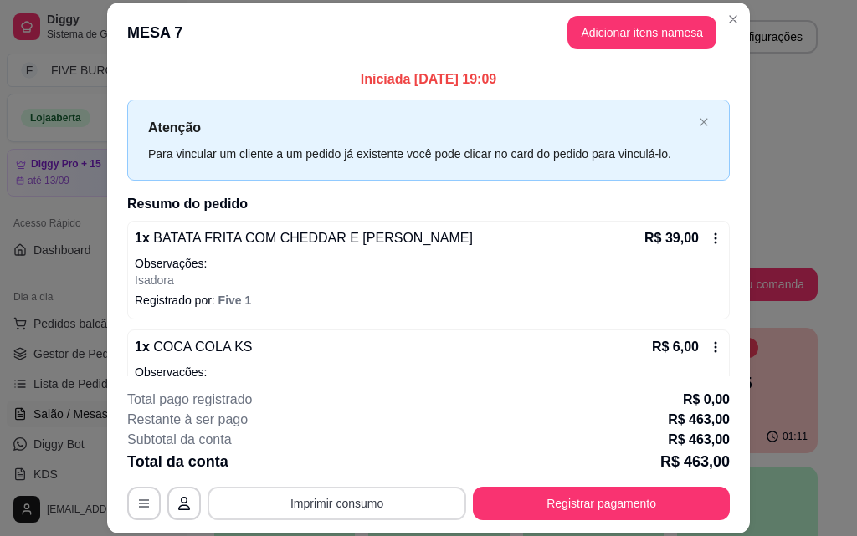
click at [286, 507] on button "Imprimir consumo" at bounding box center [337, 503] width 259 height 33
click at [302, 471] on button "IMPRESSORA" at bounding box center [335, 465] width 117 height 26
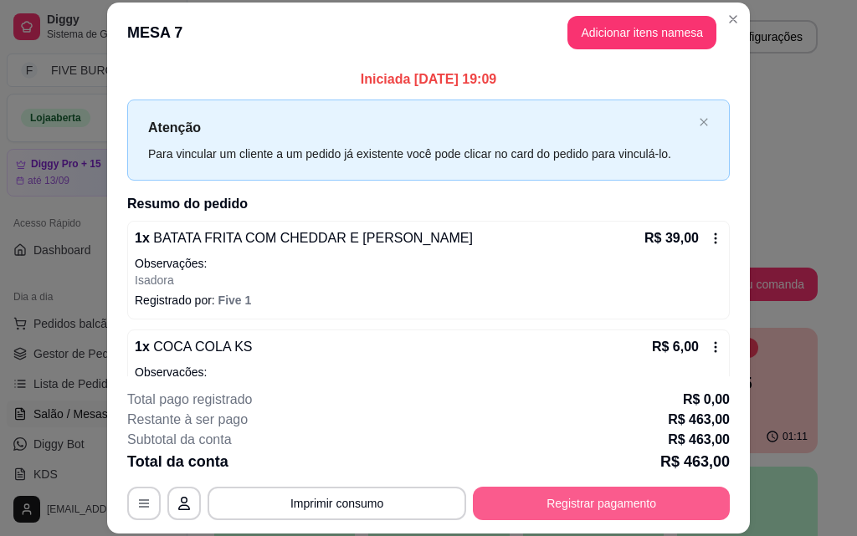
click at [523, 494] on button "Registrar pagamento" at bounding box center [601, 503] width 257 height 33
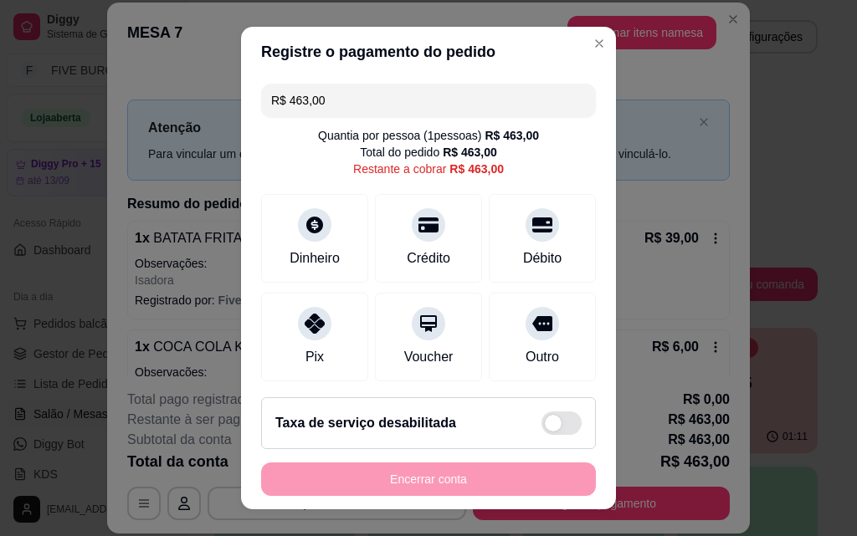
drag, startPoint x: 403, startPoint y: 104, endPoint x: 136, endPoint y: 103, distance: 266.1
click at [136, 103] on div "Registre o pagamento do pedido R$ 463,00 Quantia por pessoa ( 1 pessoas) R$ 463…" at bounding box center [428, 268] width 857 height 536
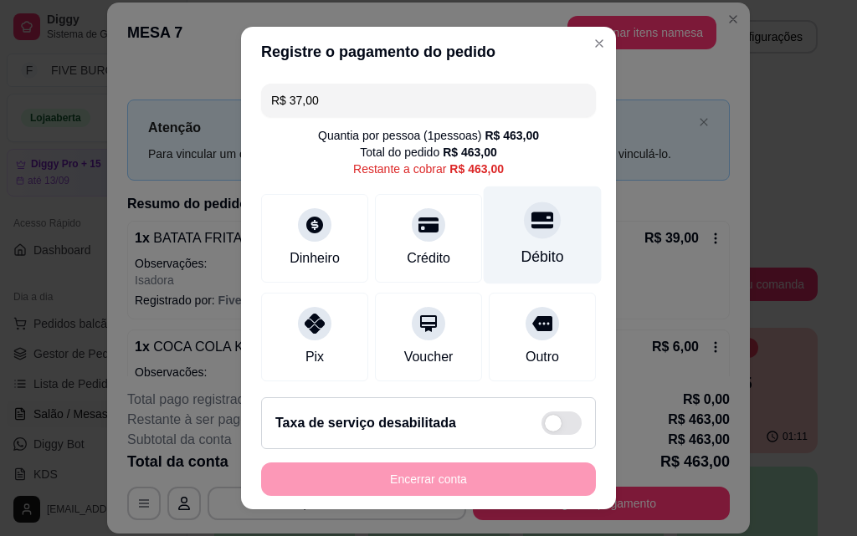
click at [521, 249] on div "Débito" at bounding box center [542, 257] width 43 height 22
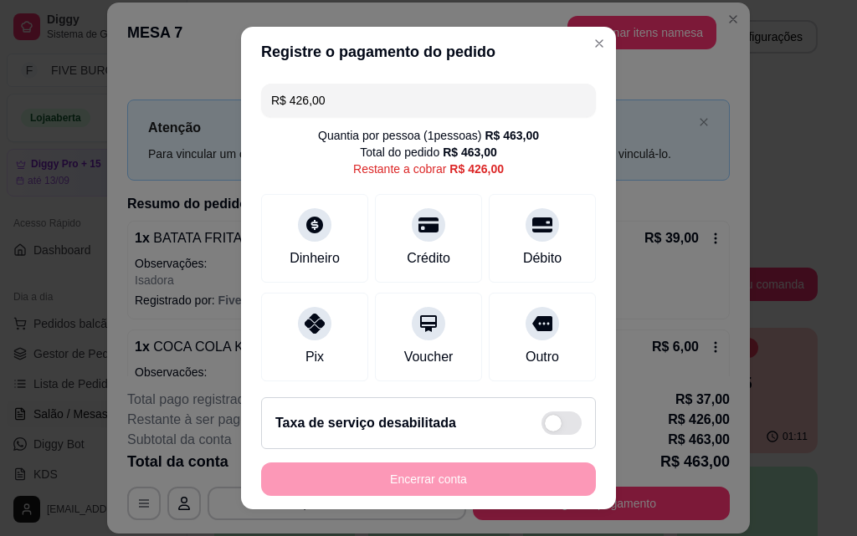
drag, startPoint x: 337, startPoint y: 105, endPoint x: 87, endPoint y: 123, distance: 250.9
click at [87, 121] on div "Registre o pagamento do pedido R$ 426,00 Quantia por pessoa ( 1 pessoas) R$ 463…" at bounding box center [428, 268] width 857 height 536
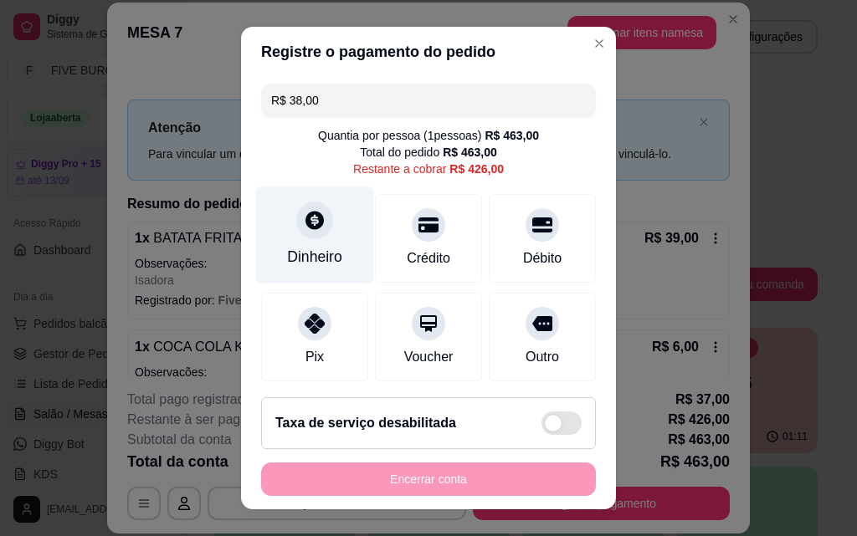
type input "R$ 38,00"
click at [294, 263] on div "Dinheiro" at bounding box center [314, 257] width 55 height 22
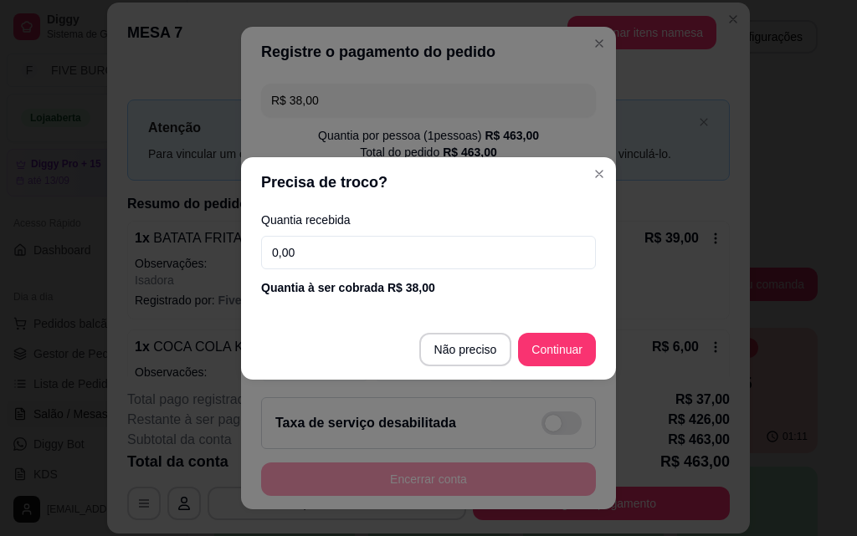
click at [297, 254] on input "0,00" at bounding box center [428, 252] width 335 height 33
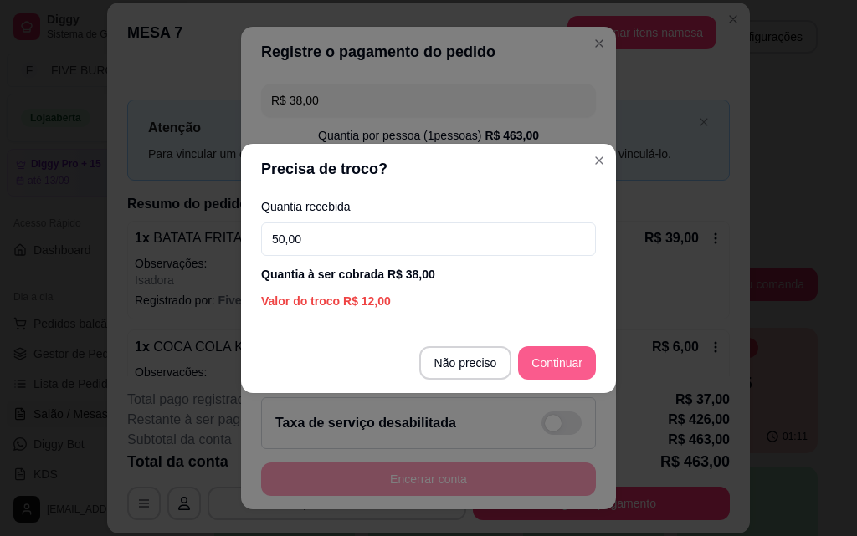
type input "50,00"
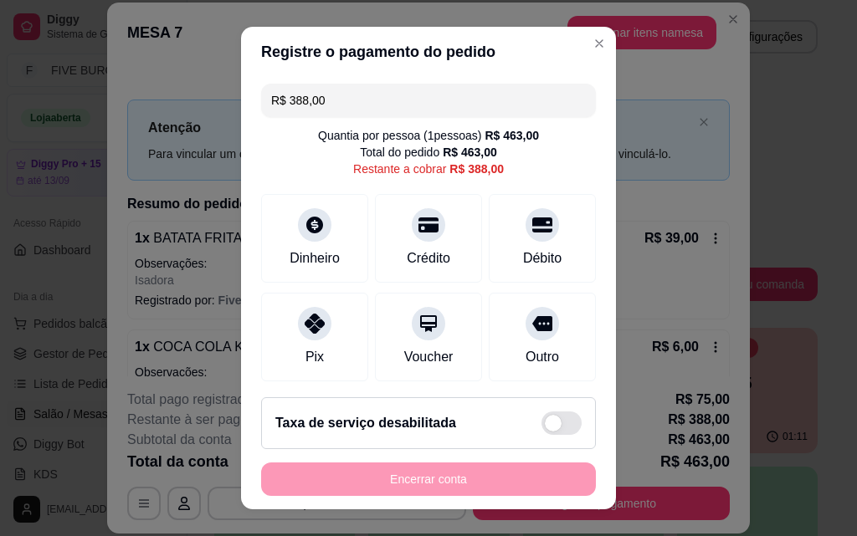
drag, startPoint x: 346, startPoint y: 108, endPoint x: 4, endPoint y: 63, distance: 344.4
click at [4, 63] on div "Registre o pagamento do pedido R$ 388,00 Quantia por pessoa ( 1 pessoas) R$ 463…" at bounding box center [428, 268] width 857 height 536
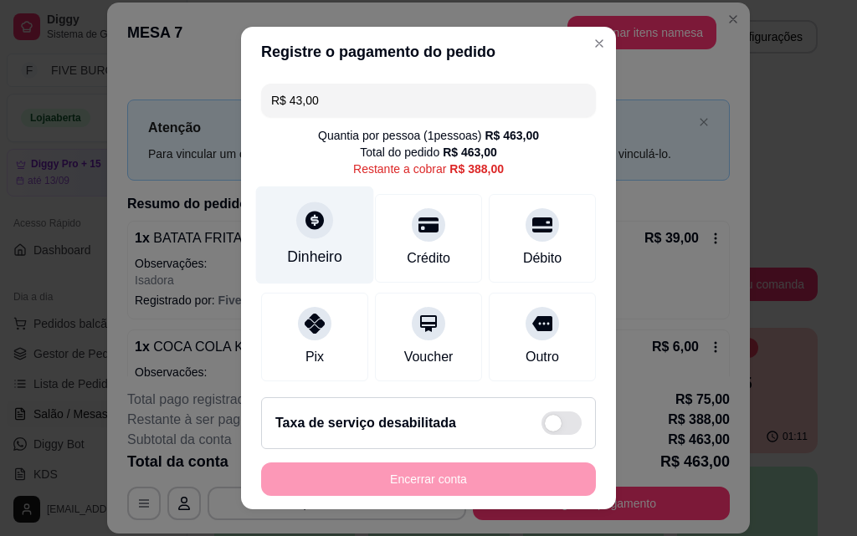
type input "R$ 43,00"
click at [339, 214] on div "Dinheiro" at bounding box center [315, 236] width 118 height 98
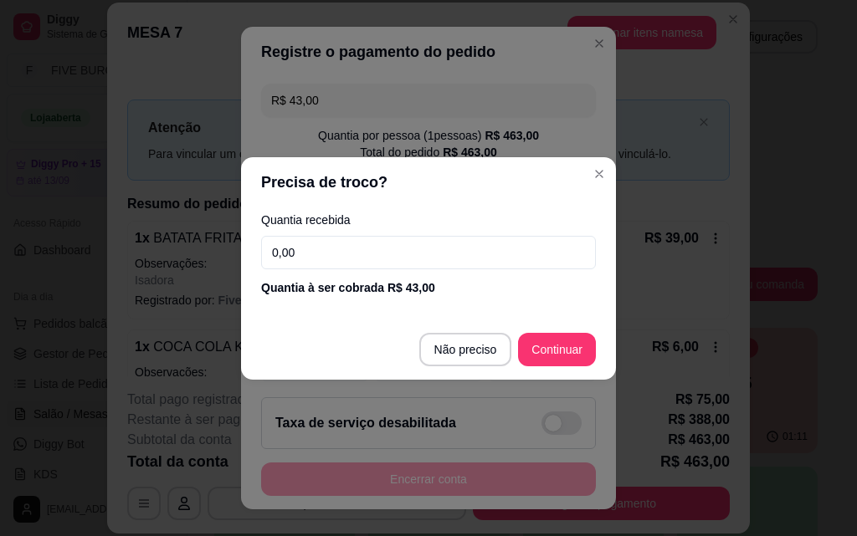
drag, startPoint x: 326, startPoint y: 249, endPoint x: 0, endPoint y: 249, distance: 325.6
click at [0, 249] on div "Precisa de troco? Quantia recebida 0,00 Quantia à ser cobrada R$ 43,00 Não prec…" at bounding box center [428, 268] width 857 height 536
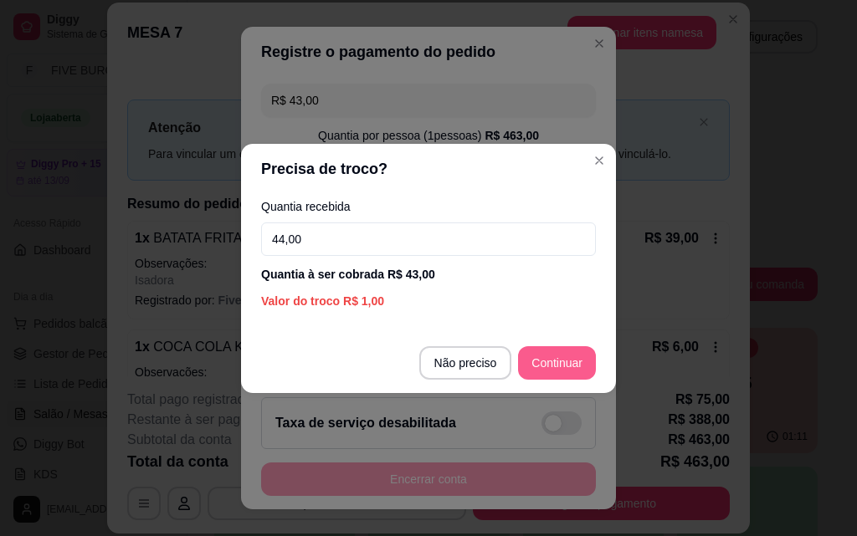
type input "44,00"
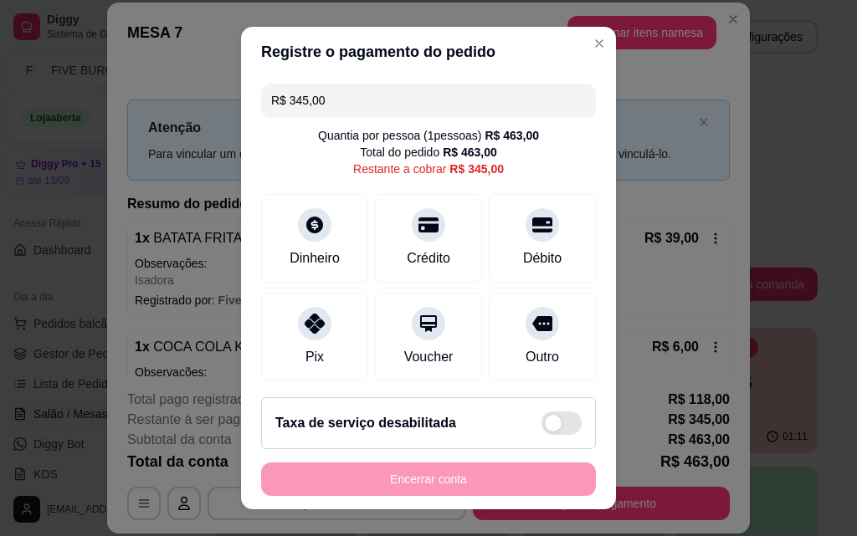
drag, startPoint x: 366, startPoint y: 100, endPoint x: 121, endPoint y: 104, distance: 245.2
click at [121, 104] on div "Registre o pagamento do pedido R$ 345,00 Quantia por pessoa ( 1 pessoas) R$ 463…" at bounding box center [428, 268] width 857 height 536
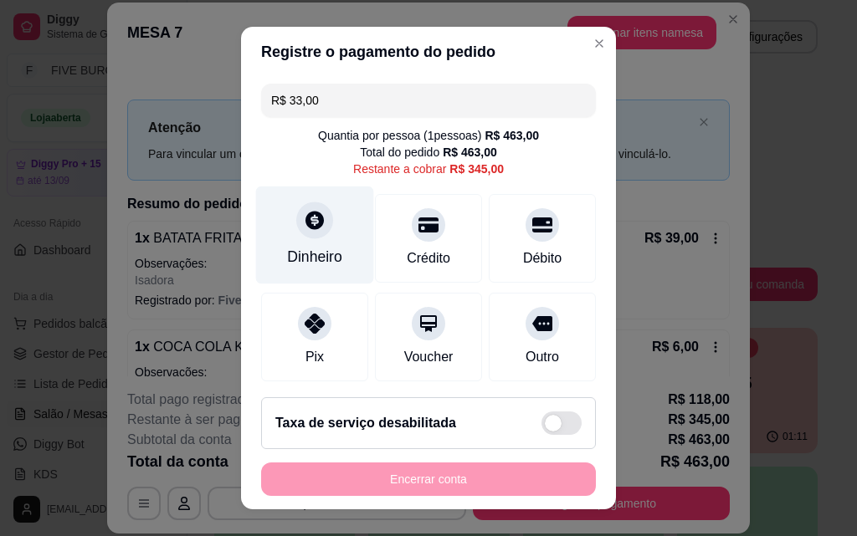
type input "R$ 33,00"
click at [335, 261] on div "Dinheiro" at bounding box center [315, 236] width 118 height 98
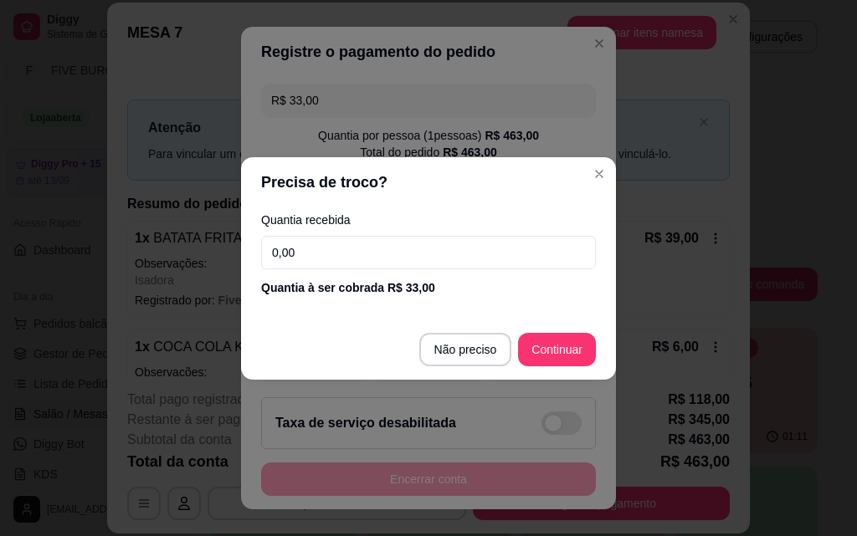
click at [330, 261] on input "0,00" at bounding box center [428, 252] width 335 height 33
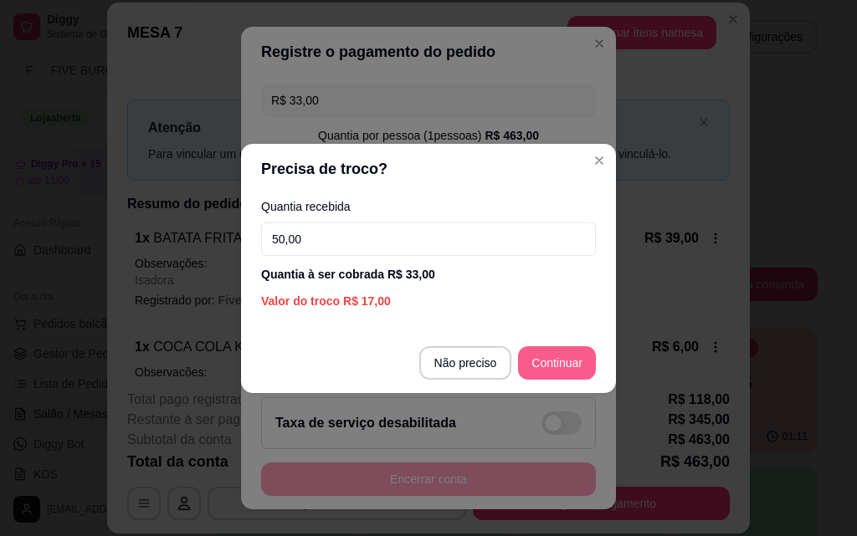
type input "50,00"
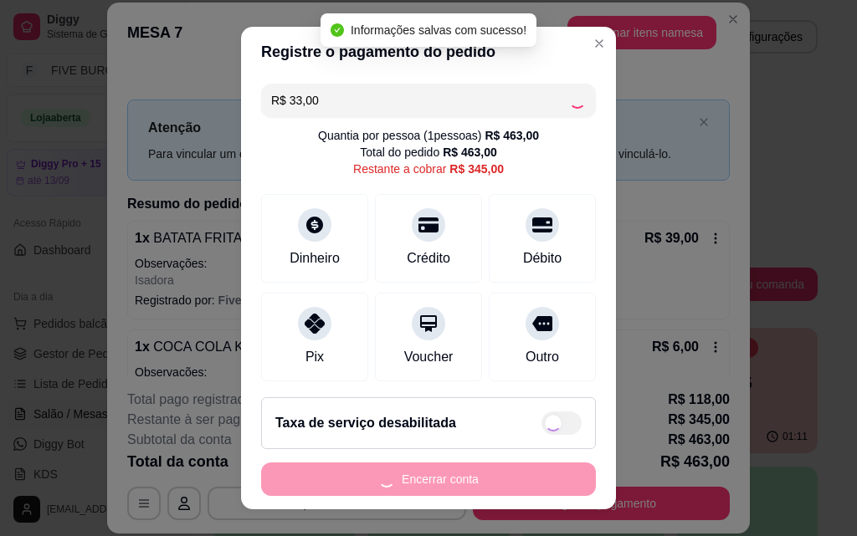
type input "R$ 312,00"
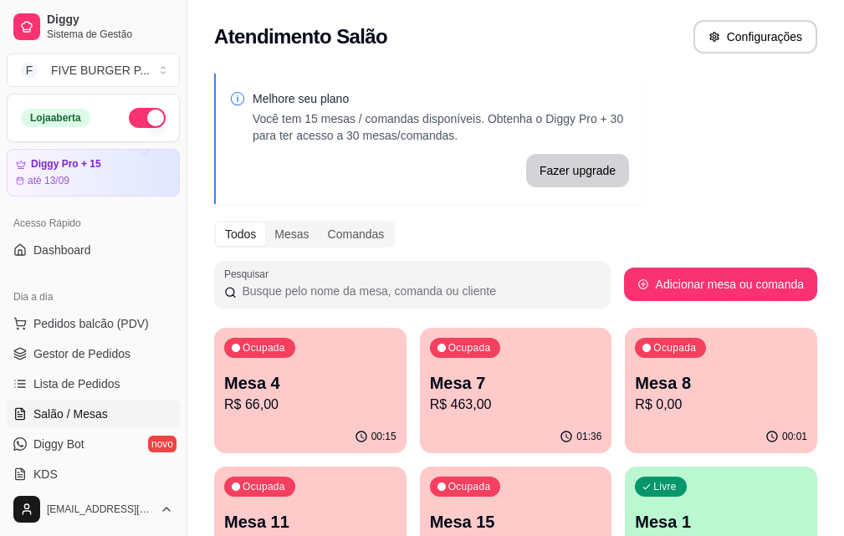
click at [397, 511] on p "Mesa 11" at bounding box center [310, 522] width 172 height 23
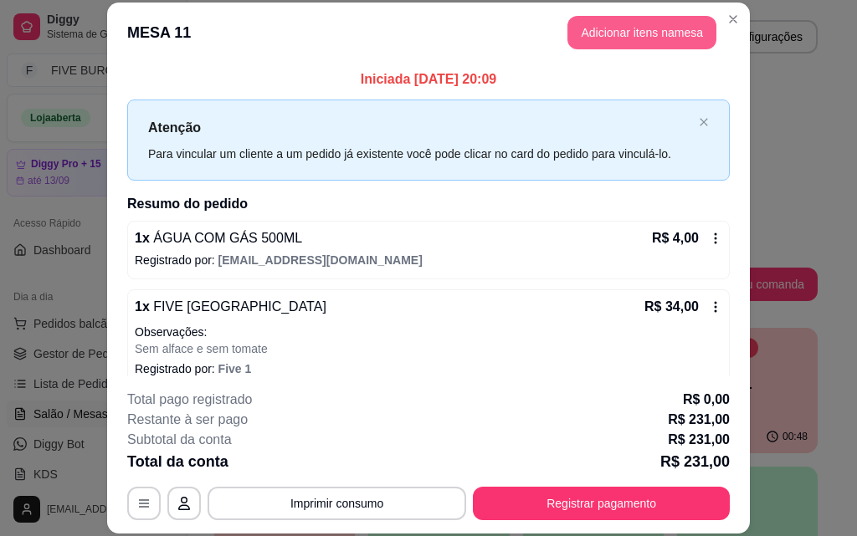
click at [613, 32] on button "Adicionar itens na mesa" at bounding box center [641, 32] width 149 height 33
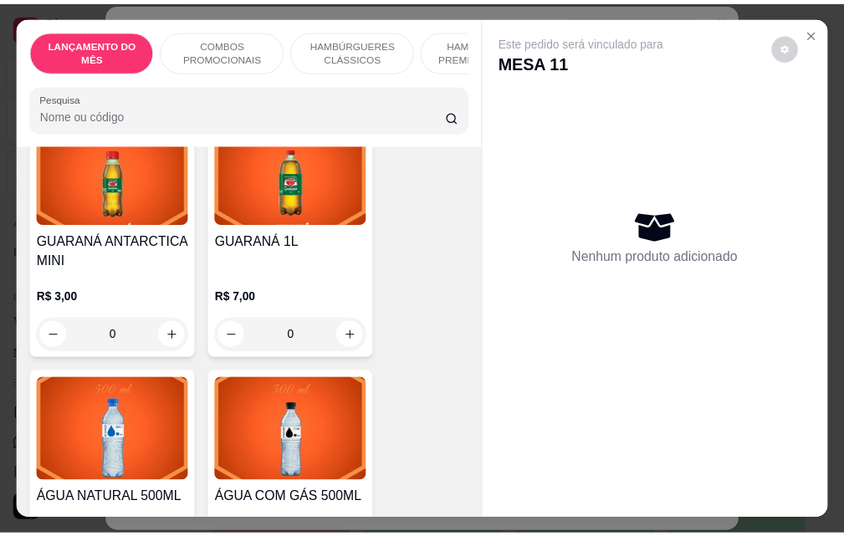
scroll to position [7783, 0]
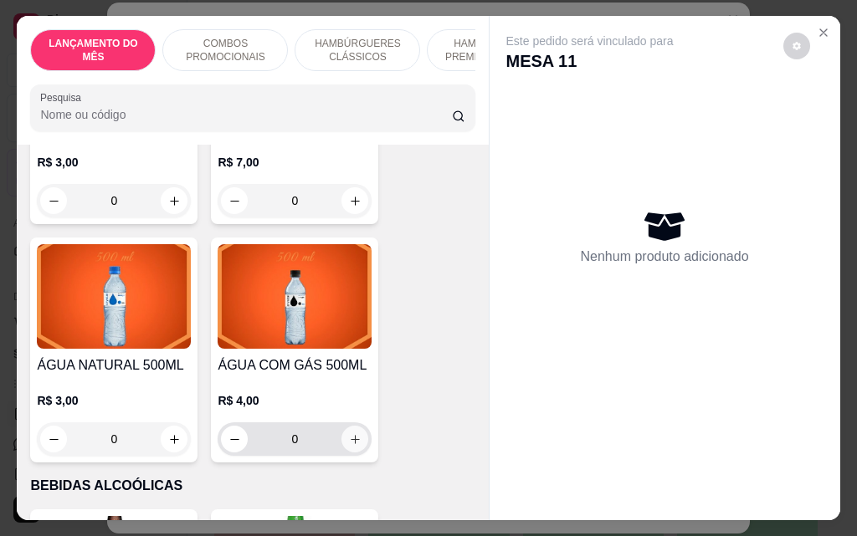
click at [353, 435] on icon "increase-product-quantity" at bounding box center [355, 439] width 9 height 9
type input "1"
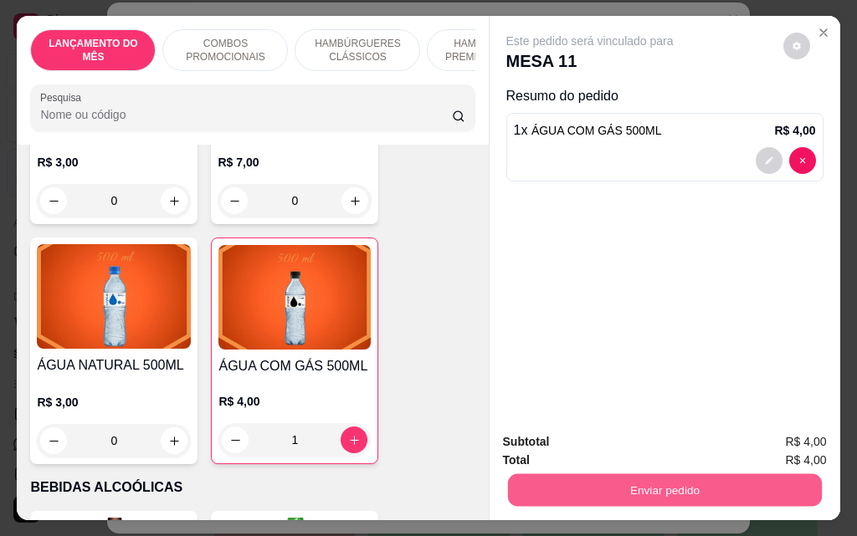
click at [587, 484] on button "Enviar pedido" at bounding box center [664, 490] width 314 height 33
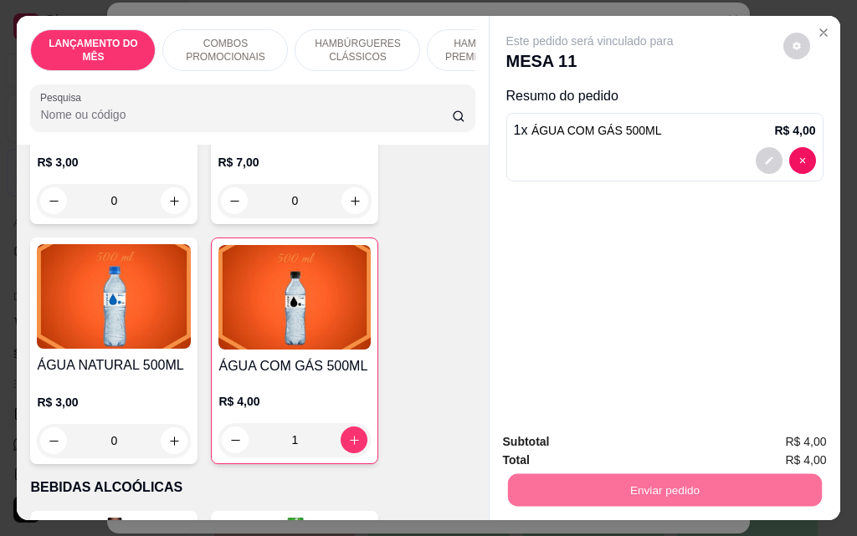
click at [586, 433] on button "Não registrar e enviar pedido" at bounding box center [609, 442] width 169 height 31
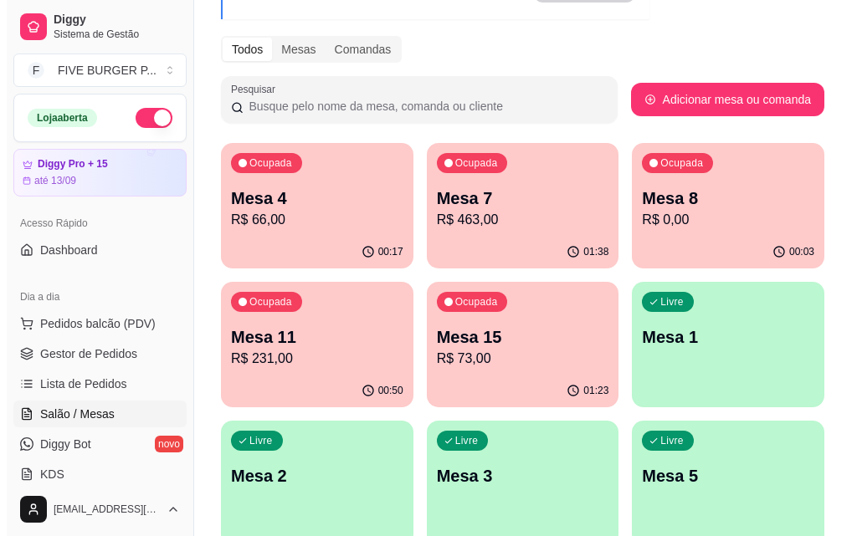
scroll to position [251, 0]
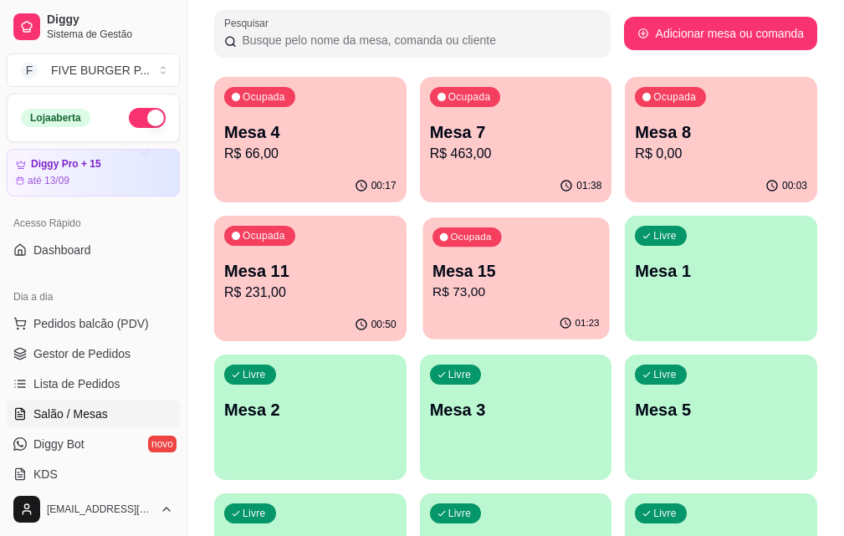
click at [433, 277] on p "Mesa 15" at bounding box center [516, 271] width 167 height 23
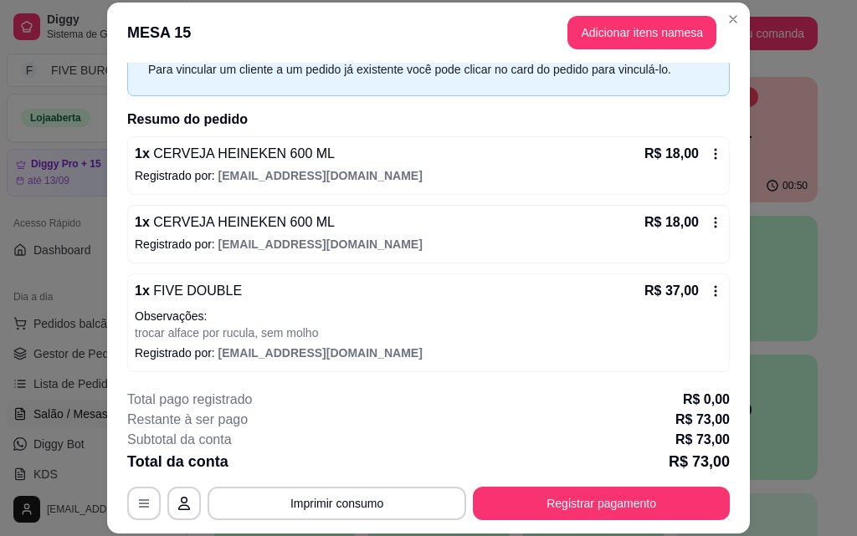
scroll to position [87, 0]
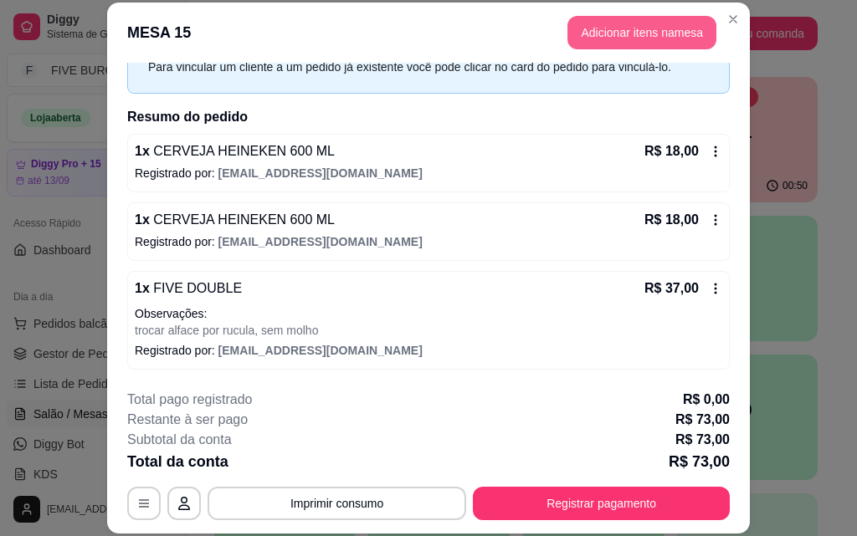
click at [634, 24] on button "Adicionar itens na mesa" at bounding box center [641, 32] width 149 height 33
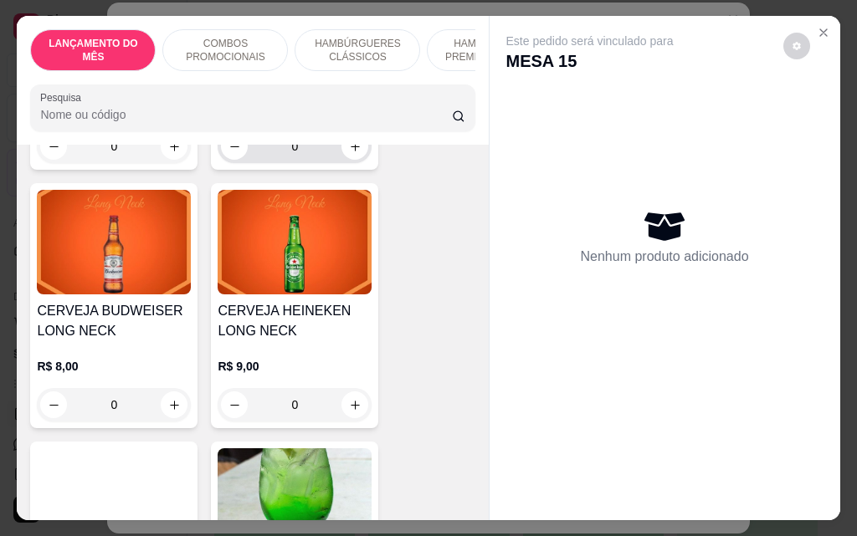
scroll to position [8369, 0]
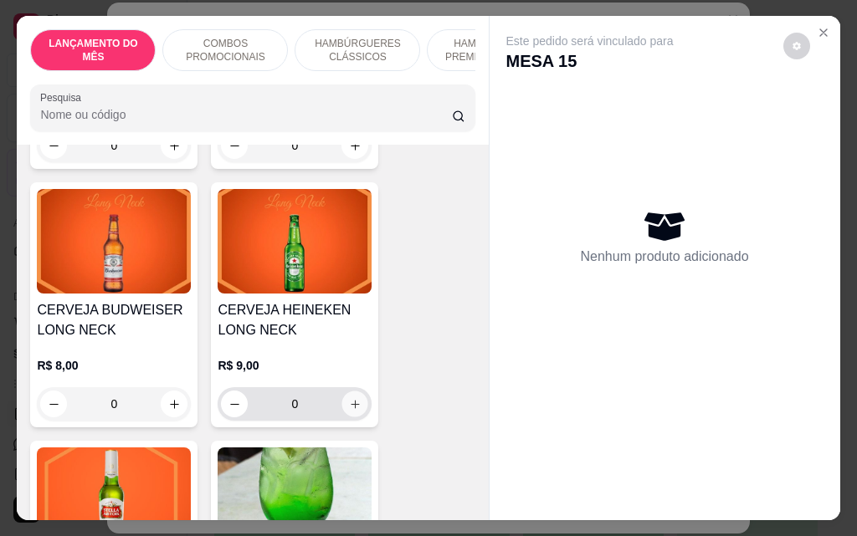
click at [350, 398] on icon "increase-product-quantity" at bounding box center [355, 404] width 13 height 13
type input "1"
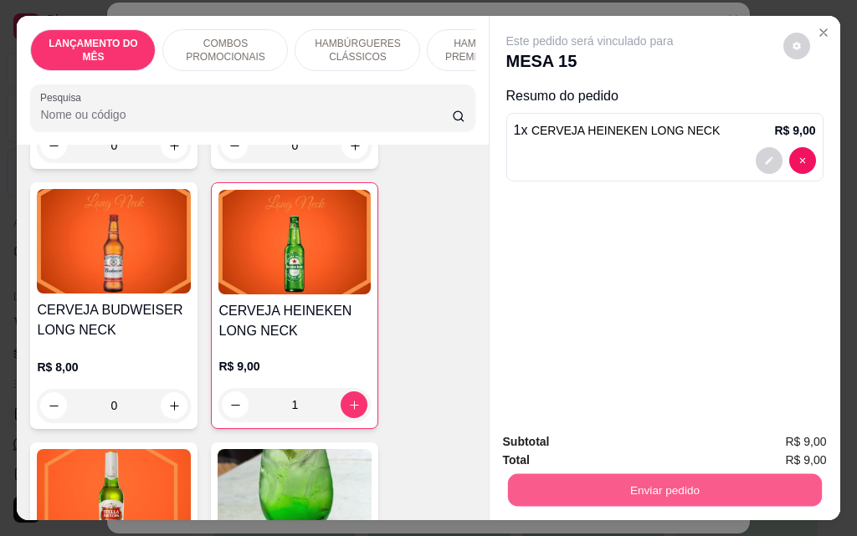
click at [582, 481] on button "Enviar pedido" at bounding box center [664, 490] width 314 height 33
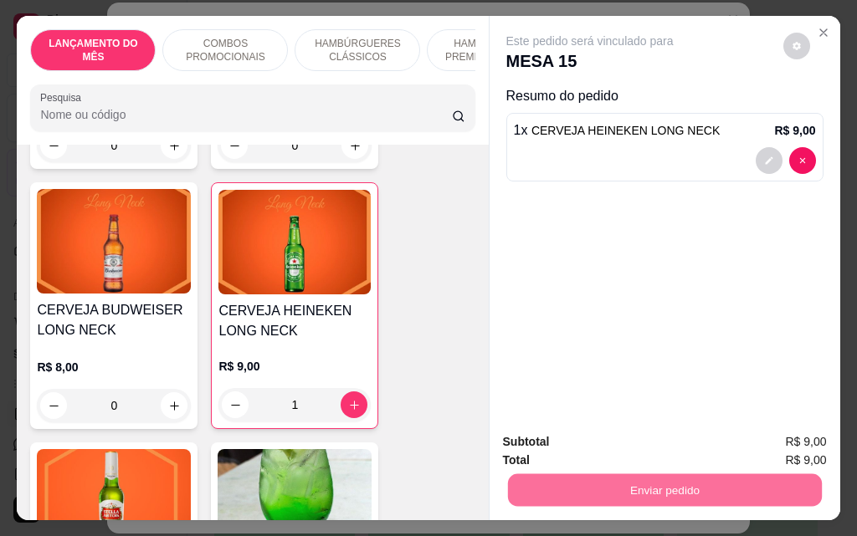
click at [604, 439] on button "Não registrar e enviar pedido" at bounding box center [609, 443] width 174 height 32
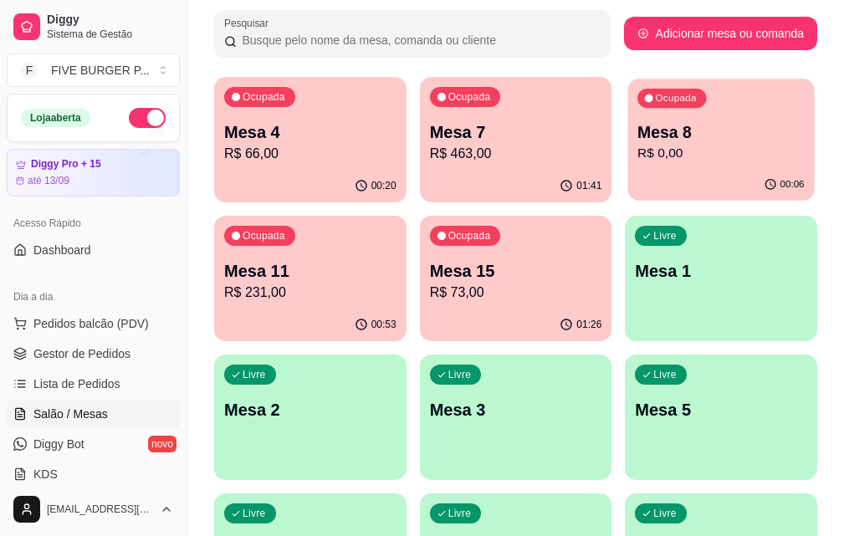
click at [638, 141] on p "Mesa 8" at bounding box center [721, 132] width 167 height 23
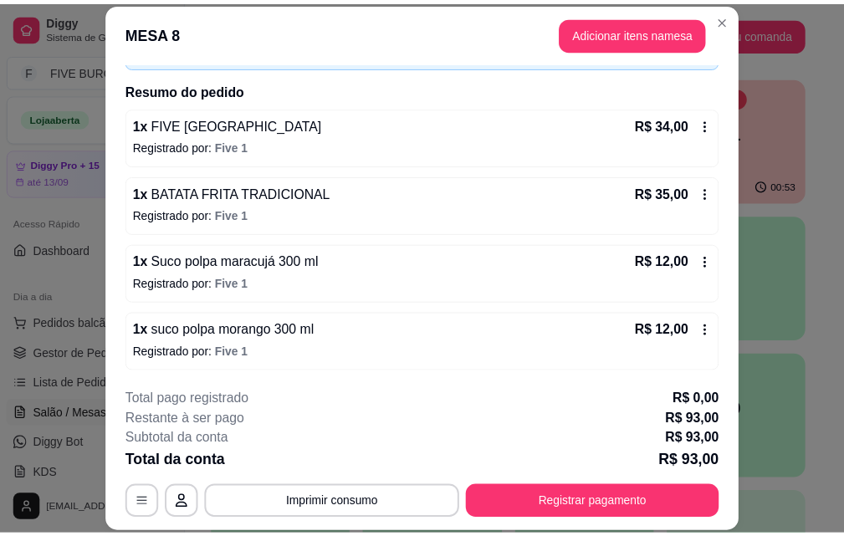
scroll to position [115, 0]
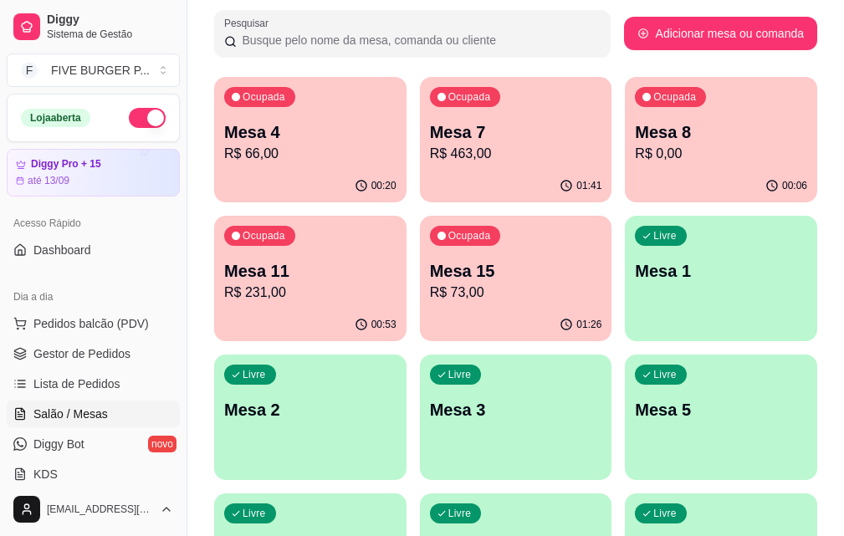
click at [444, 112] on div "Ocupada Mesa 7 R$ 463,00" at bounding box center [516, 123] width 192 height 93
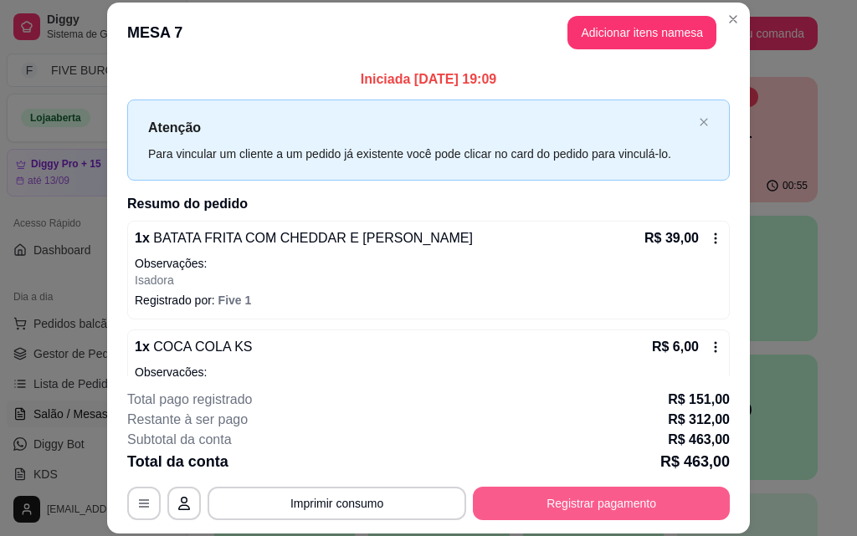
click at [552, 502] on button "Registrar pagamento" at bounding box center [601, 503] width 257 height 33
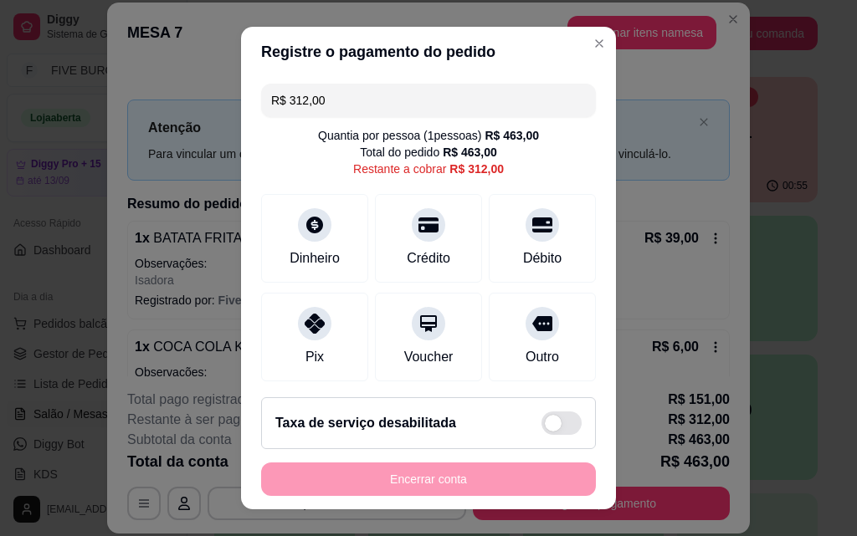
drag, startPoint x: 350, startPoint y: 97, endPoint x: 0, endPoint y: 141, distance: 352.6
click at [0, 141] on div "Registre o pagamento do pedido R$ 312,00 Quantia por pessoa ( 1 pessoas) R$ 463…" at bounding box center [428, 268] width 857 height 536
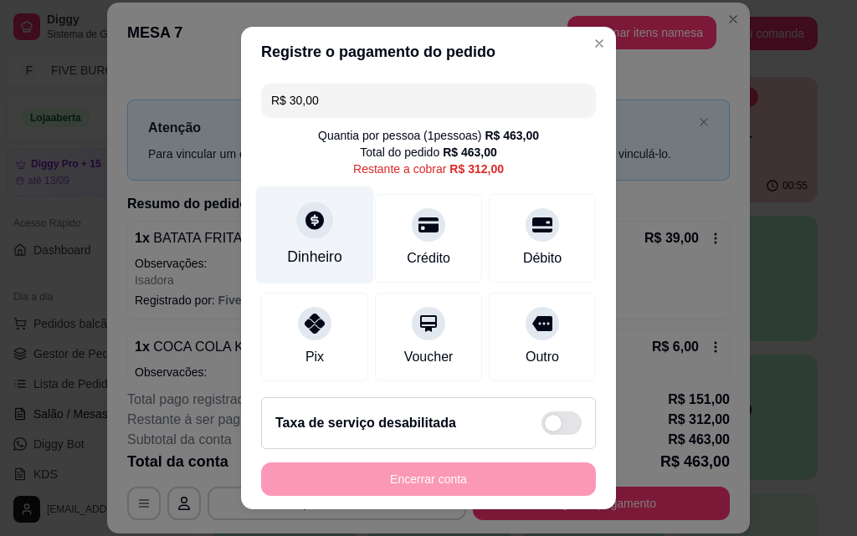
type input "R$ 30,00"
click at [299, 246] on div "Dinheiro" at bounding box center [314, 257] width 55 height 22
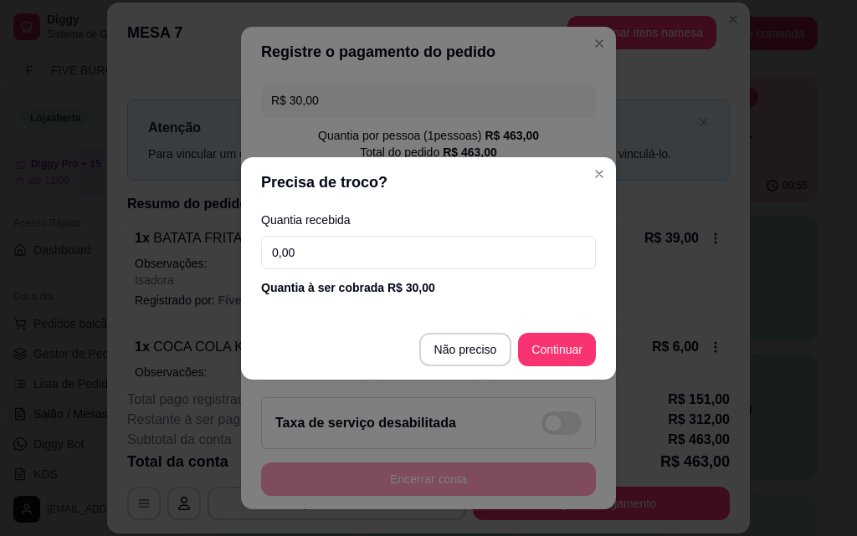
click at [324, 240] on input "0,00" at bounding box center [428, 252] width 335 height 33
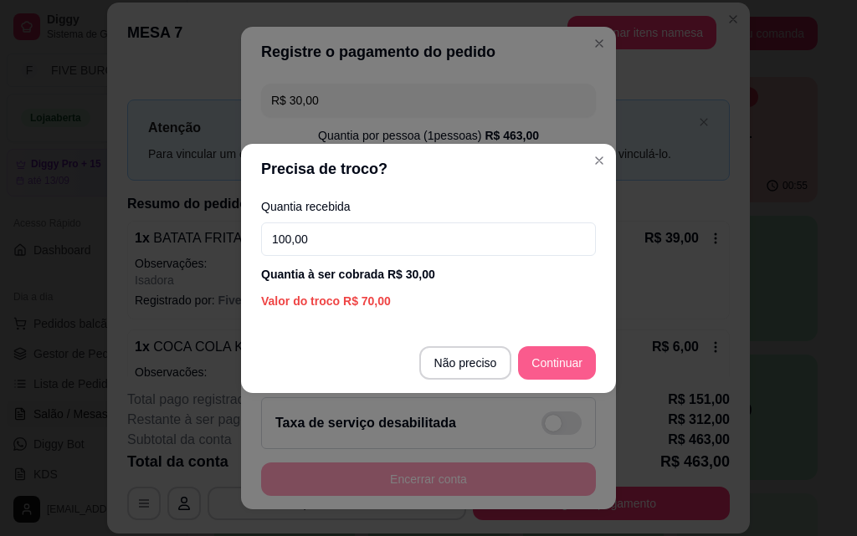
type input "100,00"
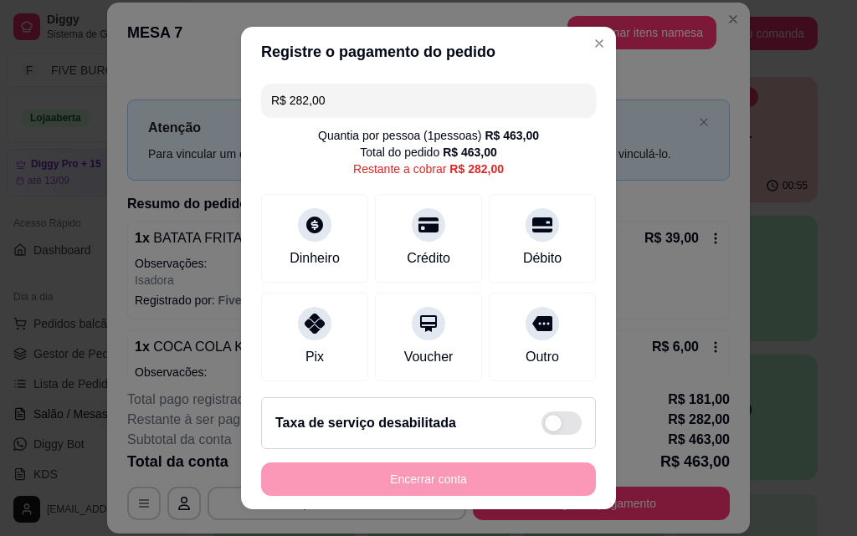
drag, startPoint x: 329, startPoint y: 89, endPoint x: 126, endPoint y: 122, distance: 205.3
click at [126, 119] on div "Registre o pagamento do pedido R$ 282,00 Quantia por pessoa ( 1 pessoas) R$ 463…" at bounding box center [428, 268] width 857 height 536
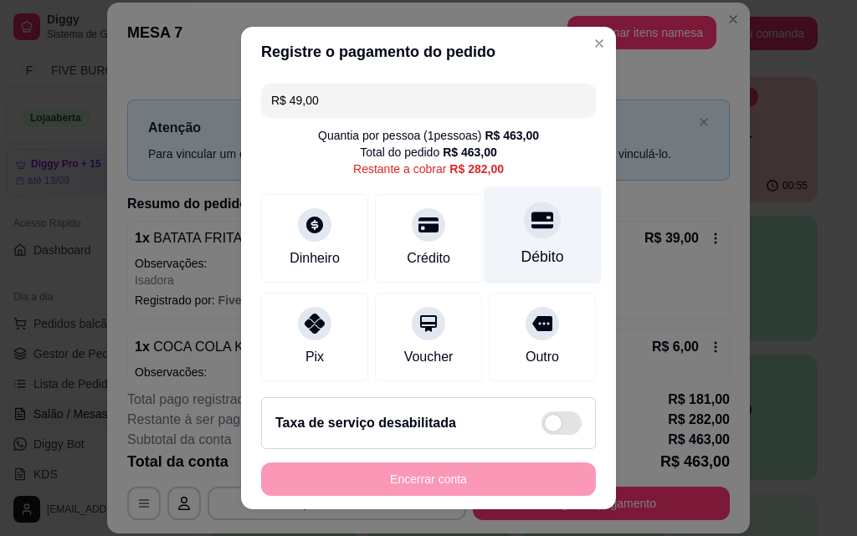
click at [521, 254] on div "Débito" at bounding box center [542, 257] width 43 height 22
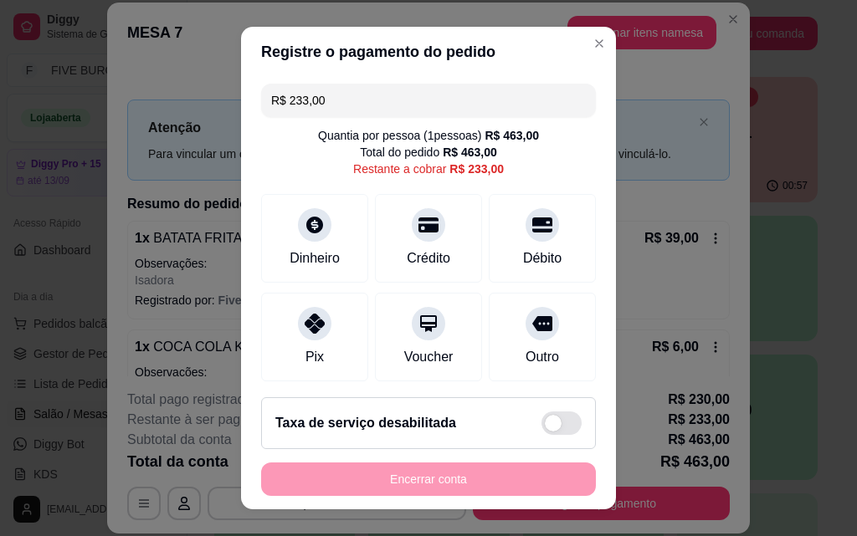
drag, startPoint x: 271, startPoint y: 109, endPoint x: 221, endPoint y: 102, distance: 50.7
click at [221, 102] on div "Registre o pagamento do pedido R$ 233,00 Quantia por pessoa ( 1 pessoas) R$ 463…" at bounding box center [428, 268] width 857 height 536
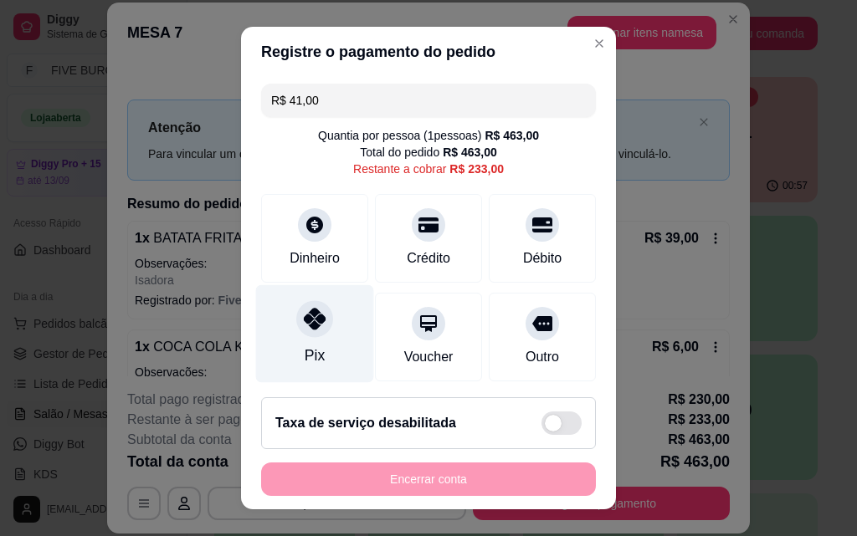
click at [319, 325] on div at bounding box center [314, 318] width 37 height 37
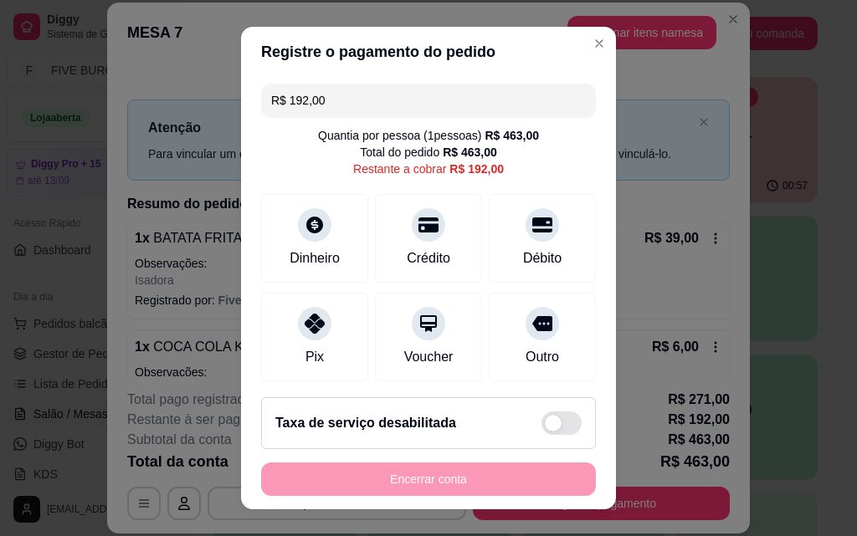
drag, startPoint x: 351, startPoint y: 90, endPoint x: 0, endPoint y: 122, distance: 353.0
click at [0, 122] on div "Registre o pagamento do pedido R$ 192,00 Quantia por pessoa ( 1 pessoas) R$ 463…" at bounding box center [428, 268] width 857 height 536
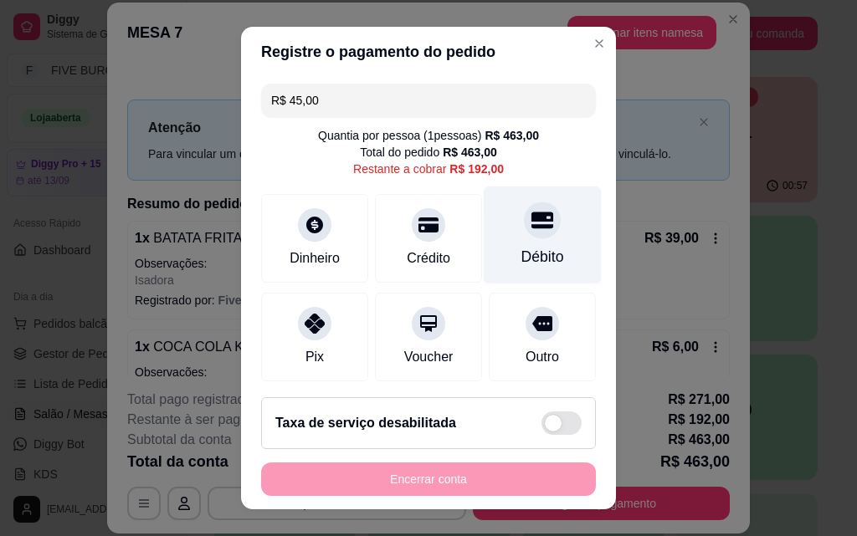
click at [521, 251] on div "Débito" at bounding box center [542, 257] width 43 height 22
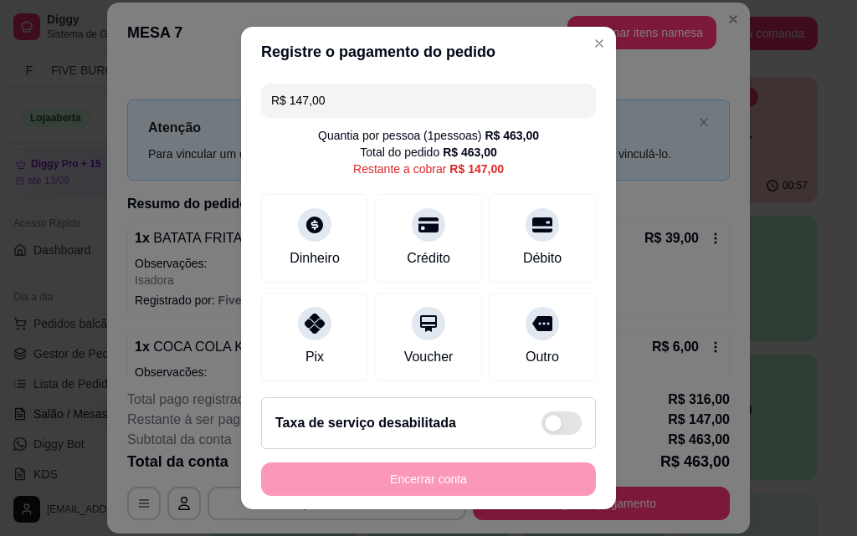
drag, startPoint x: 391, startPoint y: 80, endPoint x: 167, endPoint y: 121, distance: 227.0
click at [93, 122] on div "Registre o pagamento do pedido R$ 147,00 Quantia por pessoa ( 1 pessoas) R$ 463…" at bounding box center [428, 268] width 857 height 536
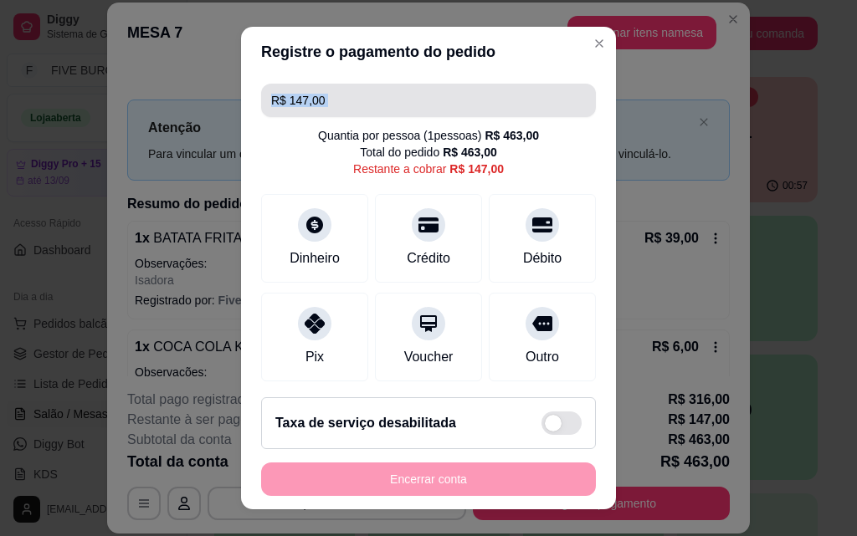
click at [354, 94] on input "R$ 147,00" at bounding box center [428, 100] width 315 height 33
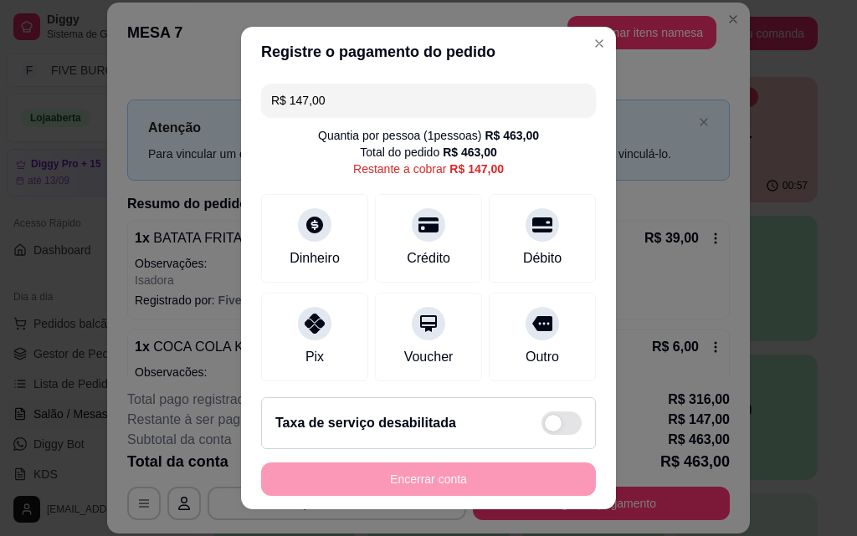
click at [344, 105] on input "R$ 147,00" at bounding box center [428, 100] width 315 height 33
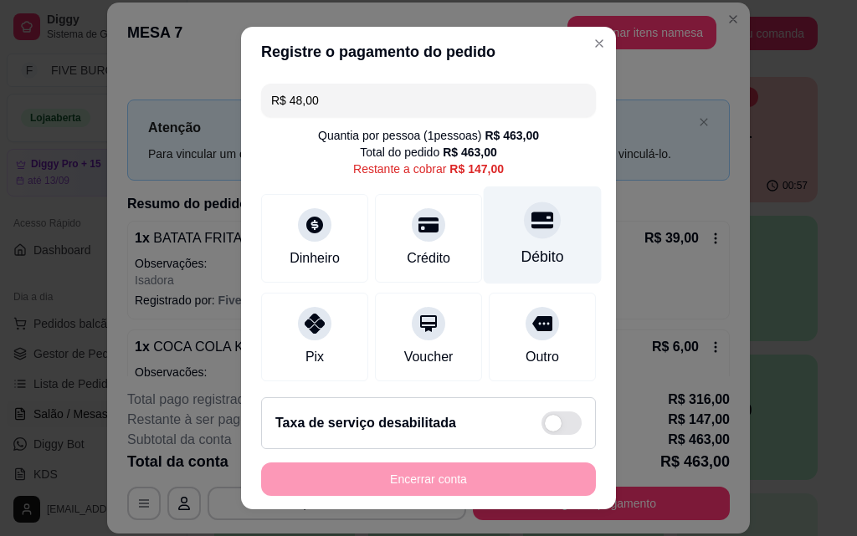
click at [541, 252] on div "Débito" at bounding box center [543, 236] width 118 height 98
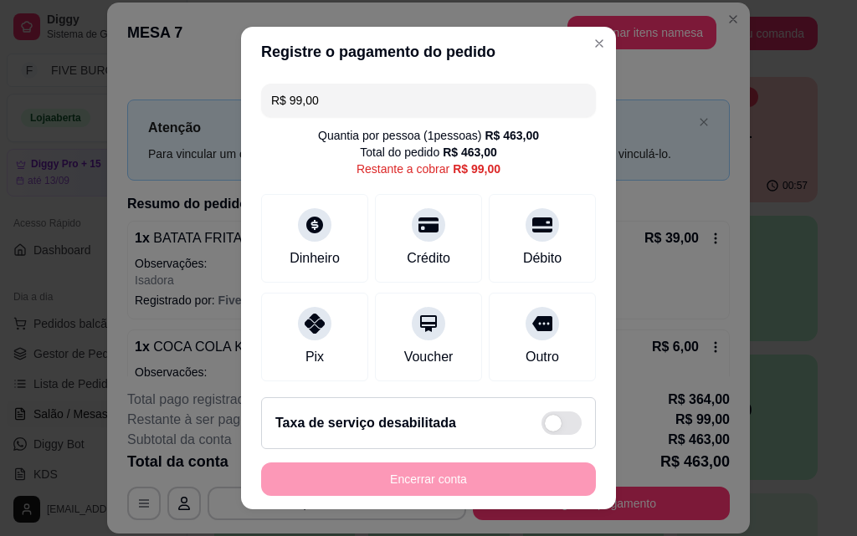
drag, startPoint x: 330, startPoint y: 103, endPoint x: 57, endPoint y: 132, distance: 274.4
click at [38, 139] on div "Registre o pagamento do pedido R$ 99,00 Quantia por pessoa ( 1 pessoas) R$ 463,…" at bounding box center [428, 268] width 857 height 536
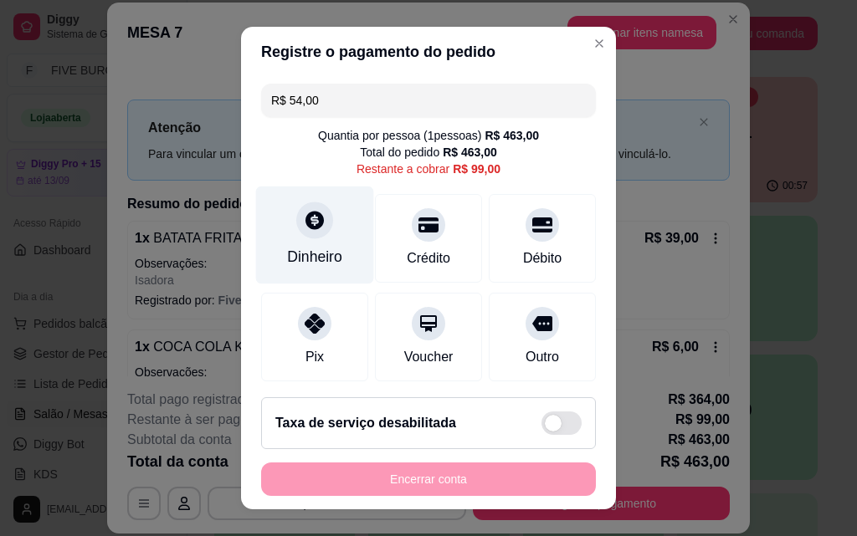
type input "R$ 54,00"
click at [293, 259] on div "Dinheiro" at bounding box center [314, 257] width 55 height 22
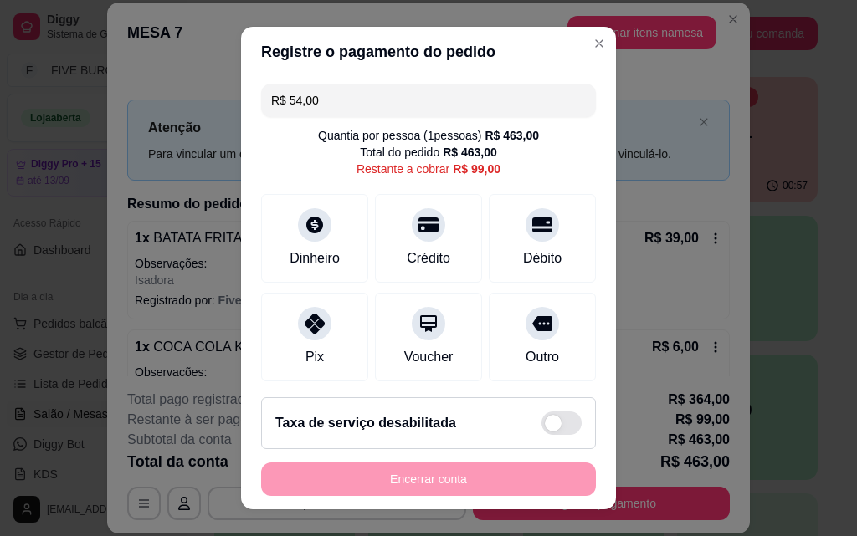
click at [307, 263] on input "0,00" at bounding box center [428, 252] width 335 height 33
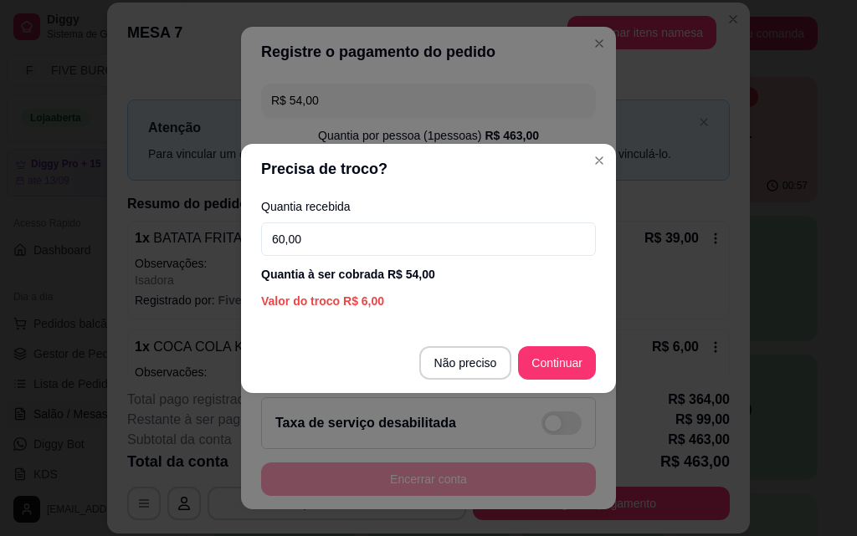
type input "60,00"
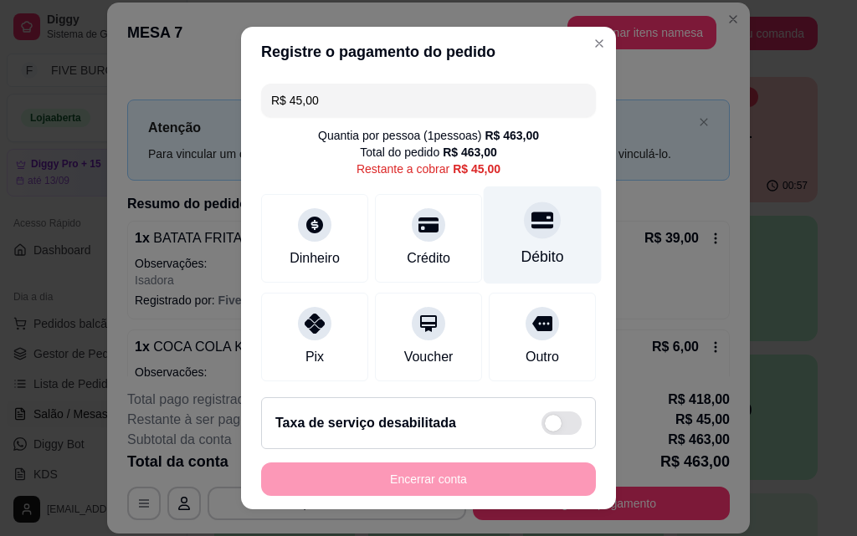
click at [523, 249] on div "Débito" at bounding box center [542, 257] width 43 height 22
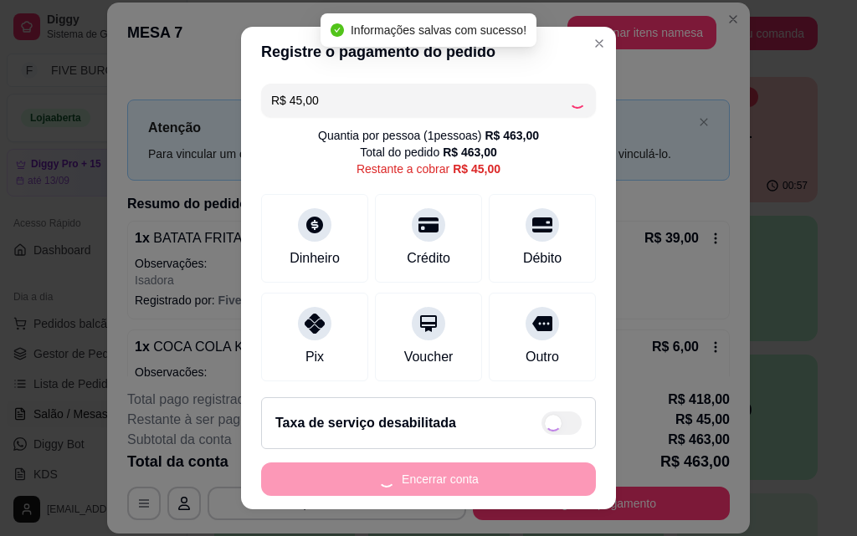
type input "R$ 0,00"
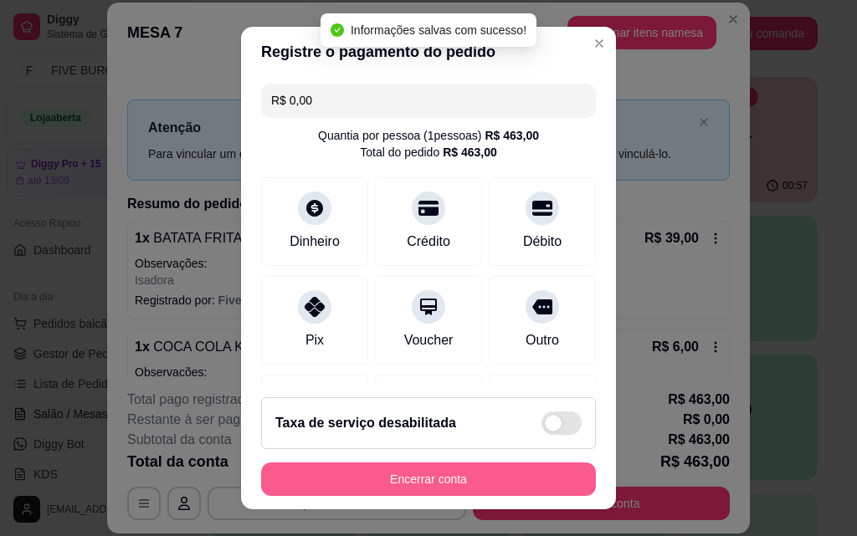
click at [470, 474] on button "Encerrar conta" at bounding box center [428, 479] width 335 height 33
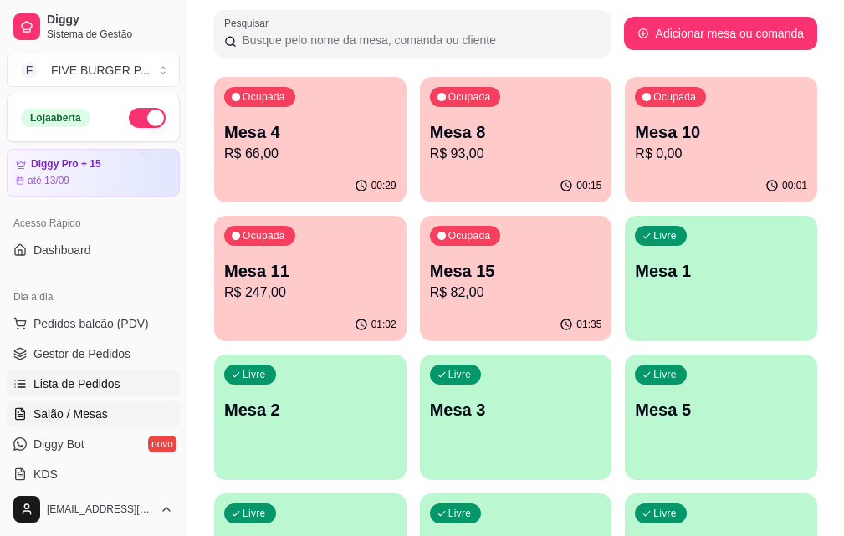
click at [148, 388] on link "Lista de Pedidos" at bounding box center [93, 384] width 173 height 27
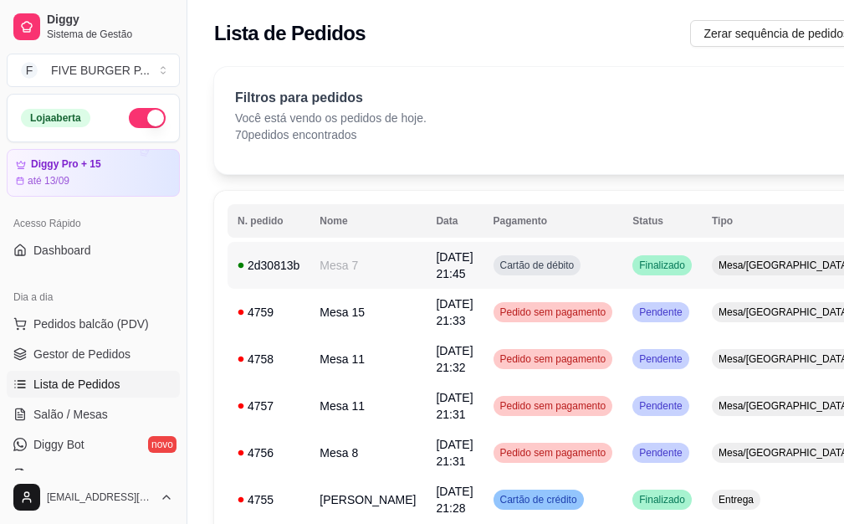
click at [541, 266] on div "Cartão de débito" at bounding box center [538, 265] width 88 height 20
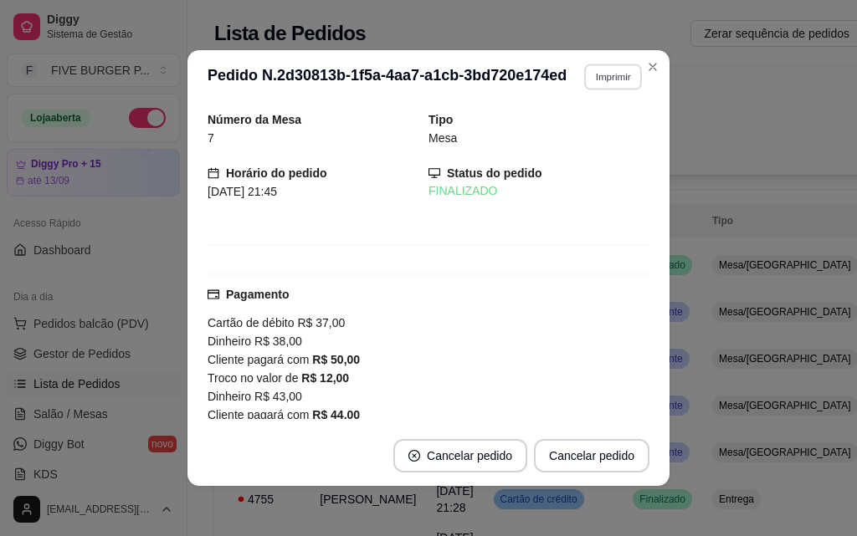
click at [593, 85] on button "Imprimir" at bounding box center [613, 77] width 58 height 26
click at [580, 131] on button "IMPRESSORA" at bounding box center [577, 135] width 117 height 26
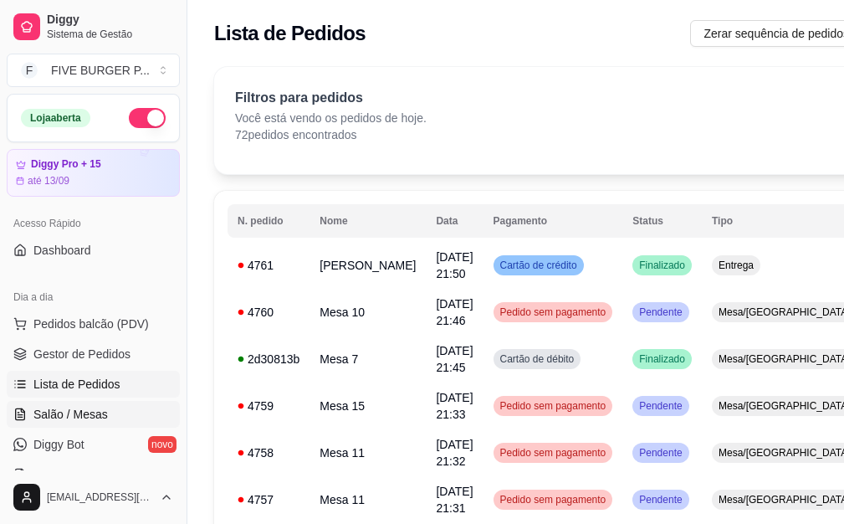
click at [151, 413] on link "Salão / Mesas" at bounding box center [93, 414] width 173 height 27
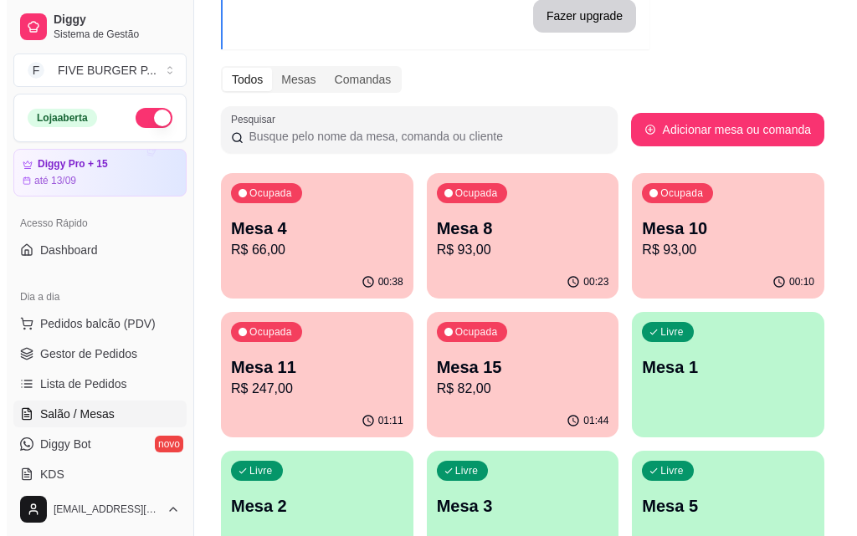
scroll to position [167, 0]
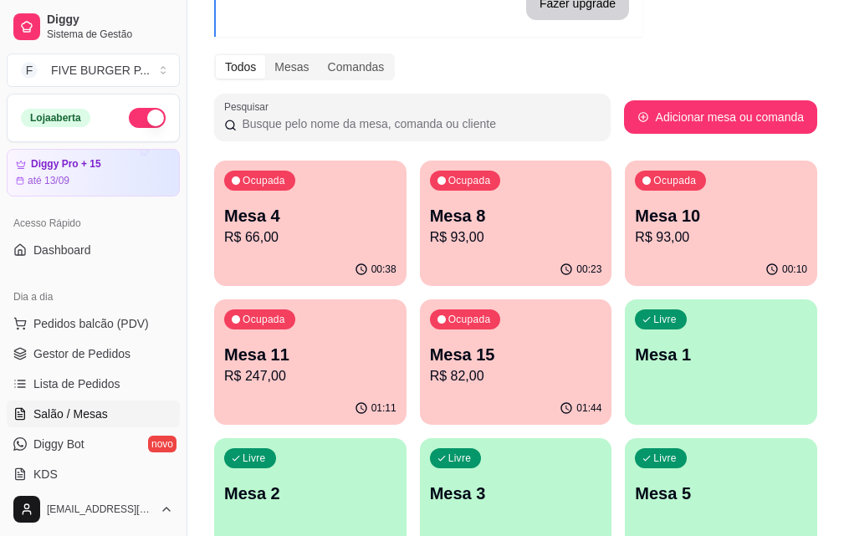
click at [430, 359] on p "Mesa 15" at bounding box center [516, 354] width 172 height 23
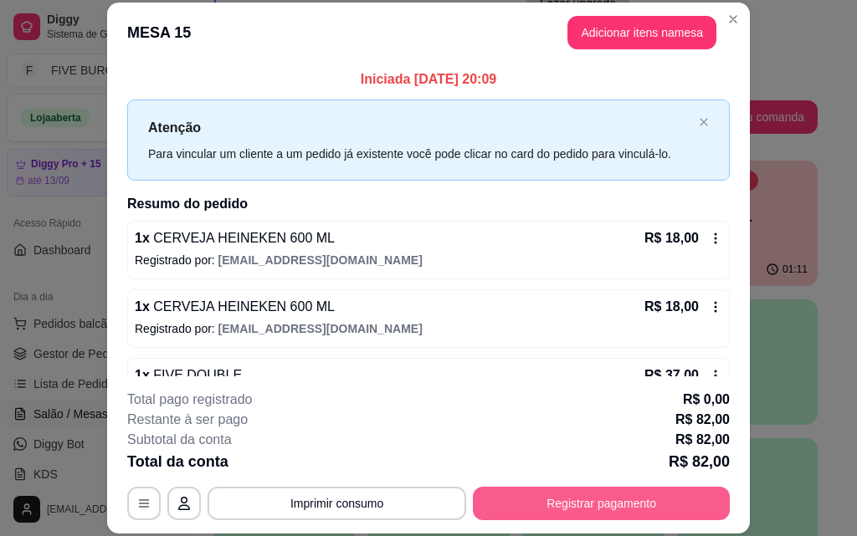
click at [606, 511] on button "Registrar pagamento" at bounding box center [601, 503] width 257 height 33
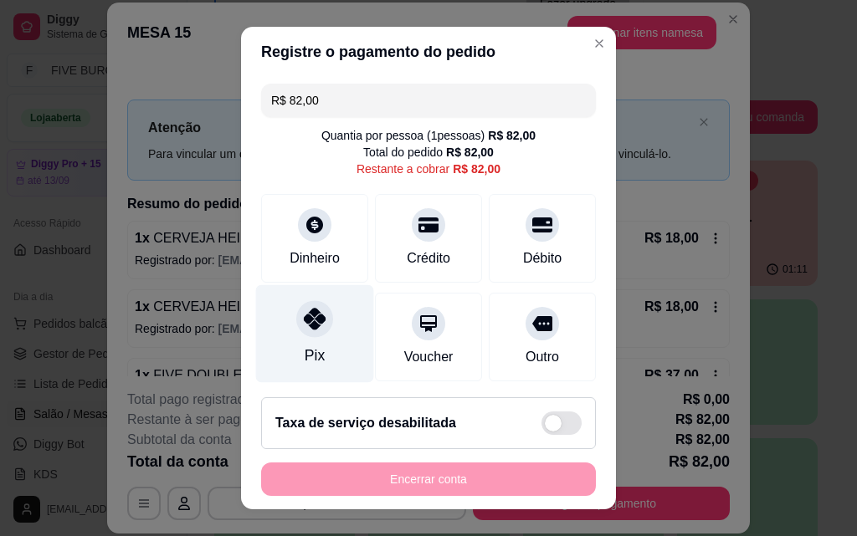
click at [296, 321] on div at bounding box center [314, 318] width 37 height 37
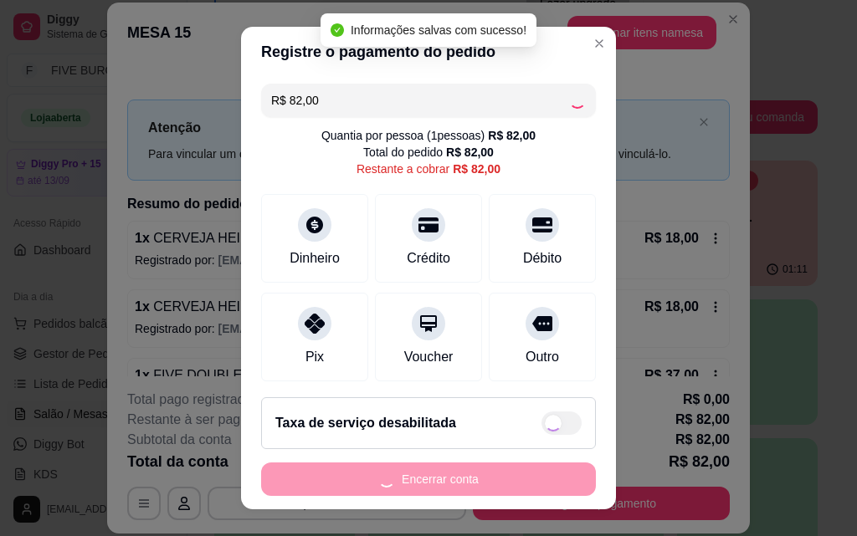
type input "R$ 0,00"
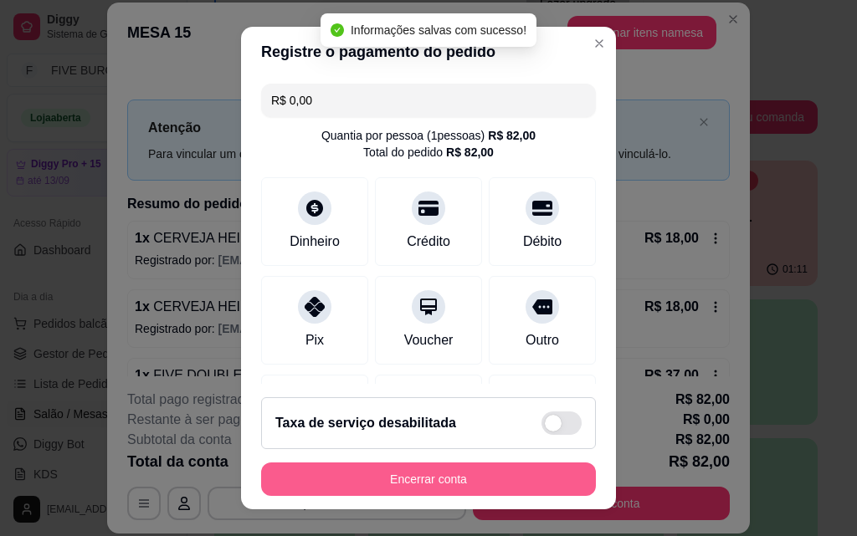
click at [440, 476] on button "Encerrar conta" at bounding box center [428, 479] width 335 height 33
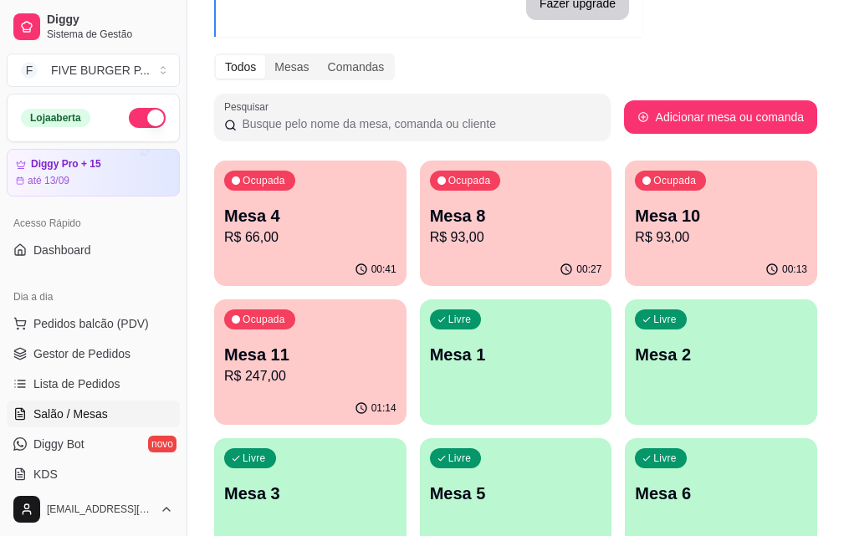
click at [292, 240] on p "R$ 66,00" at bounding box center [310, 238] width 172 height 20
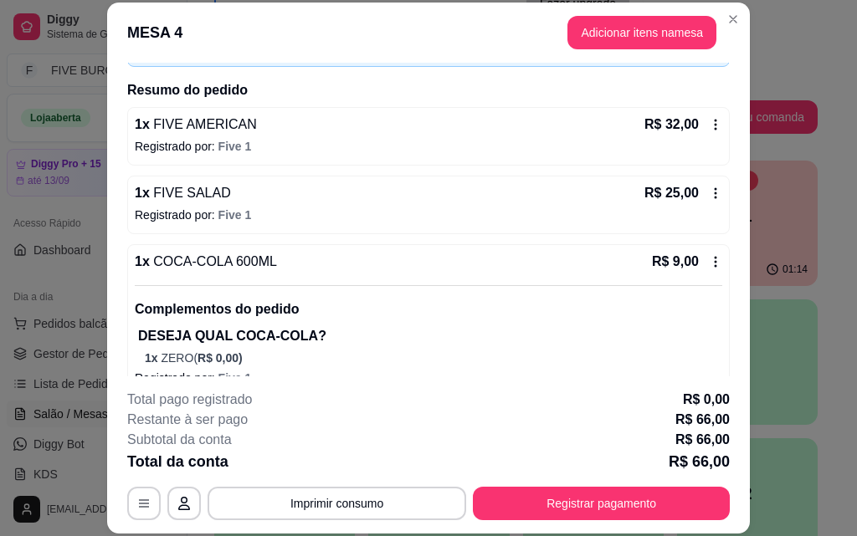
scroll to position [141, 0]
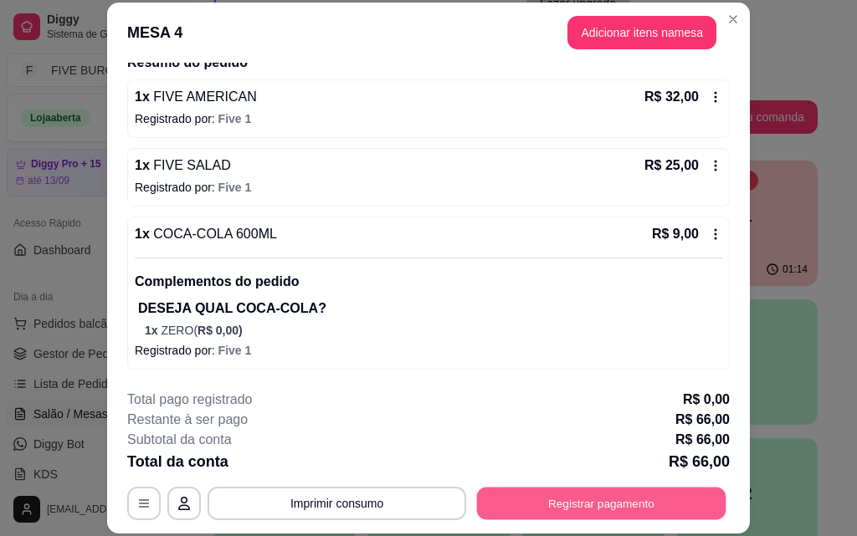
click at [659, 504] on button "Registrar pagamento" at bounding box center [601, 503] width 249 height 33
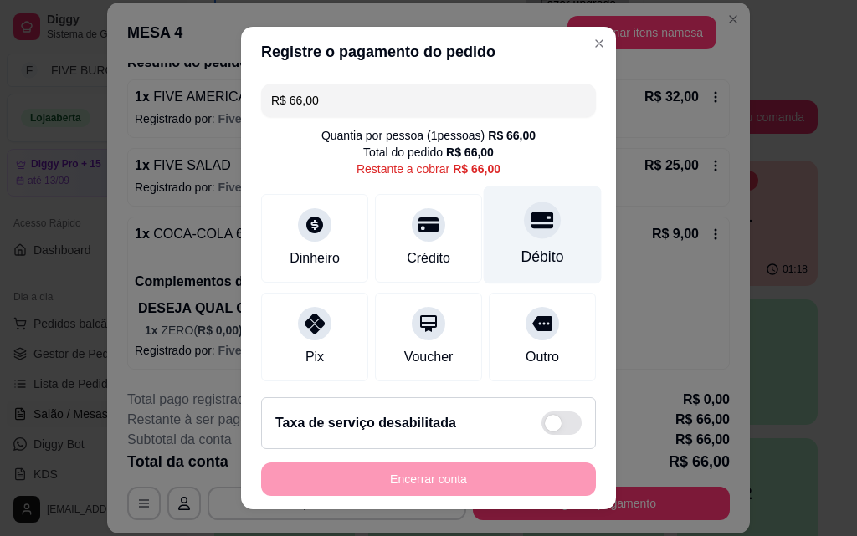
click at [521, 249] on div "Débito" at bounding box center [542, 257] width 43 height 22
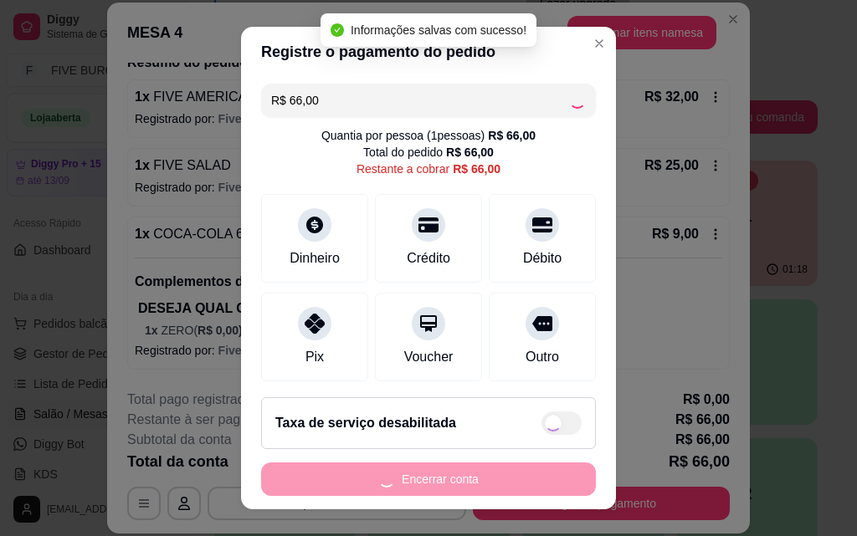
type input "R$ 0,00"
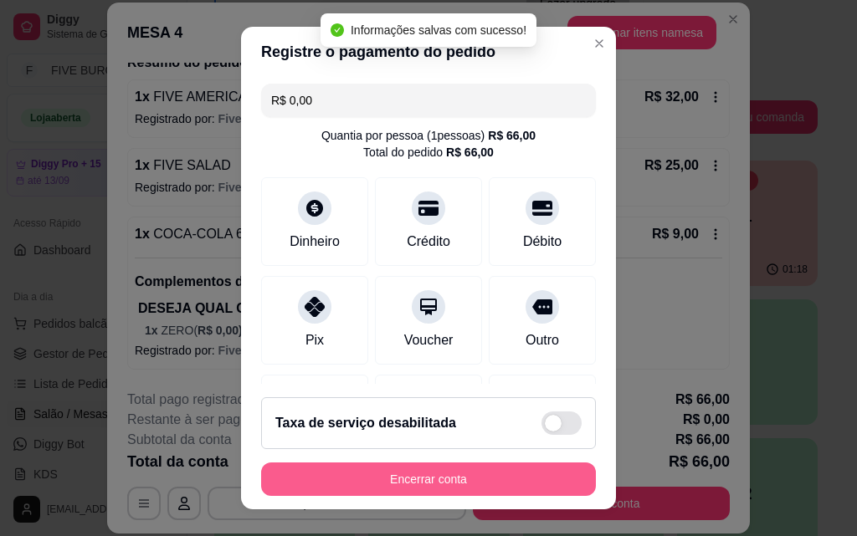
click at [478, 478] on button "Encerrar conta" at bounding box center [428, 479] width 335 height 33
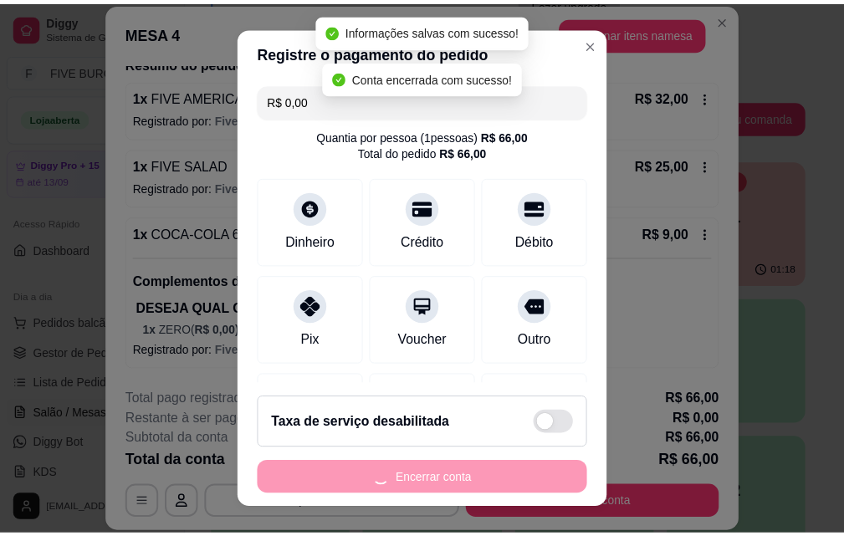
scroll to position [0, 0]
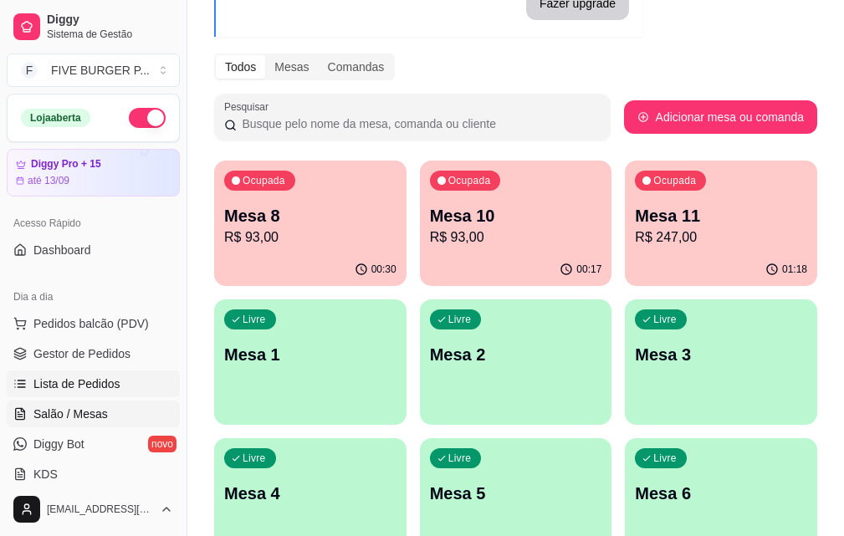
click at [115, 380] on span "Lista de Pedidos" at bounding box center [76, 384] width 87 height 17
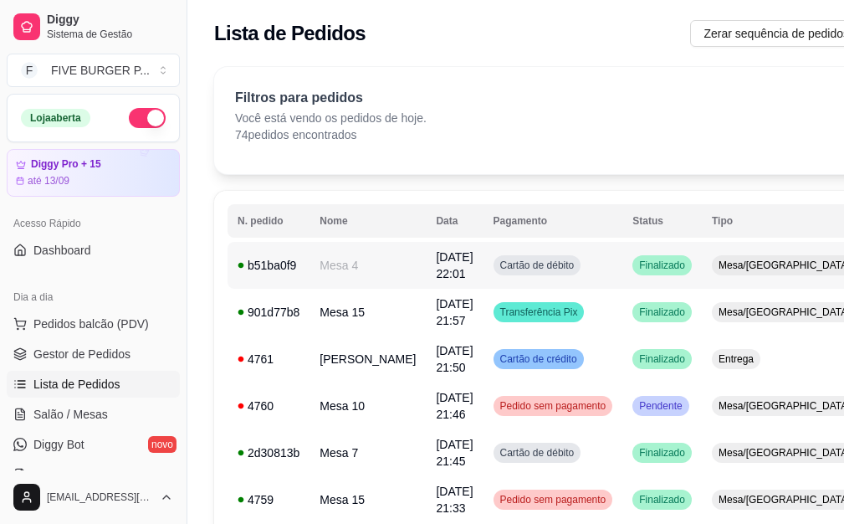
click at [536, 259] on span "Cartão de débito" at bounding box center [537, 265] width 81 height 13
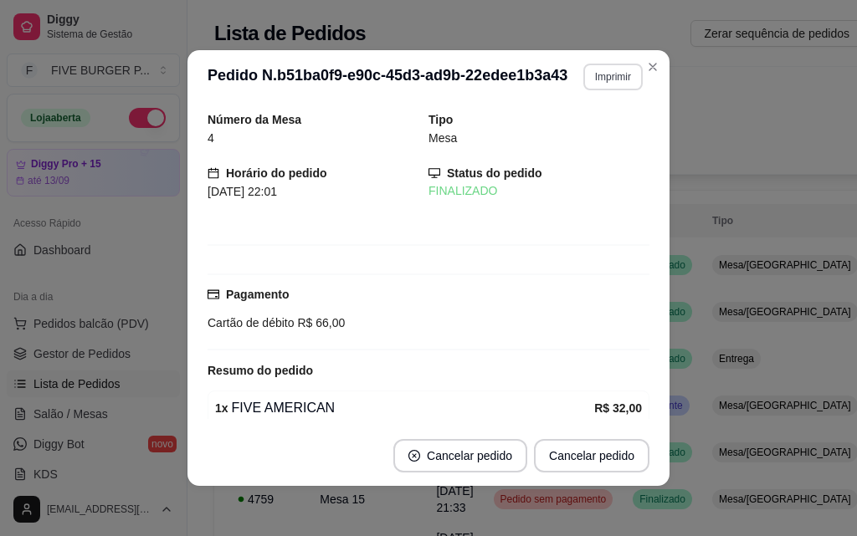
click at [586, 73] on button "Imprimir" at bounding box center [612, 77] width 59 height 27
click at [585, 132] on button "IMPRESSORA" at bounding box center [577, 135] width 117 height 26
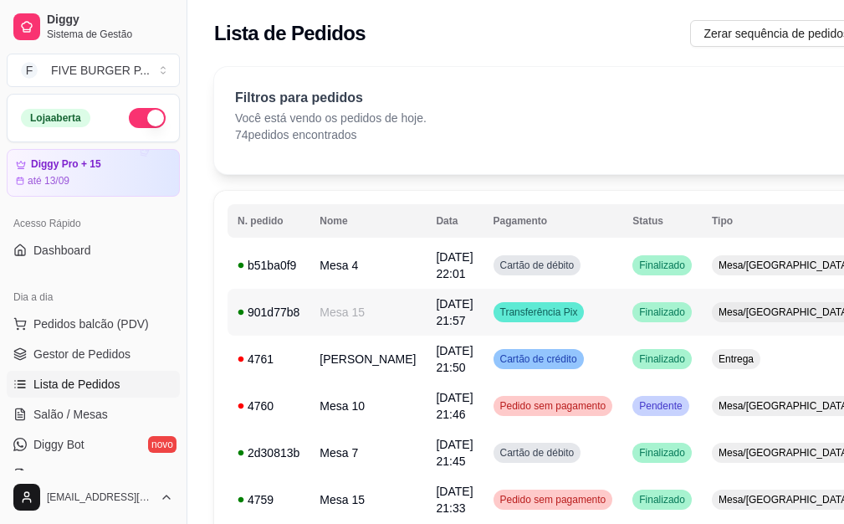
click at [582, 316] on td "Transferência Pix" at bounding box center [554, 312] width 140 height 47
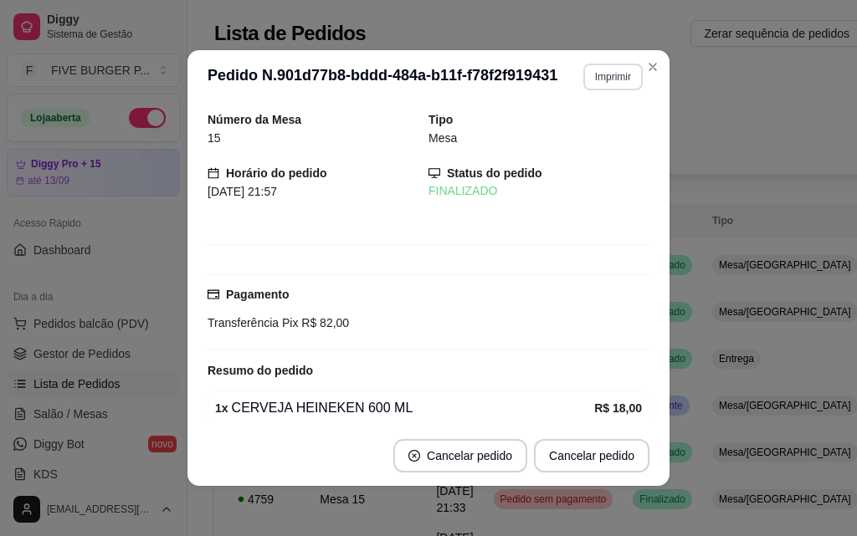
click at [587, 80] on button "Imprimir" at bounding box center [612, 77] width 59 height 27
click at [584, 136] on button "IMPRESSORA" at bounding box center [576, 135] width 121 height 27
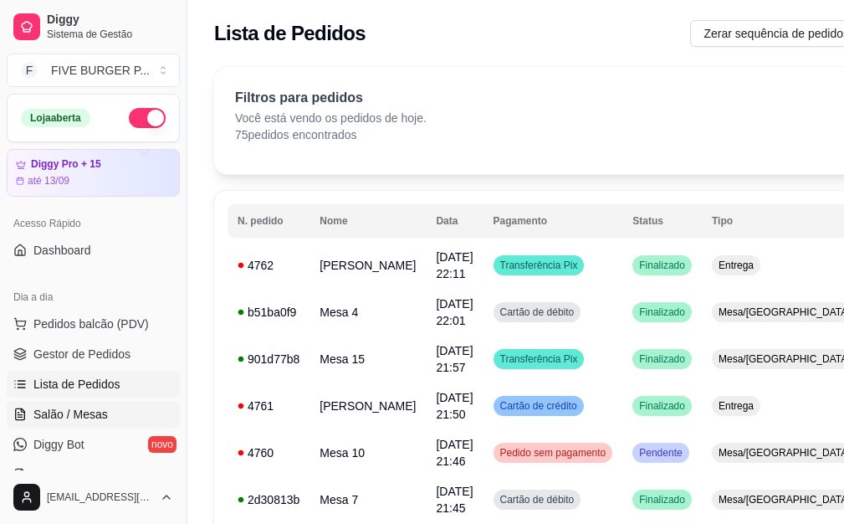
click at [110, 418] on link "Salão / Mesas" at bounding box center [93, 414] width 173 height 27
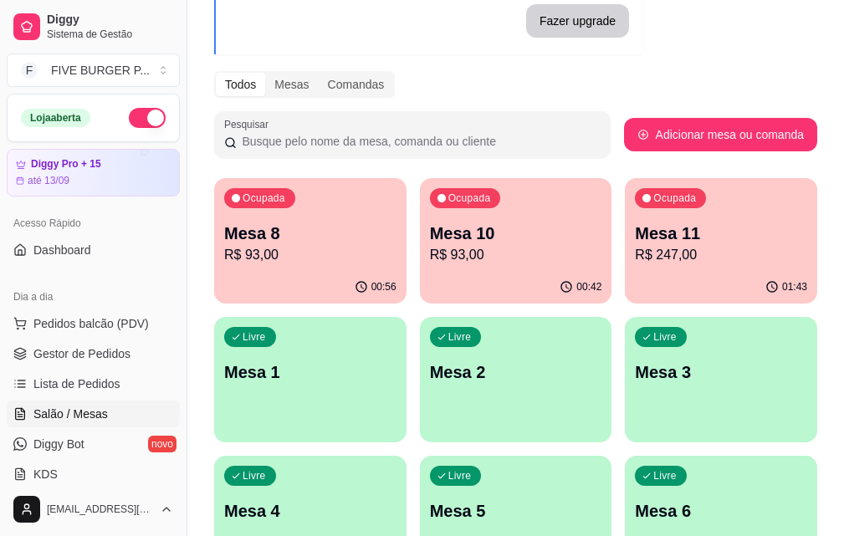
scroll to position [167, 0]
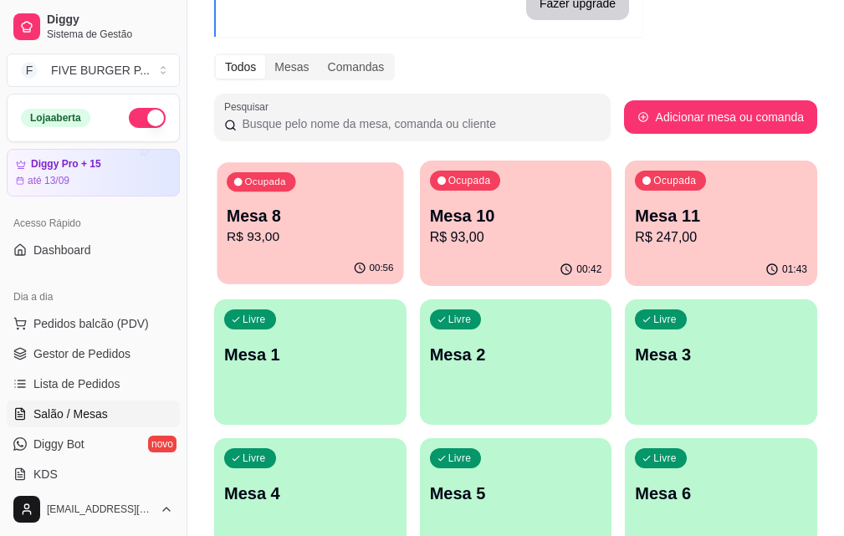
click at [245, 216] on p "Mesa 8" at bounding box center [310, 216] width 167 height 23
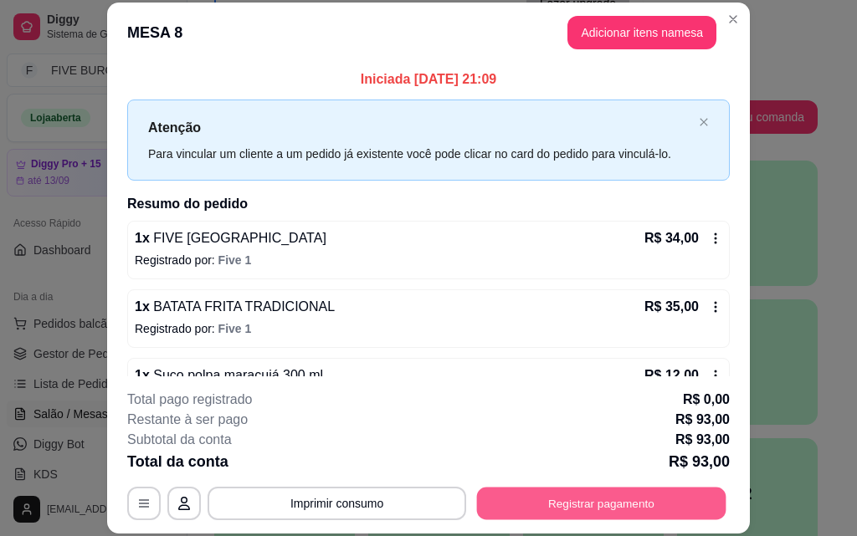
click at [545, 501] on button "Registrar pagamento" at bounding box center [601, 503] width 249 height 33
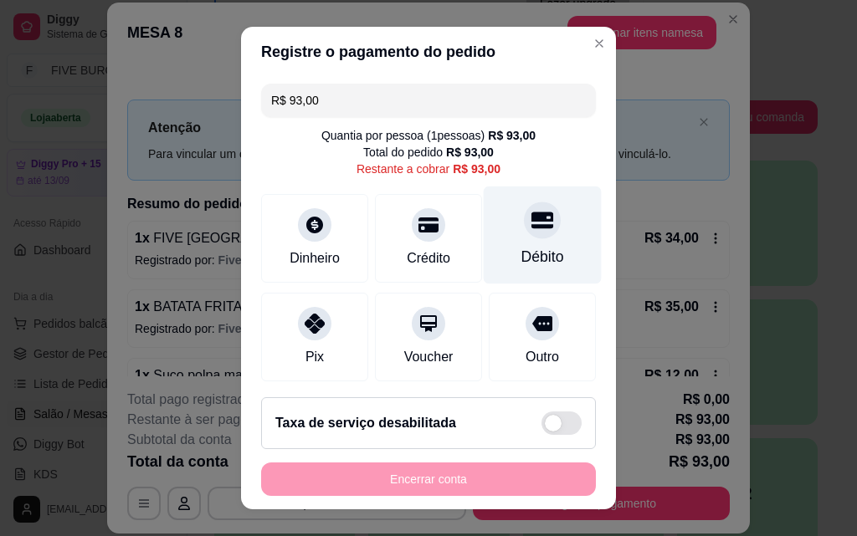
click at [524, 233] on div at bounding box center [542, 220] width 37 height 37
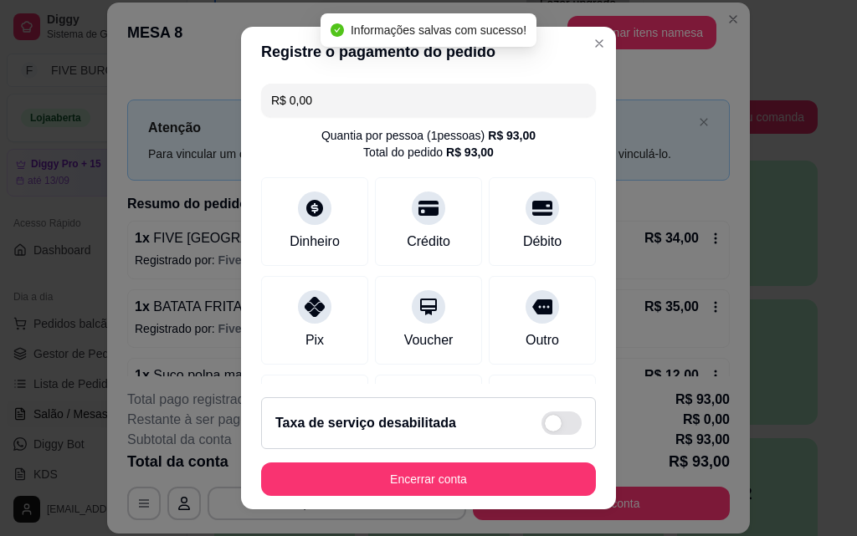
type input "R$ 0,00"
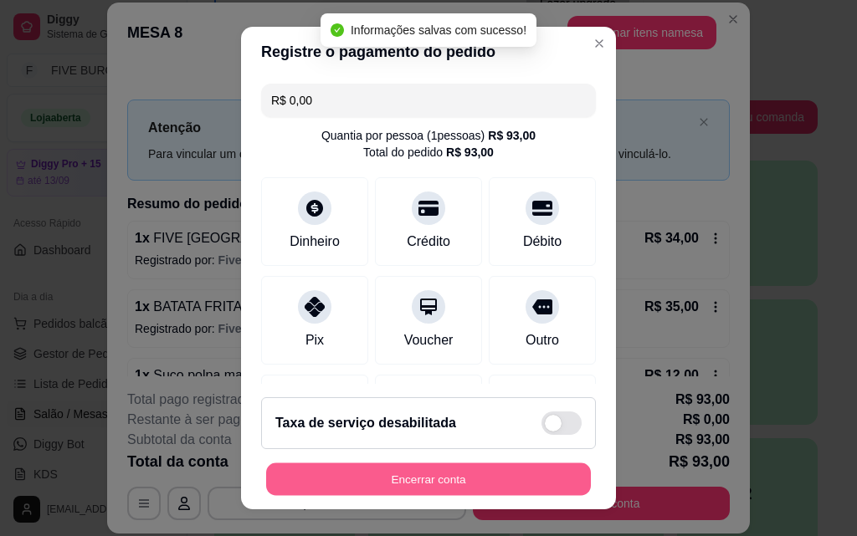
click at [479, 486] on button "Encerrar conta" at bounding box center [428, 480] width 325 height 33
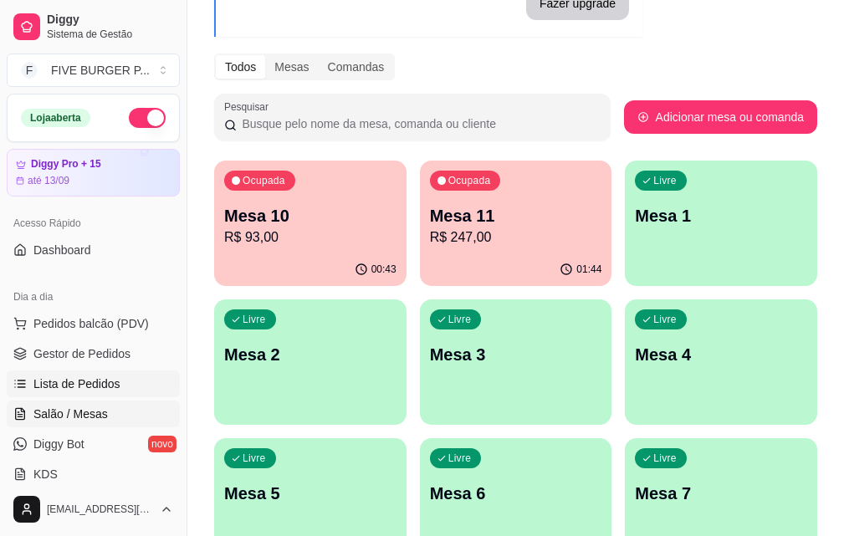
click at [90, 382] on span "Lista de Pedidos" at bounding box center [76, 384] width 87 height 17
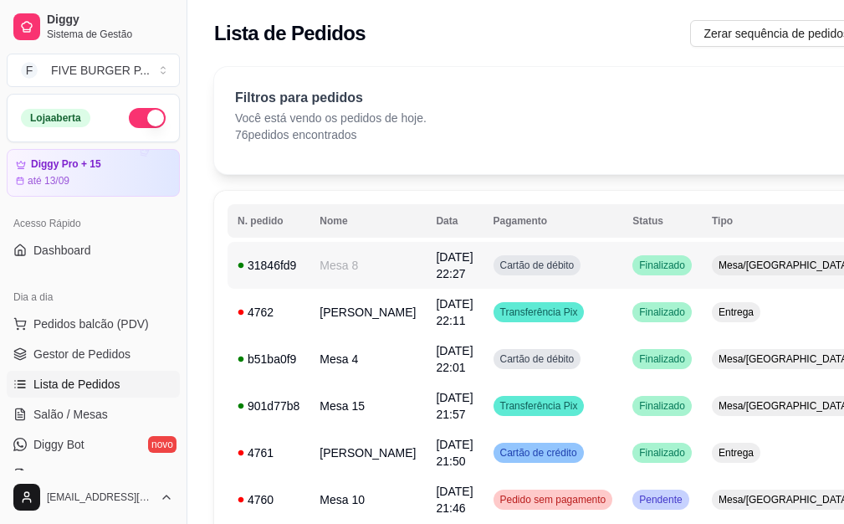
click at [567, 265] on td "Cartão de débito" at bounding box center [554, 265] width 140 height 47
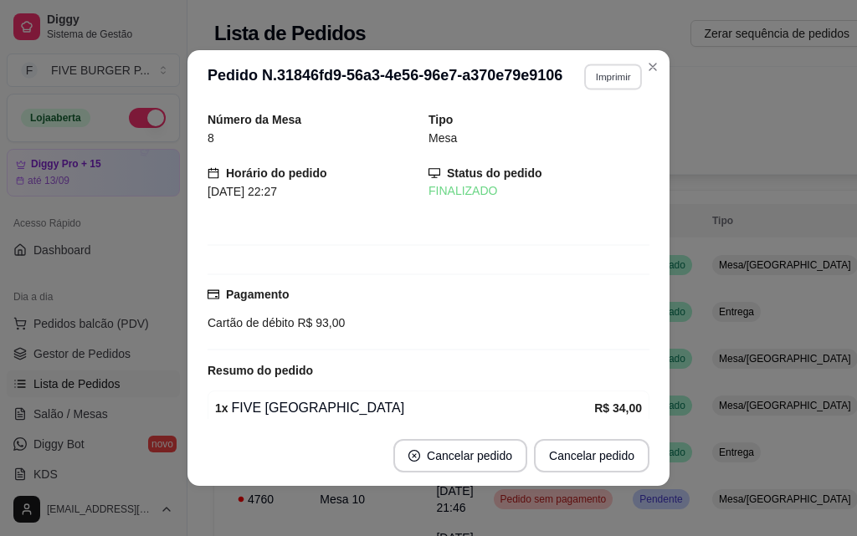
click at [610, 77] on button "Imprimir" at bounding box center [613, 77] width 58 height 26
click at [584, 133] on button "IMPRESSORA" at bounding box center [576, 135] width 121 height 27
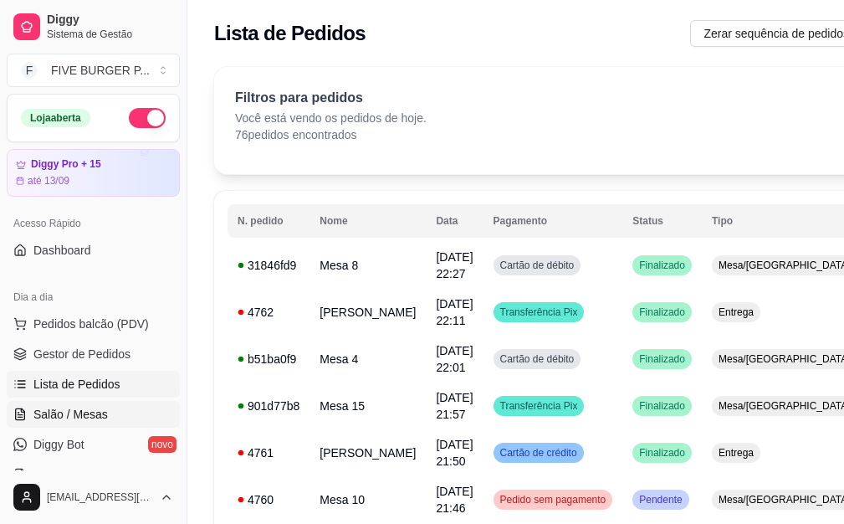
click at [75, 426] on link "Salão / Mesas" at bounding box center [93, 414] width 173 height 27
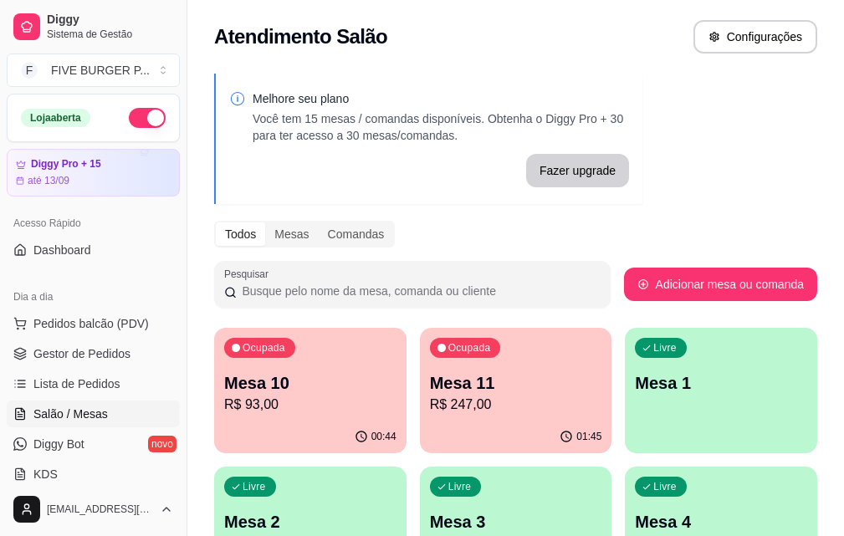
click at [450, 401] on p "R$ 247,00" at bounding box center [516, 405] width 172 height 20
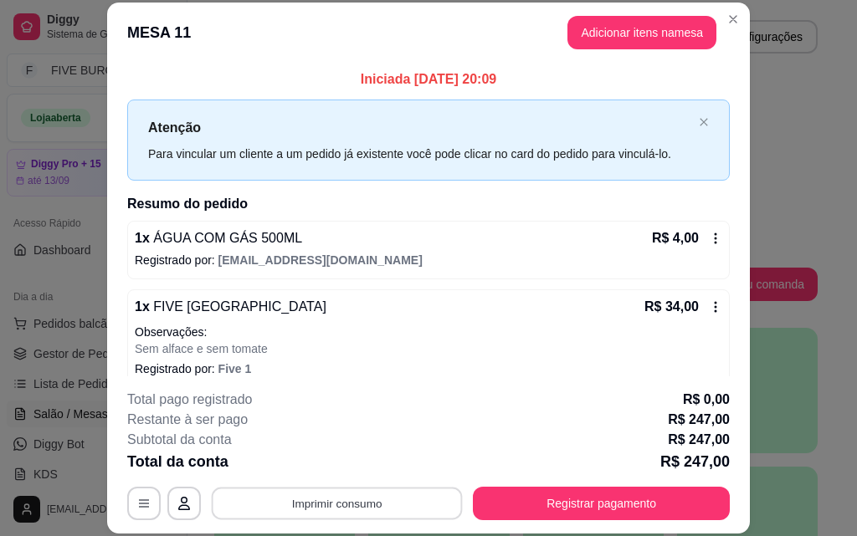
click at [337, 507] on button "Imprimir consumo" at bounding box center [337, 503] width 251 height 33
click at [332, 457] on button "IMPRESSORA" at bounding box center [335, 465] width 121 height 27
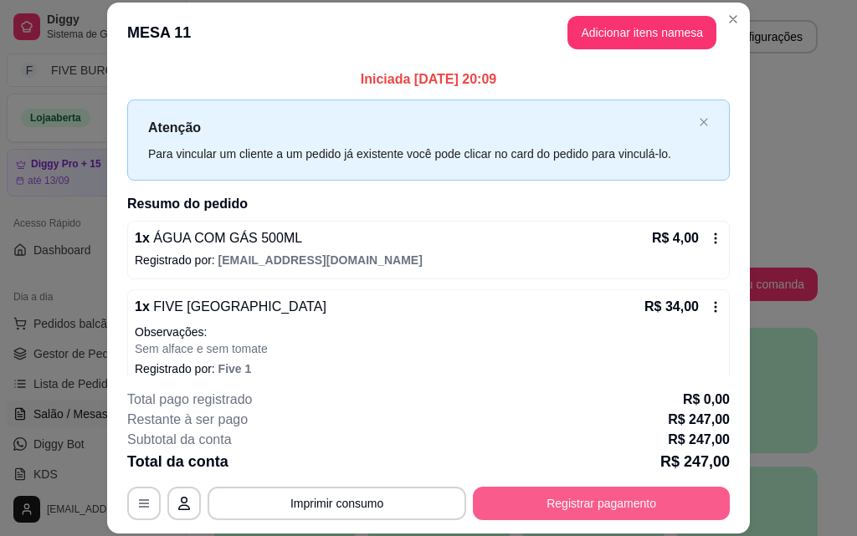
click at [516, 511] on button "Registrar pagamento" at bounding box center [601, 503] width 257 height 33
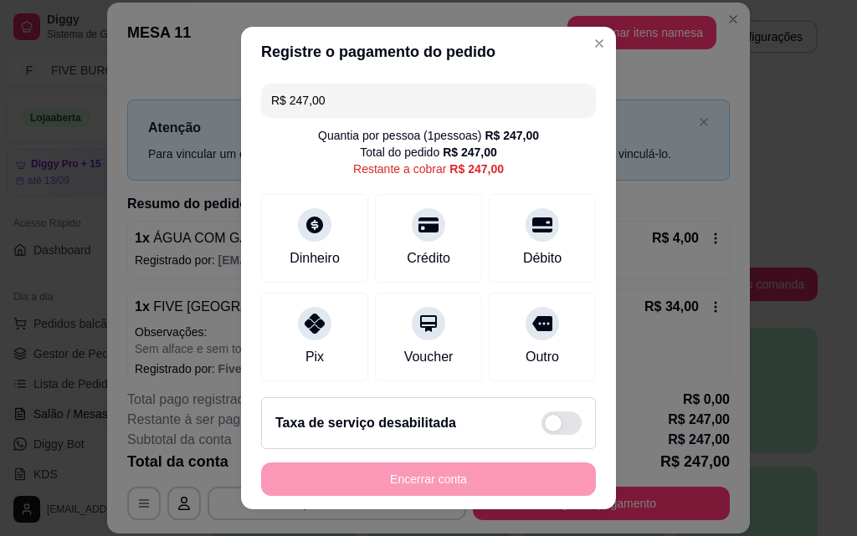
drag, startPoint x: 355, startPoint y: 101, endPoint x: 122, endPoint y: 102, distance: 232.7
click at [122, 102] on div "Registre o pagamento do pedido R$ 247,00 Quantia por pessoa ( 1 pessoas) R$ 247…" at bounding box center [428, 268] width 857 height 536
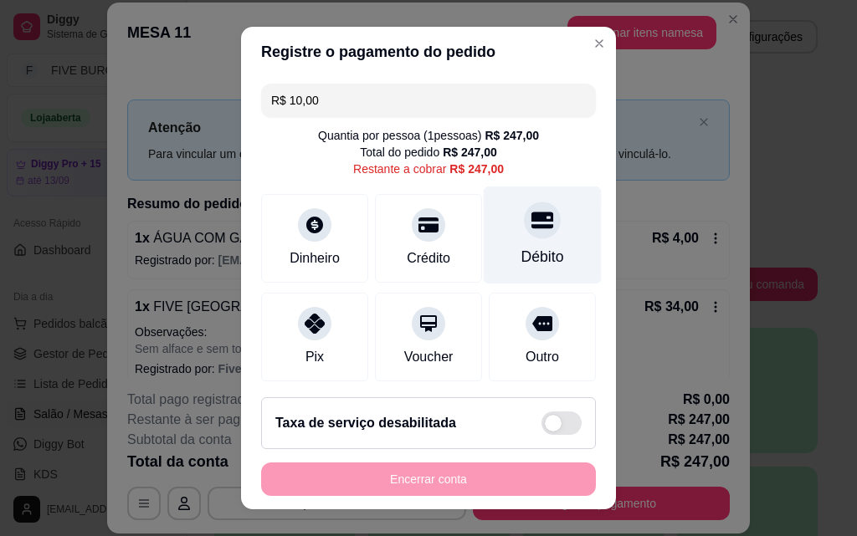
click at [545, 249] on div "Débito" at bounding box center [543, 236] width 118 height 98
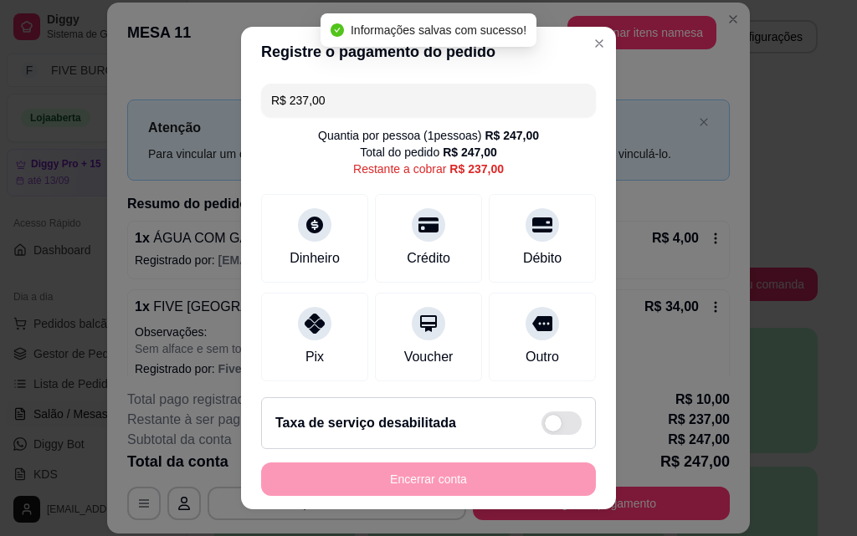
drag, startPoint x: 159, startPoint y: 120, endPoint x: 141, endPoint y: 122, distance: 17.8
click at [141, 122] on div "Registre o pagamento do pedido R$ 237,00 Quantia por pessoa ( 1 pessoas) R$ 247…" at bounding box center [428, 268] width 857 height 536
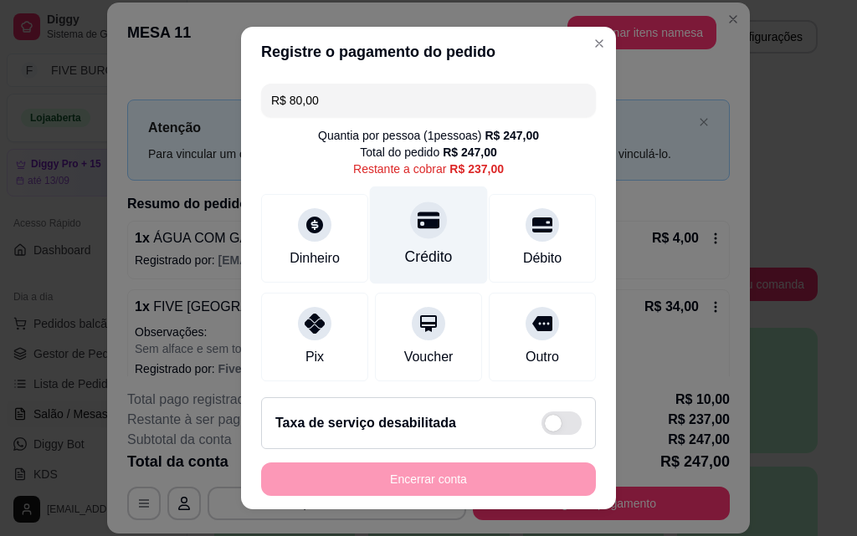
click at [392, 234] on div "Crédito" at bounding box center [429, 236] width 118 height 98
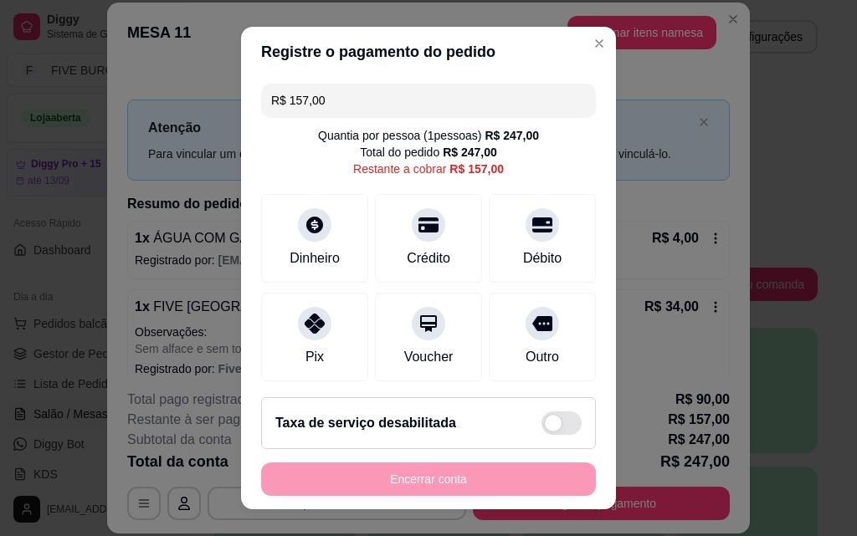
drag, startPoint x: 329, startPoint y: 98, endPoint x: 62, endPoint y: 134, distance: 269.4
click at [62, 134] on div "Registre o pagamento do pedido R$ 157,00 Quantia por pessoa ( 1 pessoas) R$ 247…" at bounding box center [428, 268] width 857 height 536
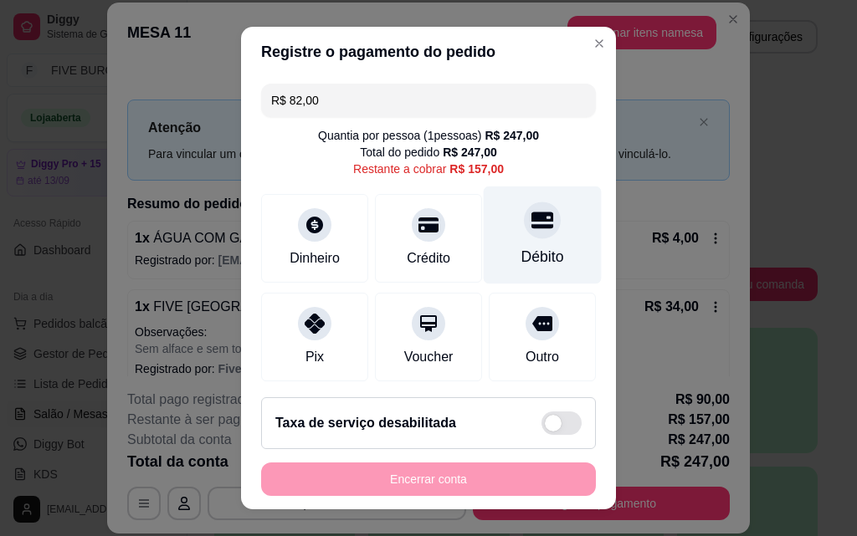
click at [519, 242] on div "Débito" at bounding box center [543, 236] width 118 height 98
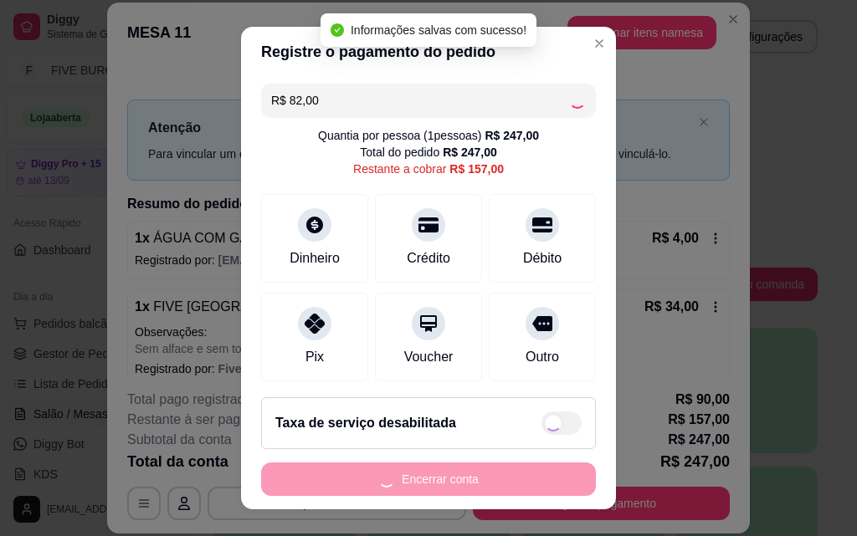
type input "R$ 75,00"
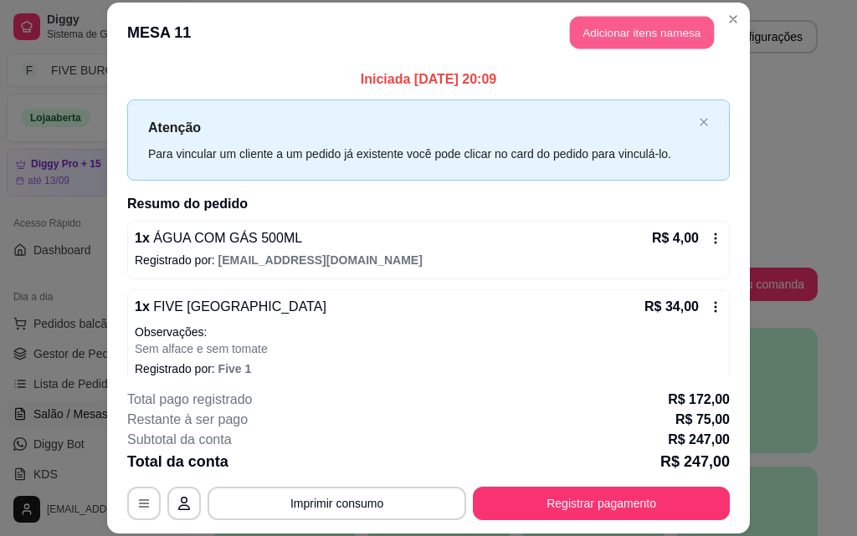
click at [606, 38] on button "Adicionar itens na mesa" at bounding box center [642, 33] width 144 height 33
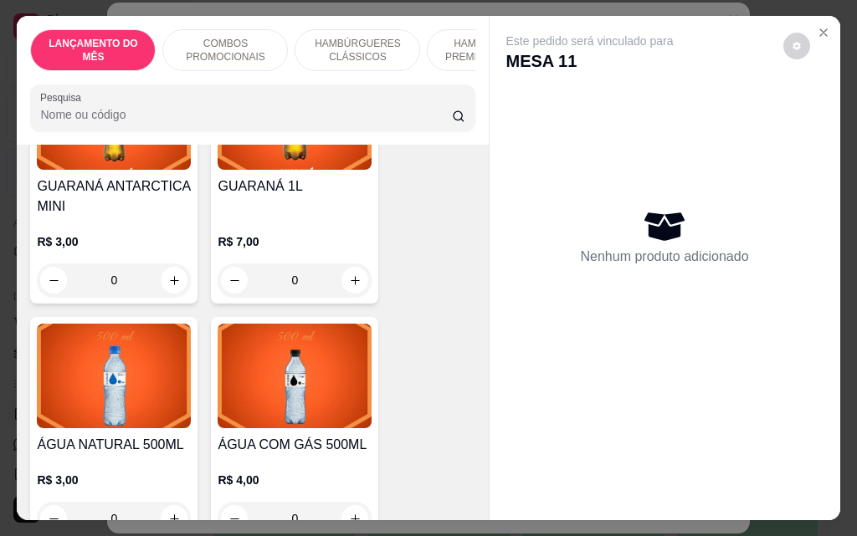
scroll to position [7699, 0]
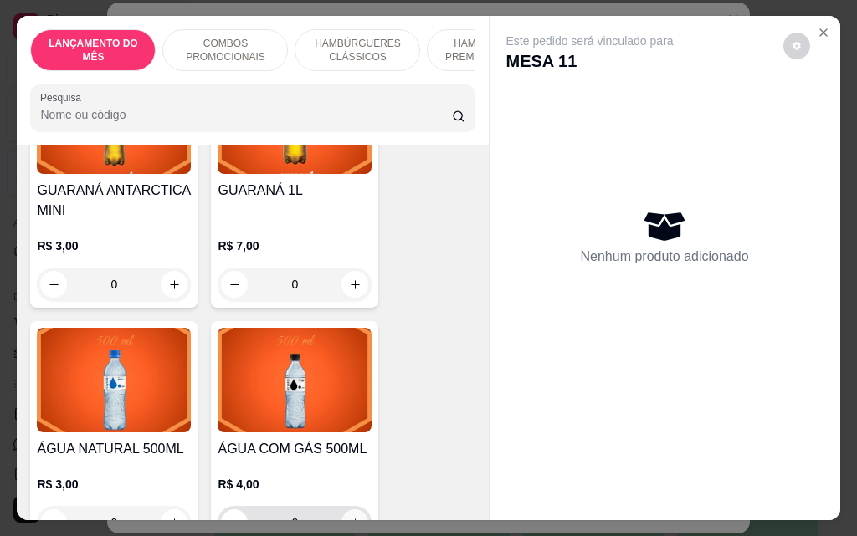
click at [351, 510] on button "increase-product-quantity" at bounding box center [354, 523] width 27 height 27
type input "1"
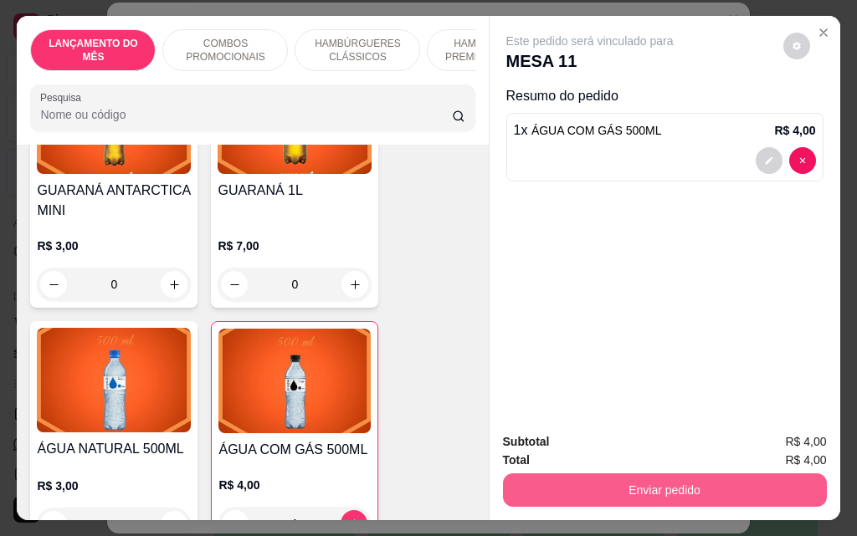
click at [628, 482] on button "Enviar pedido" at bounding box center [665, 490] width 324 height 33
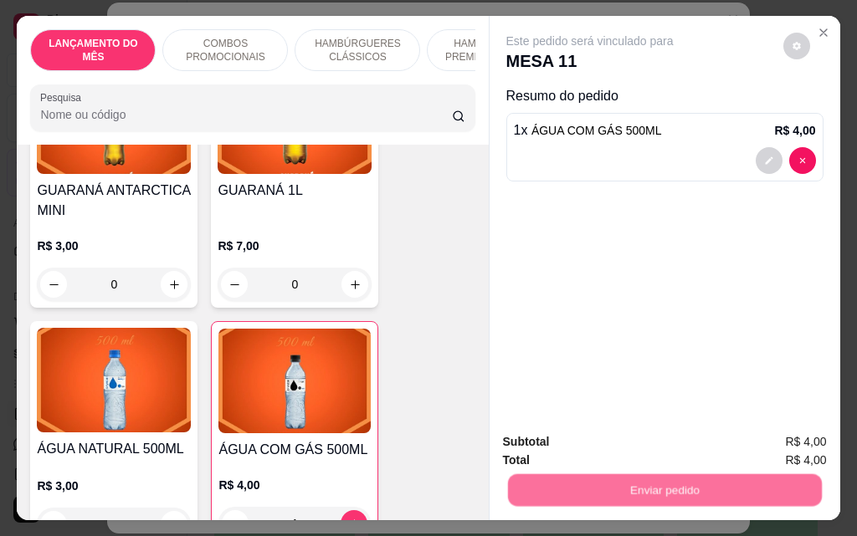
click at [639, 445] on button "Não registrar e enviar pedido" at bounding box center [609, 443] width 174 height 32
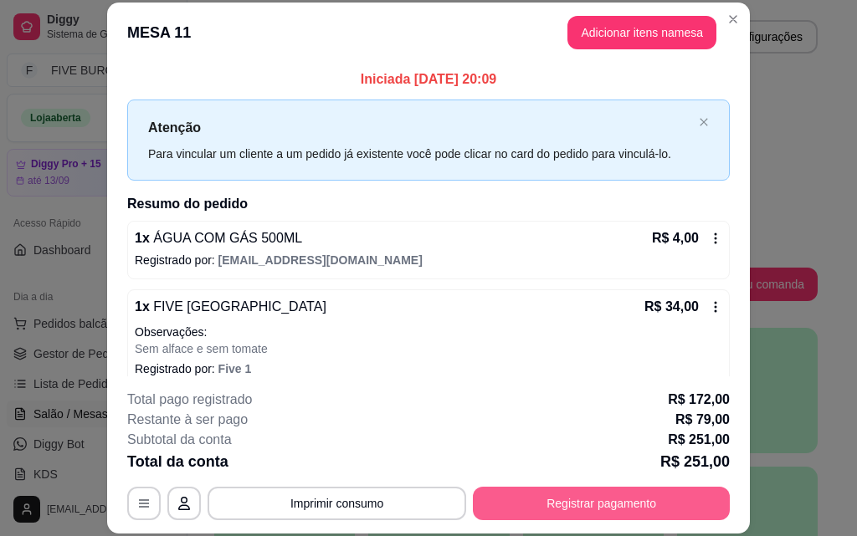
click at [659, 502] on button "Registrar pagamento" at bounding box center [601, 503] width 257 height 33
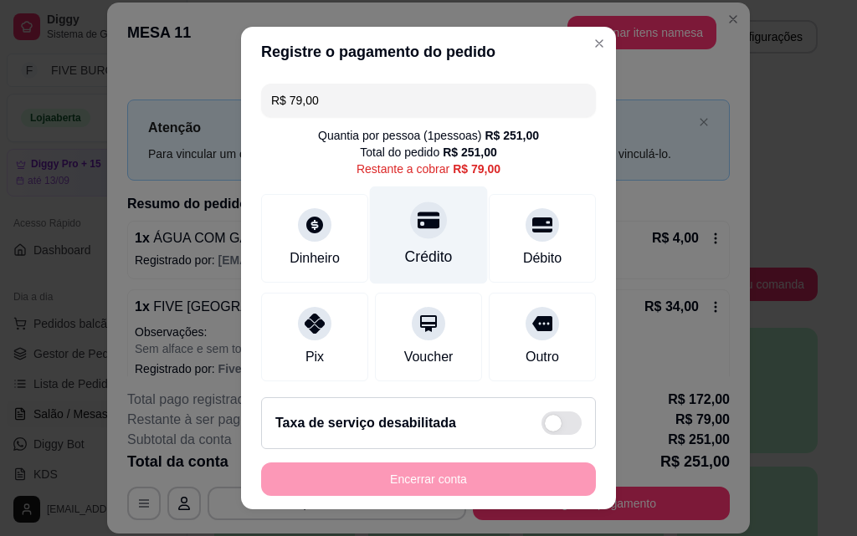
click at [448, 258] on div "Crédito" at bounding box center [429, 236] width 118 height 98
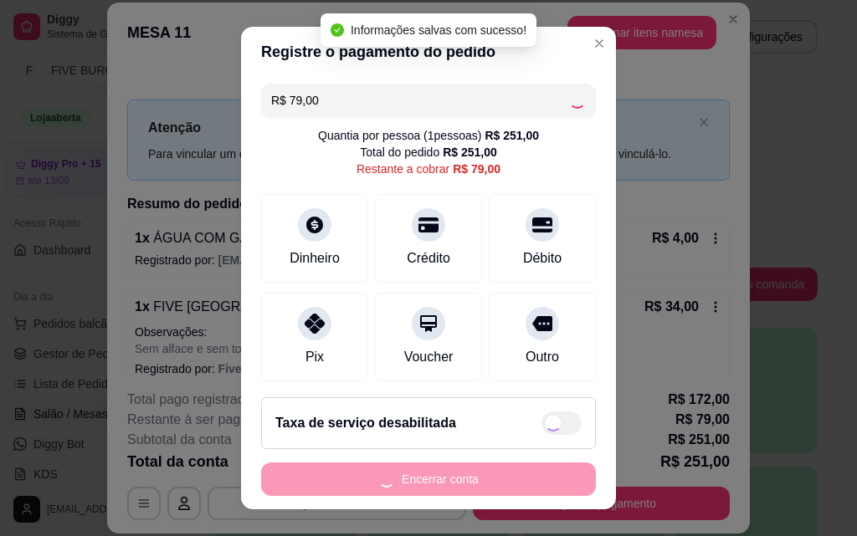
type input "R$ 0,00"
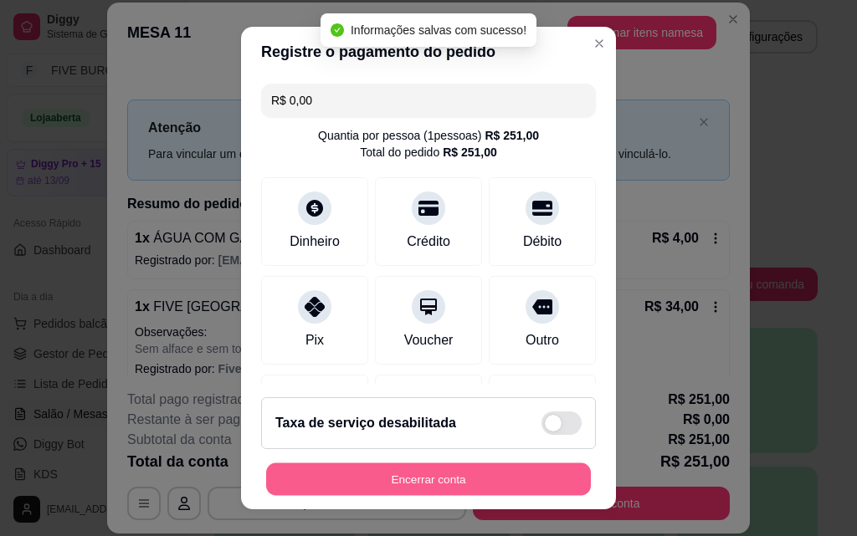
click at [490, 480] on button "Encerrar conta" at bounding box center [428, 480] width 325 height 33
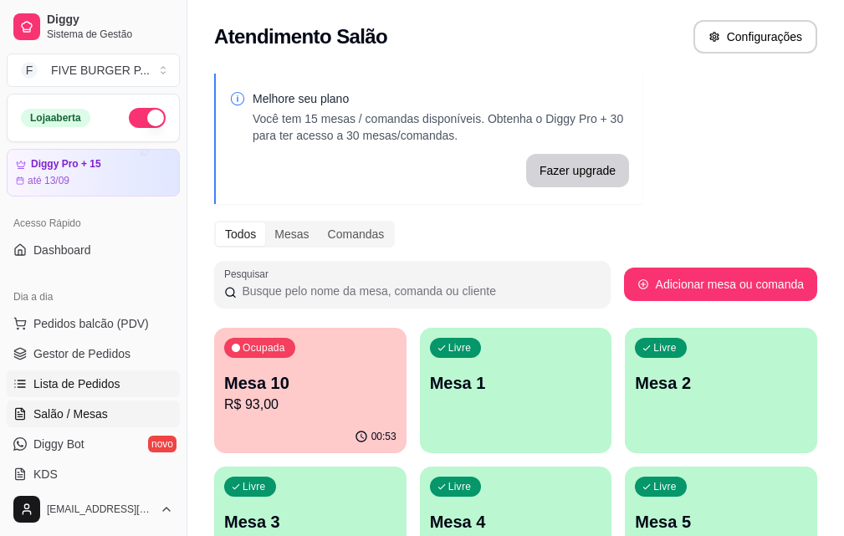
click at [108, 379] on span "Lista de Pedidos" at bounding box center [76, 384] width 87 height 17
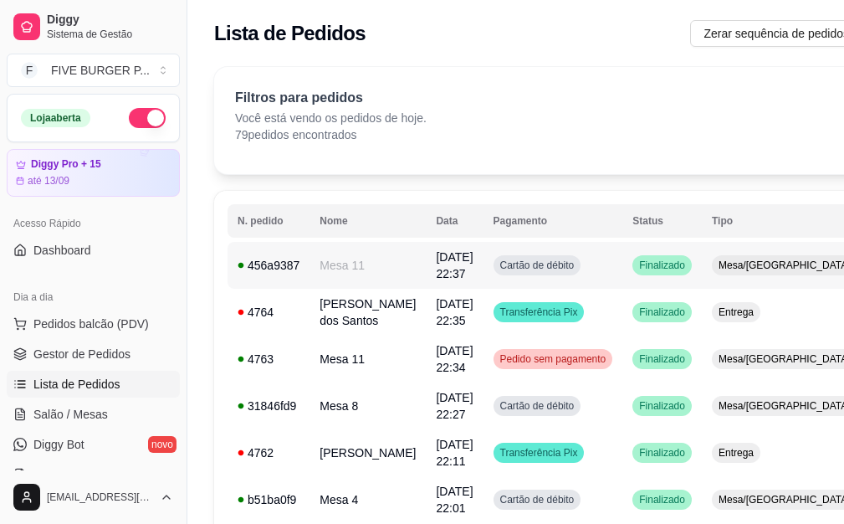
click at [495, 254] on td "Cartão de débito" at bounding box center [554, 265] width 140 height 47
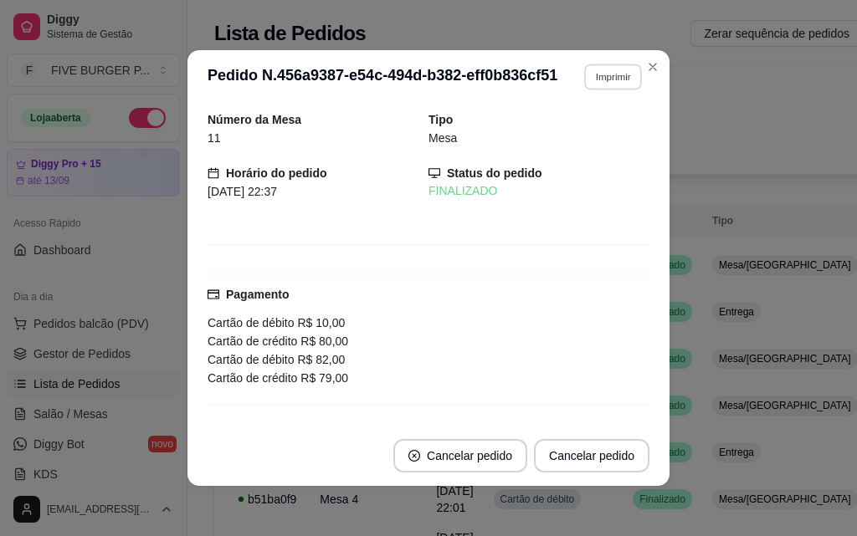
click at [602, 71] on button "Imprimir" at bounding box center [613, 77] width 58 height 26
click at [559, 135] on button "IMPRESSORA" at bounding box center [576, 135] width 117 height 26
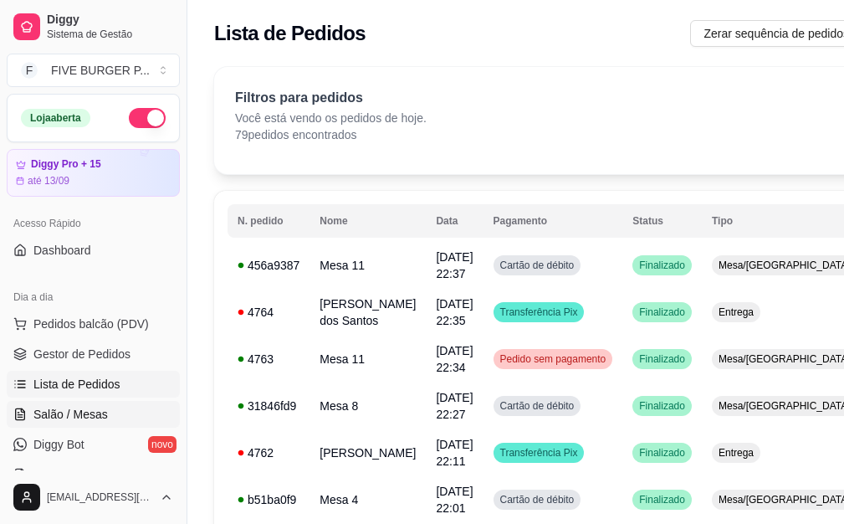
click at [85, 411] on span "Salão / Mesas" at bounding box center [70, 414] width 74 height 17
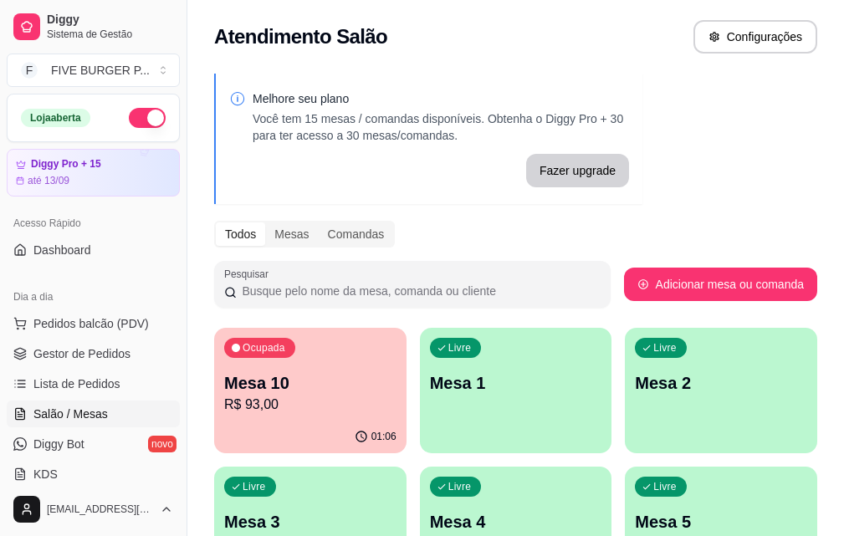
click at [293, 413] on p "R$ 93,00" at bounding box center [310, 405] width 172 height 20
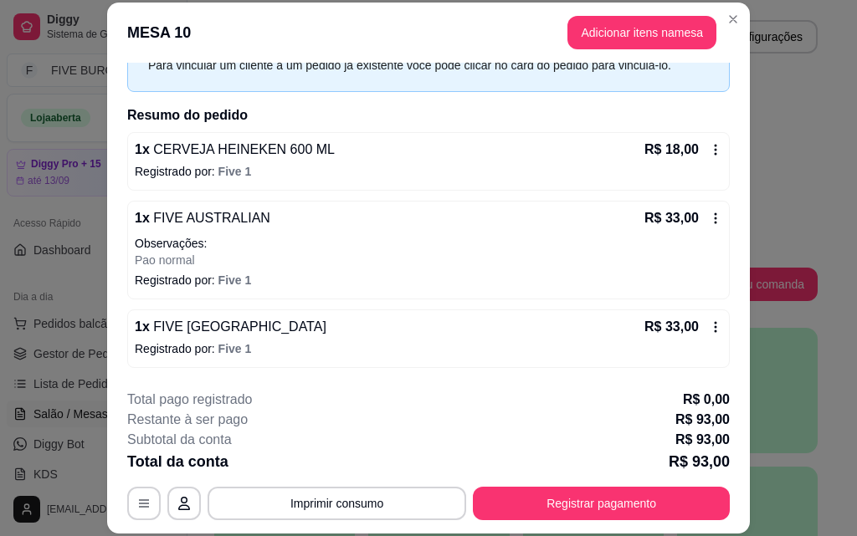
scroll to position [167, 0]
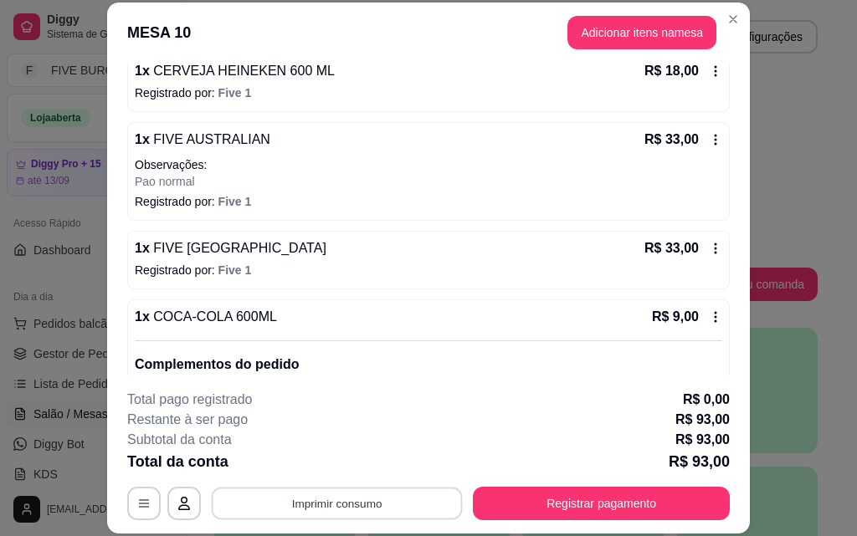
click at [373, 495] on button "Imprimir consumo" at bounding box center [337, 503] width 251 height 33
click at [366, 469] on button "IMPRESSORA" at bounding box center [335, 465] width 117 height 26
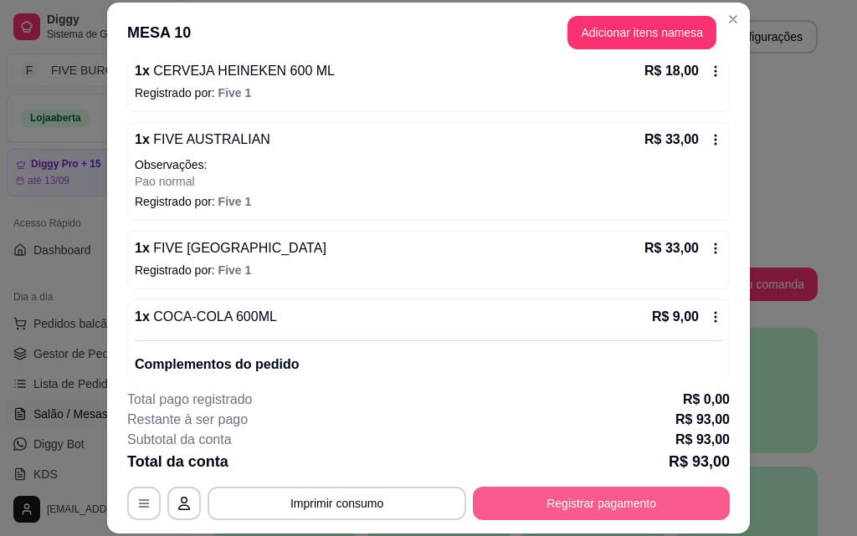
click at [620, 505] on button "Registrar pagamento" at bounding box center [601, 503] width 257 height 33
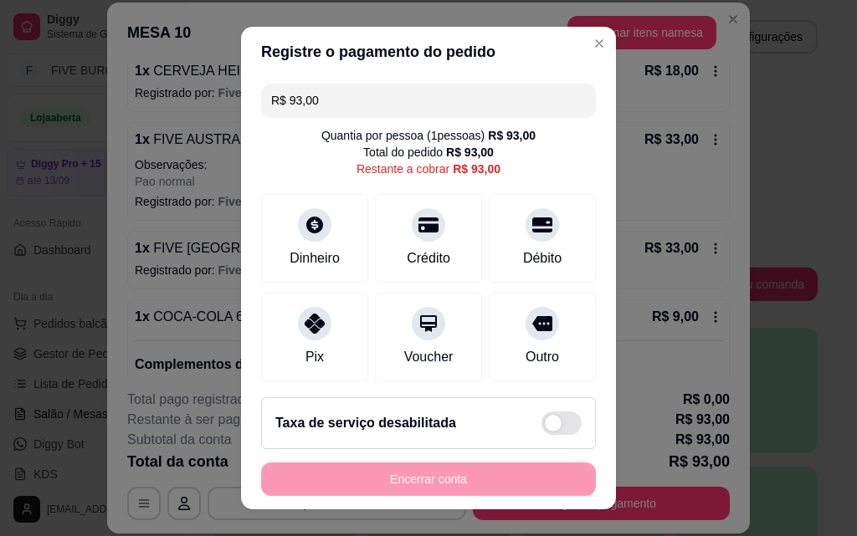
drag, startPoint x: 345, startPoint y: 110, endPoint x: 121, endPoint y: 110, distance: 224.3
click at [121, 110] on div "Registre o pagamento do pedido R$ 93,00 Quantia por pessoa ( 1 pessoas) R$ 93,0…" at bounding box center [428, 268] width 857 height 536
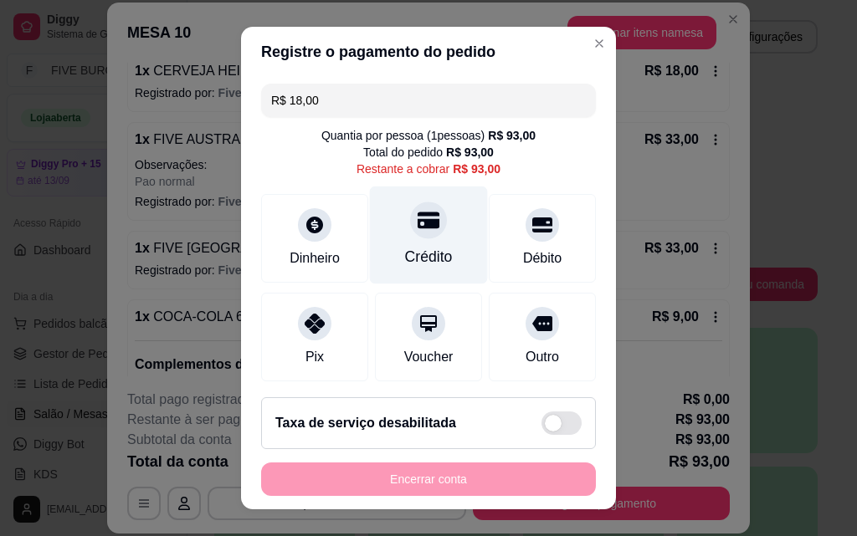
click at [452, 245] on div "Crédito" at bounding box center [429, 236] width 118 height 98
click at [418, 227] on icon at bounding box center [429, 221] width 22 height 17
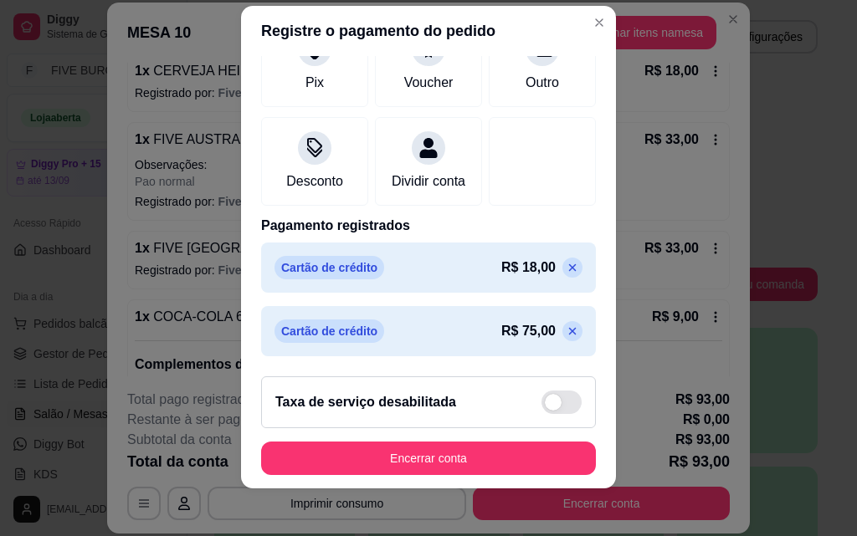
scroll to position [27, 0]
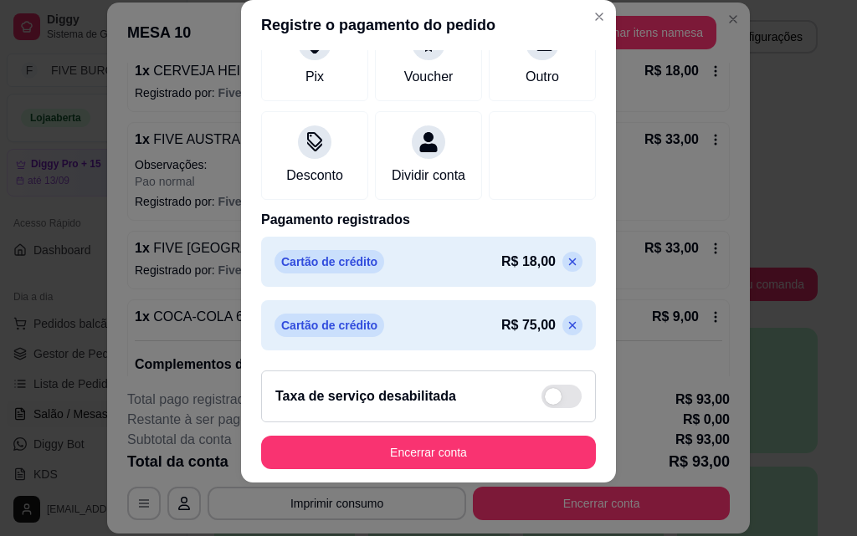
click at [562, 317] on p at bounding box center [572, 326] width 20 height 20
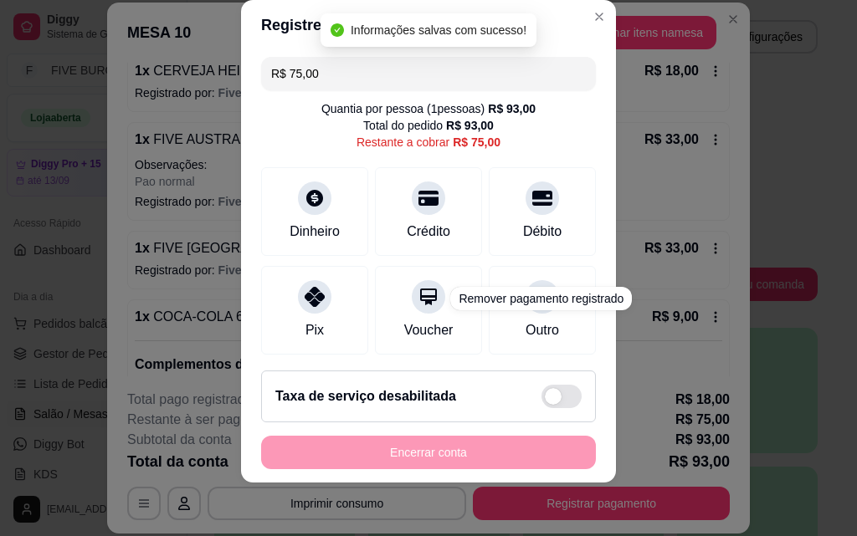
scroll to position [0, 0]
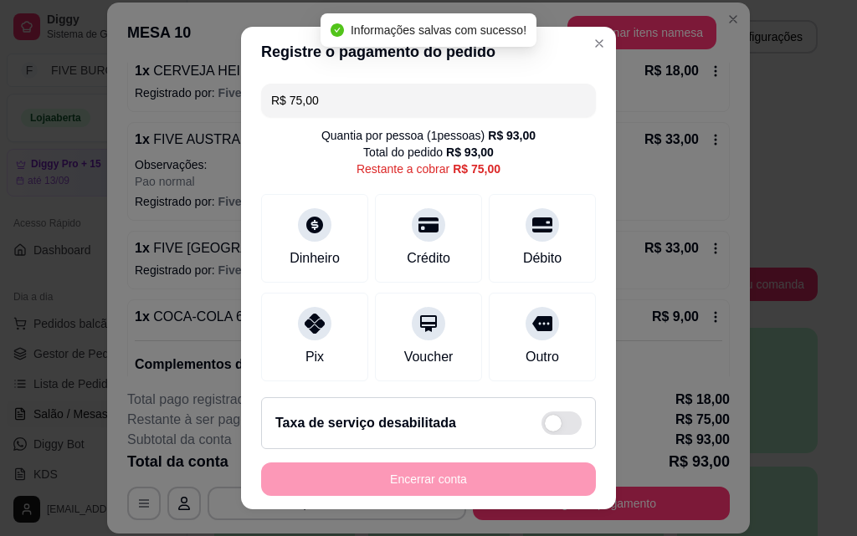
drag, startPoint x: 328, startPoint y: 105, endPoint x: 213, endPoint y: 109, distance: 114.7
click at [213, 109] on div "Registre o pagamento do pedido R$ 75,00 Quantia por pessoa ( 1 pessoas) R$ 93,0…" at bounding box center [428, 268] width 857 height 536
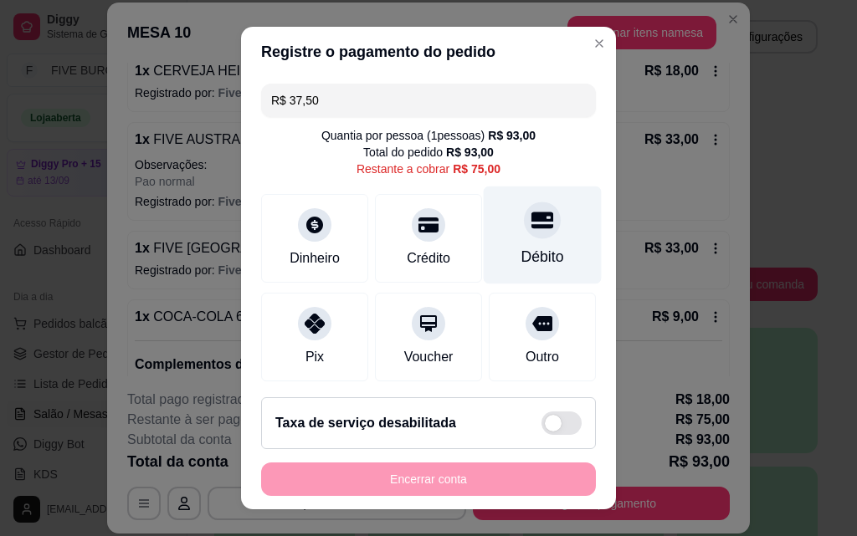
click at [521, 246] on div "Débito" at bounding box center [542, 257] width 43 height 22
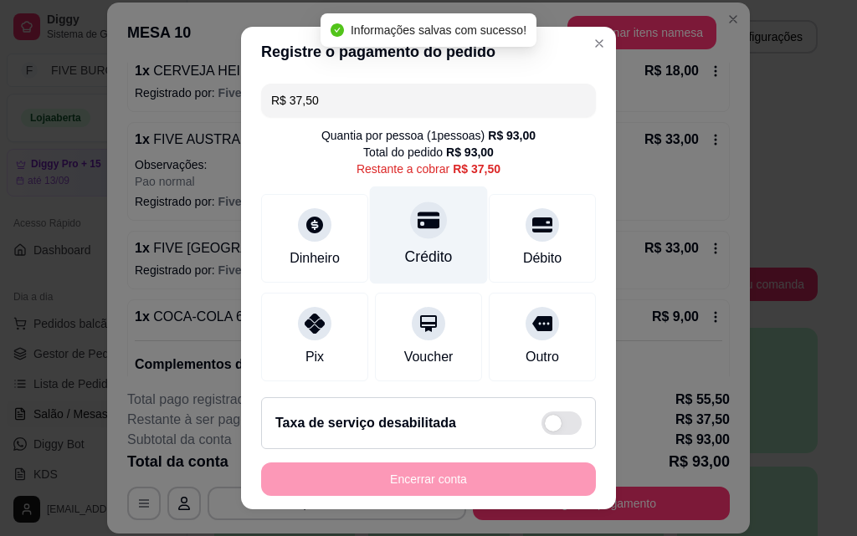
click at [410, 242] on div "Crédito" at bounding box center [429, 236] width 118 height 98
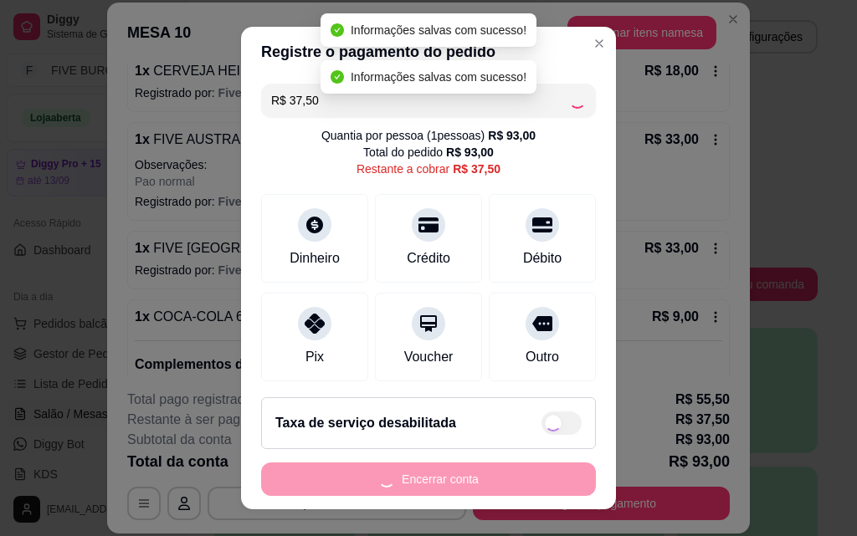
type input "R$ 0,00"
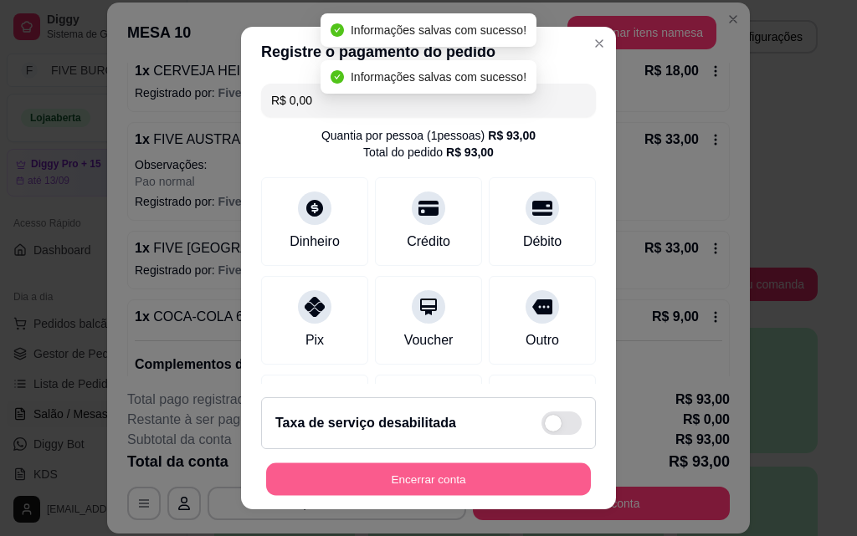
click at [500, 472] on button "Encerrar conta" at bounding box center [428, 480] width 325 height 33
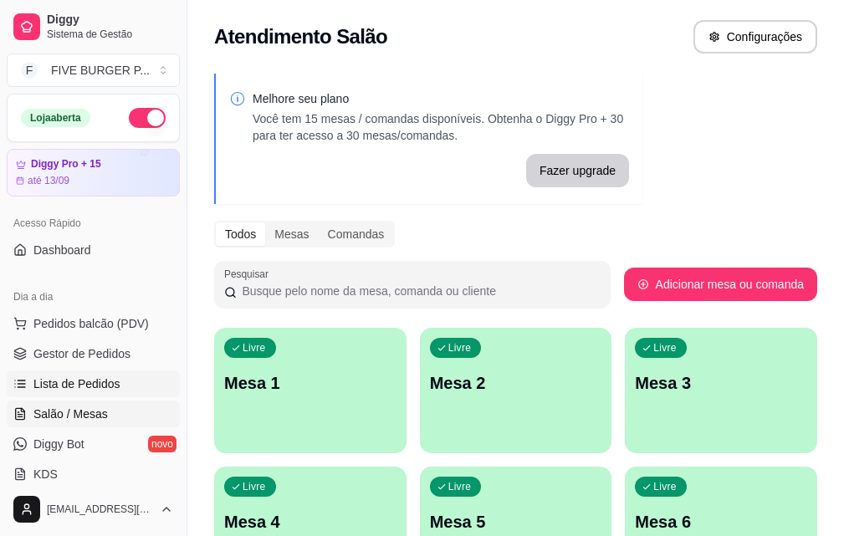
click at [136, 374] on link "Lista de Pedidos" at bounding box center [93, 384] width 173 height 27
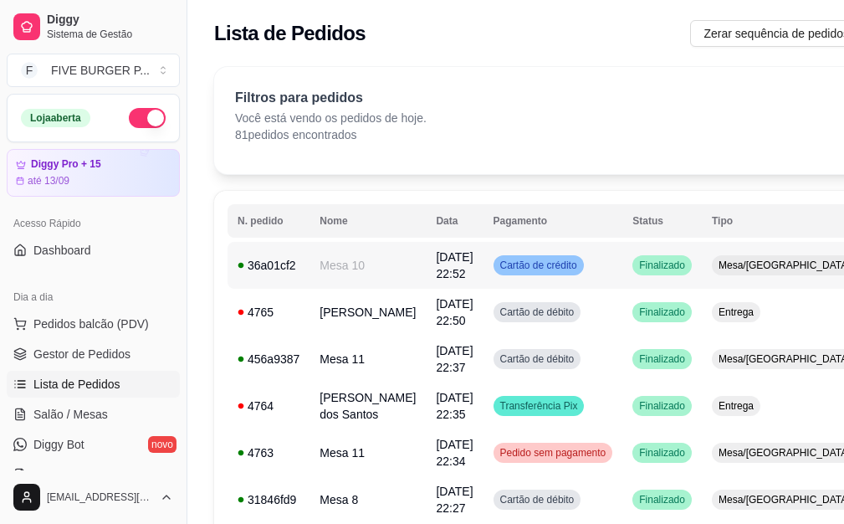
click at [556, 252] on td "Cartão de crédito" at bounding box center [554, 265] width 140 height 47
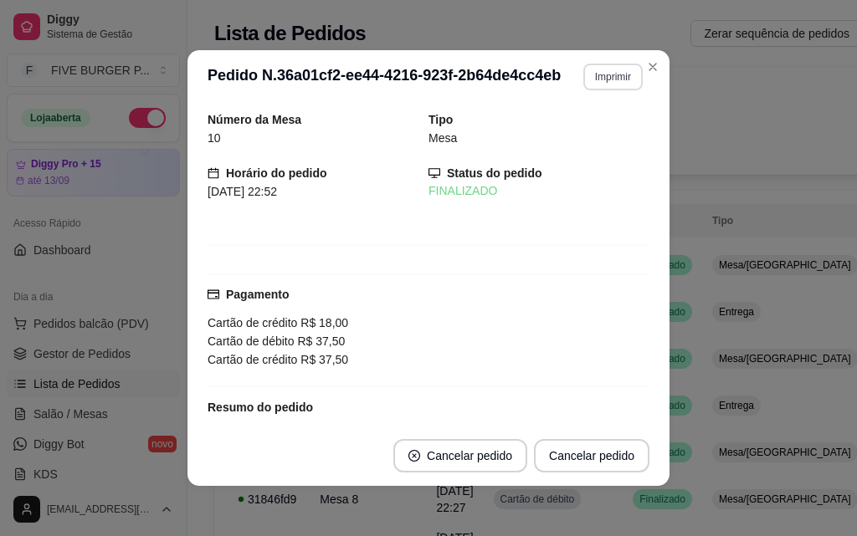
click at [616, 82] on button "Imprimir" at bounding box center [612, 77] width 59 height 27
click at [614, 127] on button "IMPRESSORA" at bounding box center [590, 128] width 97 height 22
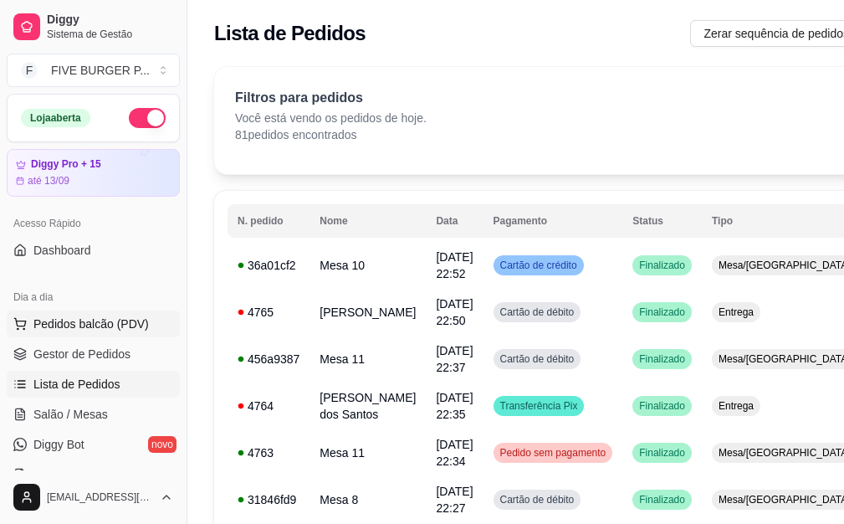
click at [80, 324] on span "Pedidos balcão (PDV)" at bounding box center [90, 324] width 115 height 17
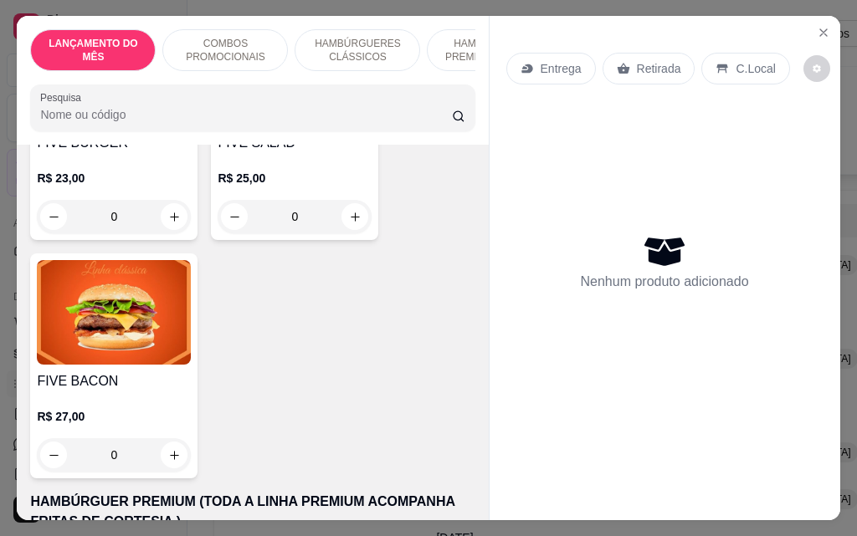
scroll to position [1088, 0]
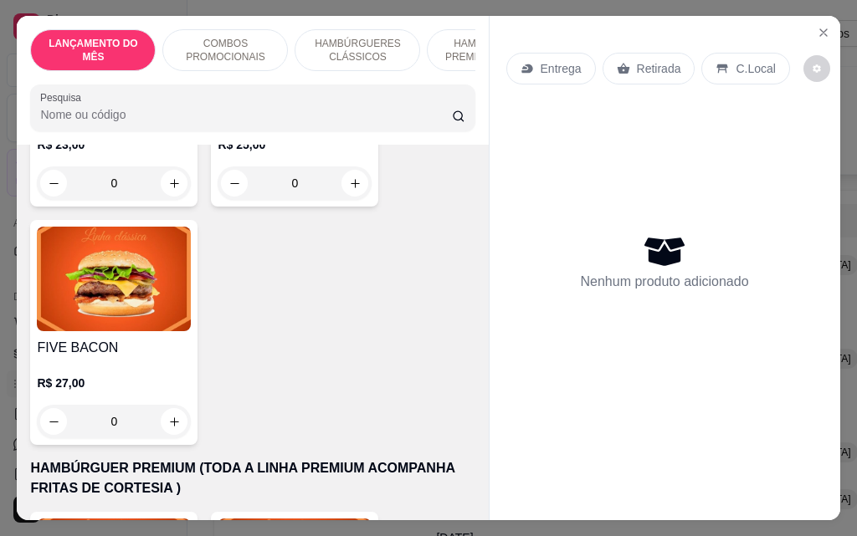
click at [168, 407] on div "0" at bounding box center [114, 421] width 154 height 33
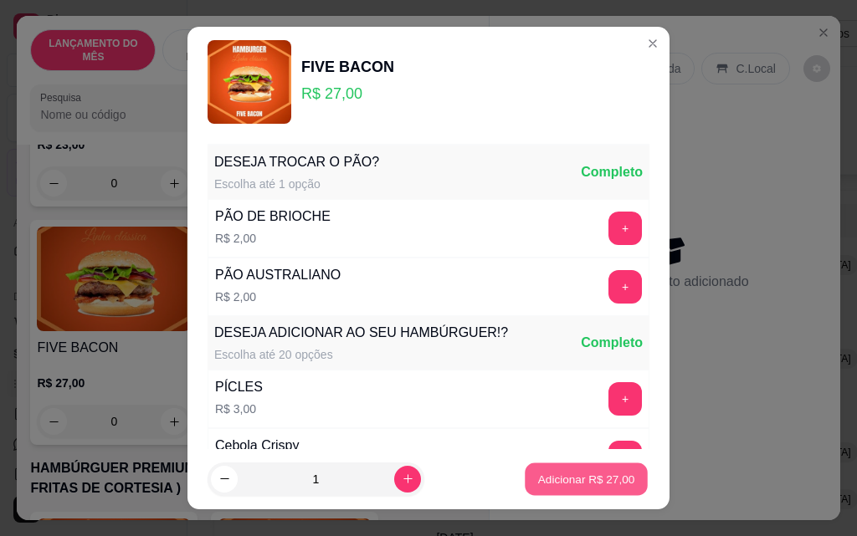
click at [566, 486] on p "Adicionar R$ 27,00" at bounding box center [586, 479] width 97 height 16
type input "1"
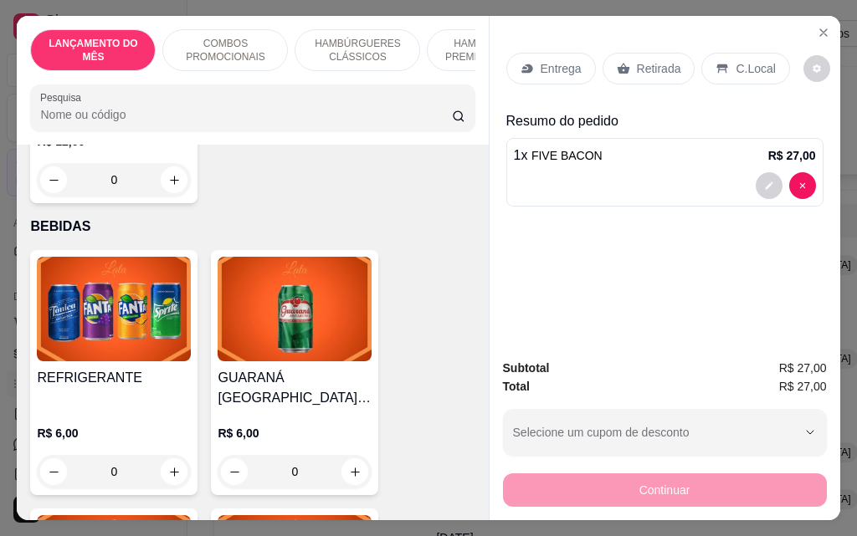
scroll to position [6360, 0]
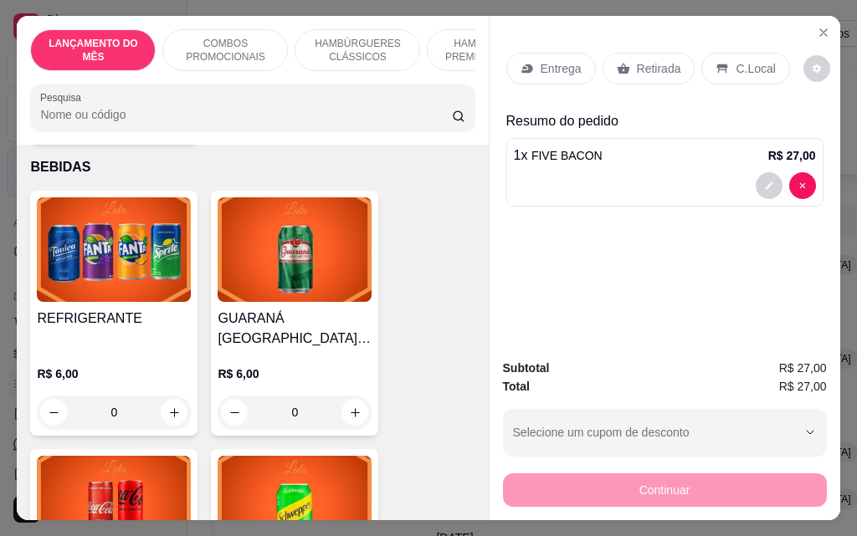
click at [351, 396] on div "0" at bounding box center [295, 412] width 154 height 33
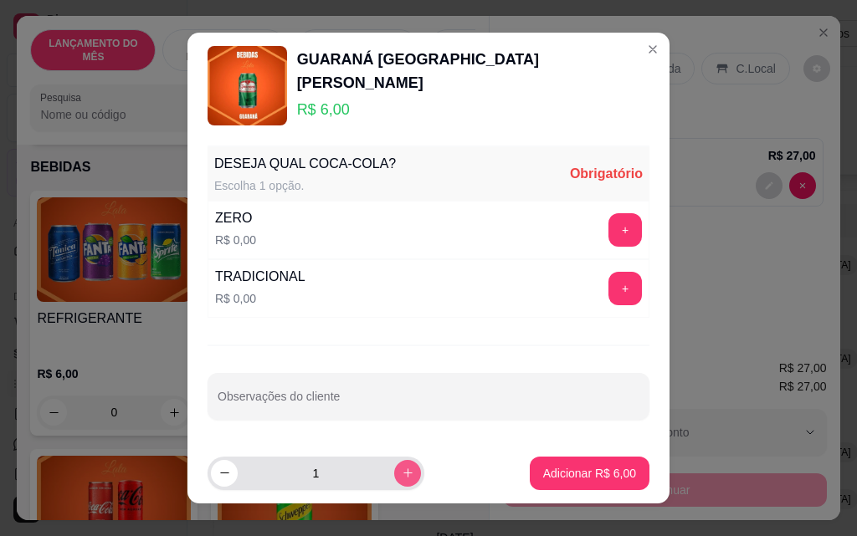
click at [402, 476] on icon "increase-product-quantity" at bounding box center [408, 473] width 13 height 13
type input "2"
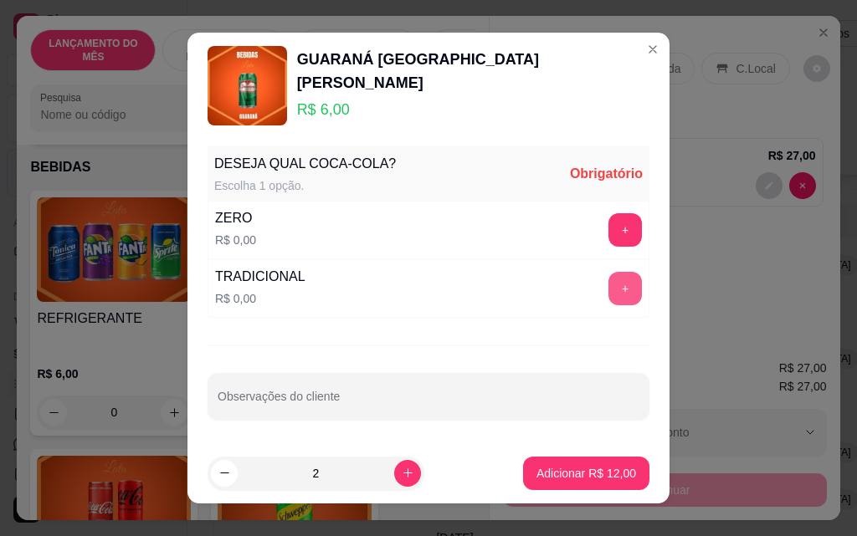
click at [608, 285] on button "+" at bounding box center [624, 288] width 33 height 33
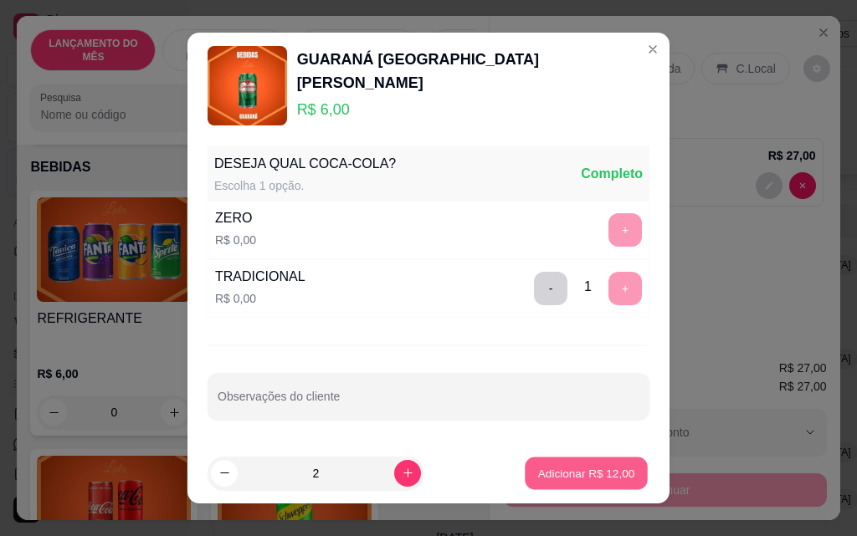
click at [554, 481] on p "Adicionar R$ 12,00" at bounding box center [586, 473] width 97 height 16
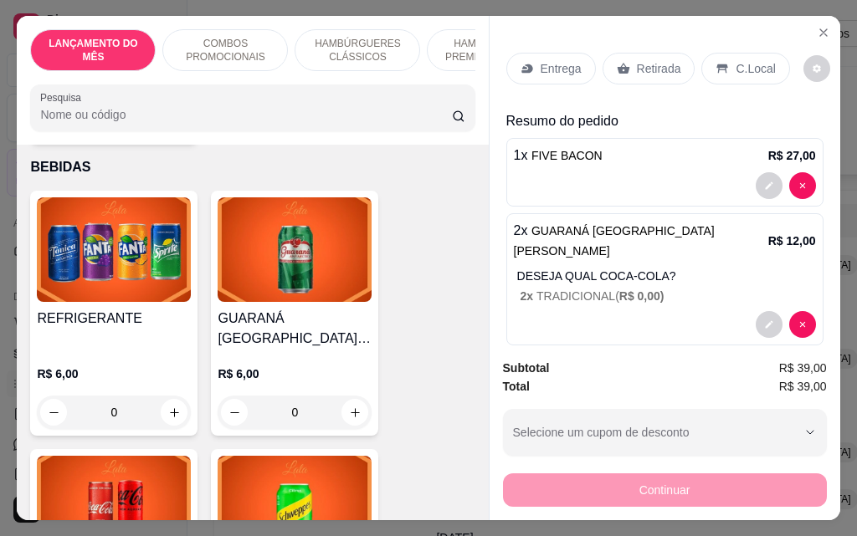
click at [628, 66] on div "Retirada" at bounding box center [649, 69] width 93 height 32
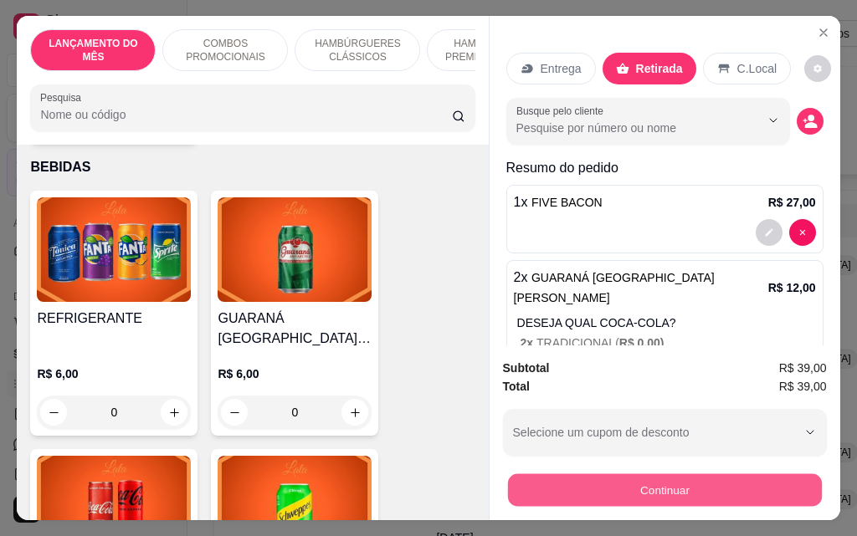
click at [629, 482] on button "Continuar" at bounding box center [664, 490] width 314 height 33
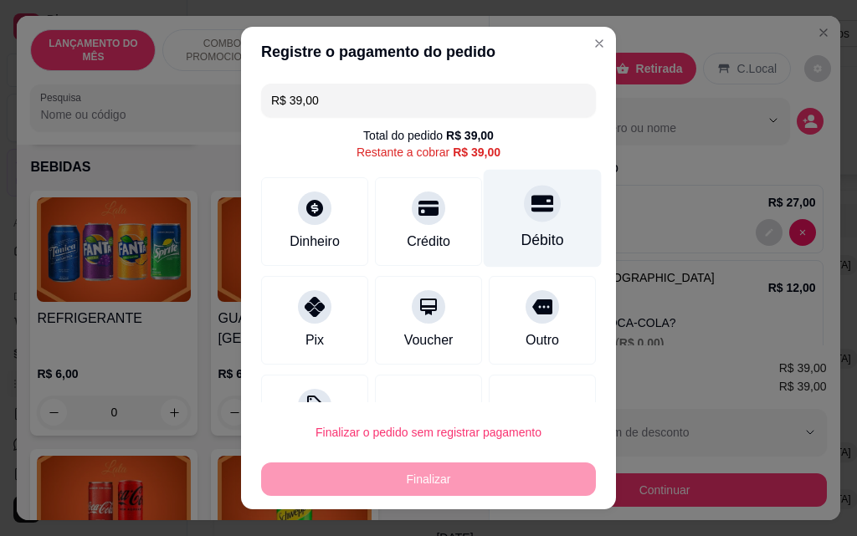
click at [516, 228] on div "Débito" at bounding box center [543, 219] width 118 height 98
type input "R$ 0,00"
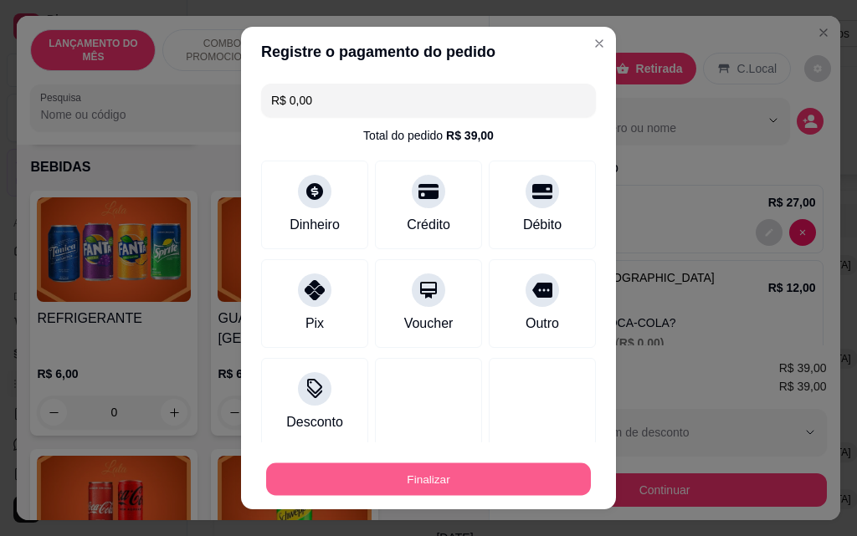
click at [469, 472] on button "Finalizar" at bounding box center [428, 480] width 325 height 33
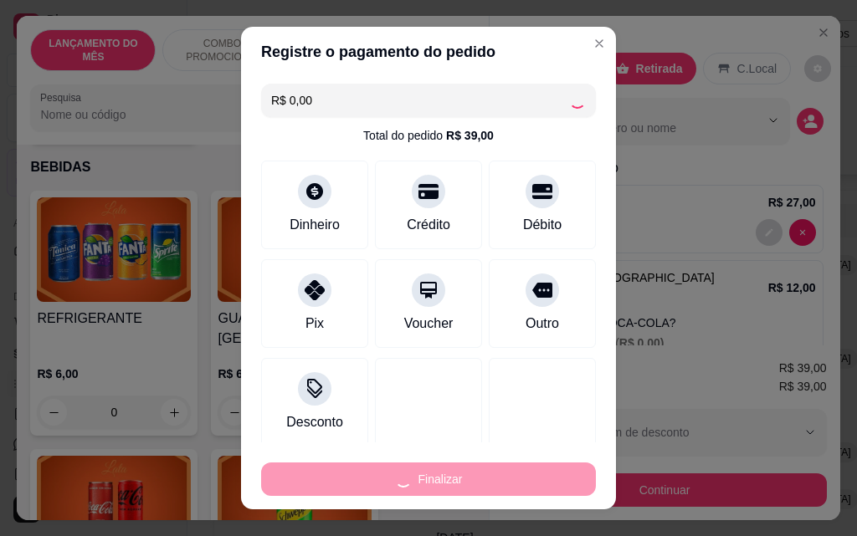
type input "0"
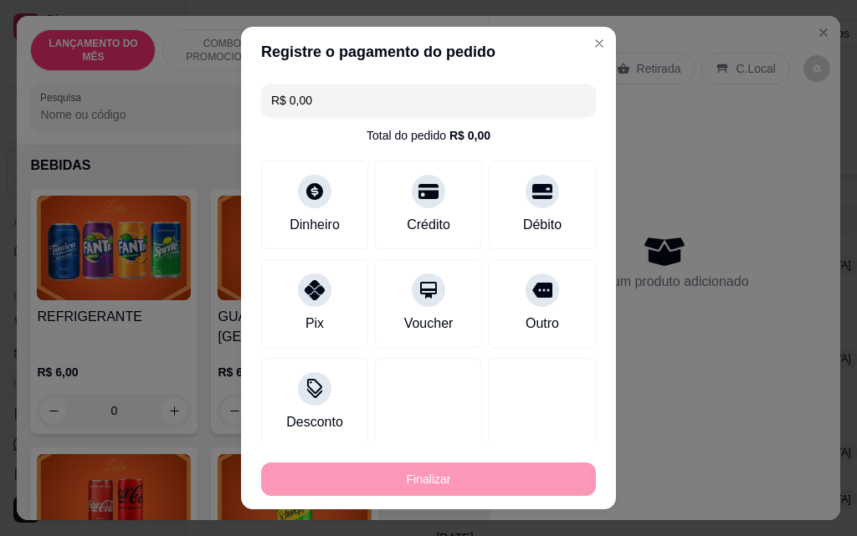
type input "-R$ 39,00"
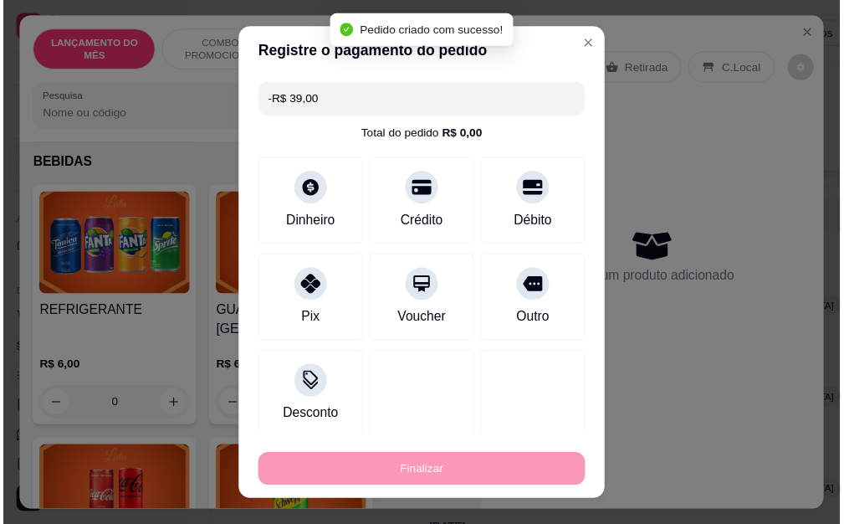
scroll to position [6359, 0]
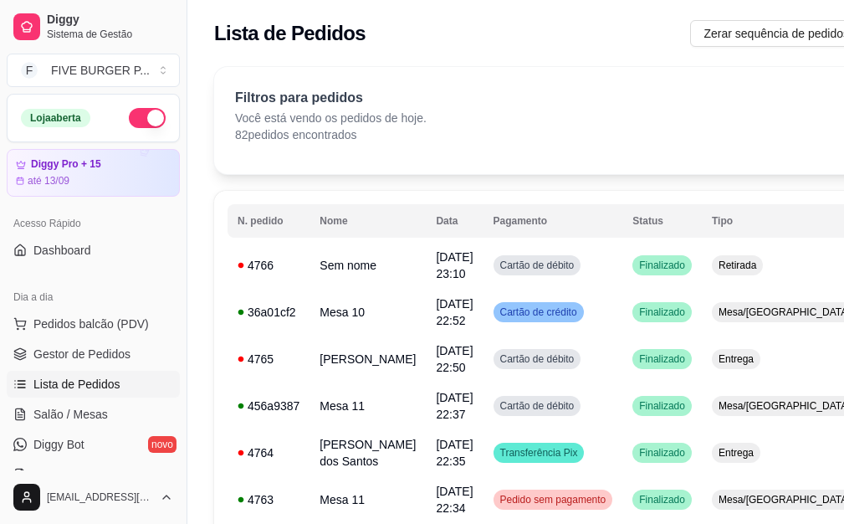
click at [136, 122] on button "button" at bounding box center [147, 118] width 37 height 20
